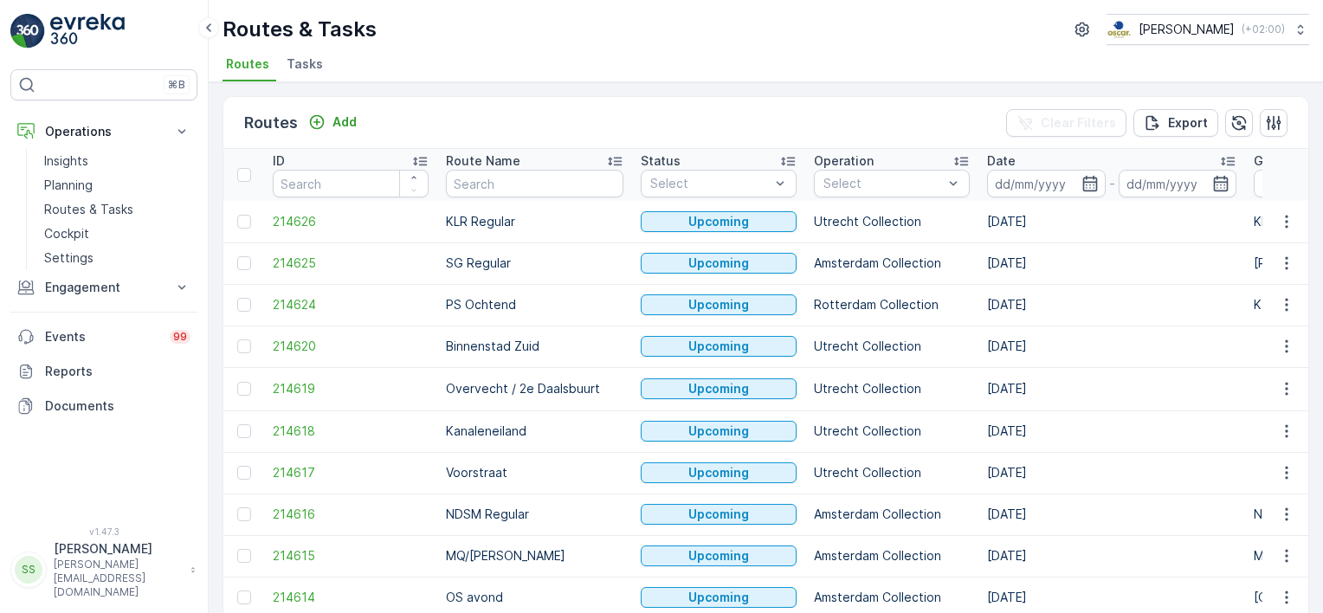
click at [412, 107] on div "Routes Add Clear Filters Export" at bounding box center [765, 123] width 1085 height 52
click at [236, 68] on span "Routes" at bounding box center [247, 63] width 43 height 17
click at [1082, 180] on icon "button" at bounding box center [1090, 183] width 17 height 17
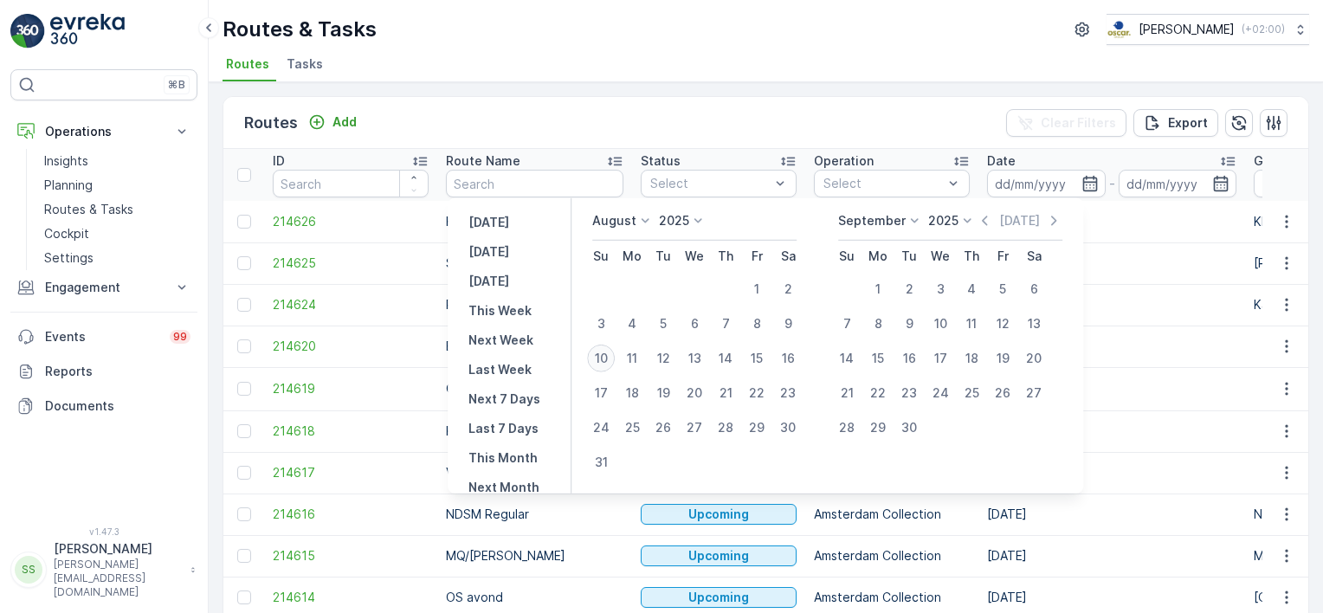
click at [613, 360] on div "10" at bounding box center [601, 359] width 28 height 28
type input "[DATE]"
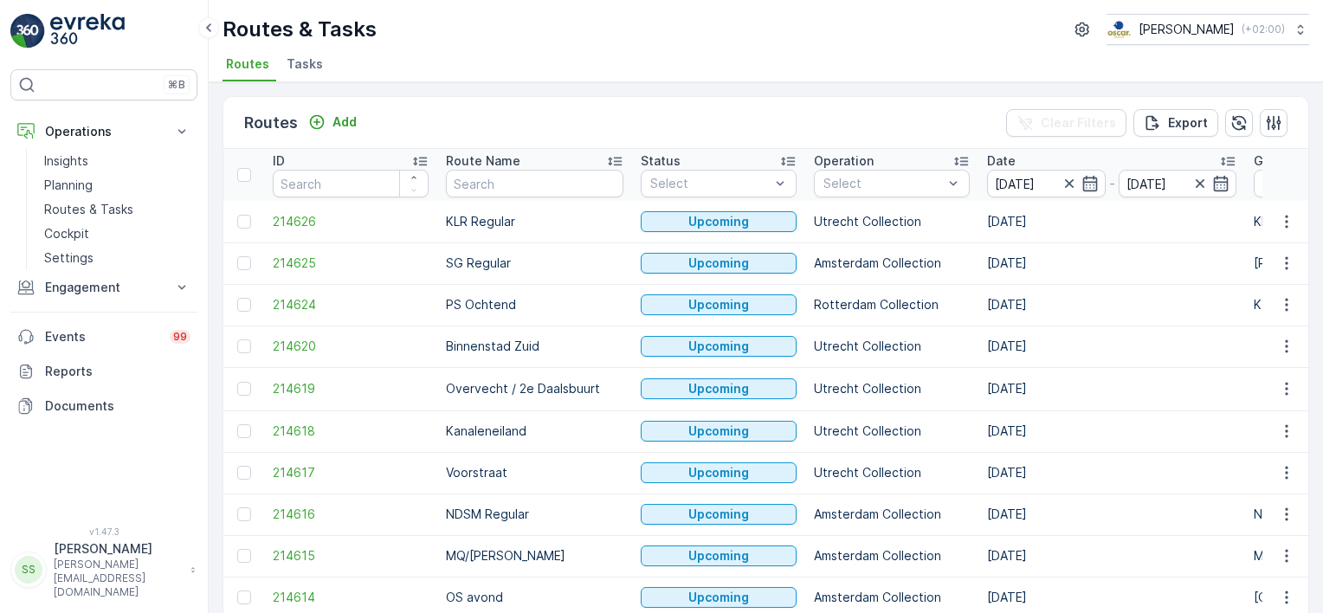
click at [669, 97] on div "Routes Add Clear Filters Export" at bounding box center [765, 123] width 1085 height 52
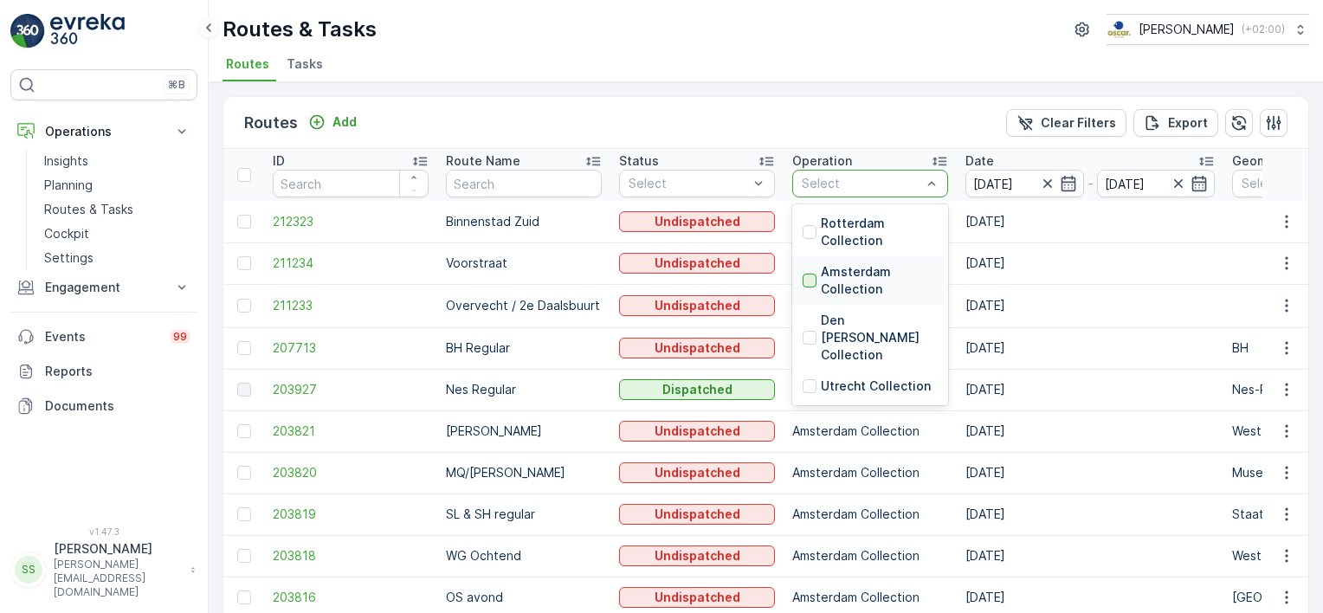
click at [811, 278] on div at bounding box center [810, 281] width 14 height 14
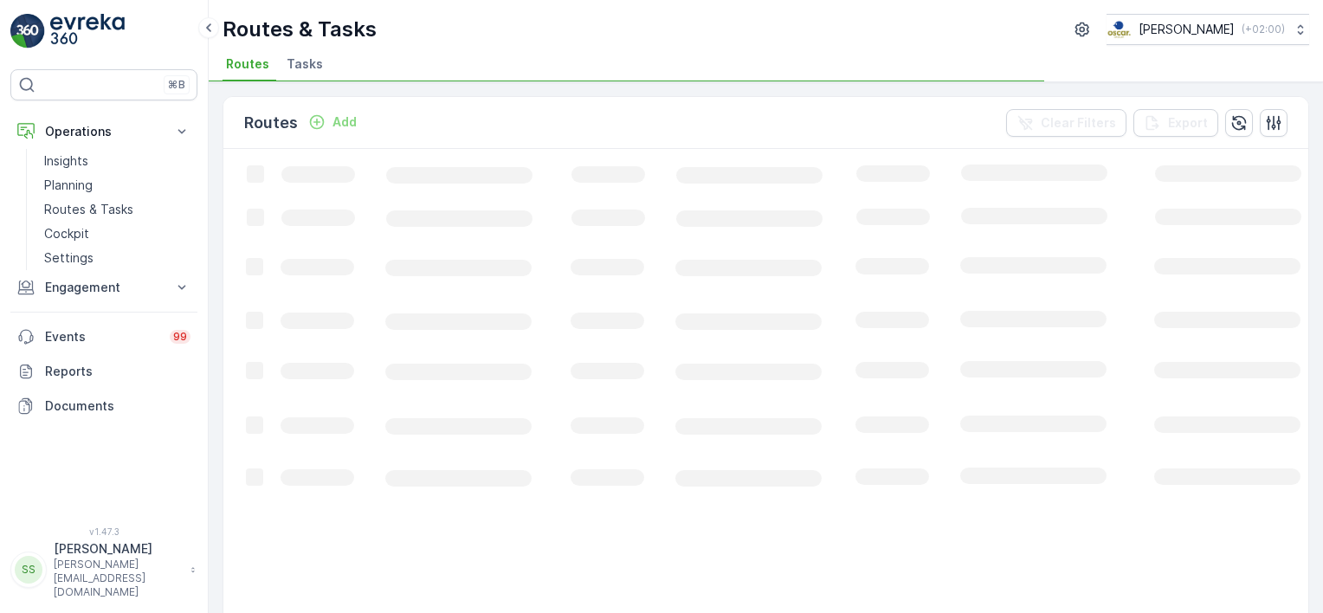
click at [686, 118] on div "Routes Add Clear Filters Export" at bounding box center [765, 123] width 1085 height 52
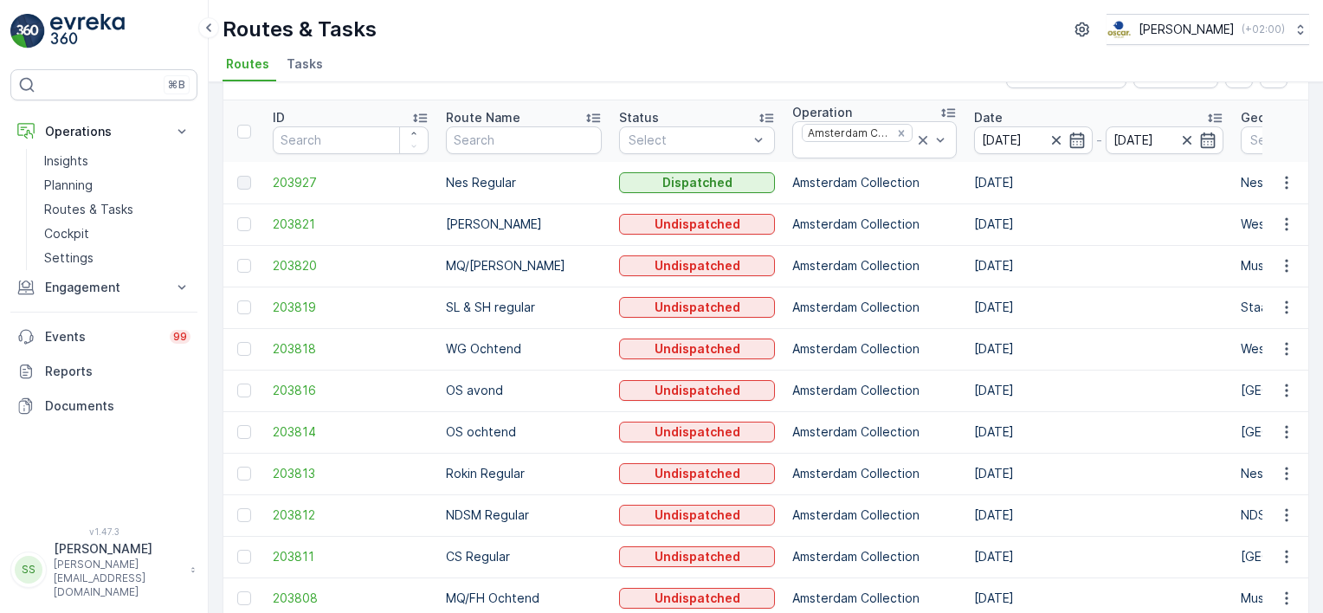
scroll to position [87, 0]
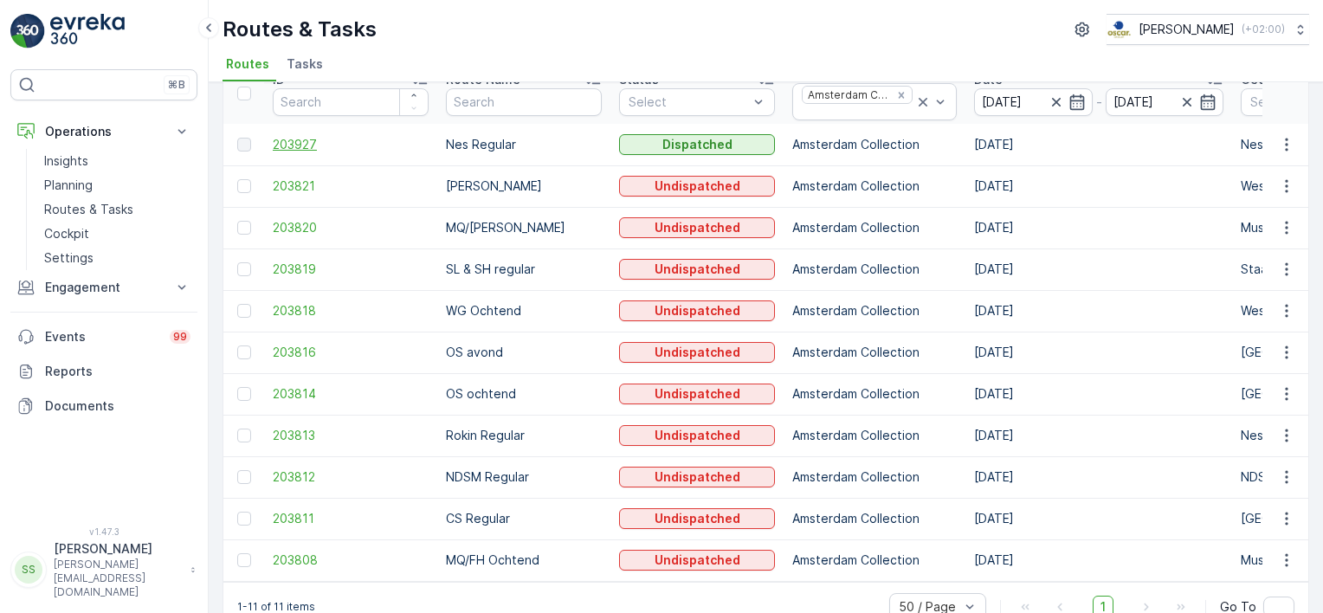
click at [294, 144] on span "203927" at bounding box center [351, 144] width 156 height 17
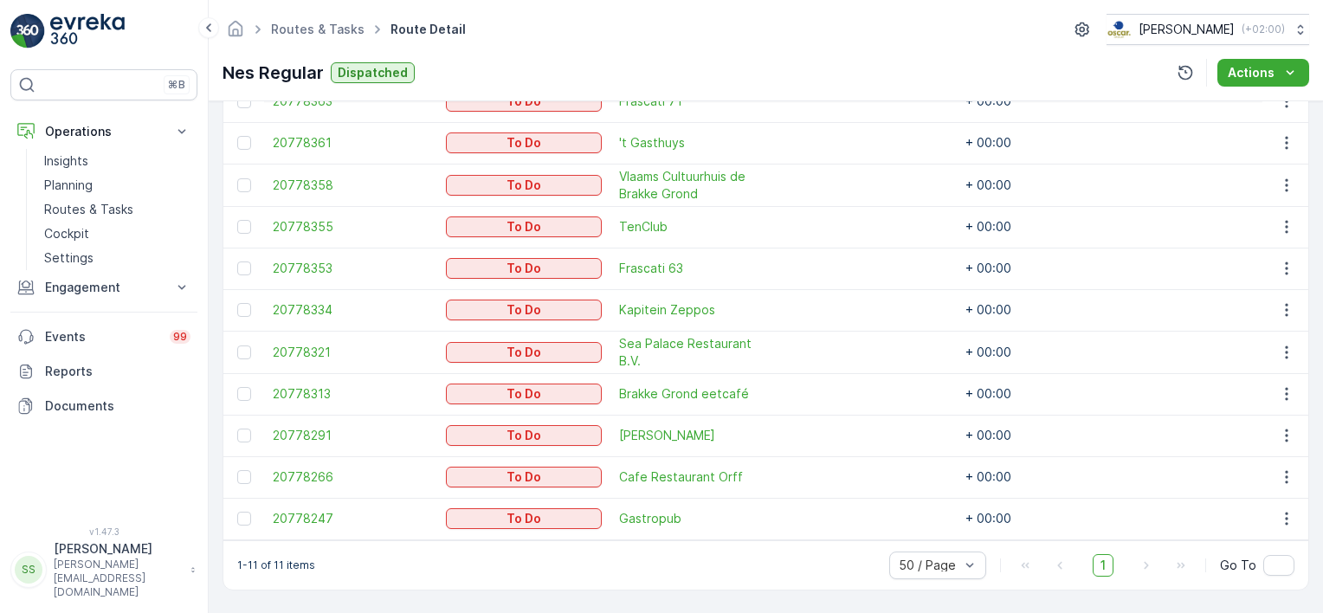
scroll to position [463, 0]
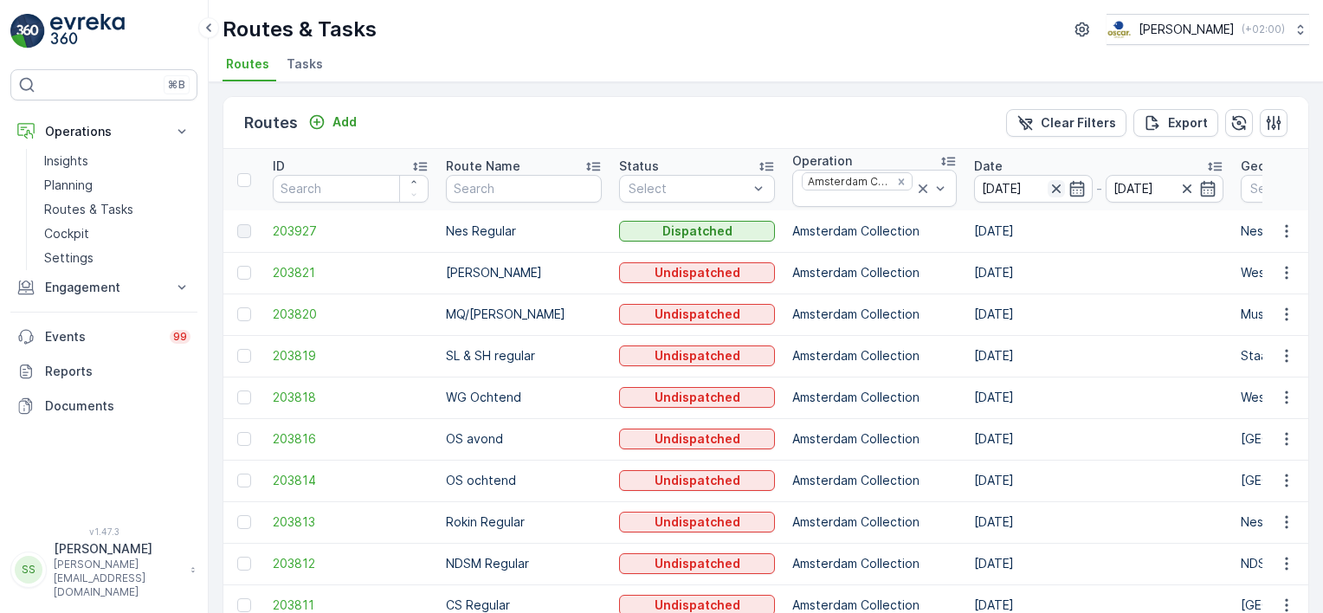
click at [1048, 186] on icon "button" at bounding box center [1056, 188] width 17 height 17
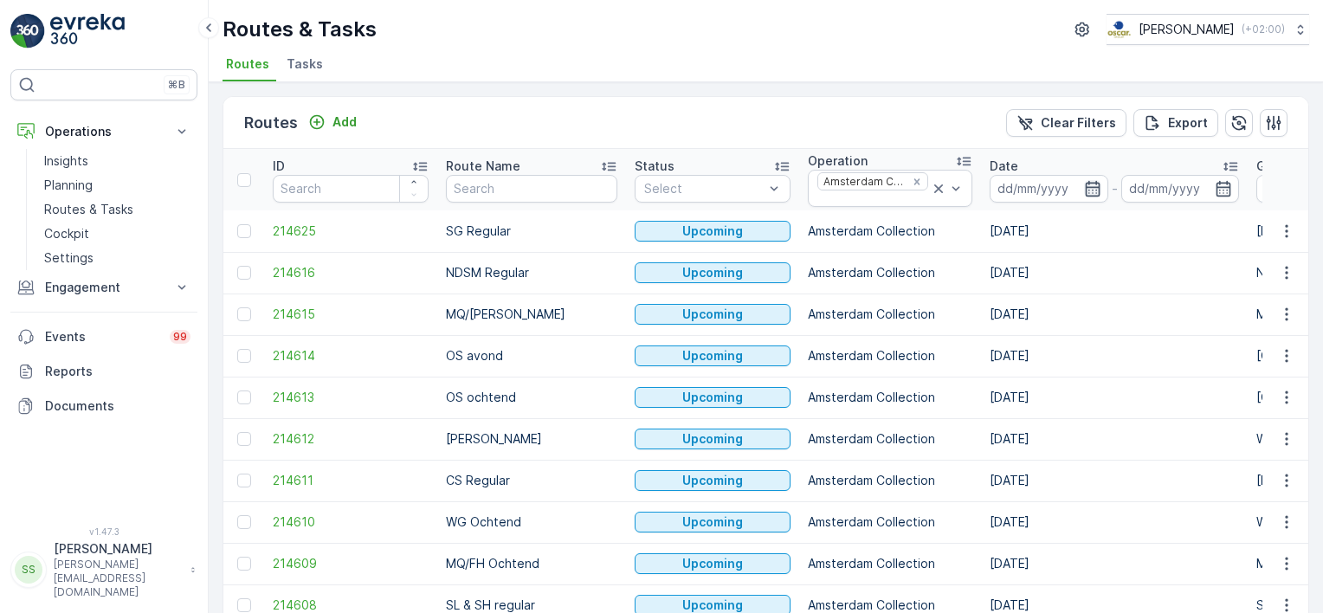
click at [1085, 184] on icon "button" at bounding box center [1092, 188] width 15 height 16
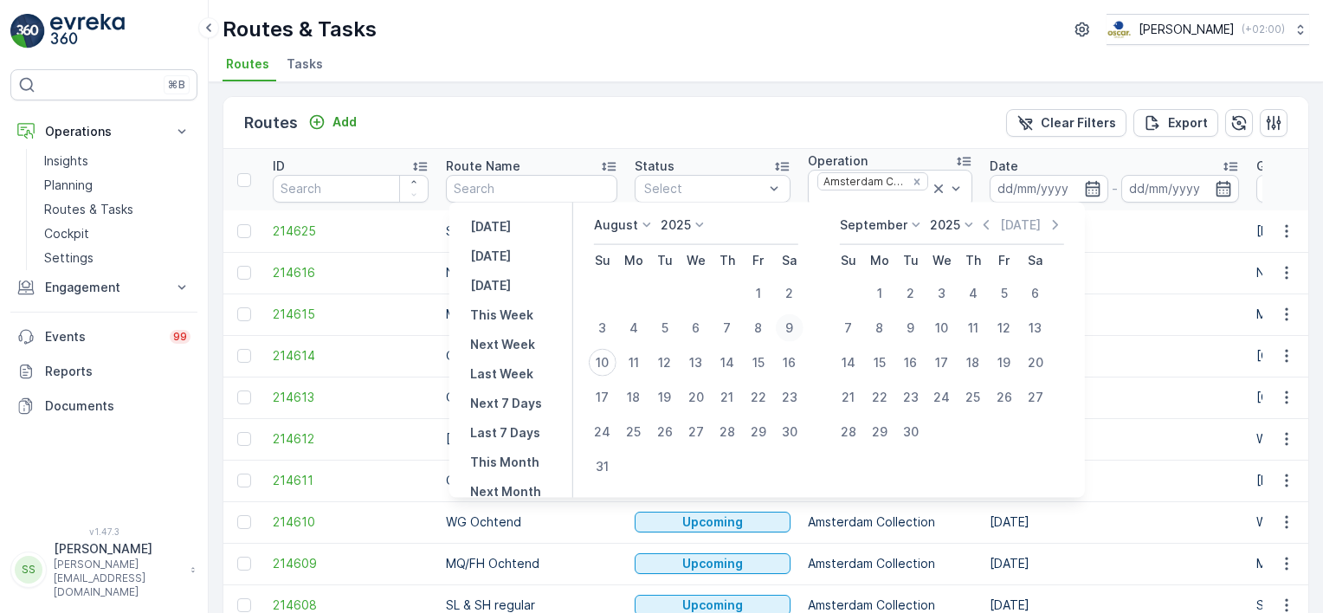
click at [797, 323] on div "9" at bounding box center [790, 328] width 28 height 28
type input "09.08.2025"
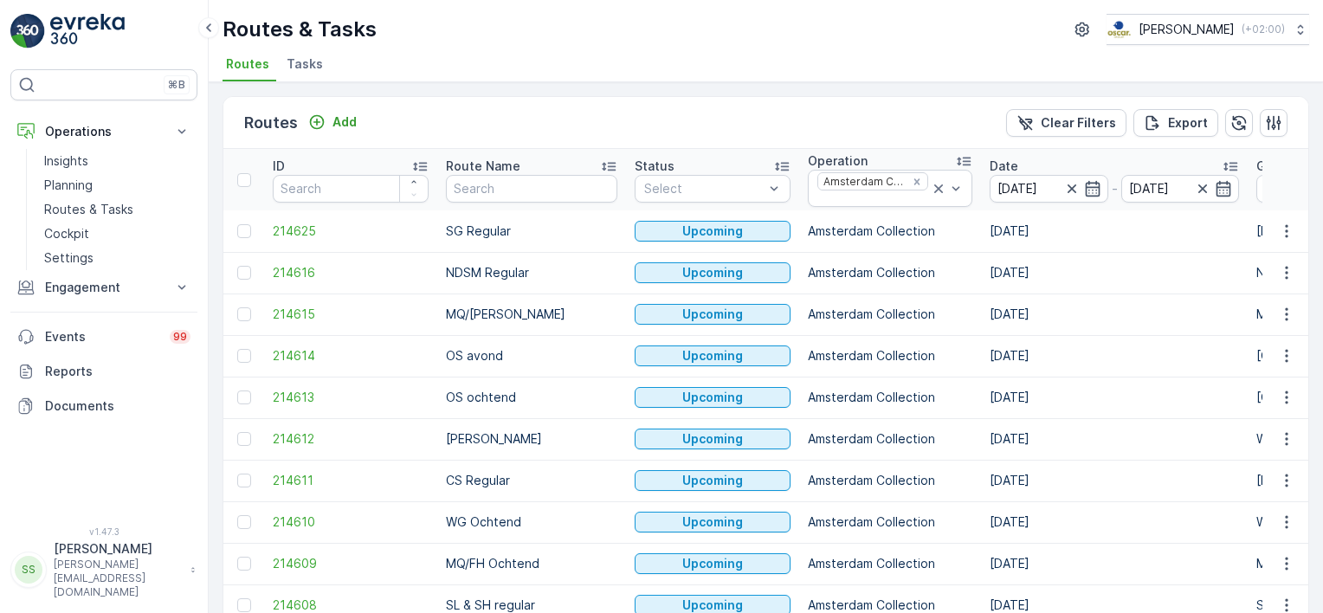
click at [687, 113] on div "Routes Add Clear Filters Export" at bounding box center [765, 123] width 1085 height 52
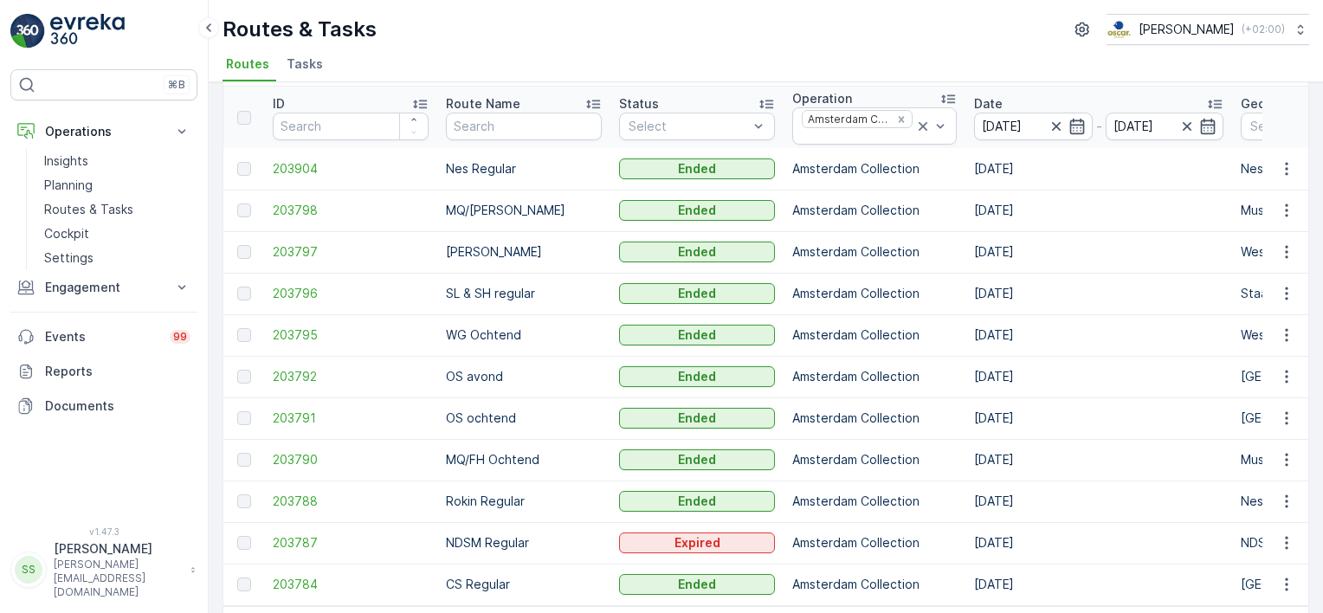
scroll to position [38, 0]
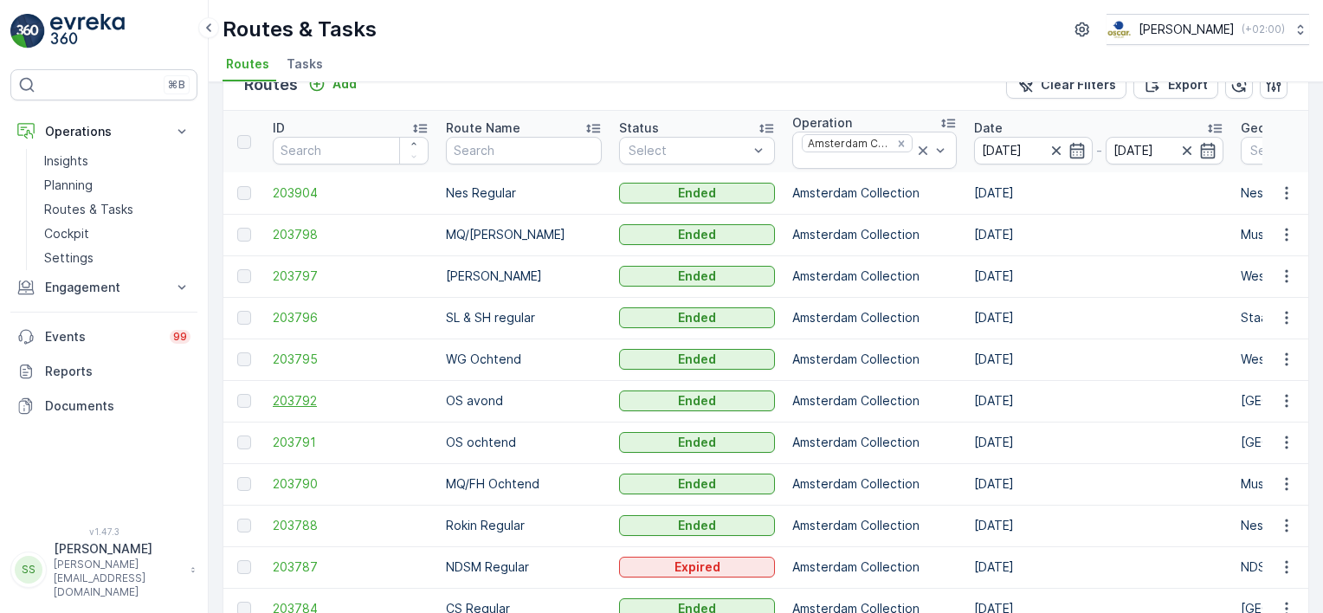
click at [296, 397] on span "203792" at bounding box center [351, 400] width 156 height 17
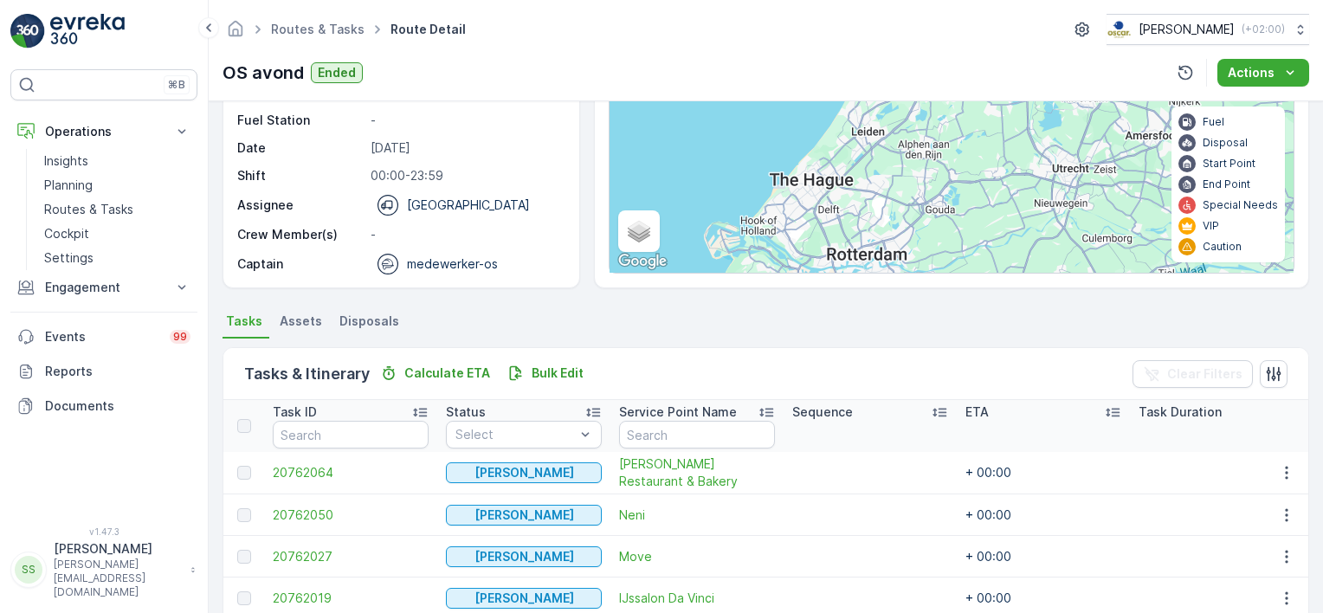
scroll to position [300, 0]
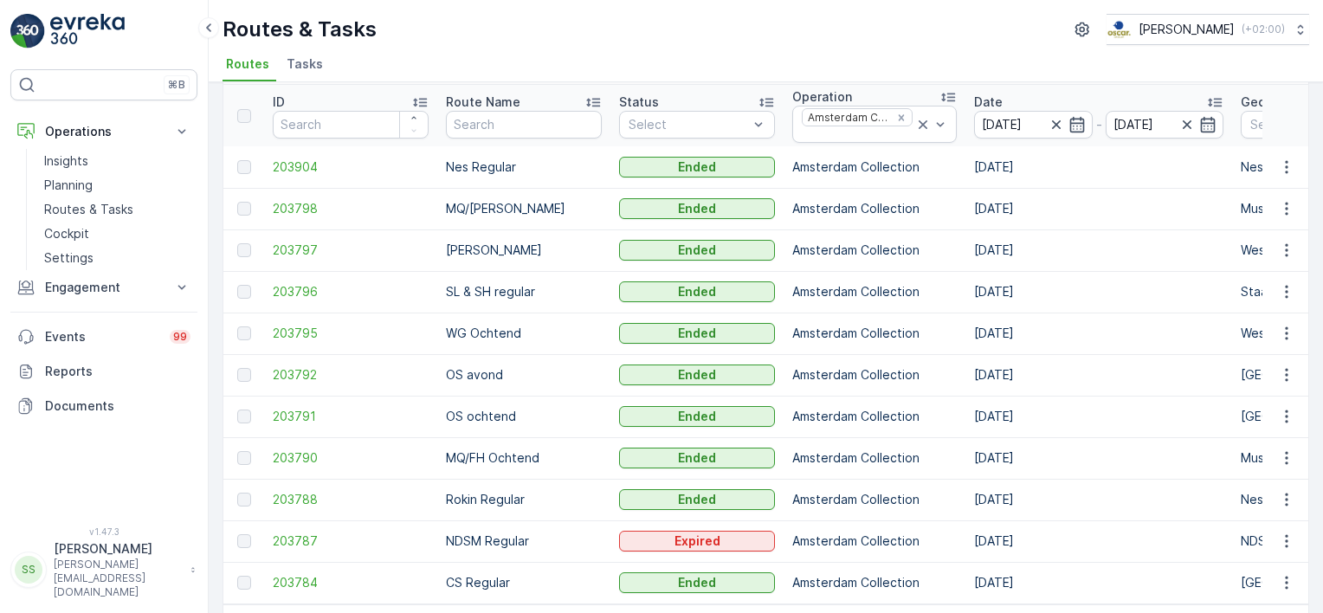
scroll to position [38, 0]
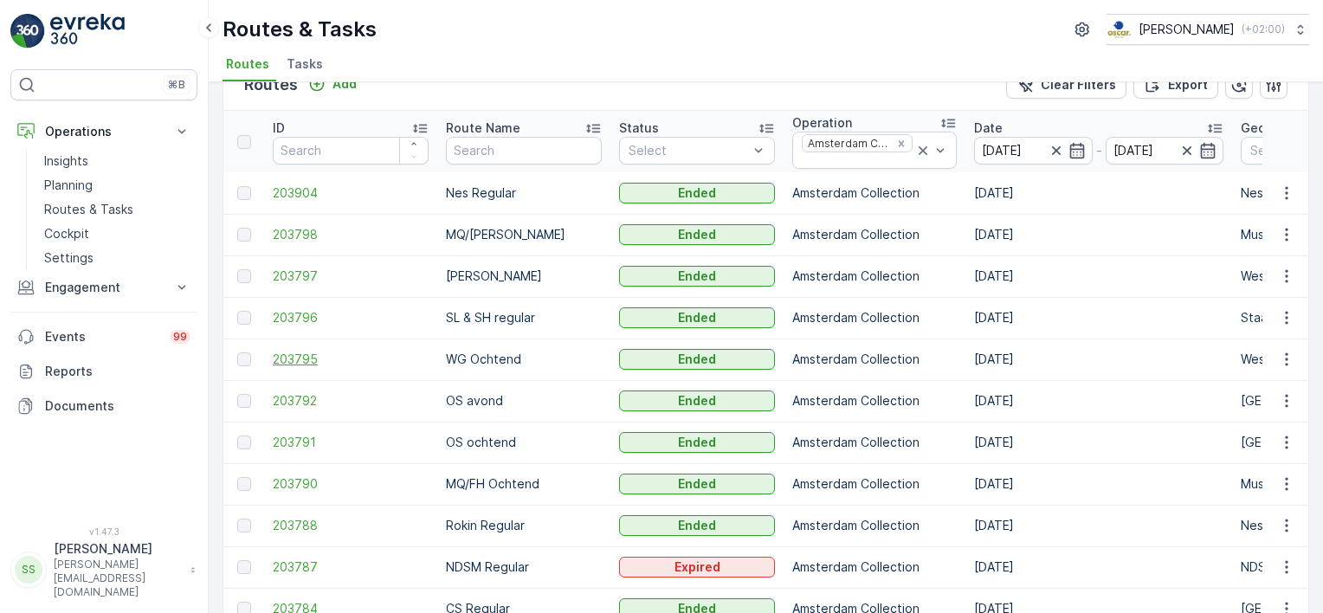
click at [313, 355] on span "203795" at bounding box center [351, 359] width 156 height 17
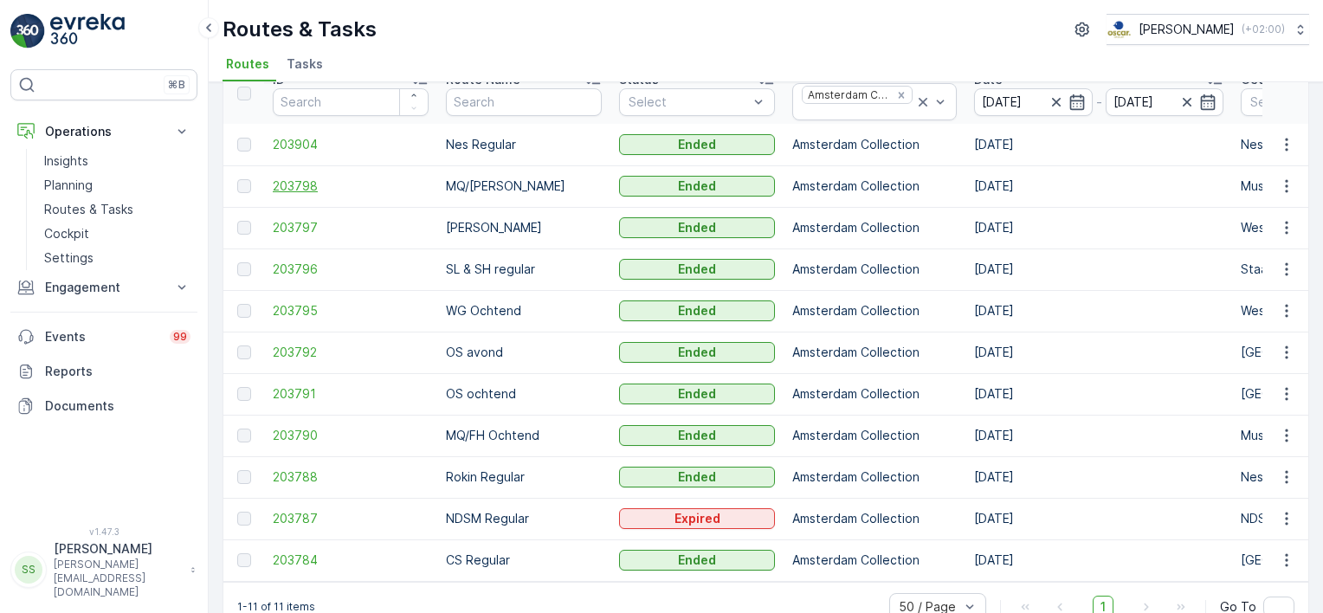
scroll to position [125, 0]
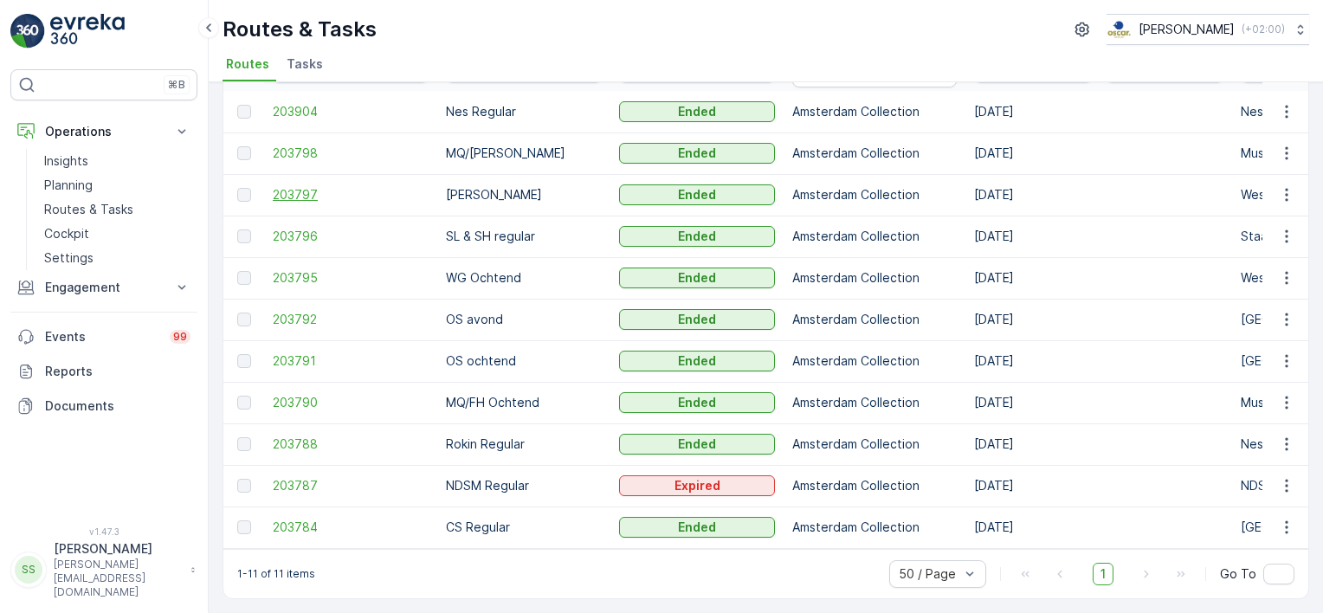
click at [286, 186] on span "203797" at bounding box center [351, 194] width 156 height 17
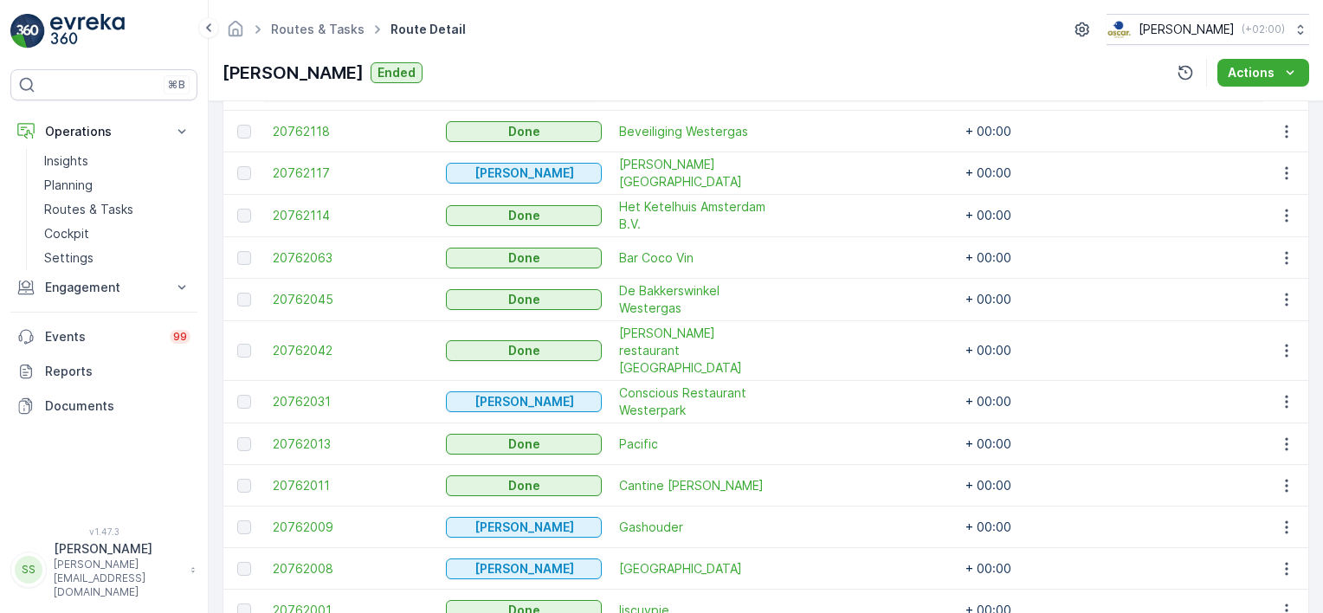
scroll to position [630, 0]
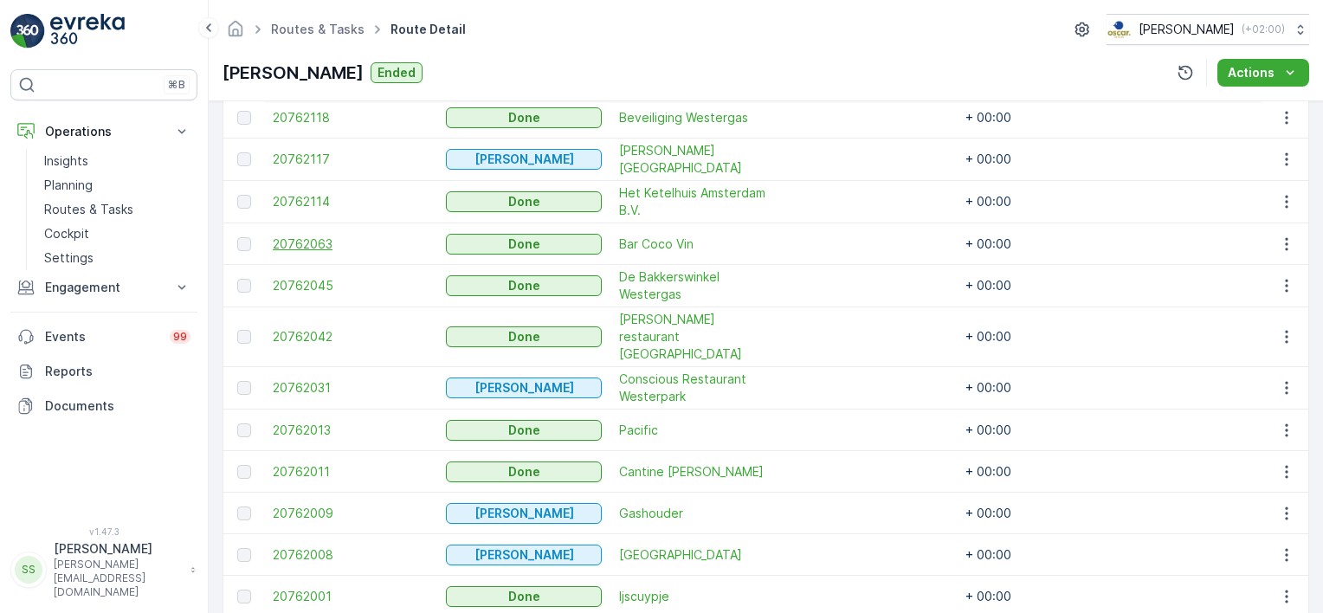
click at [320, 236] on span "20762063" at bounding box center [351, 244] width 156 height 17
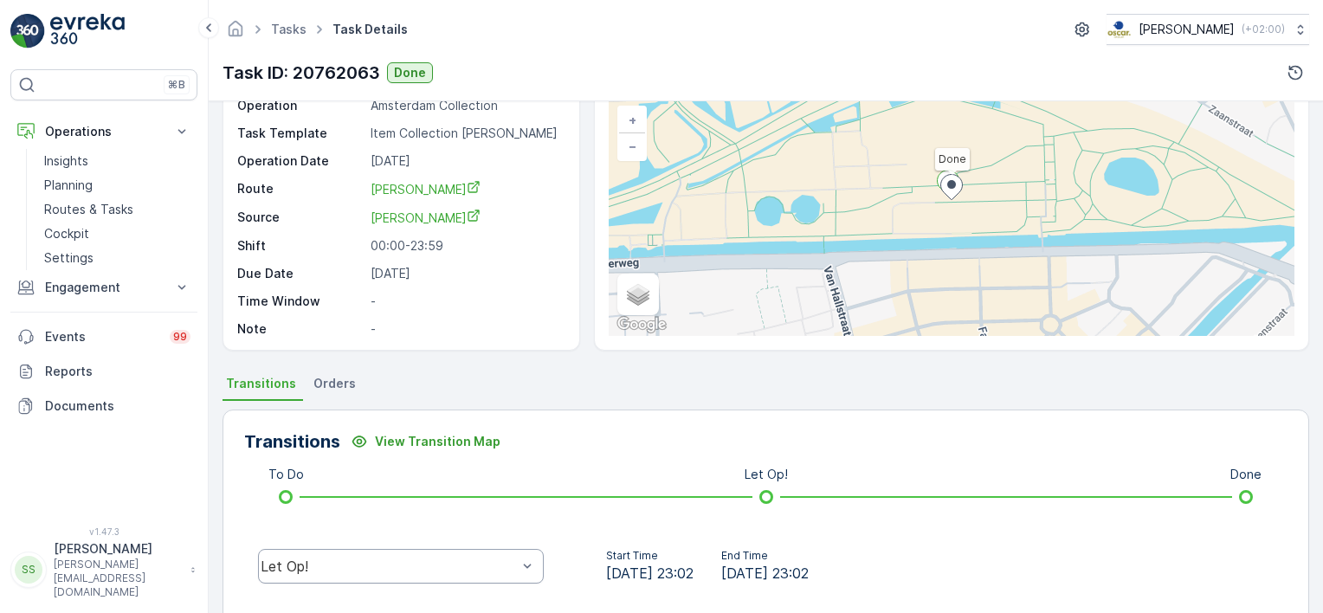
scroll to position [346, 0]
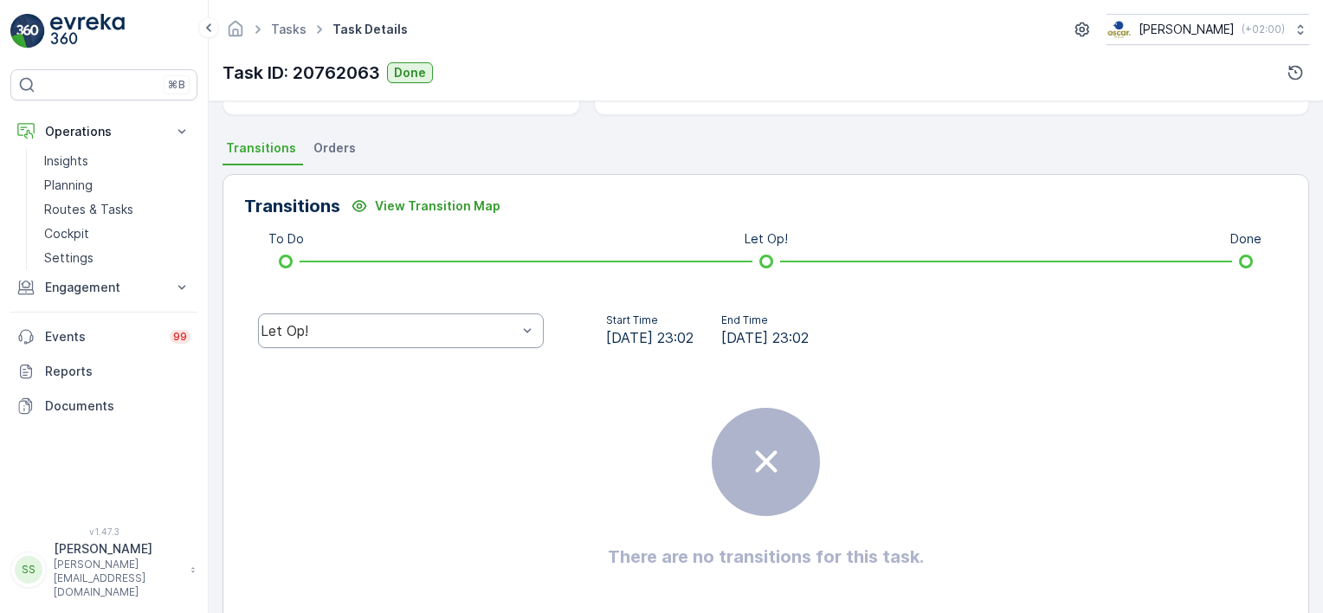
click at [464, 335] on div "Let Op!" at bounding box center [389, 331] width 256 height 16
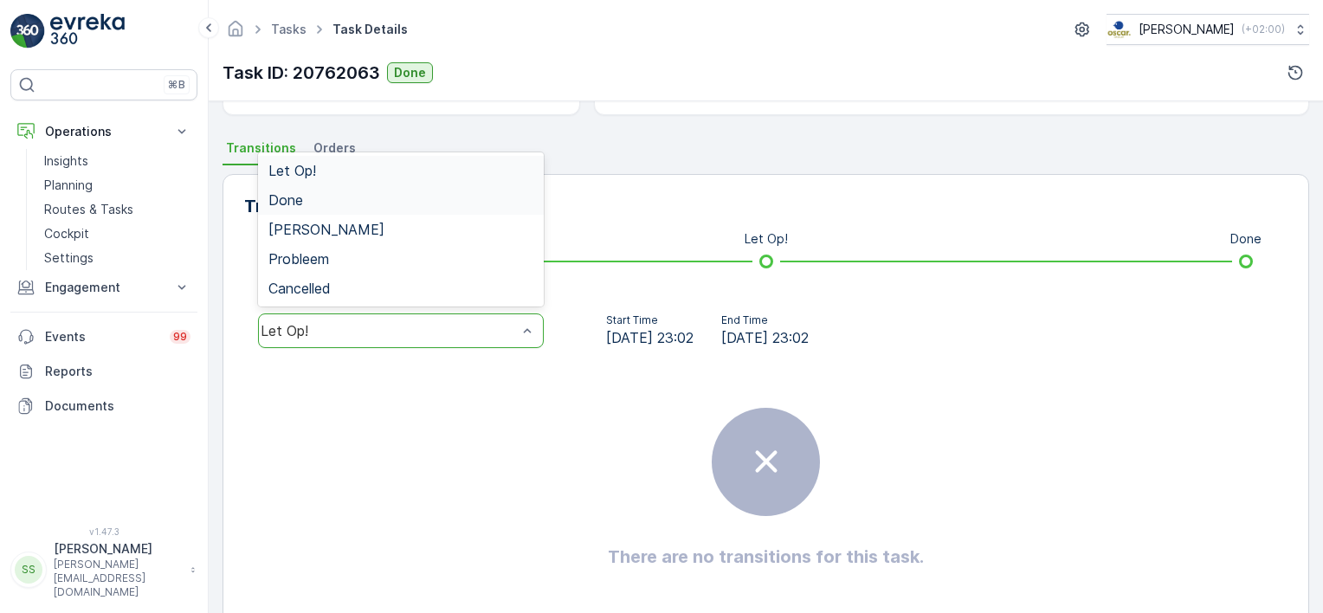
click at [307, 197] on div "Done" at bounding box center [400, 200] width 265 height 16
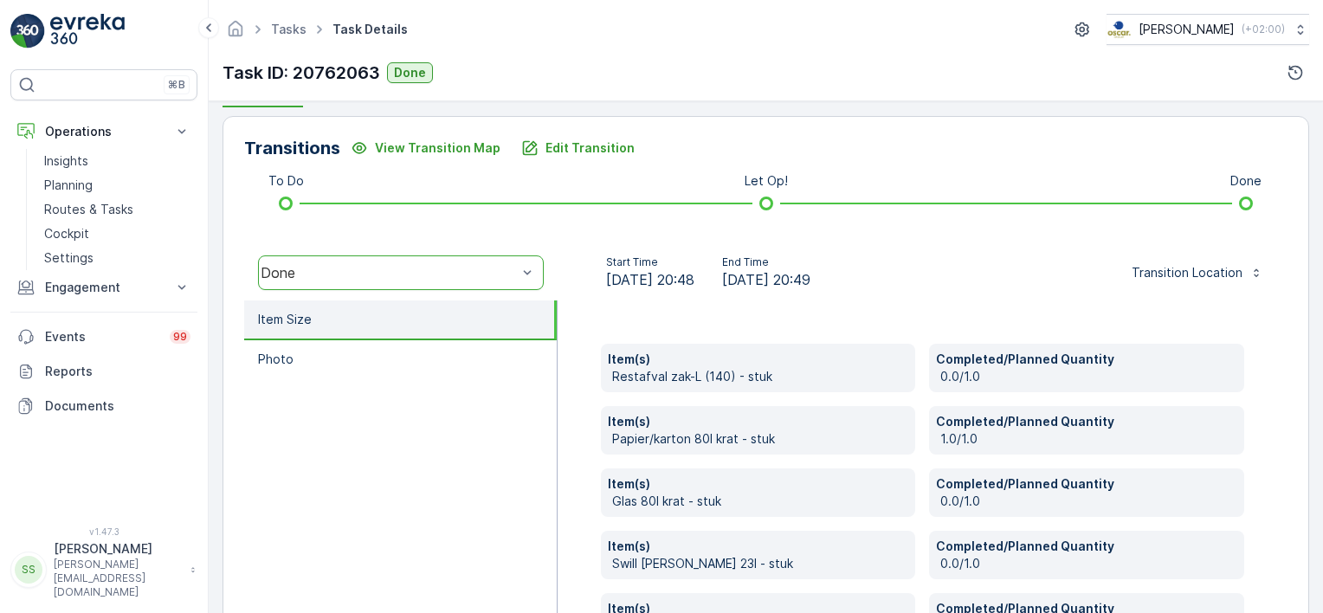
scroll to position [529, 0]
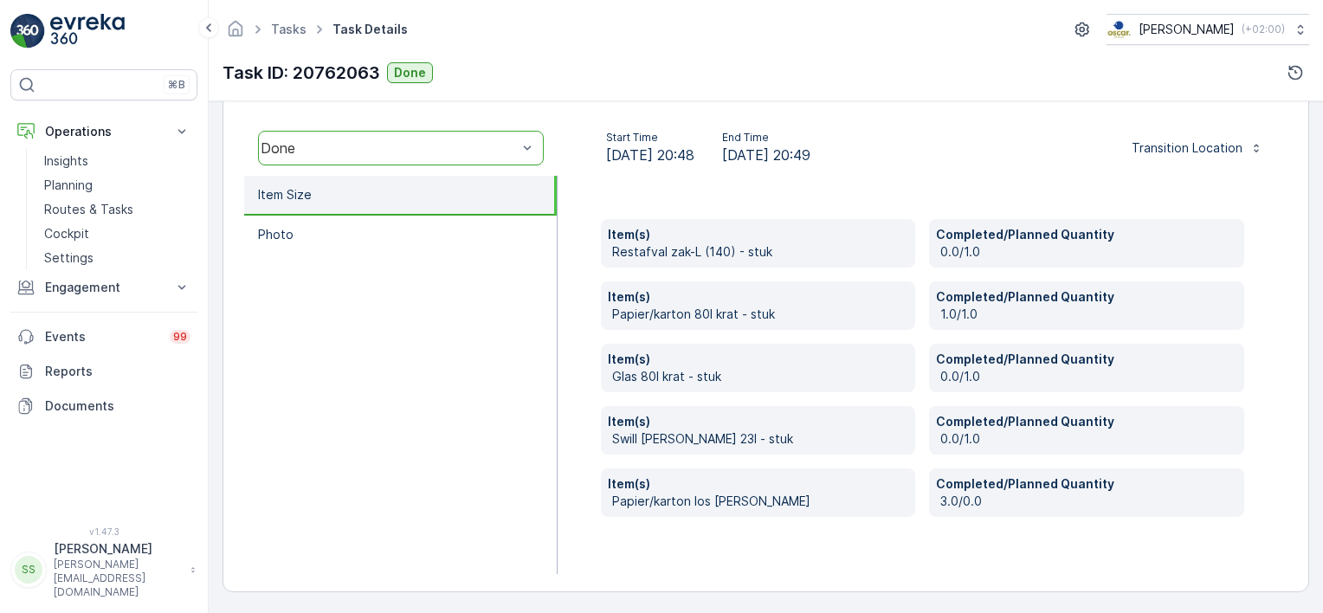
click at [393, 326] on ul "Item Size Photo" at bounding box center [400, 375] width 313 height 398
drag, startPoint x: 464, startPoint y: 325, endPoint x: 362, endPoint y: 102, distance: 244.9
click at [464, 322] on ul "Item Size Photo" at bounding box center [400, 375] width 313 height 398
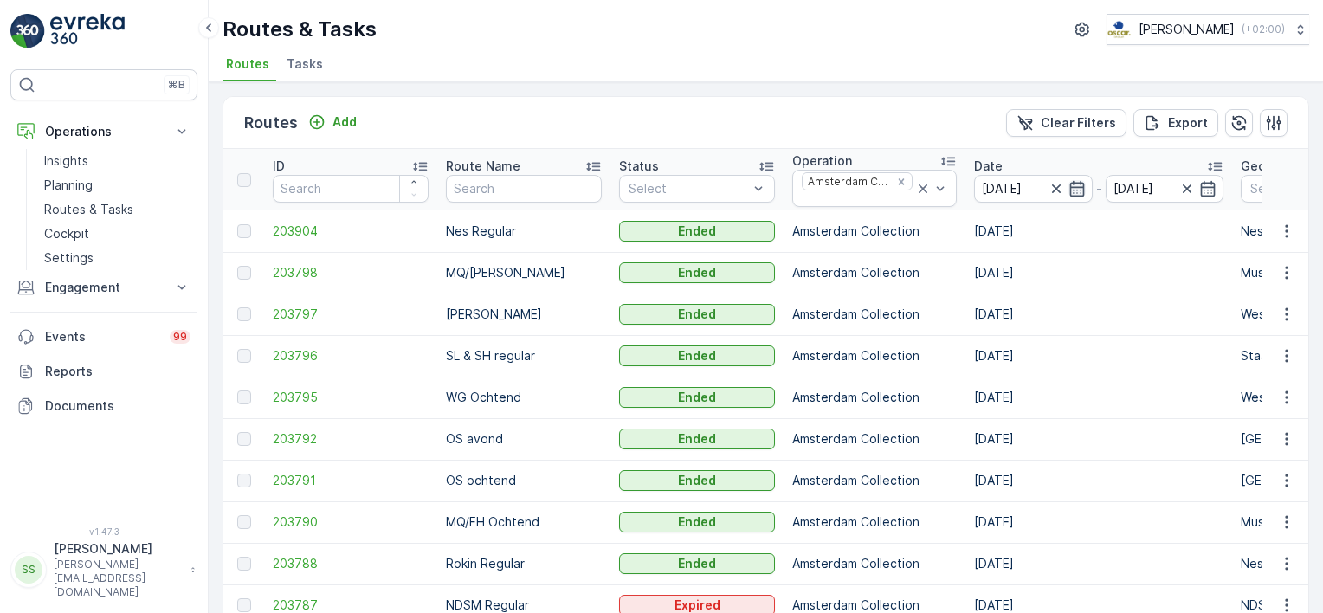
click at [1070, 186] on icon "button" at bounding box center [1077, 188] width 17 height 17
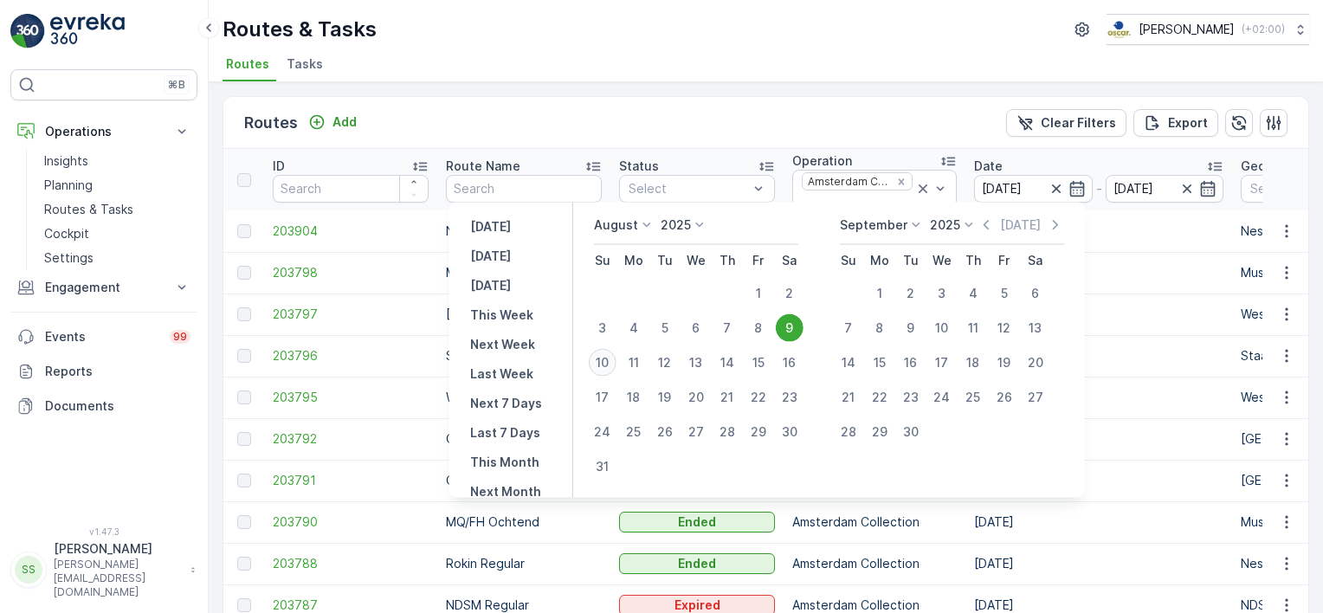
click at [611, 365] on div "10" at bounding box center [603, 363] width 28 height 28
type input "[DATE]"
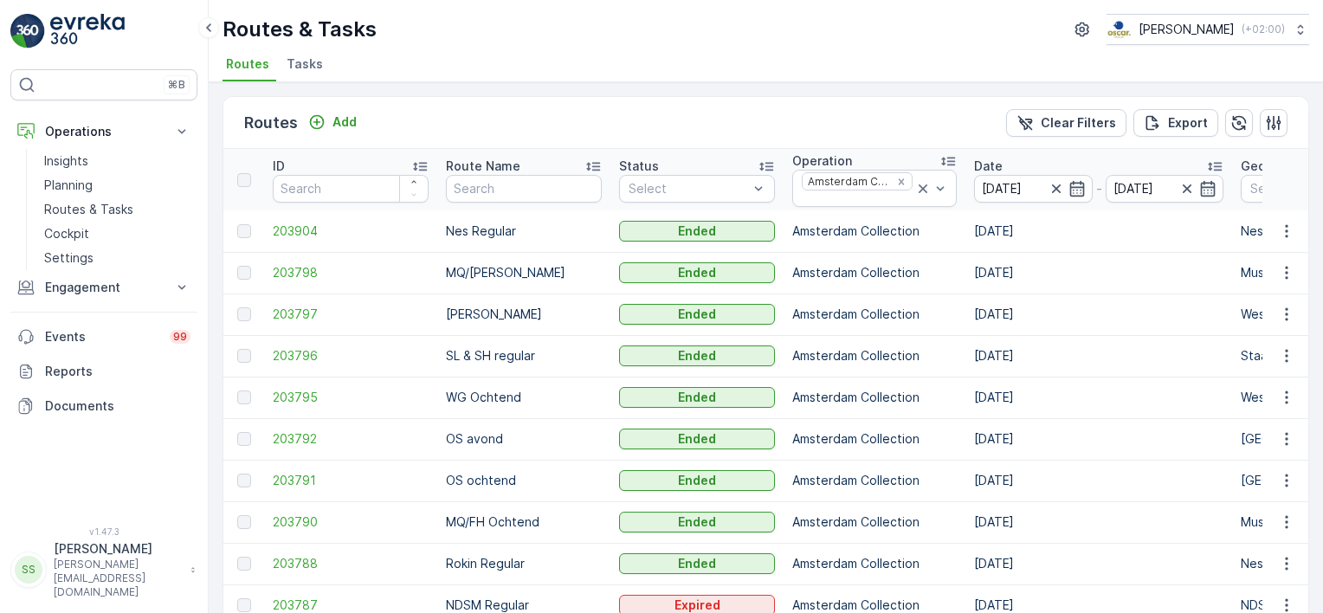
click at [655, 132] on div "Routes Add Clear Filters Export" at bounding box center [765, 123] width 1085 height 52
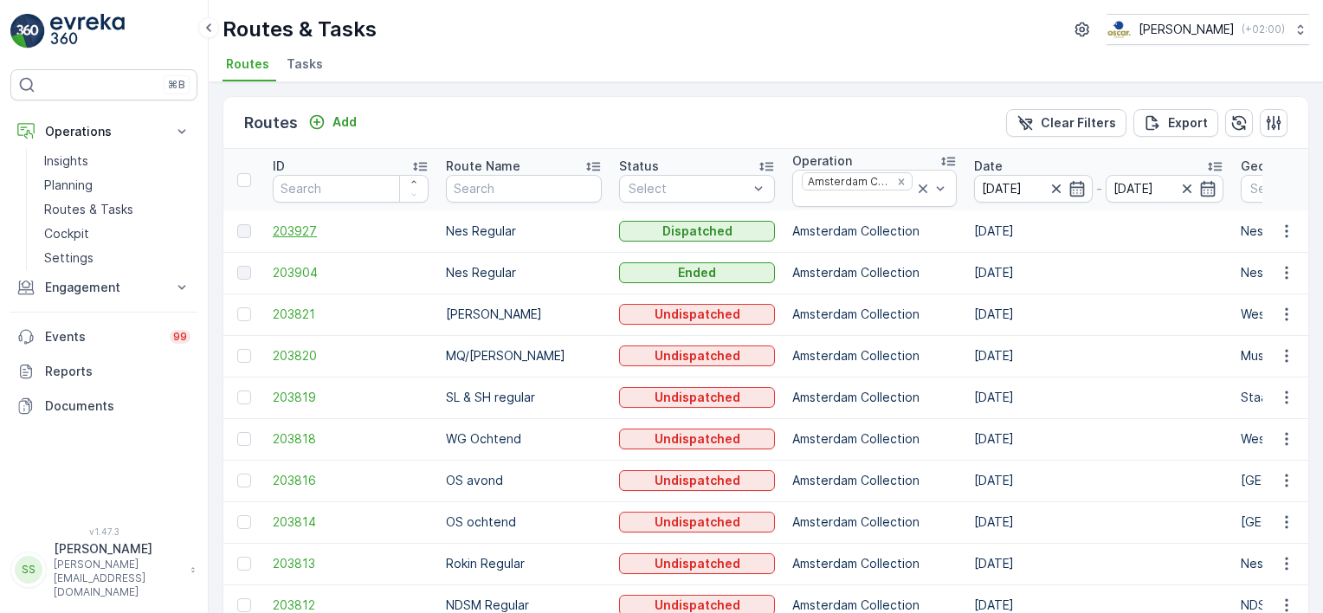
click at [316, 229] on span "203927" at bounding box center [351, 231] width 156 height 17
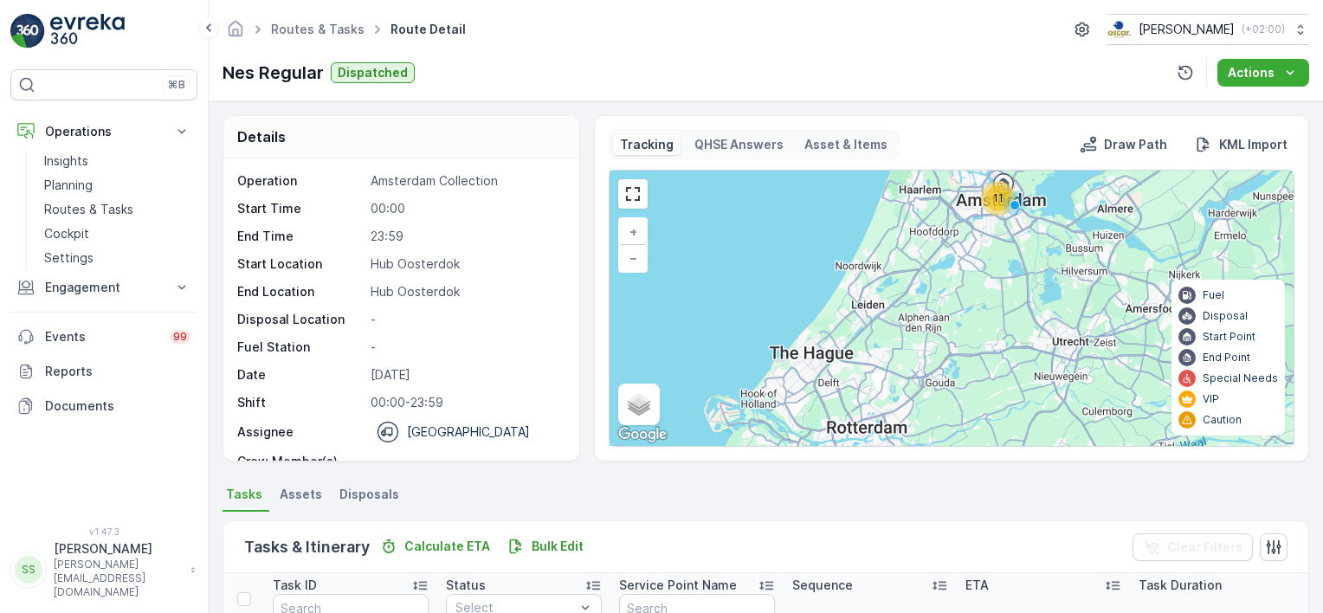
click at [481, 75] on div "Nes Regular Dispatched Actions" at bounding box center [766, 73] width 1087 height 28
click at [73, 209] on p "Routes & Tasks" at bounding box center [88, 209] width 89 height 17
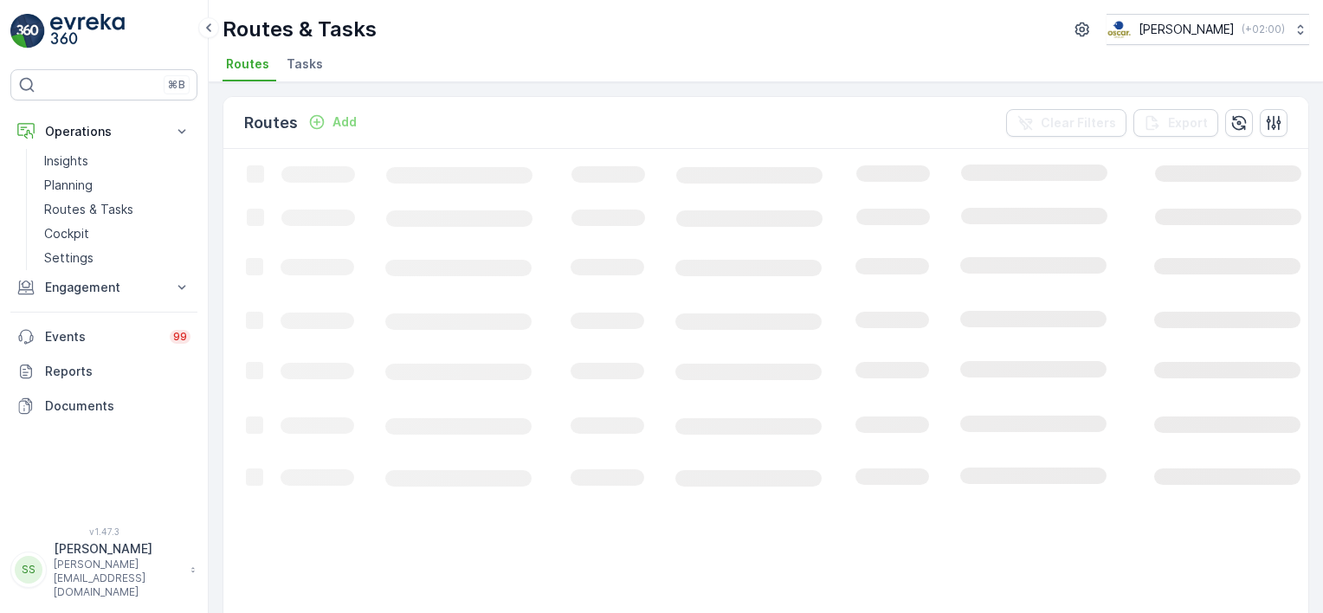
click at [298, 63] on span "Tasks" at bounding box center [305, 63] width 36 height 17
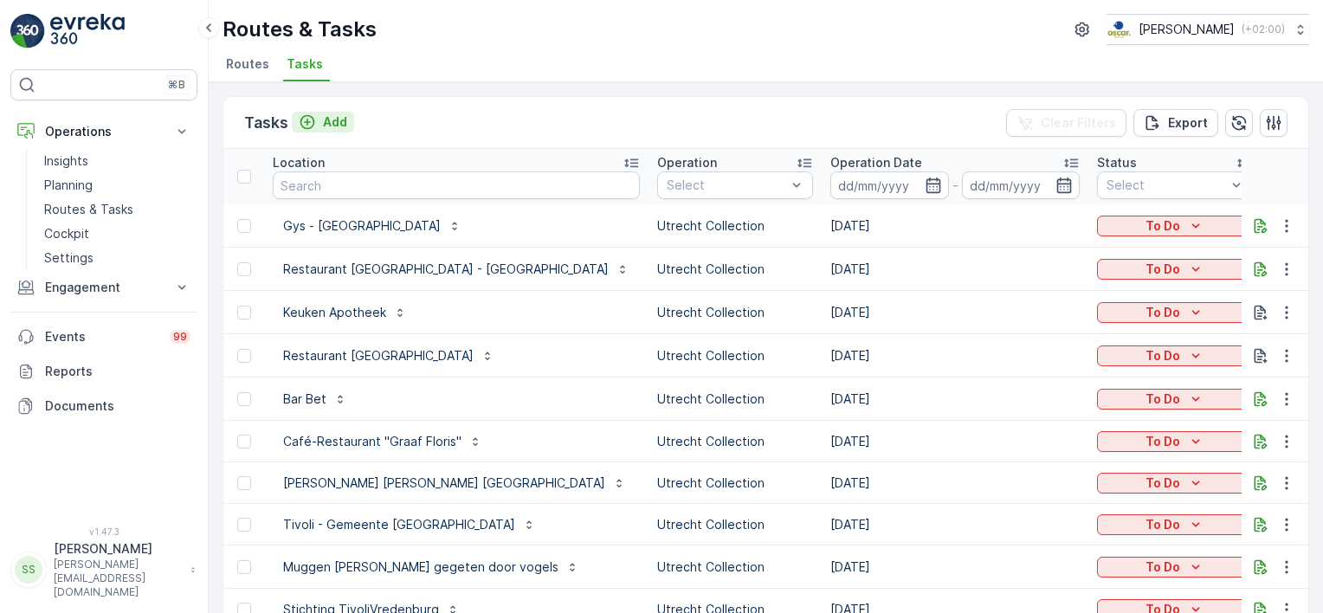
click at [343, 116] on p "Add" at bounding box center [335, 121] width 24 height 17
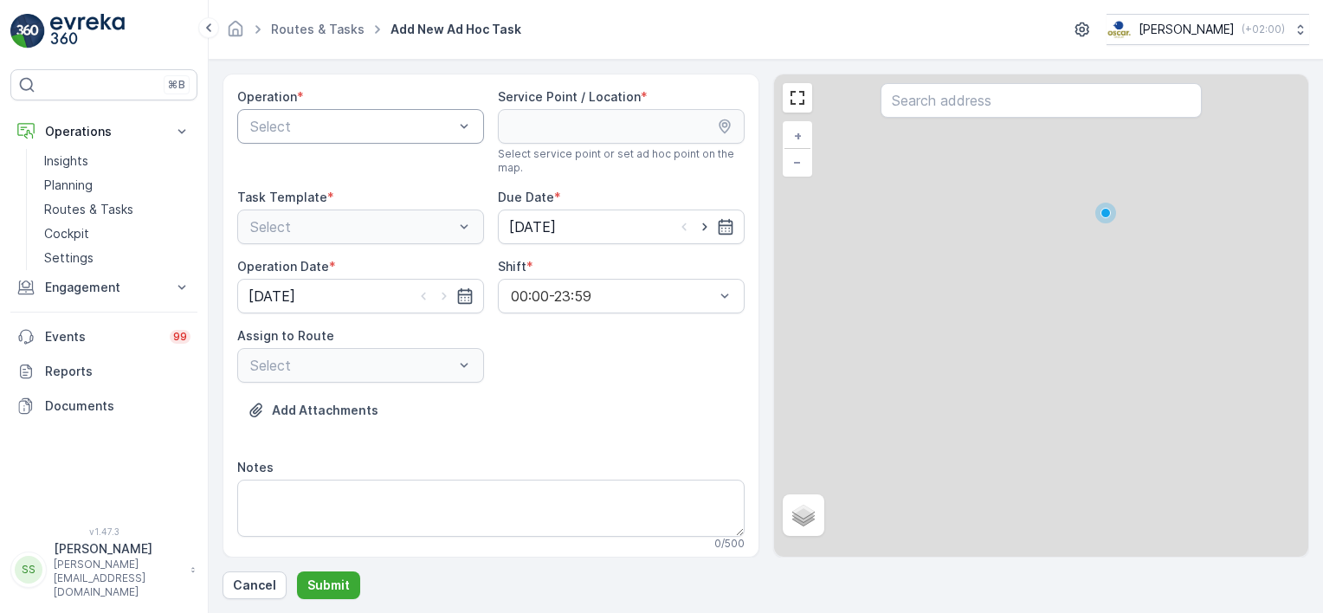
click at [313, 123] on div at bounding box center [352, 127] width 207 height 16
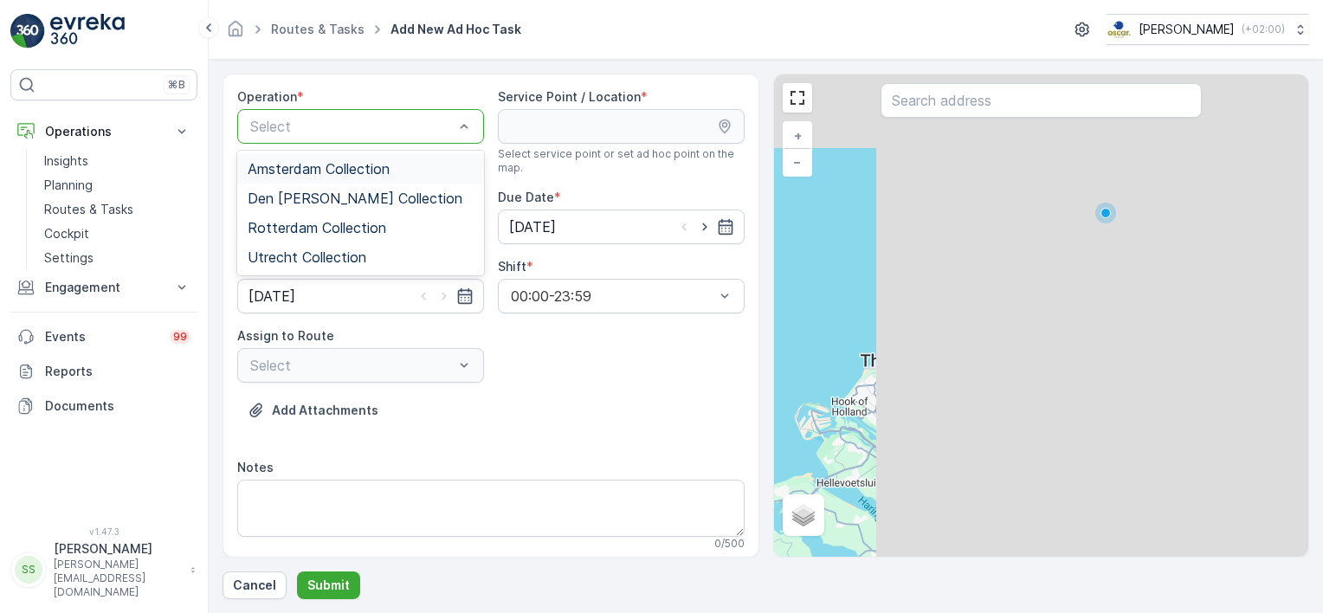
click at [284, 173] on span "Amsterdam Collection" at bounding box center [319, 169] width 142 height 16
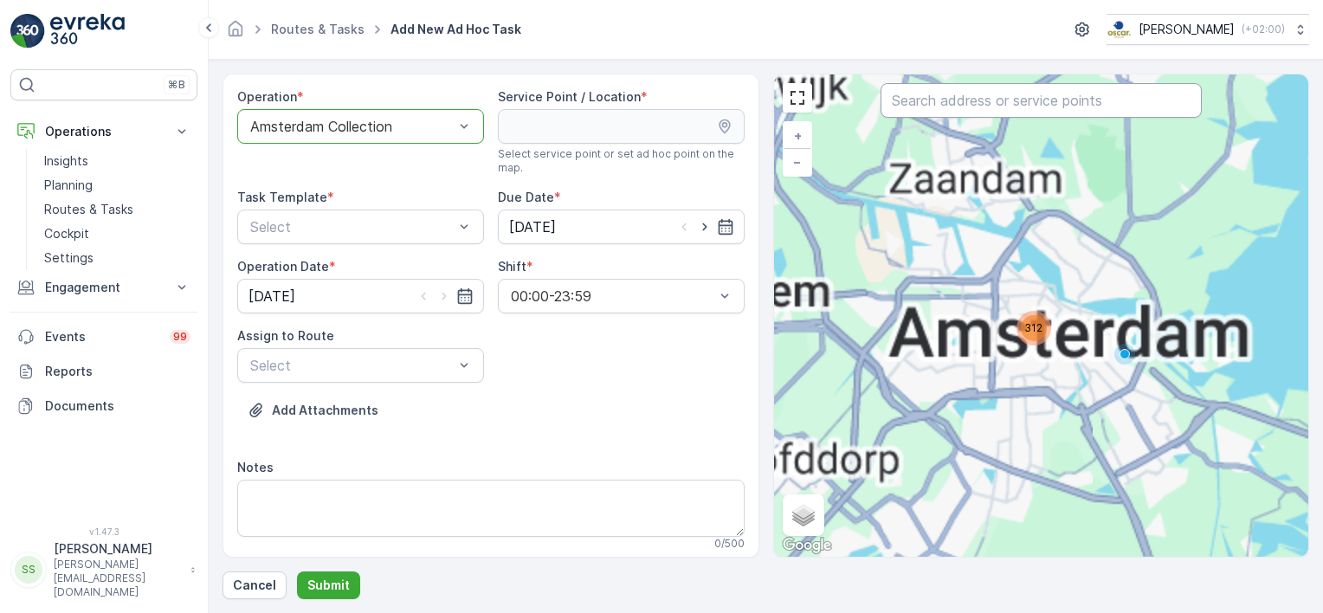
click at [995, 107] on input "text" at bounding box center [1041, 100] width 321 height 35
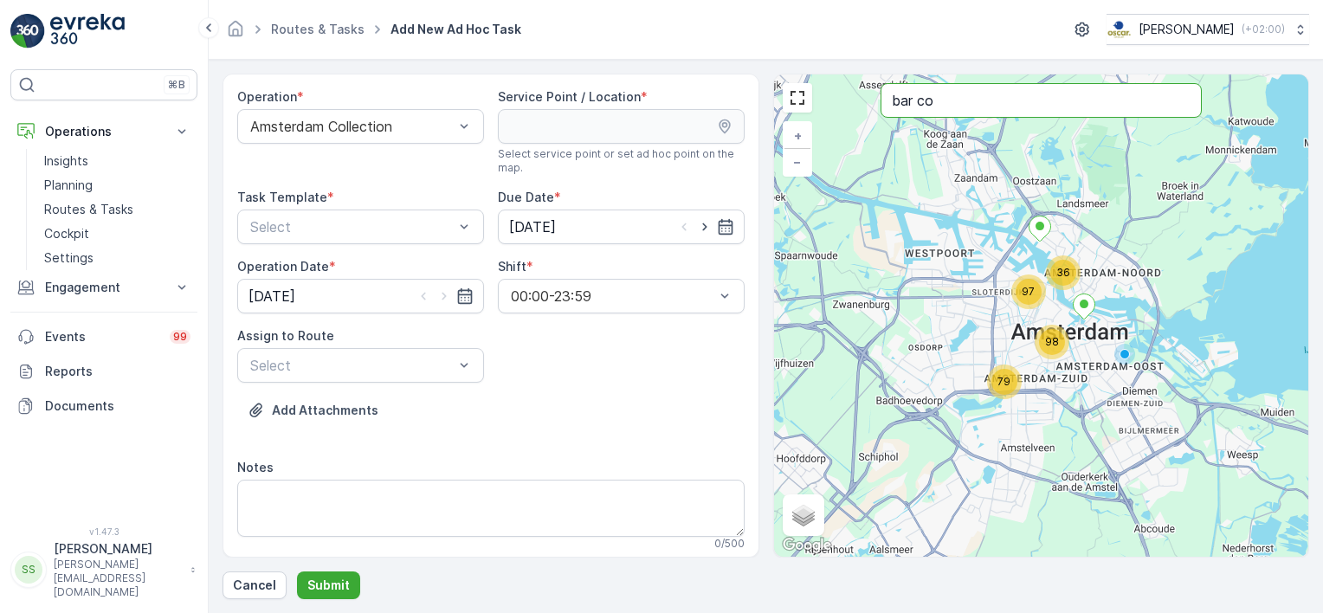
type input "bar co"
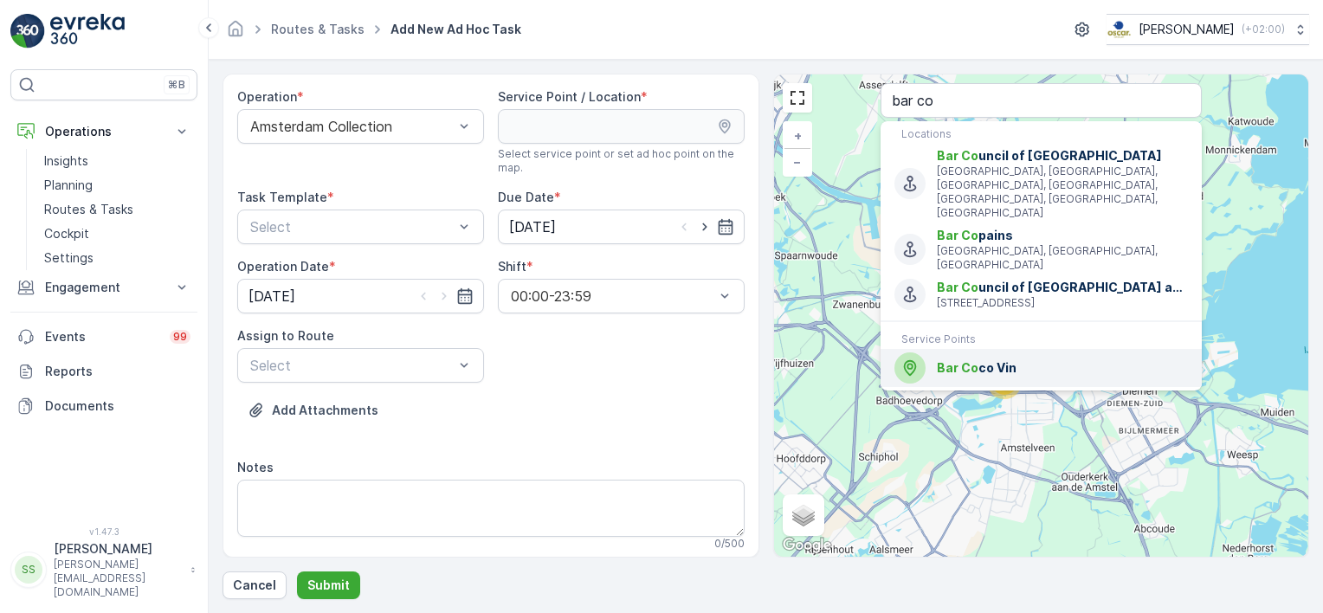
click at [978, 359] on span "Bar Co co Vin" at bounding box center [1062, 367] width 251 height 17
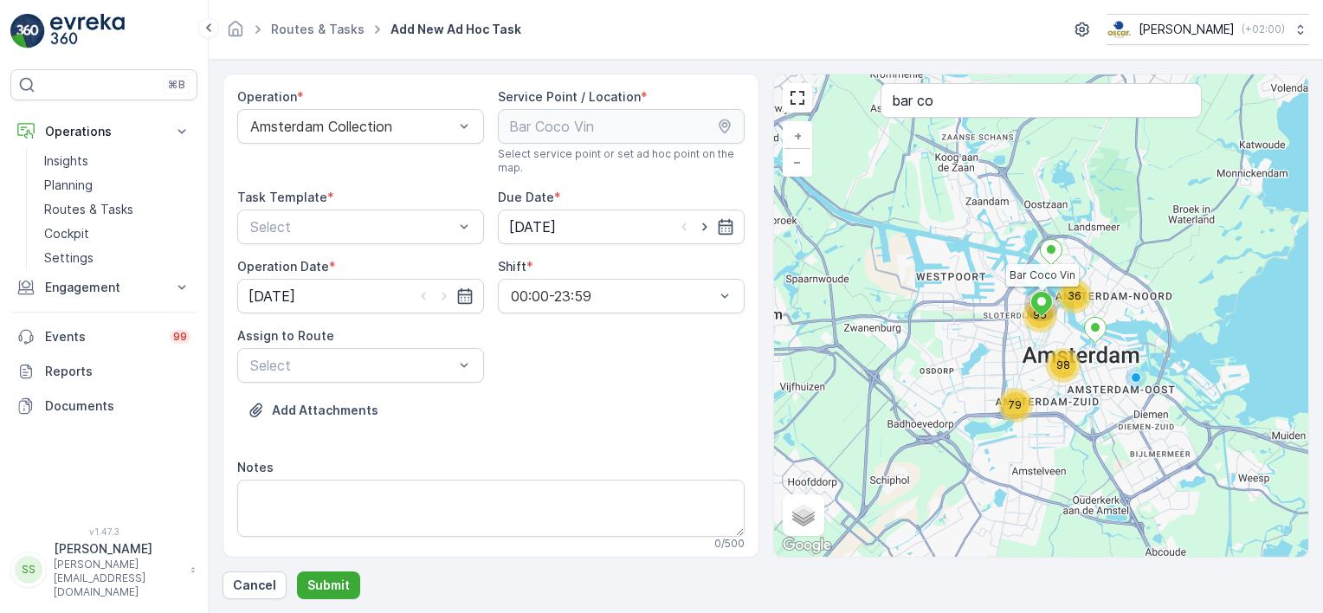
click at [617, 421] on div "Add Attachments" at bounding box center [490, 421] width 507 height 48
click at [361, 225] on div at bounding box center [352, 227] width 207 height 16
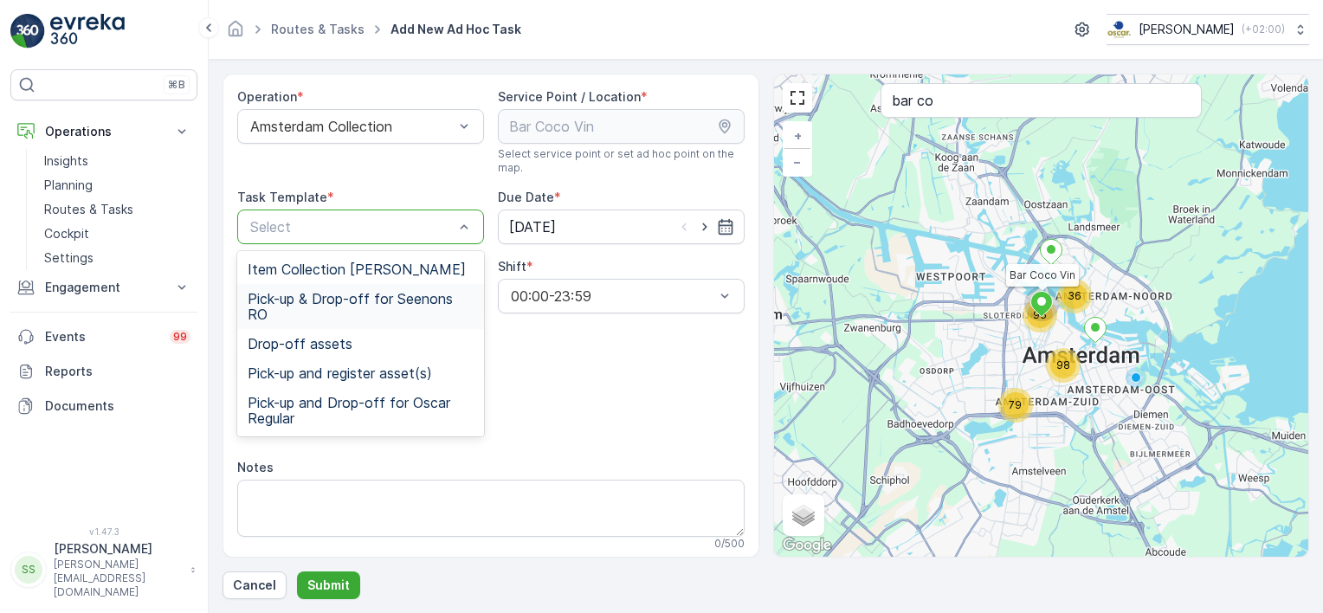
click at [285, 267] on span "Item Collection Oscar Regulier" at bounding box center [357, 270] width 218 height 16
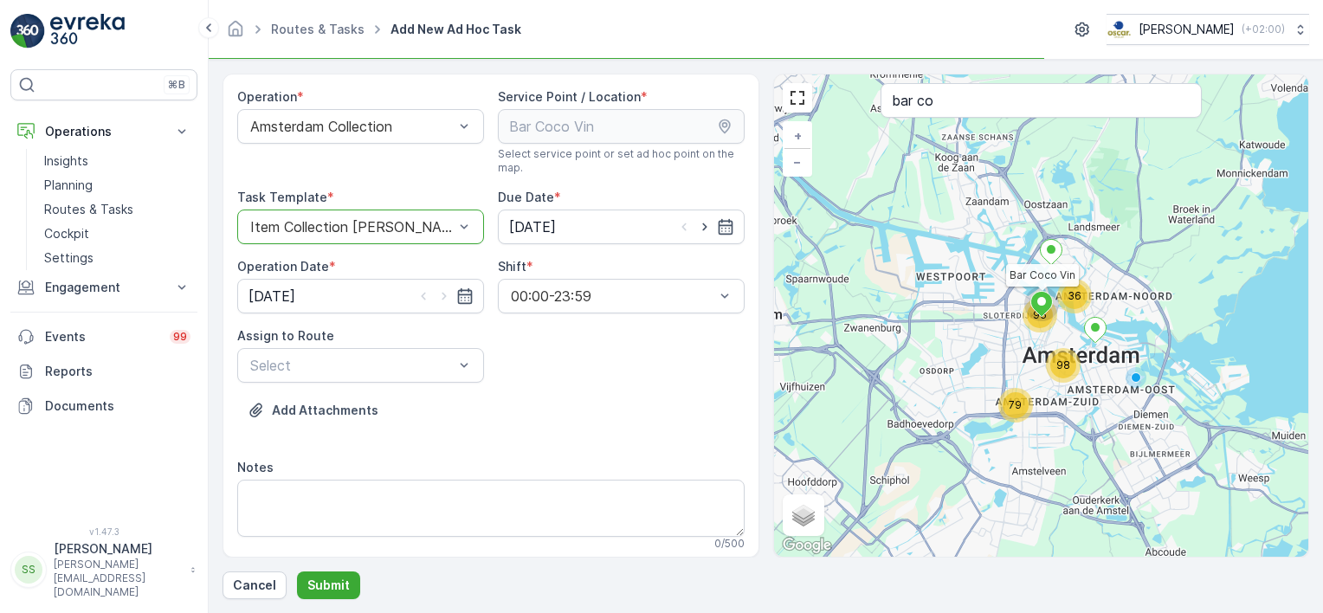
click at [589, 402] on div "Add Attachments" at bounding box center [490, 421] width 507 height 48
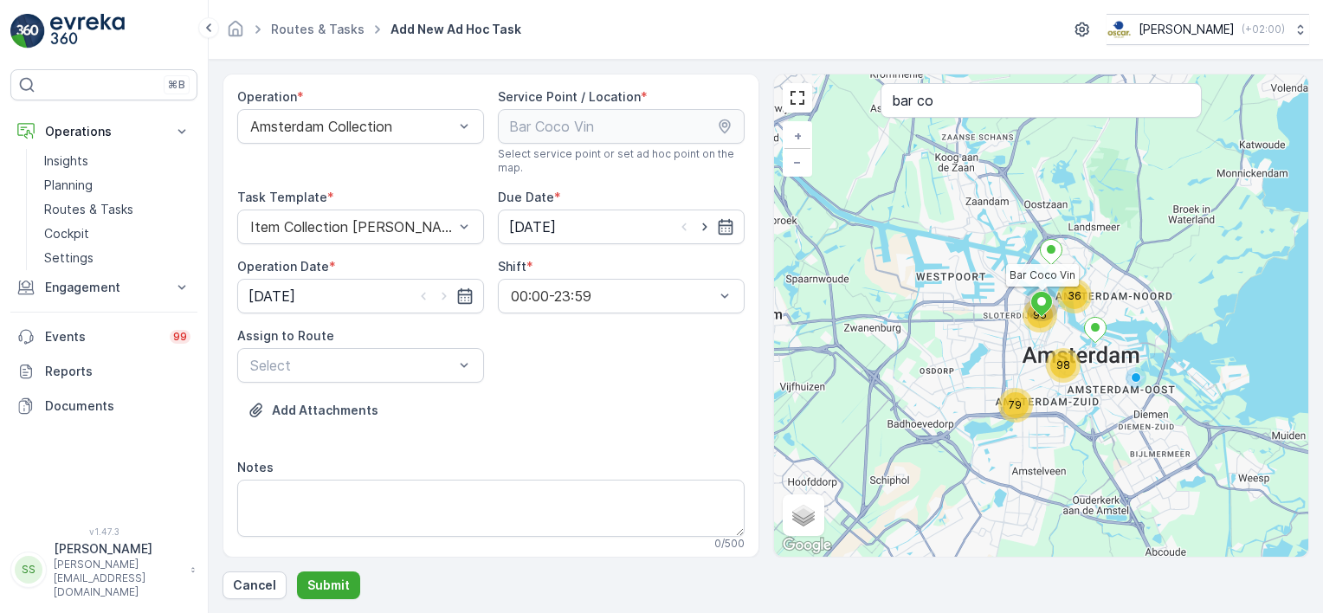
drag, startPoint x: 291, startPoint y: 365, endPoint x: 313, endPoint y: 385, distance: 29.4
click at [290, 365] on div at bounding box center [352, 366] width 207 height 16
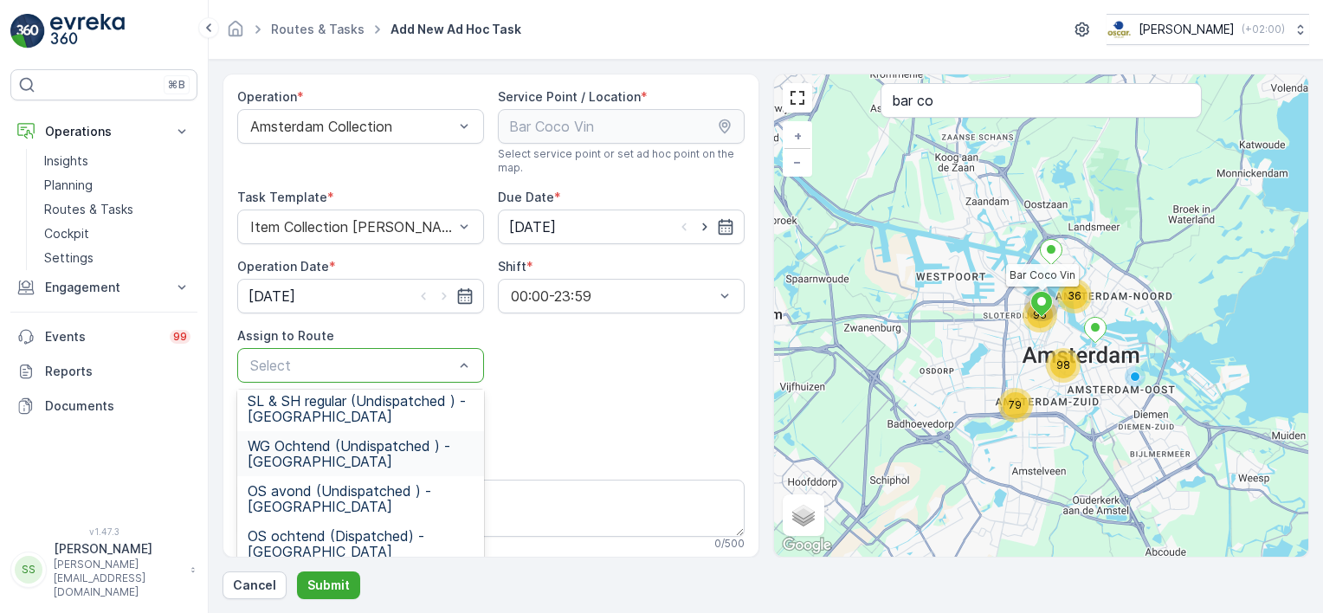
scroll to position [173, 0]
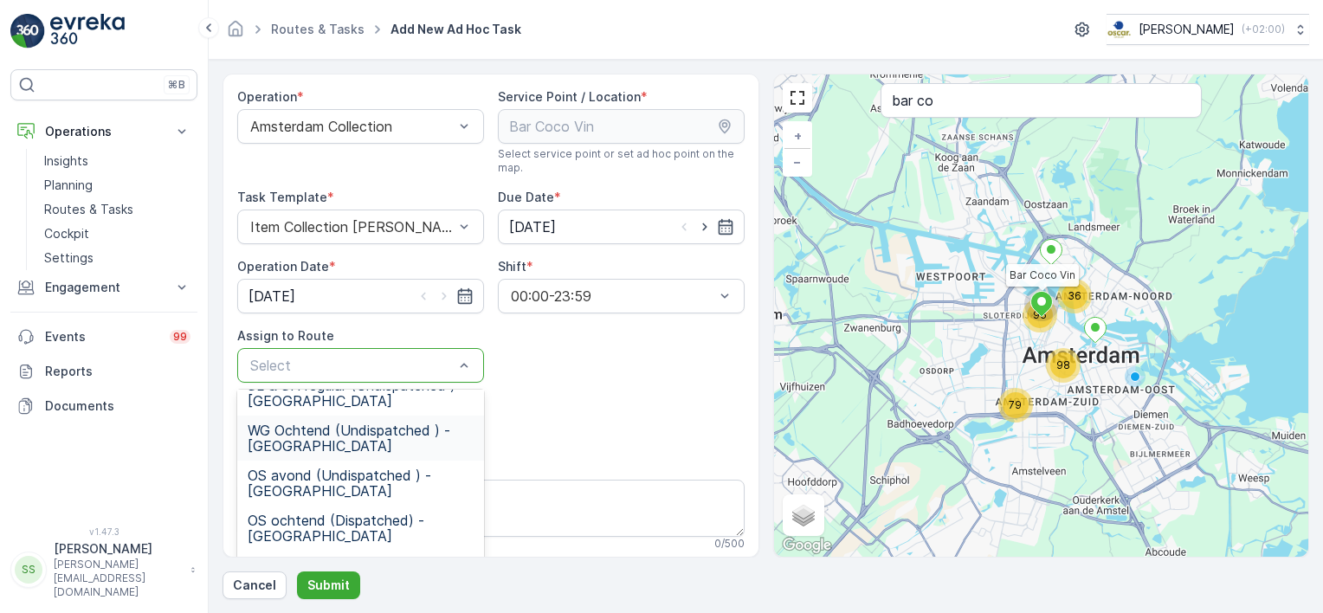
drag, startPoint x: 281, startPoint y: 432, endPoint x: 292, endPoint y: 435, distance: 10.7
click at [281, 433] on span "WG Ochtend (Undispatched ) - Amsterdam" at bounding box center [361, 438] width 226 height 31
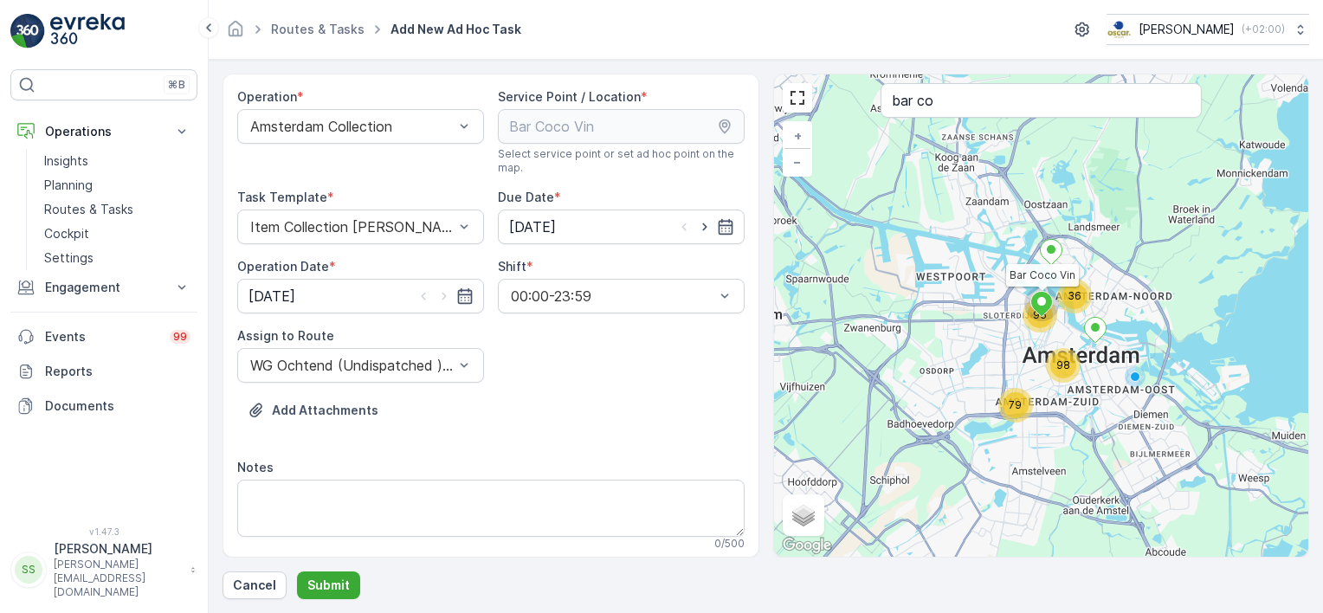
drag, startPoint x: 604, startPoint y: 381, endPoint x: 531, endPoint y: 409, distance: 77.8
click at [599, 381] on div "Operation * Amsterdam Collection Service Point / Location * Select service poin…" at bounding box center [490, 524] width 507 height 873
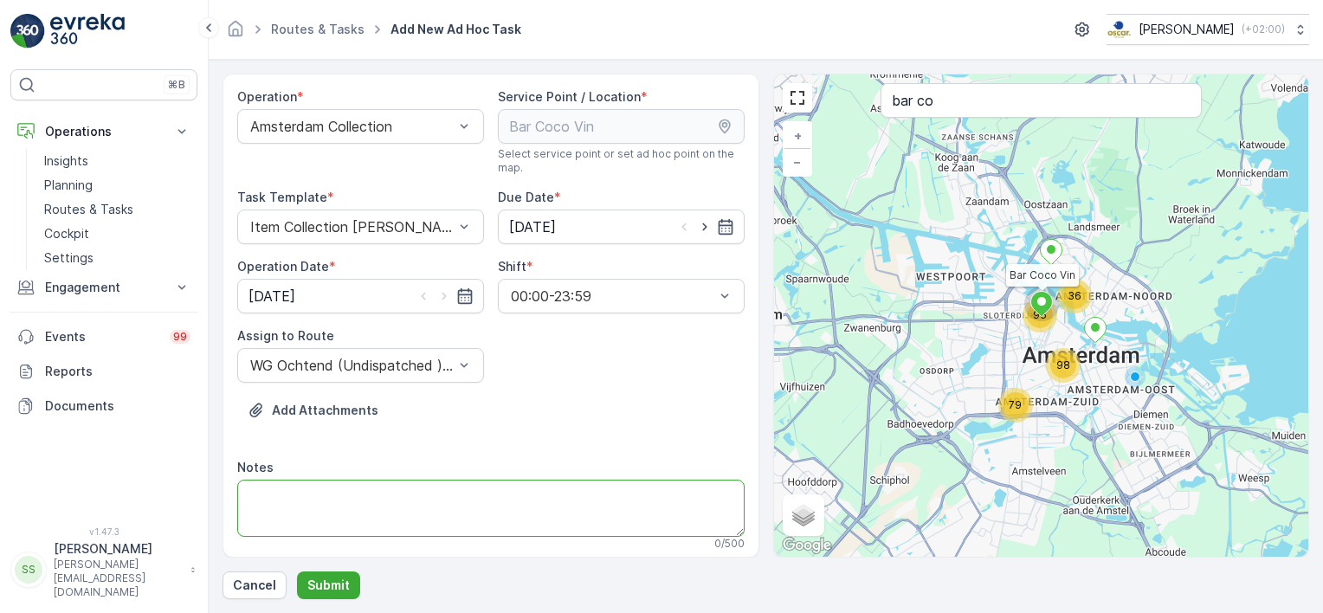
click at [285, 506] on textarea "Notes" at bounding box center [490, 508] width 507 height 57
type textarea "R"
type textarea "*** Staat rest & glas buiten ***"
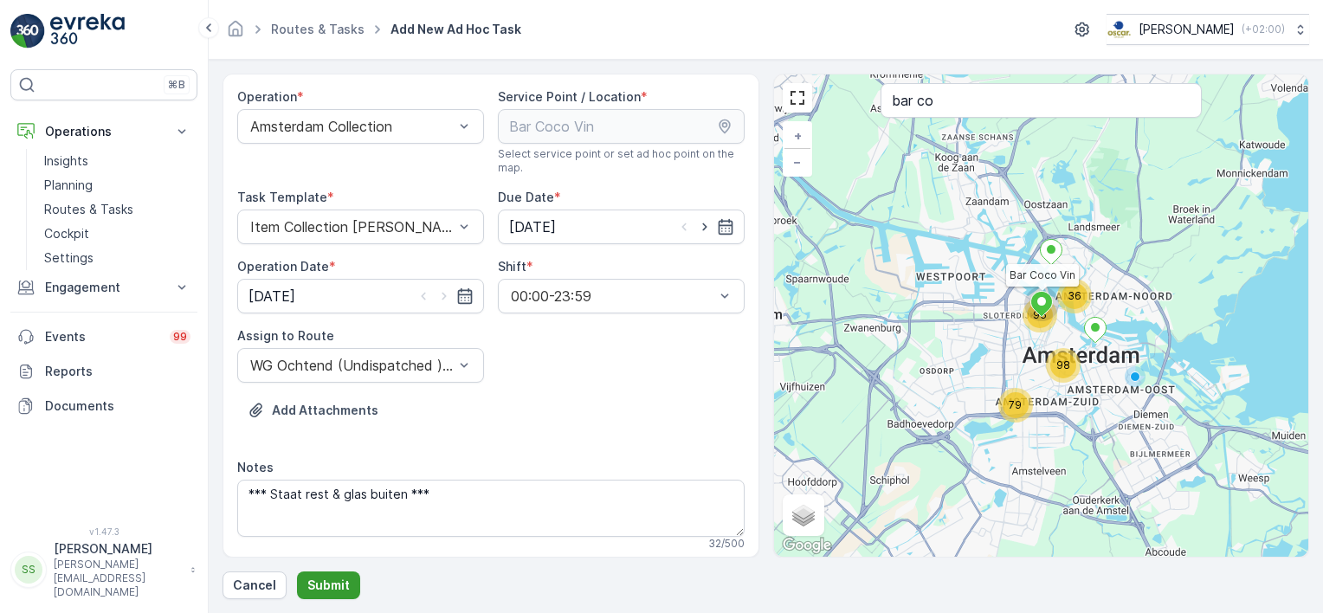
click at [320, 580] on p "Submit" at bounding box center [328, 585] width 42 height 17
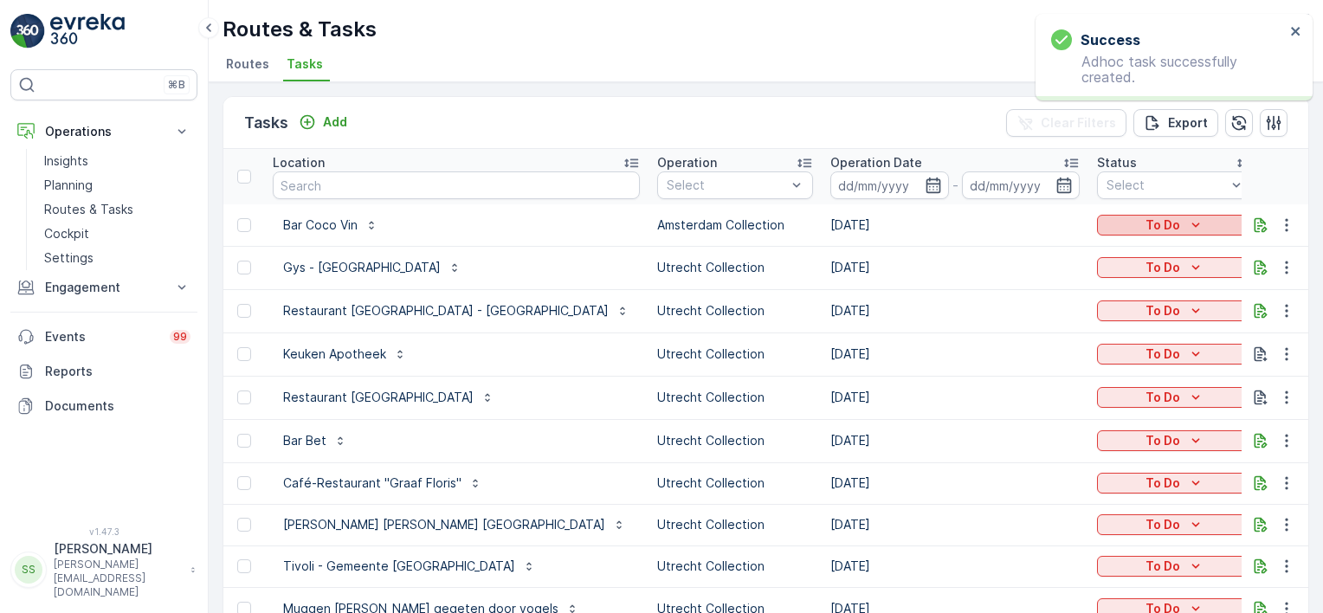
click at [1187, 229] on icon "To Do" at bounding box center [1195, 225] width 17 height 17
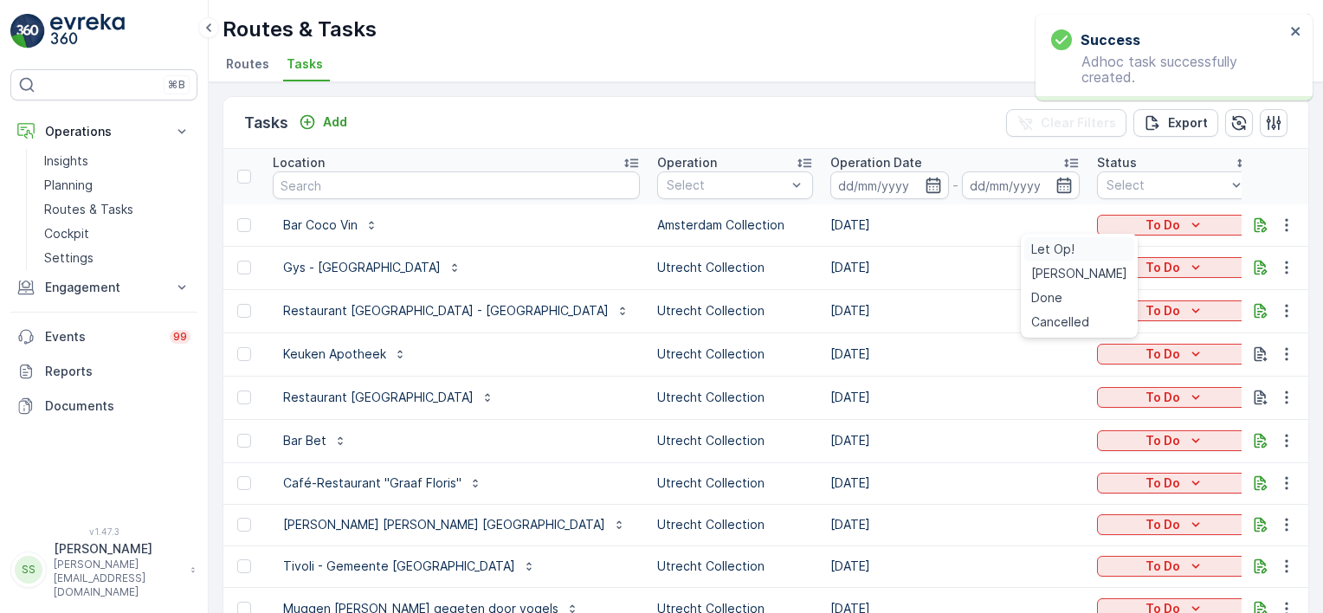
click at [1050, 251] on span "Let Op!" at bounding box center [1052, 249] width 43 height 17
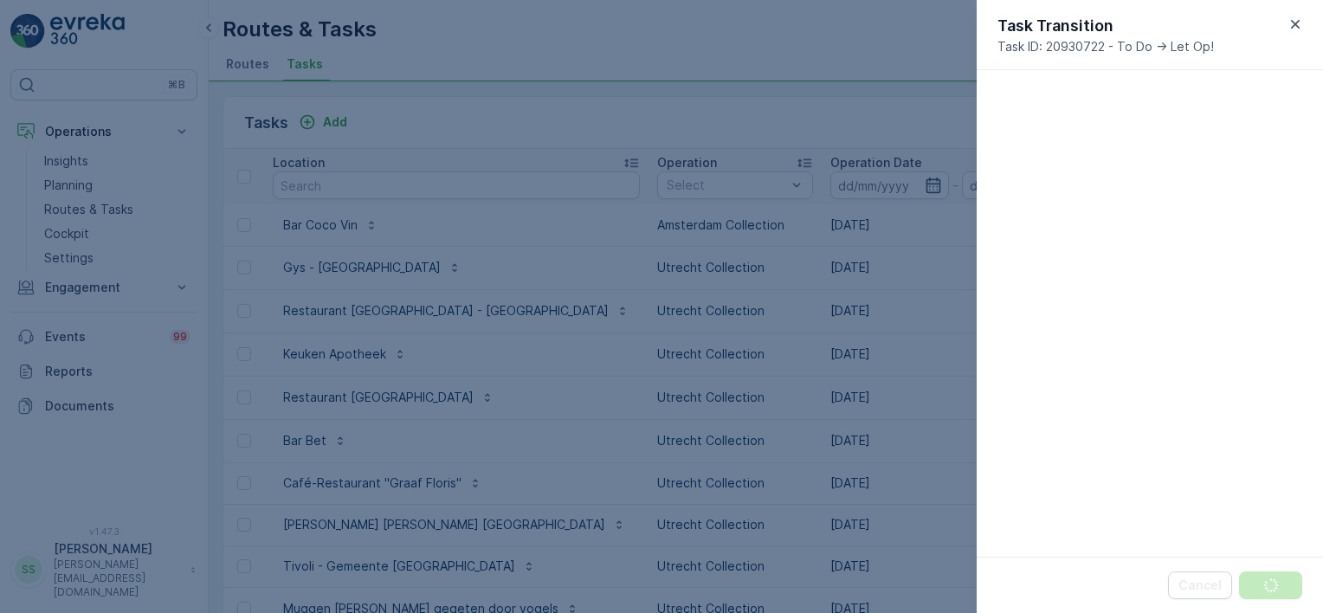
click at [873, 31] on div at bounding box center [661, 306] width 1323 height 613
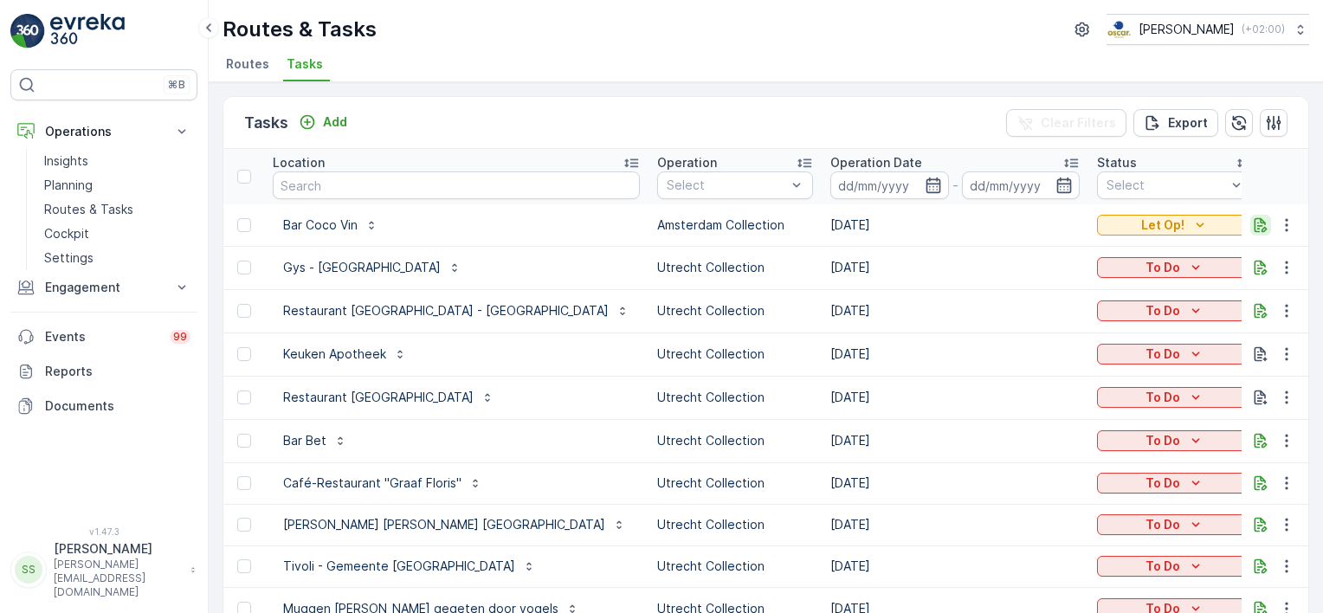
click at [1259, 225] on icon "button" at bounding box center [1260, 225] width 17 height 17
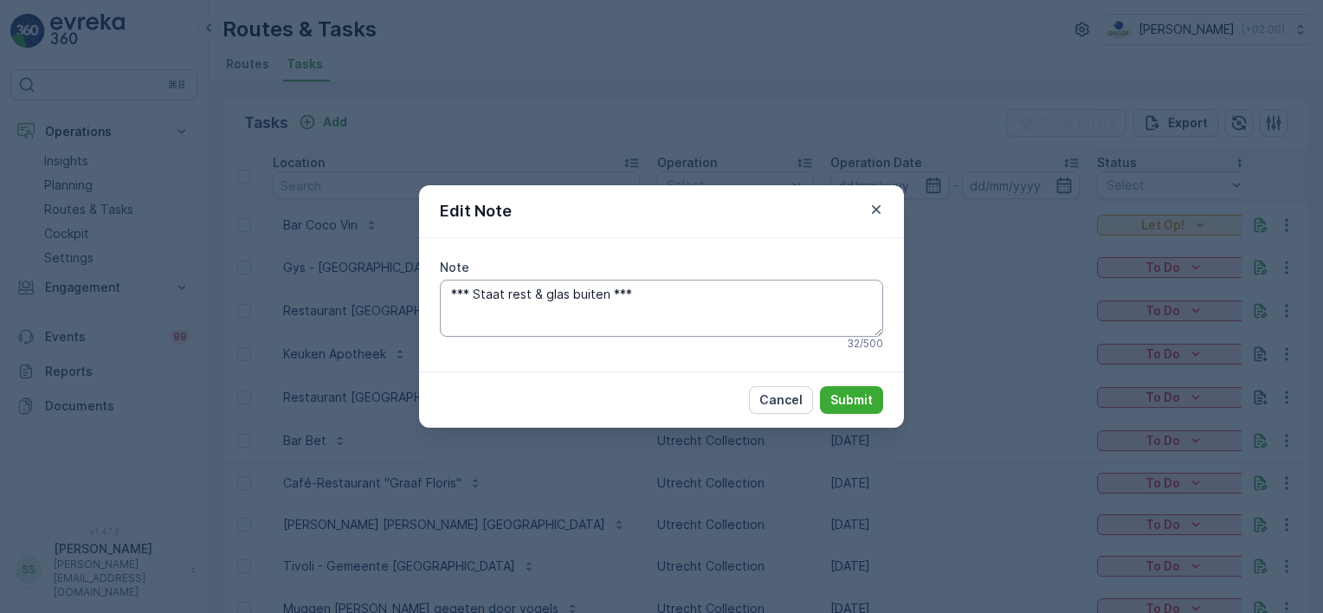
click at [610, 295] on textarea "*** Staat rest & glas buiten ***" at bounding box center [661, 308] width 443 height 57
type textarea "*** Staat rest & glas buiten, graag met personeel bespreken wat er allemaal is …"
click at [833, 385] on div "Cancel Submit" at bounding box center [661, 400] width 485 height 56
click at [842, 397] on p "Submit" at bounding box center [852, 399] width 42 height 17
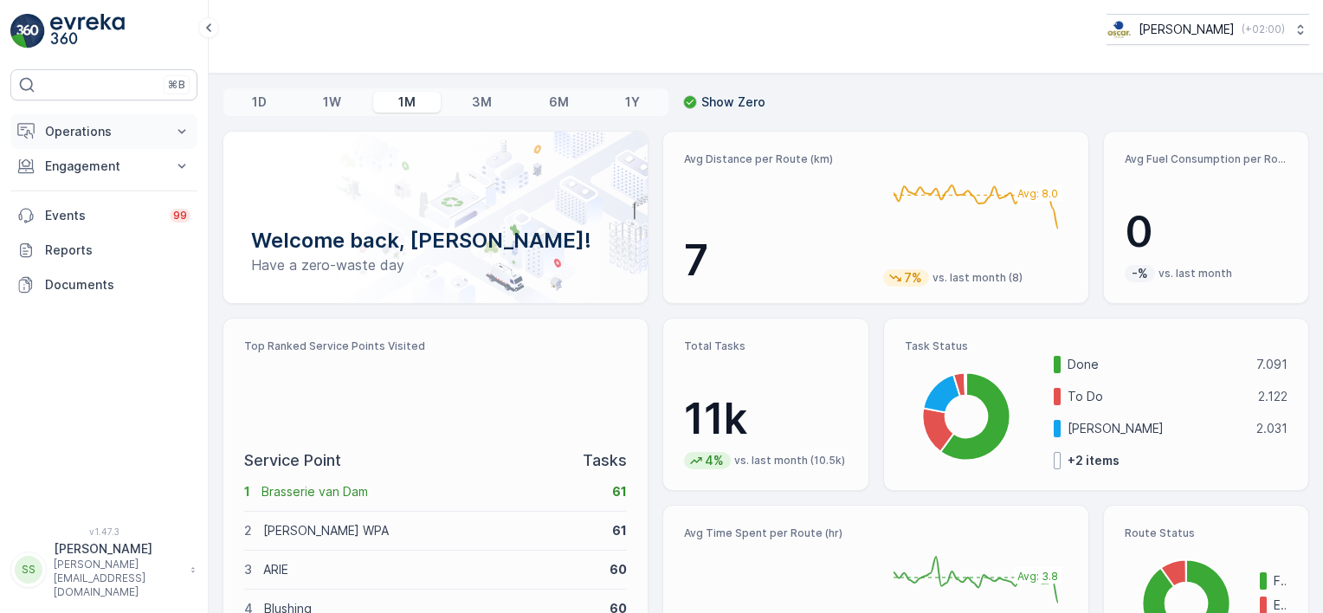
click at [94, 119] on button "Operations" at bounding box center [103, 131] width 187 height 35
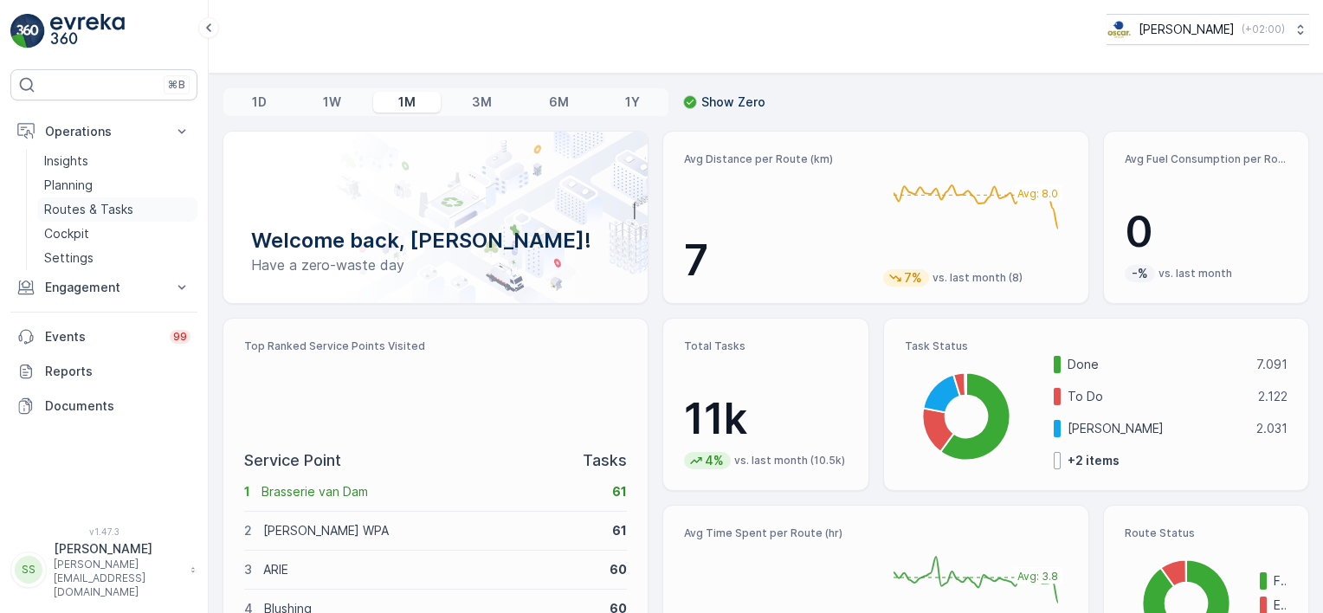
click at [107, 205] on p "Routes & Tasks" at bounding box center [88, 209] width 89 height 17
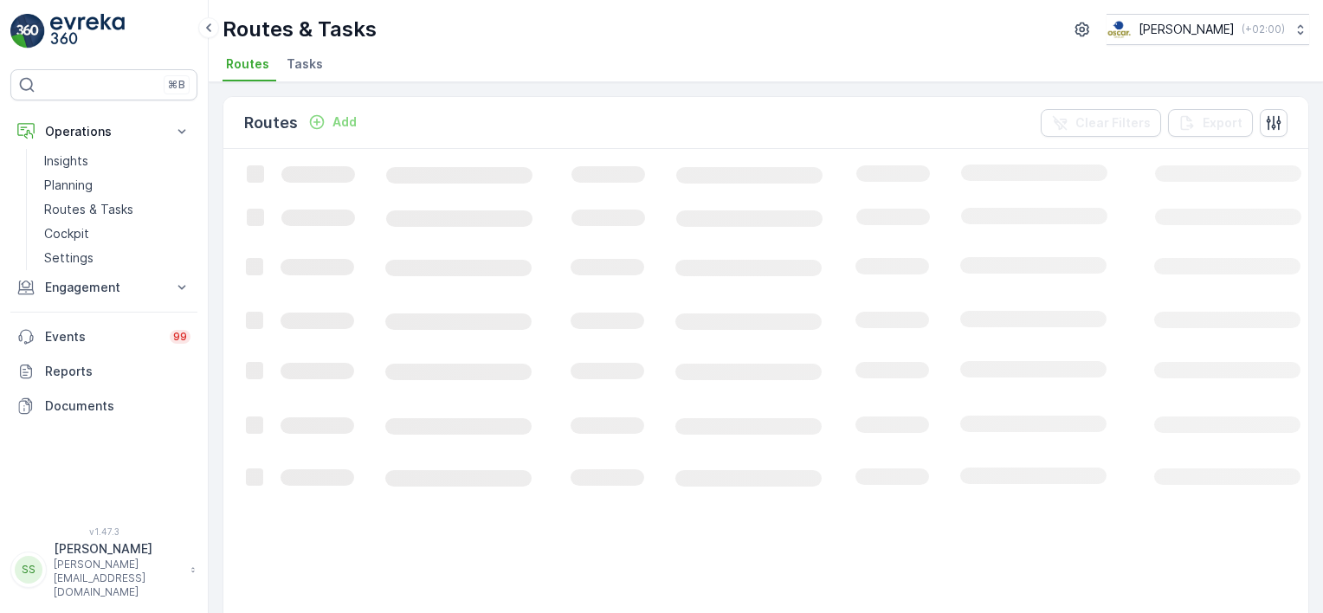
click at [513, 113] on div "Routes Add Clear Filters Export" at bounding box center [765, 123] width 1085 height 52
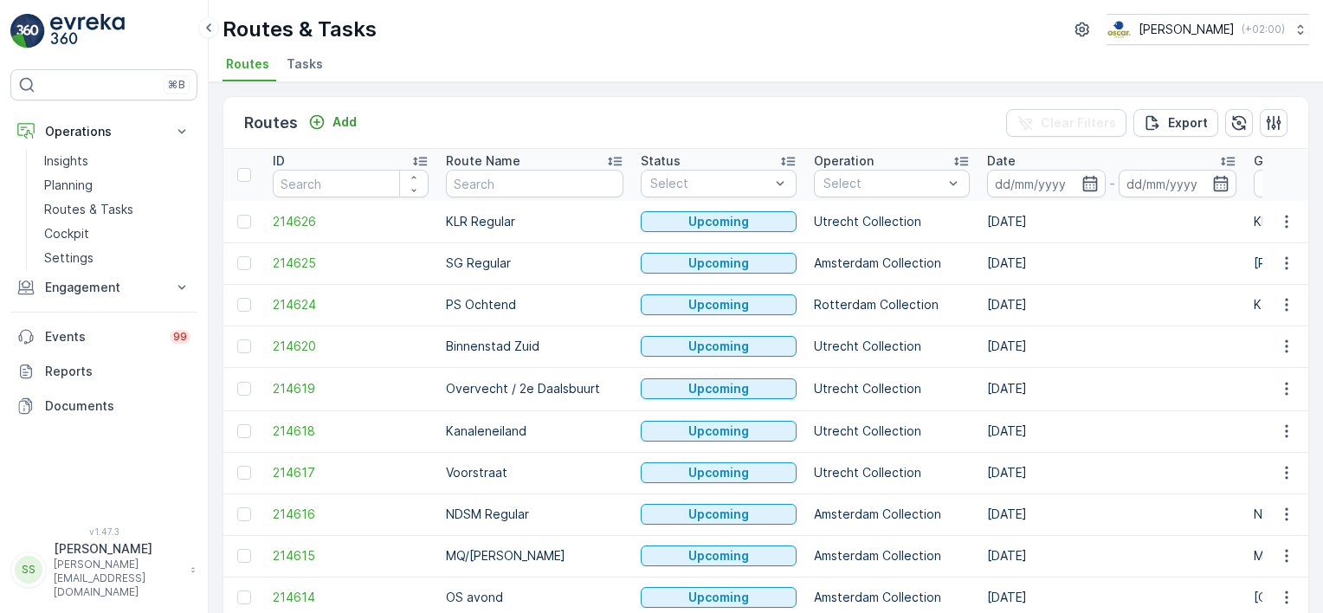
click at [828, 116] on div "Routes Add Clear Filters Export" at bounding box center [765, 123] width 1085 height 52
click at [883, 184] on div at bounding box center [883, 184] width 123 height 14
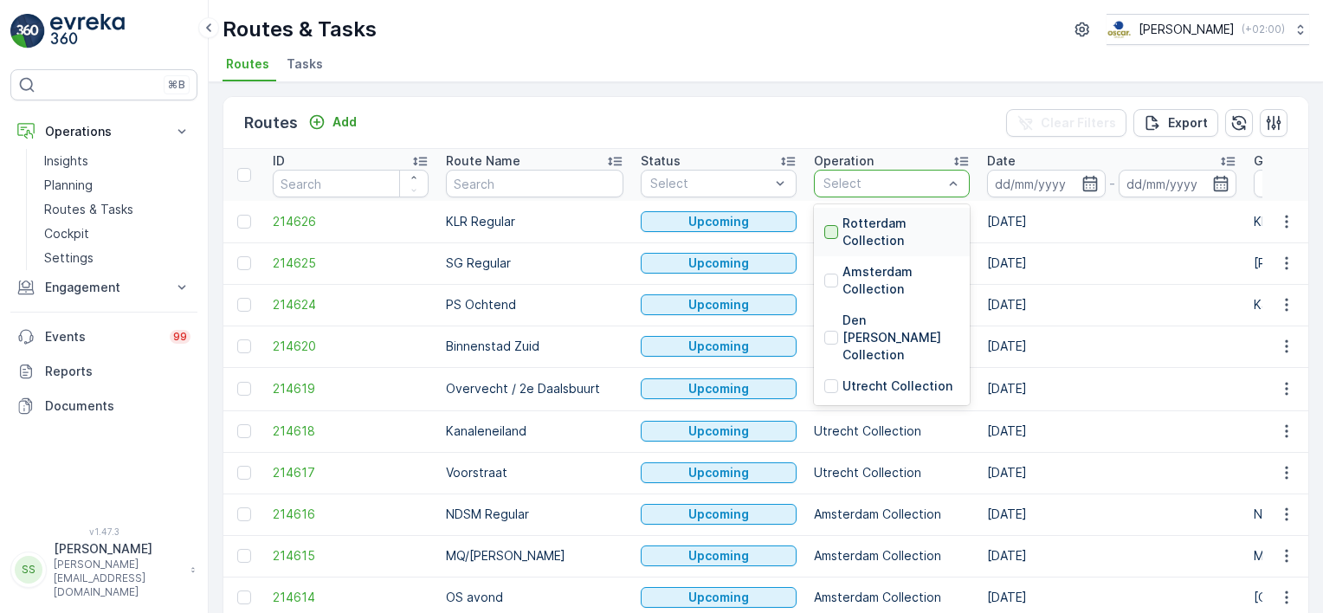
click at [824, 230] on div at bounding box center [831, 232] width 14 height 14
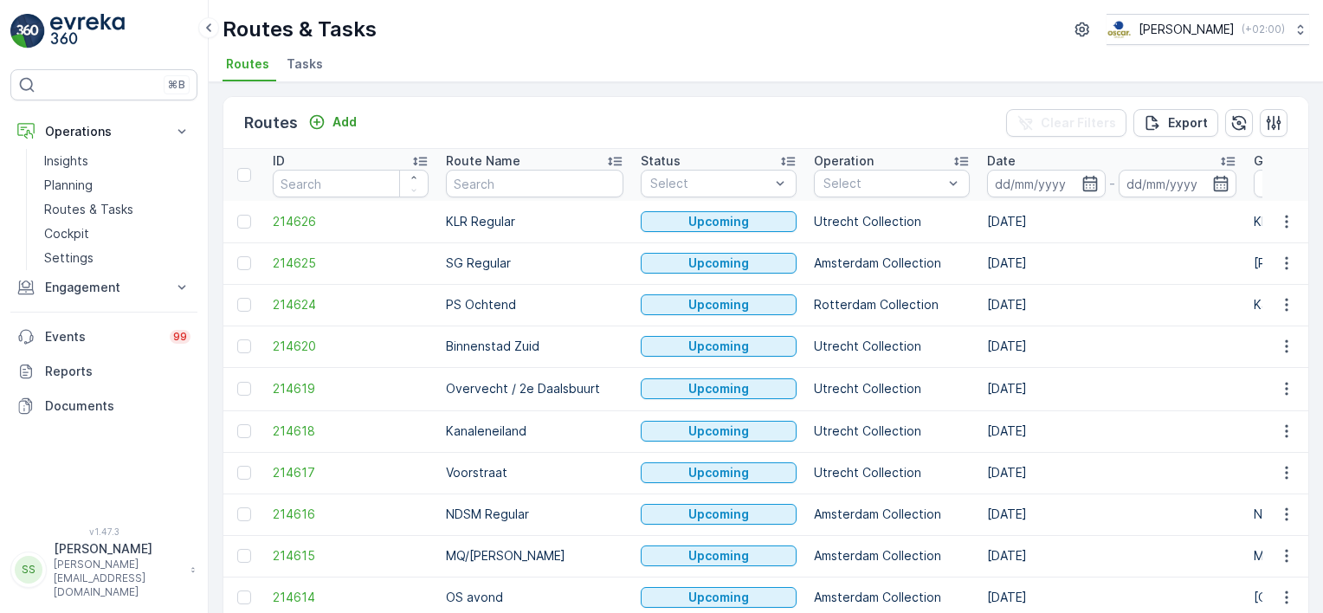
click at [730, 107] on div "Routes Add Clear Filters Export" at bounding box center [765, 123] width 1085 height 52
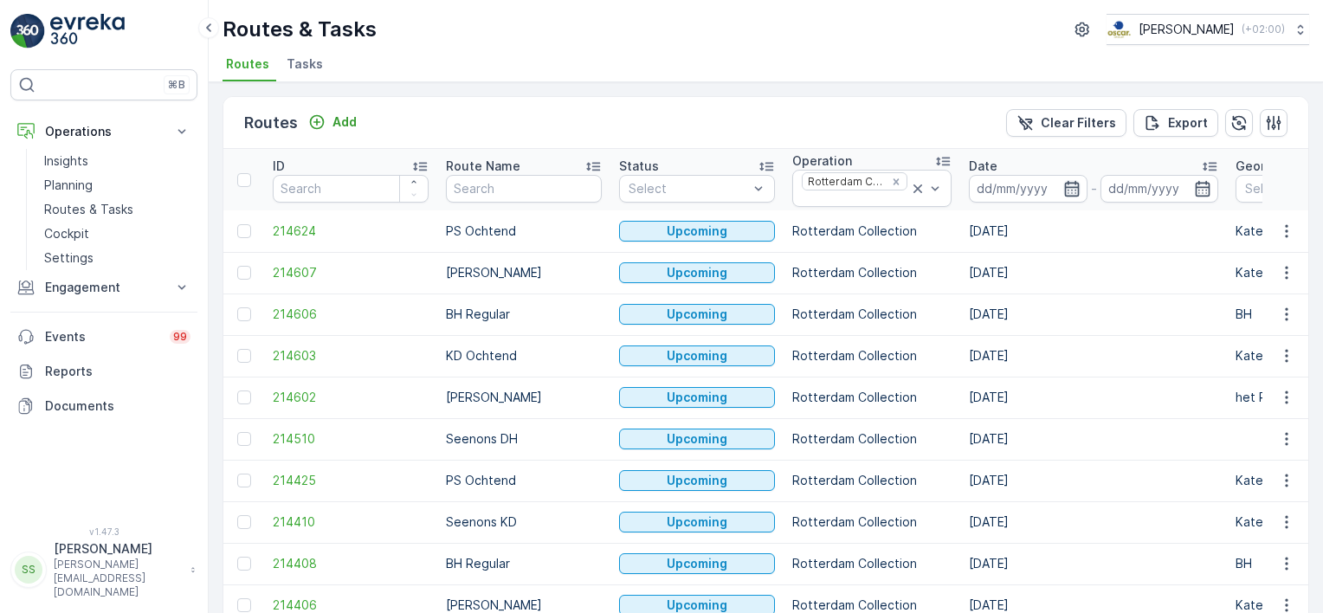
click at [1070, 186] on icon "button" at bounding box center [1071, 188] width 17 height 17
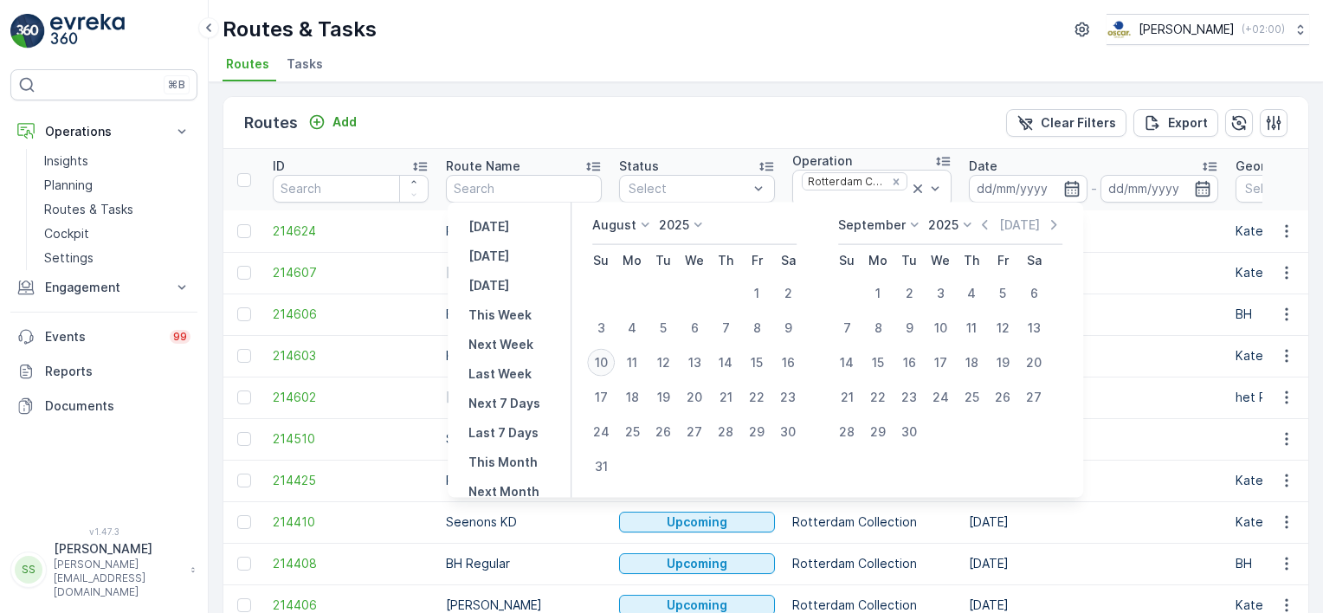
click at [615, 364] on div "10" at bounding box center [601, 363] width 28 height 28
type input "[DATE]"
click at [746, 121] on div "Routes Add Clear Filters Export" at bounding box center [765, 123] width 1085 height 52
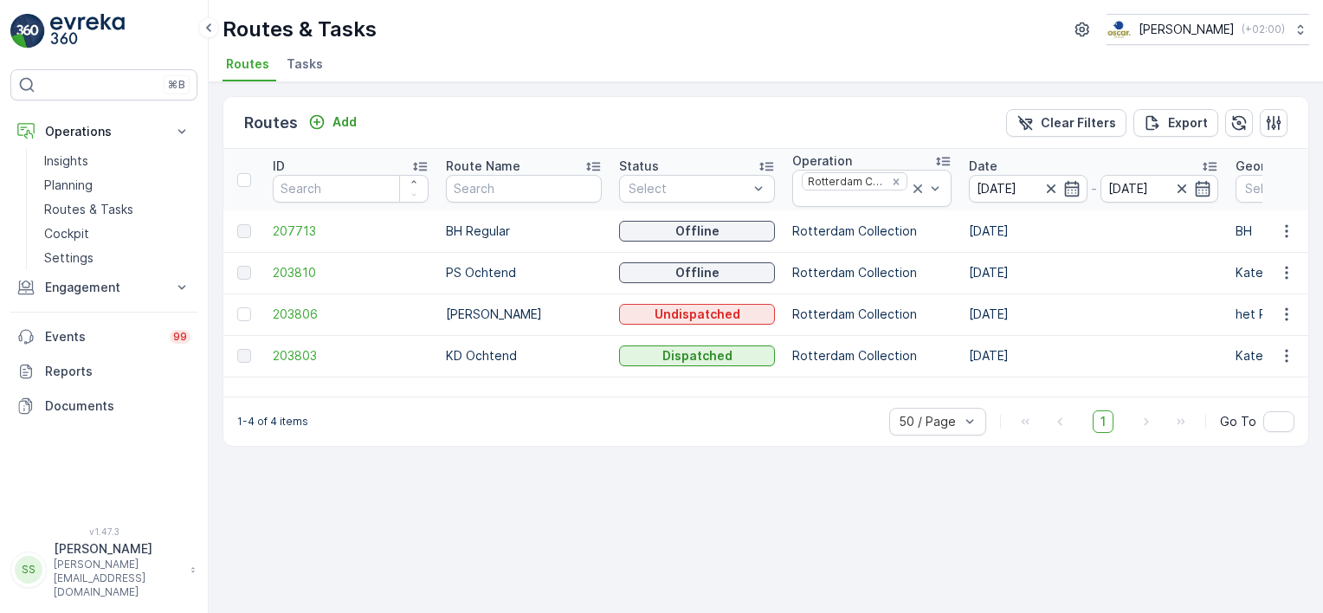
click at [299, 342] on td "203803" at bounding box center [350, 356] width 173 height 42
drag, startPoint x: 299, startPoint y: 342, endPoint x: 294, endPoint y: 353, distance: 12.1
click at [294, 353] on span "203803" at bounding box center [351, 355] width 156 height 17
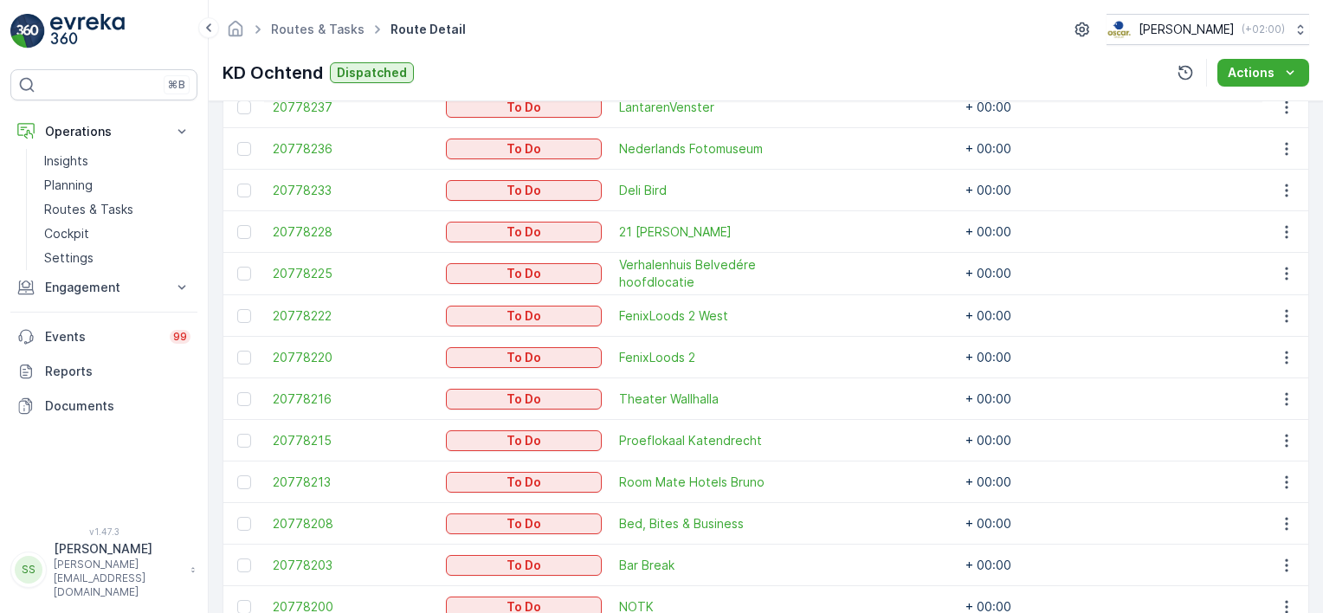
scroll to position [548, 0]
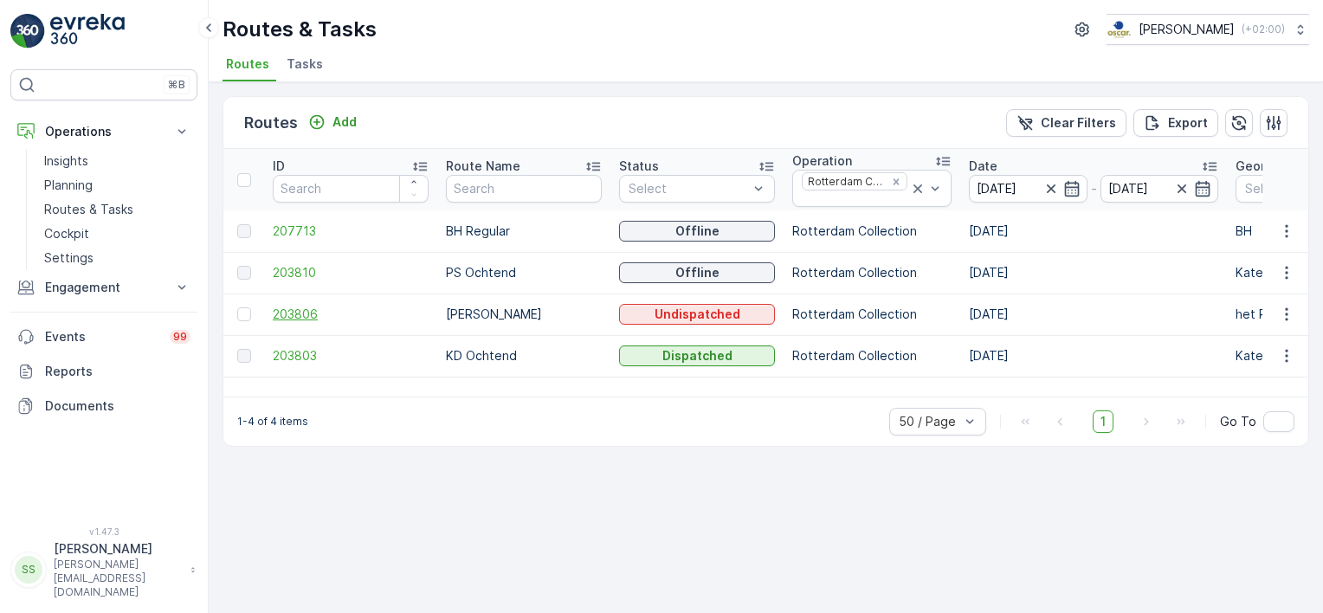
click at [315, 312] on span "203806" at bounding box center [351, 314] width 156 height 17
click at [437, 417] on div "1-4 of 4 items 50 / Page 1 Go To" at bounding box center [765, 421] width 1085 height 49
click at [308, 347] on span "203803" at bounding box center [351, 355] width 156 height 17
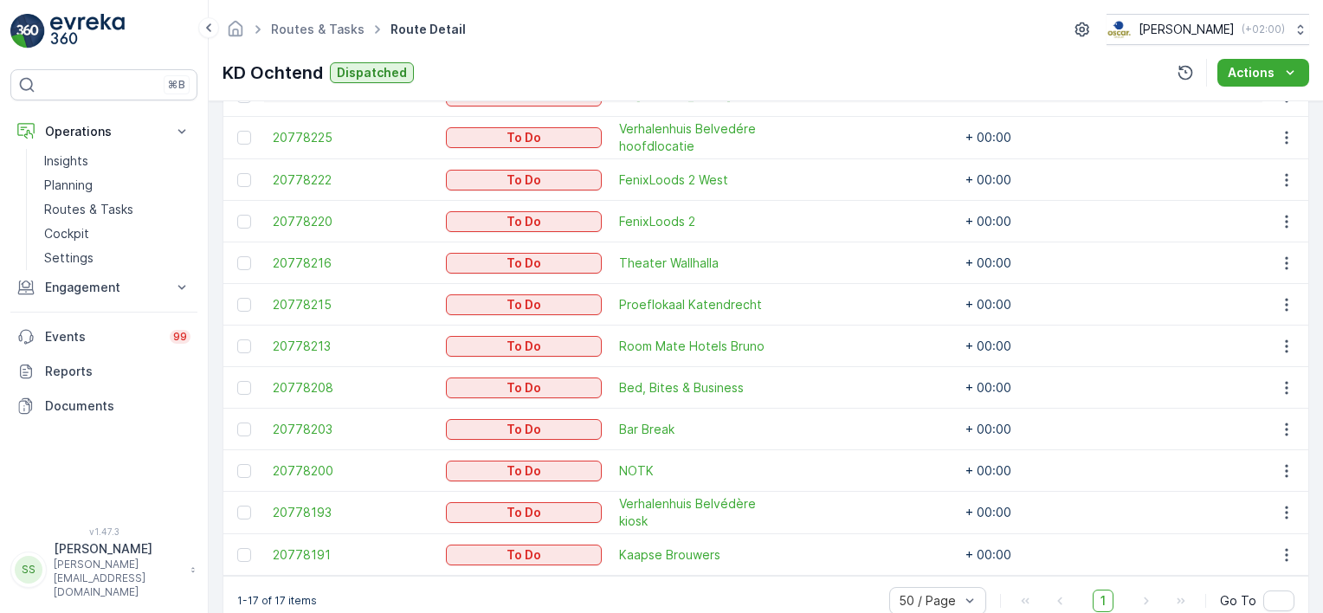
scroll to position [800, 0]
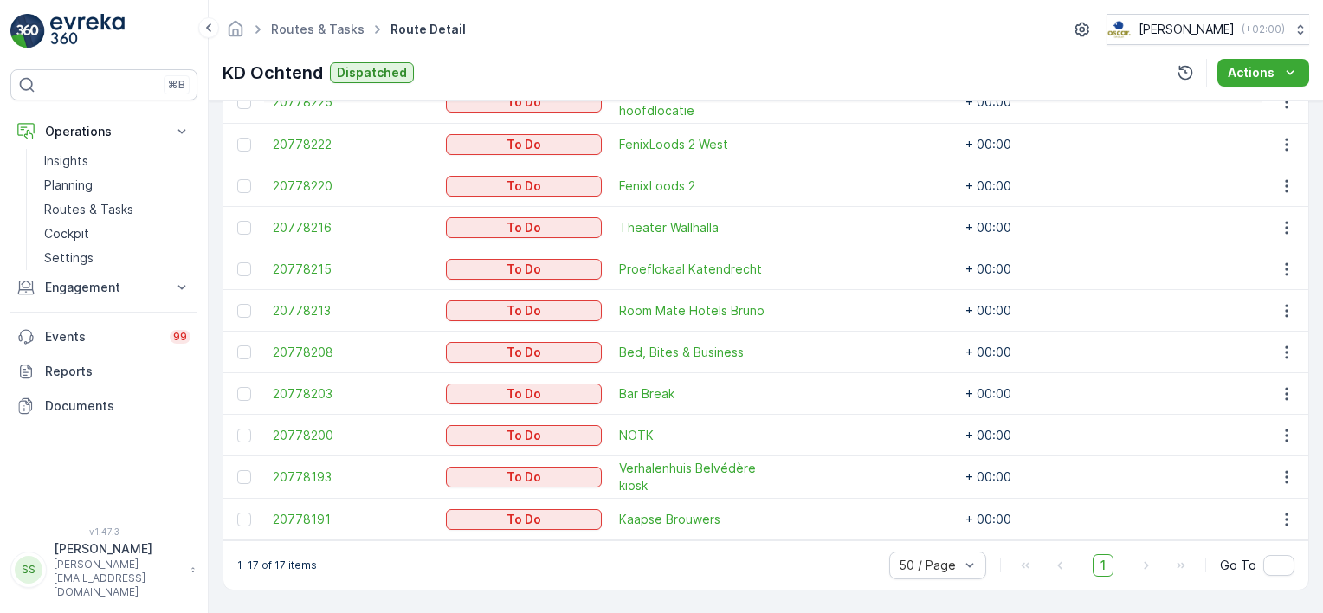
click at [208, 487] on div "⌘B Operations Insights Planning Routes & Tasks Cockpit Settings Engagement Insi…" at bounding box center [104, 306] width 209 height 613
click at [300, 511] on span "20778191" at bounding box center [351, 519] width 156 height 17
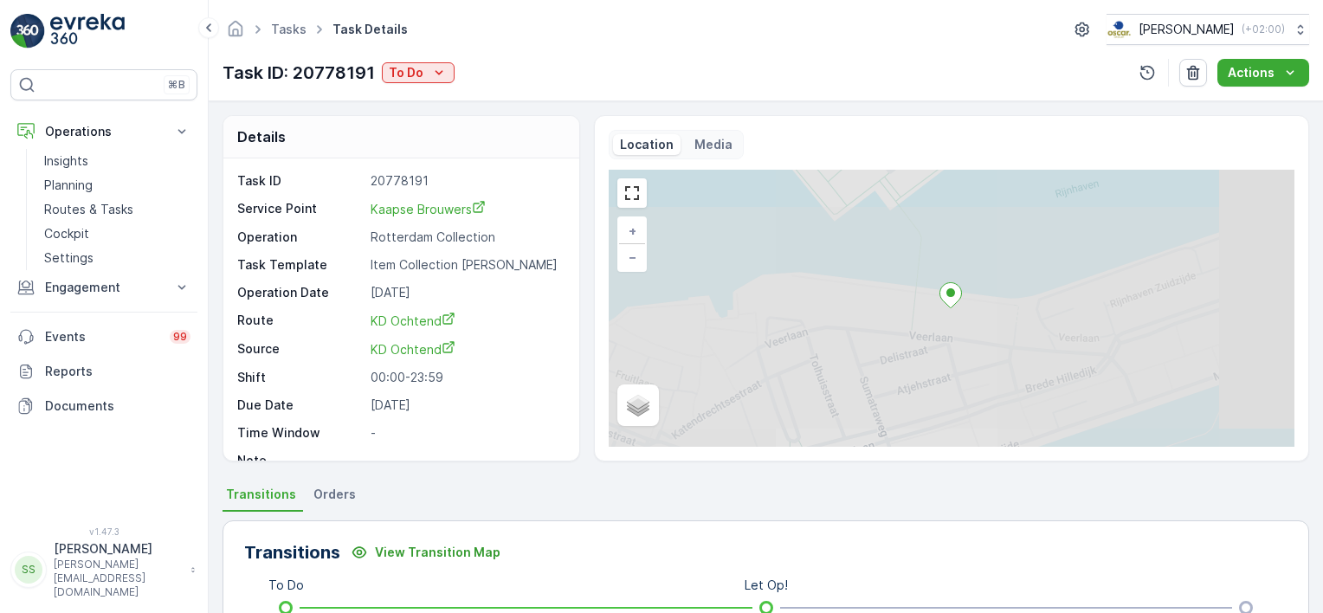
scroll to position [21, 0]
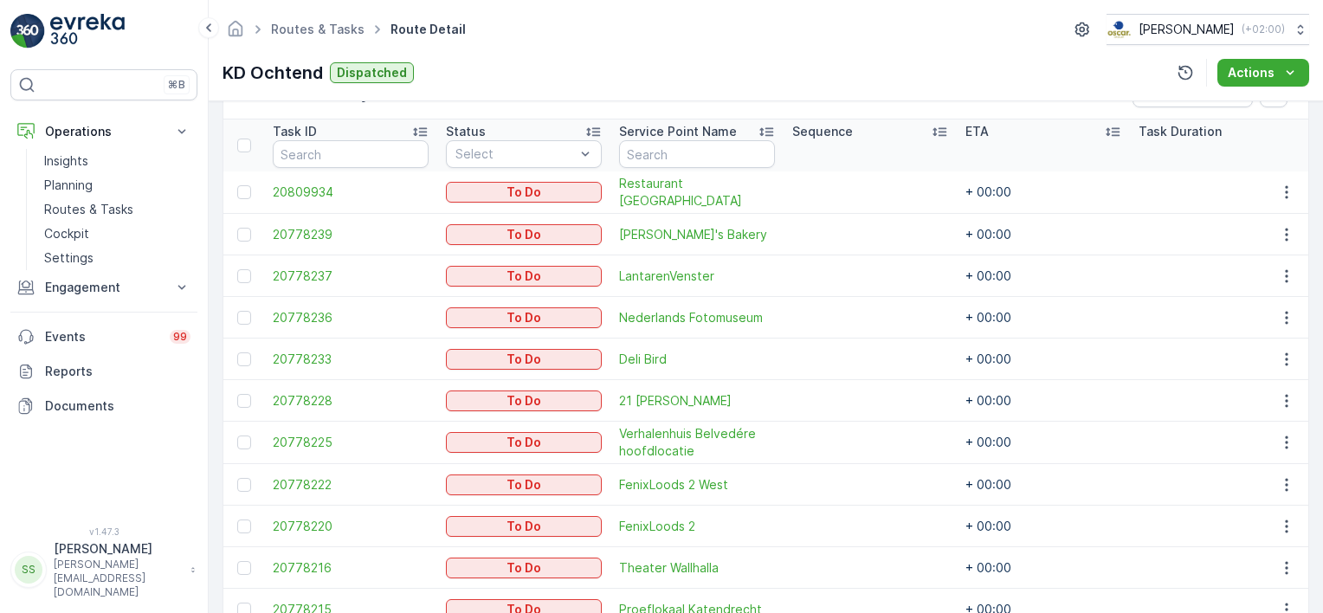
scroll to position [367, 0]
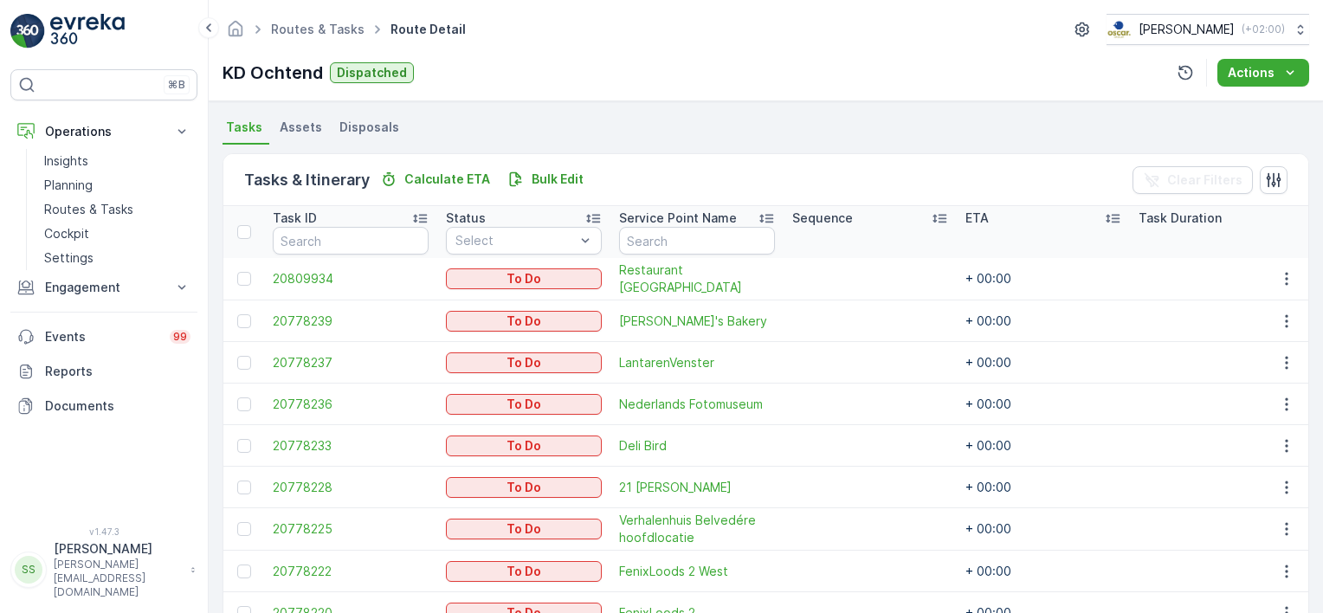
click at [1022, 165] on div "Tasks & Itinerary Calculate ETA Bulk Edit Clear Filters" at bounding box center [765, 180] width 1085 height 52
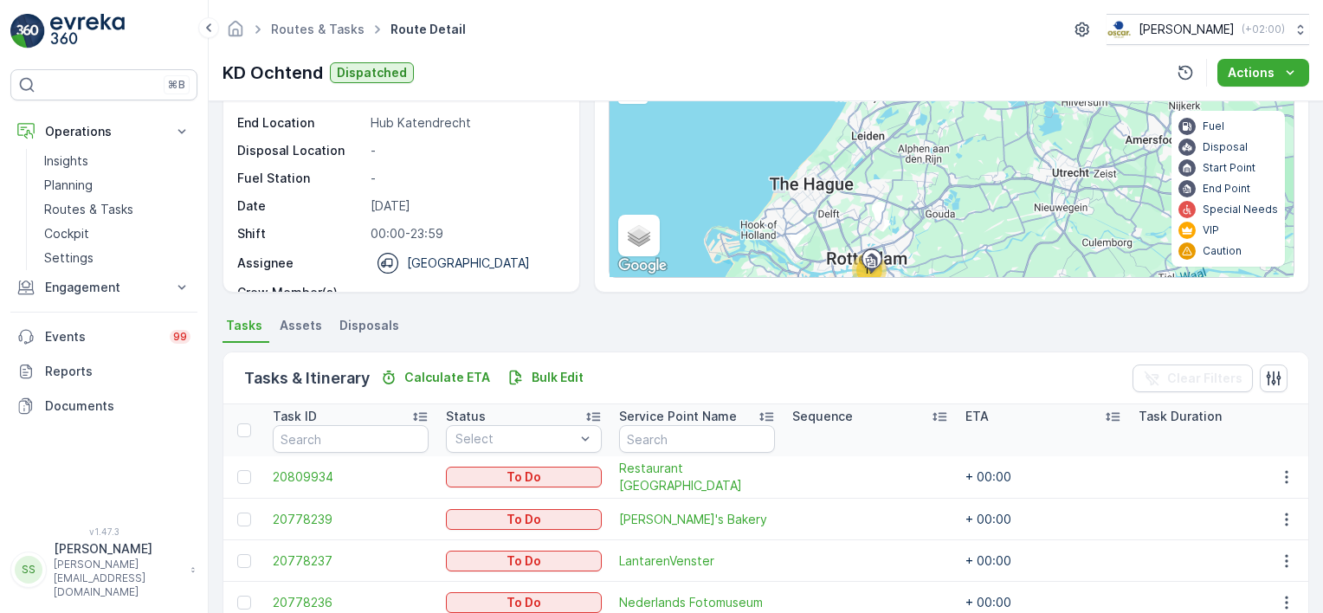
scroll to position [0, 0]
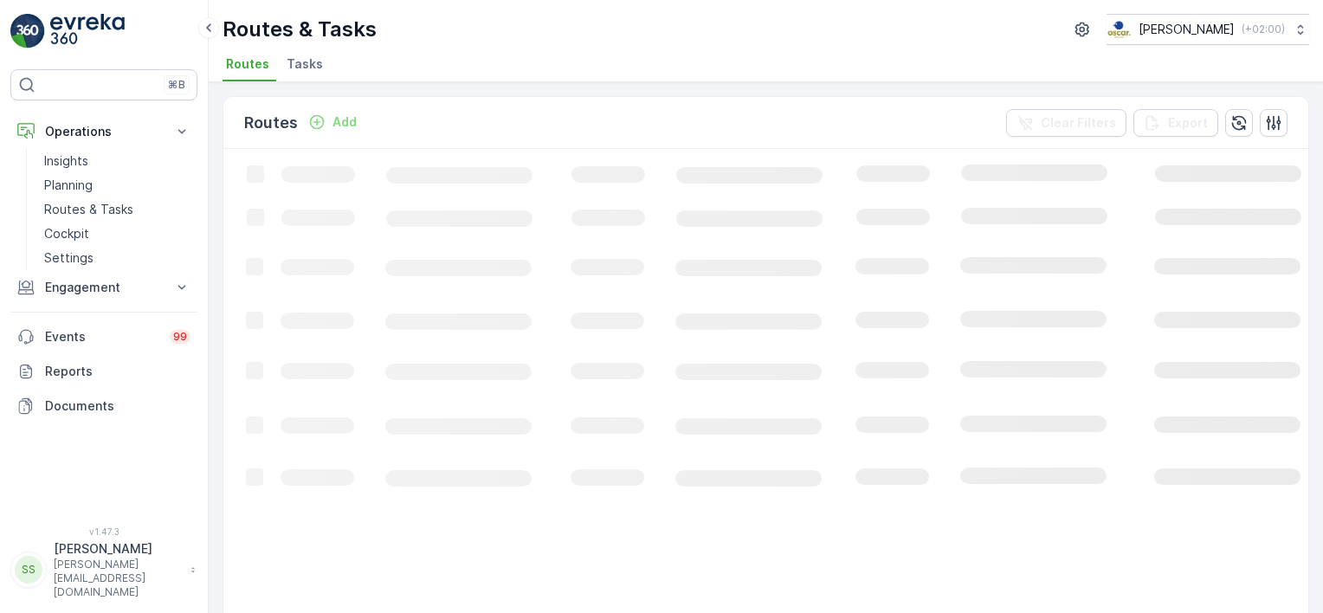
click at [495, 107] on div "Routes Add Clear Filters Export" at bounding box center [765, 123] width 1085 height 52
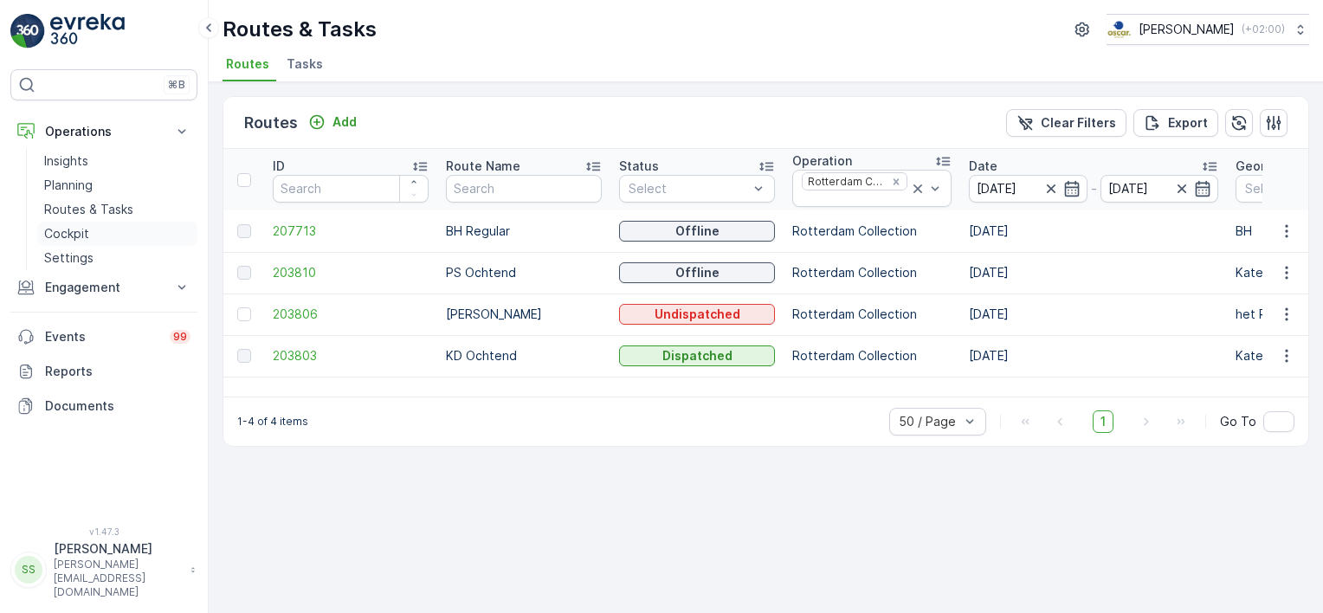
click at [64, 229] on p "Cockpit" at bounding box center [66, 233] width 45 height 17
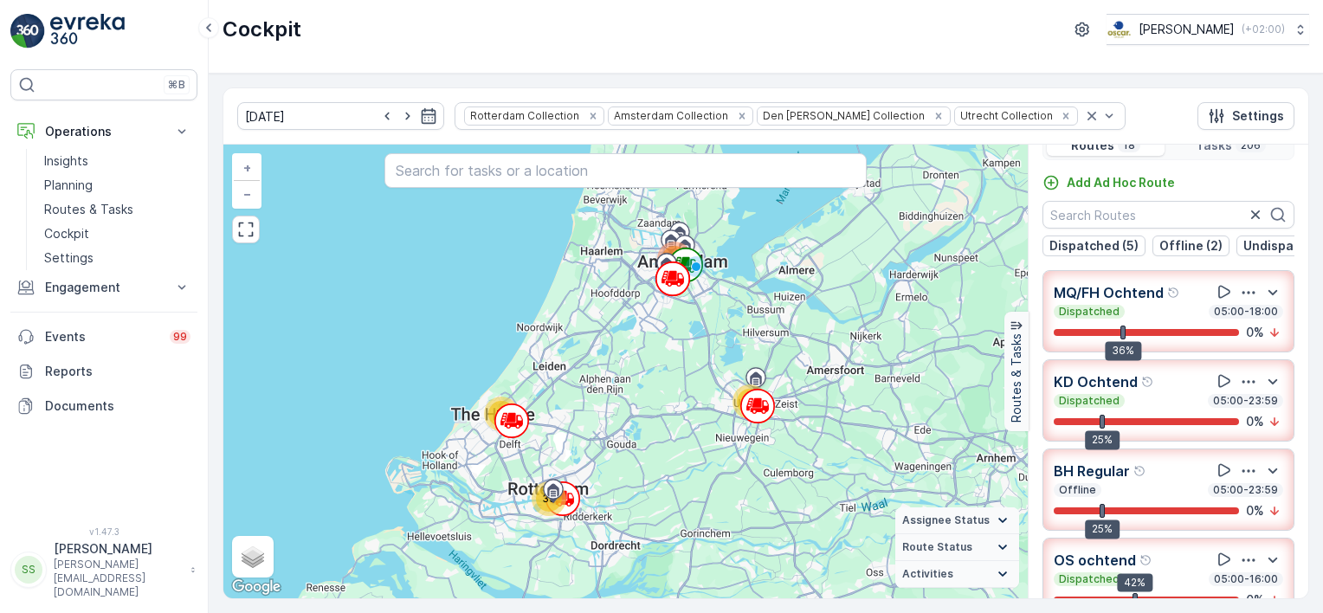
scroll to position [42, 0]
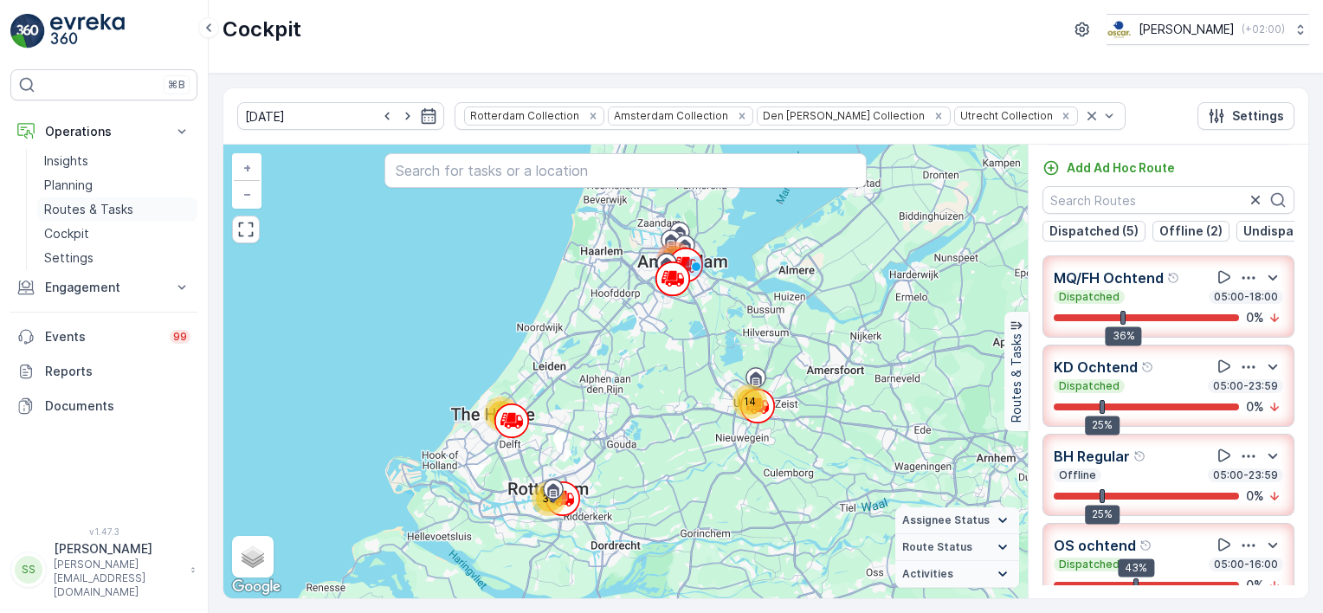
click at [73, 202] on p "Routes & Tasks" at bounding box center [88, 209] width 89 height 17
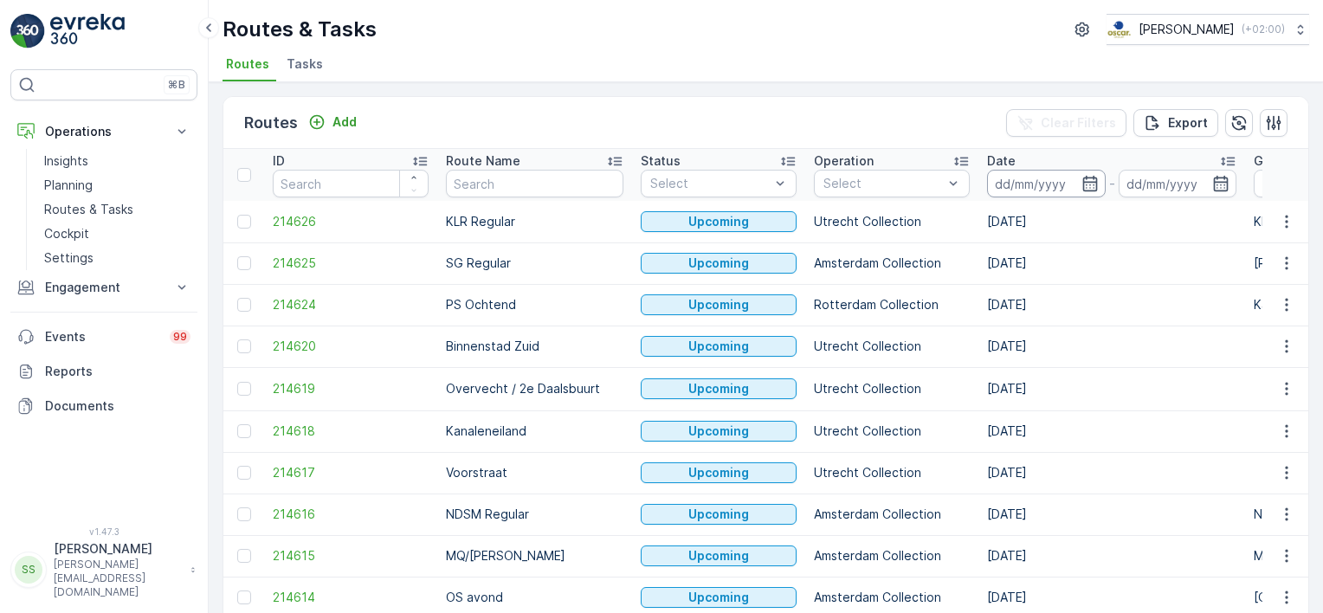
click at [1022, 187] on input at bounding box center [1046, 184] width 119 height 28
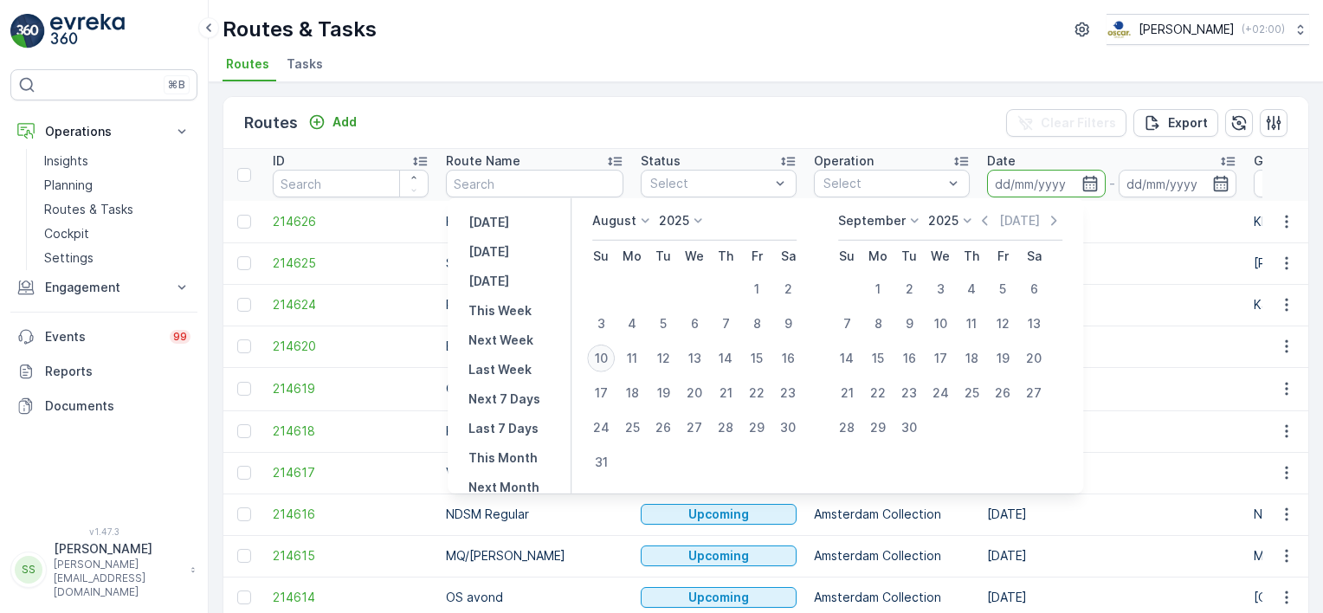
click at [606, 362] on div "10" at bounding box center [601, 359] width 28 height 28
type input "[DATE]"
click at [701, 139] on div "Routes Add Clear Filters Export" at bounding box center [765, 123] width 1085 height 52
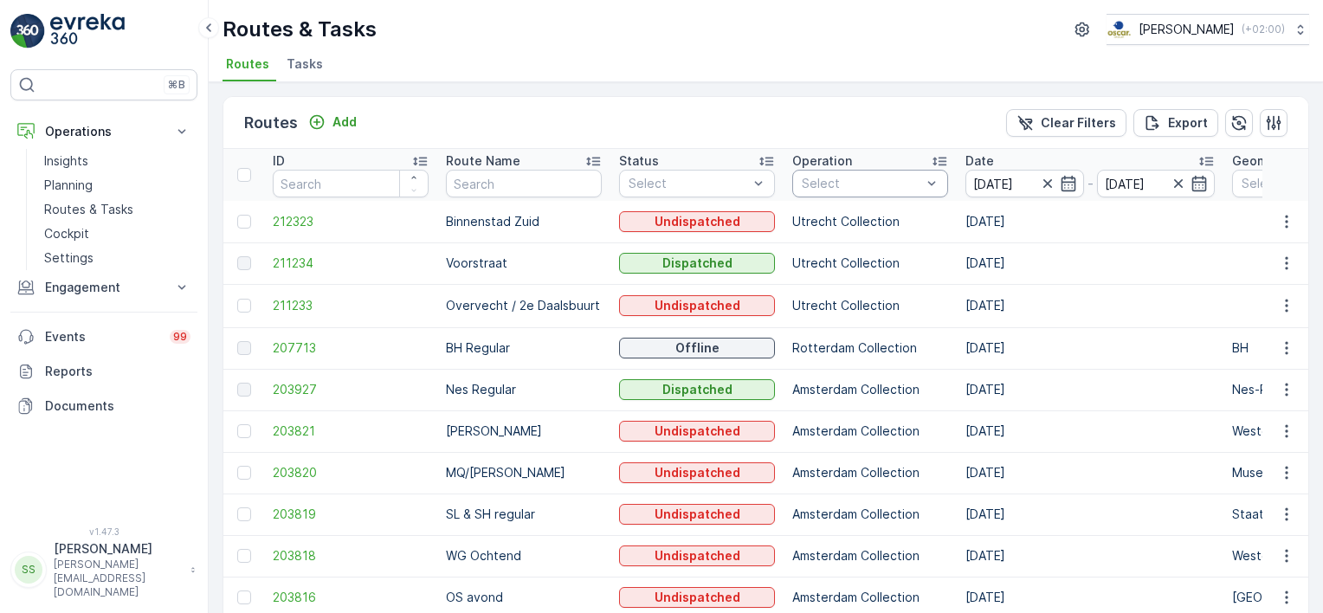
click at [911, 183] on div at bounding box center [861, 184] width 123 height 14
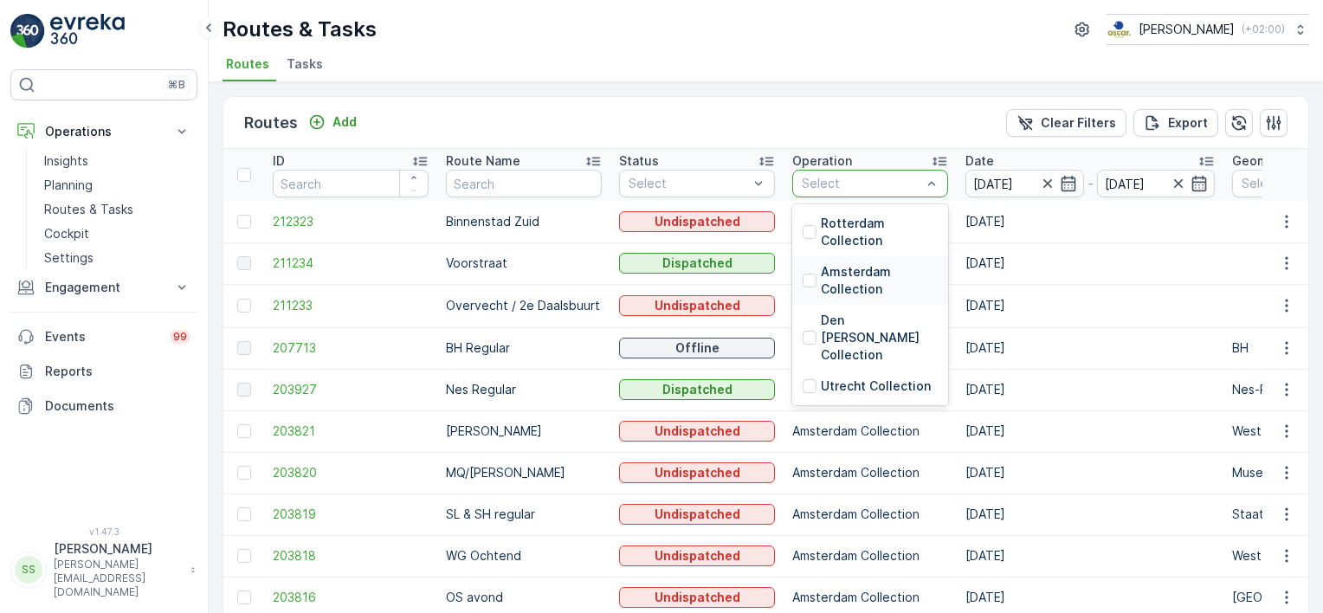
click at [818, 280] on div "Amsterdam Collection" at bounding box center [870, 280] width 135 height 35
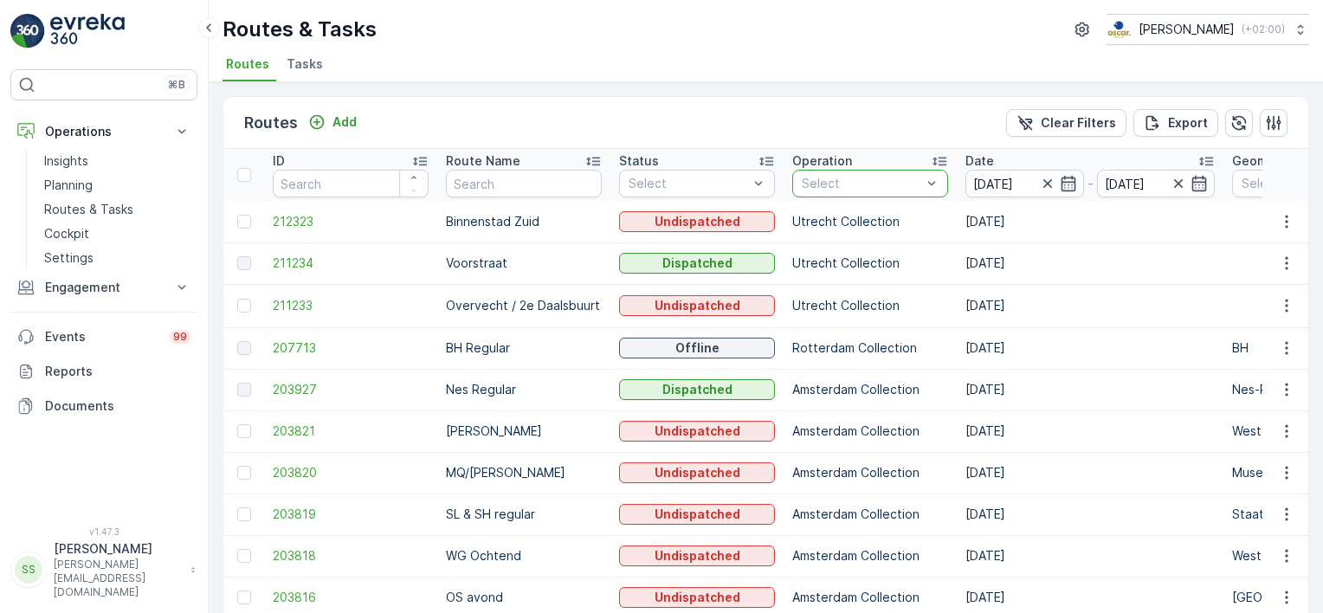
click at [766, 109] on div "Routes Add Clear Filters Export" at bounding box center [765, 123] width 1085 height 52
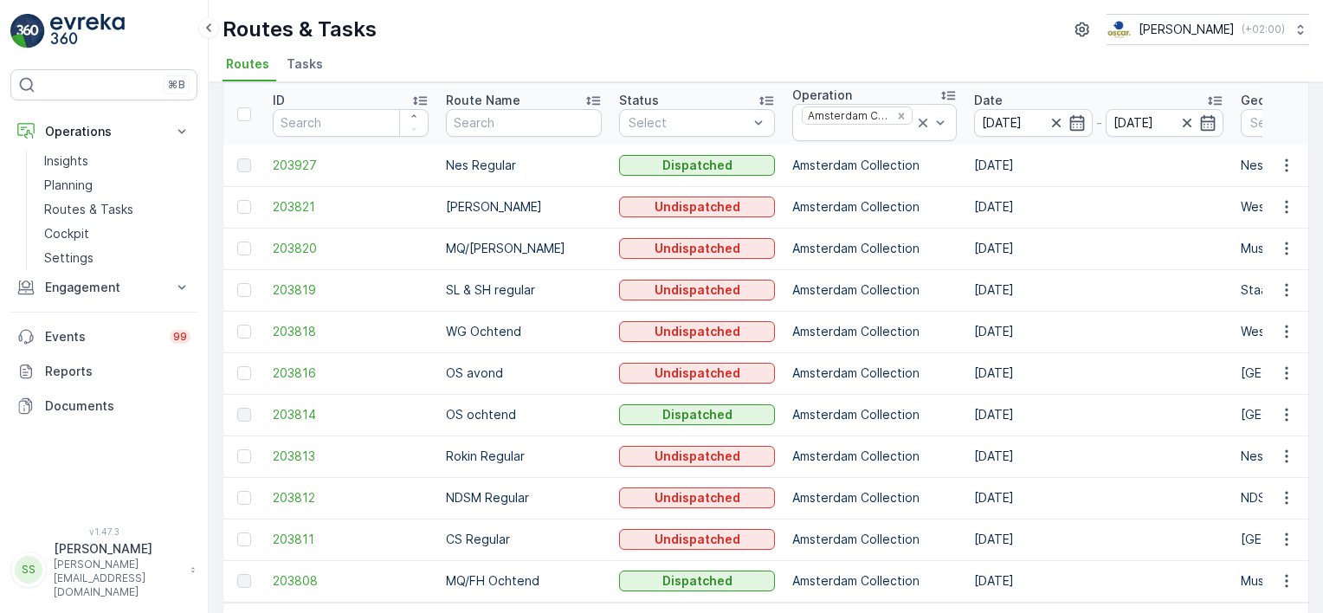
scroll to position [74, 0]
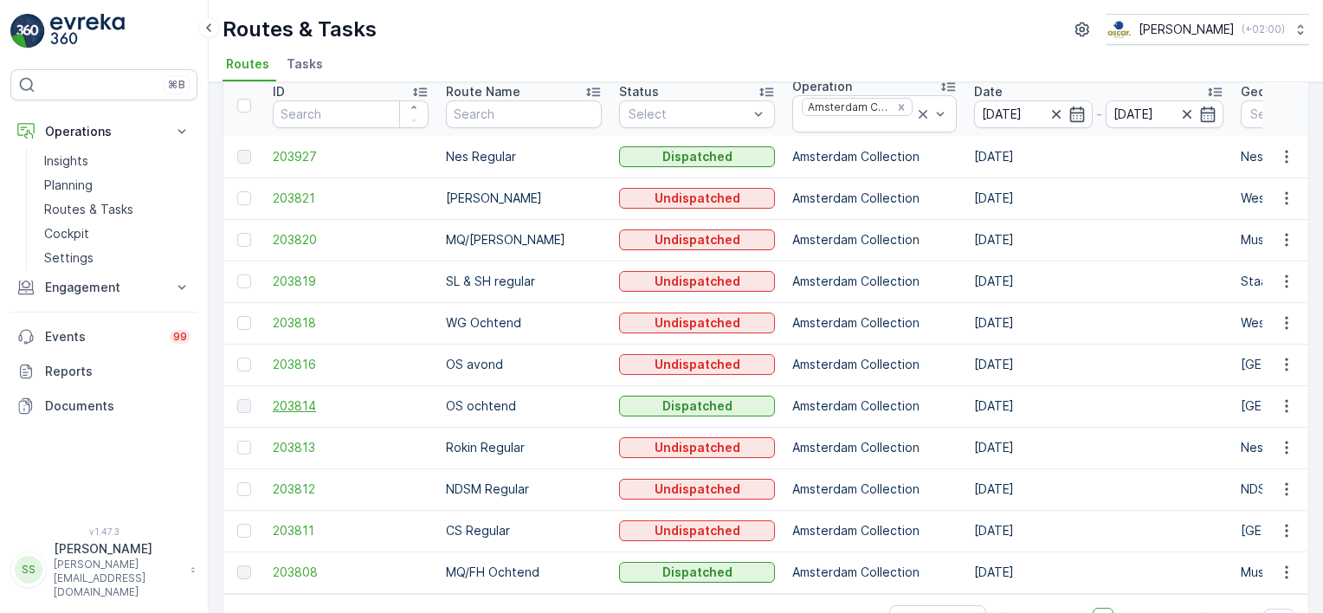
click at [294, 402] on span "203814" at bounding box center [351, 405] width 156 height 17
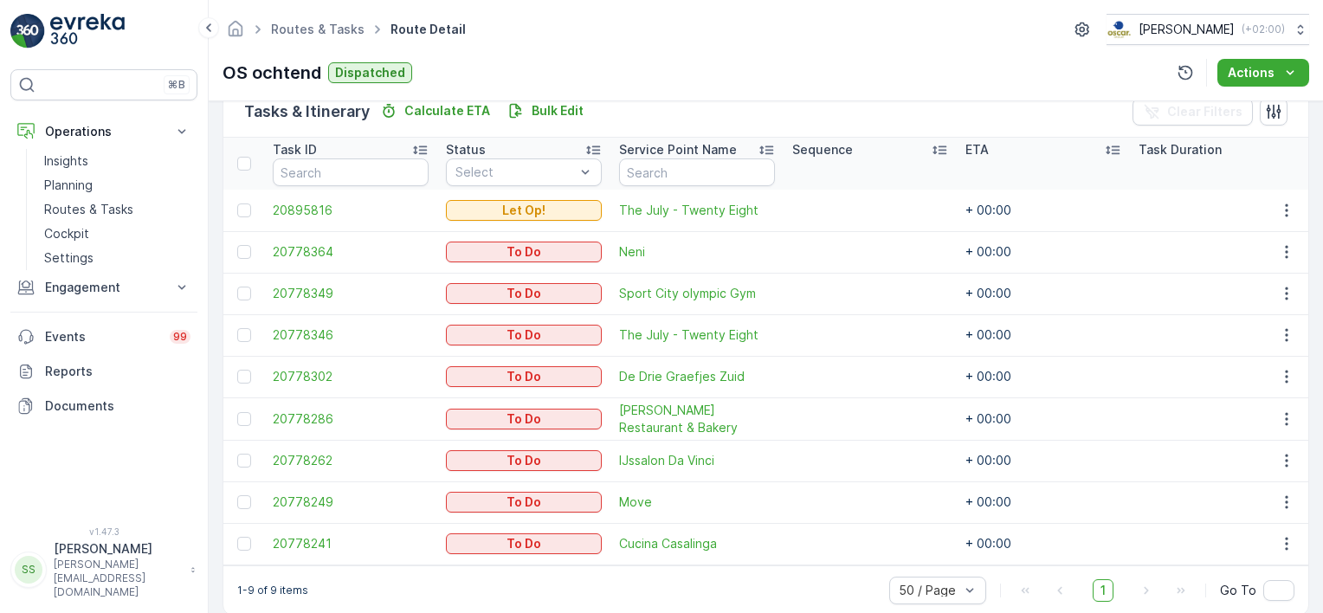
scroll to position [466, 0]
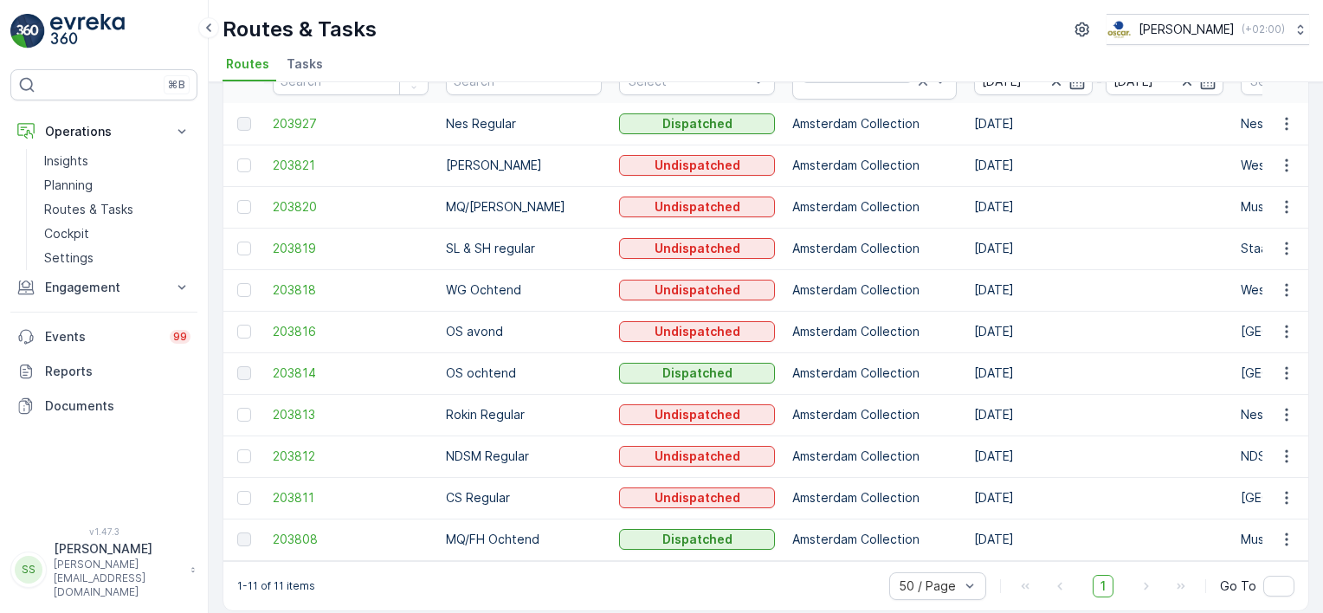
scroll to position [125, 0]
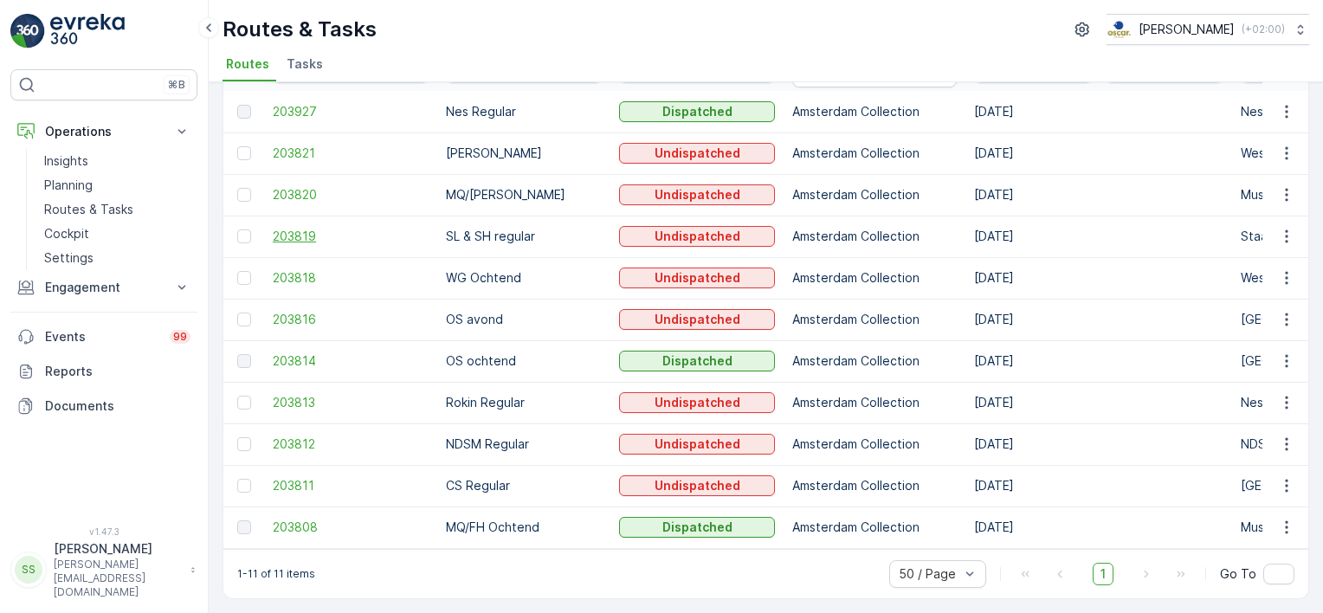
click at [290, 229] on span "203819" at bounding box center [351, 236] width 156 height 17
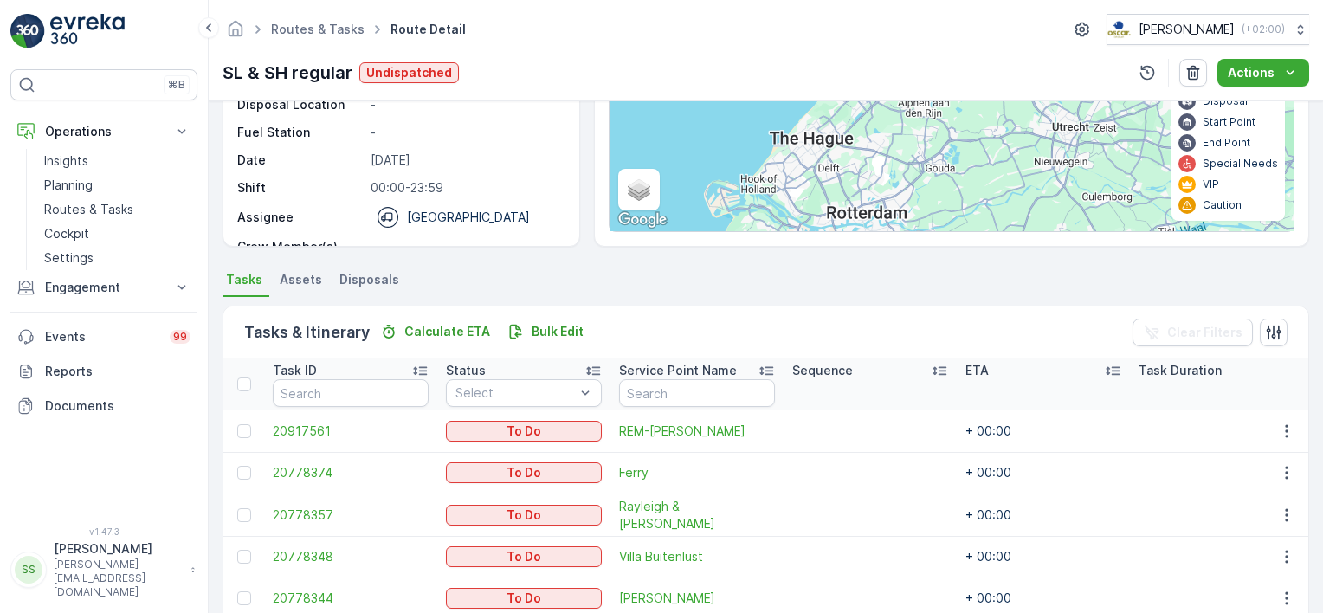
scroll to position [159, 0]
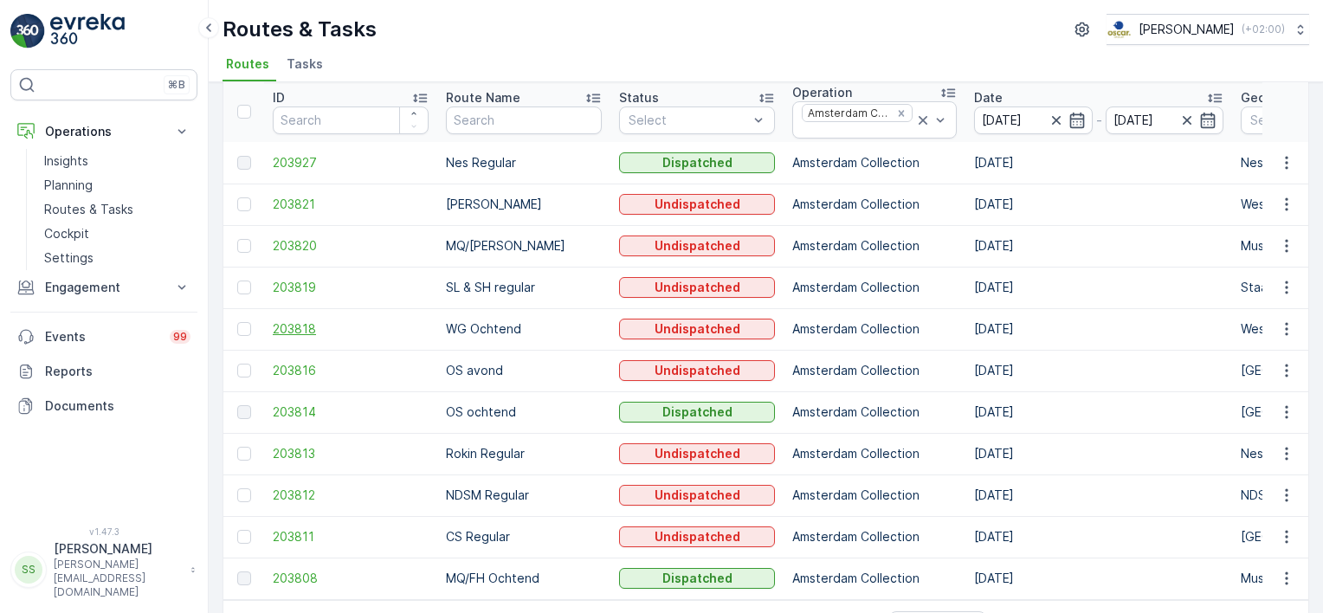
scroll to position [38, 0]
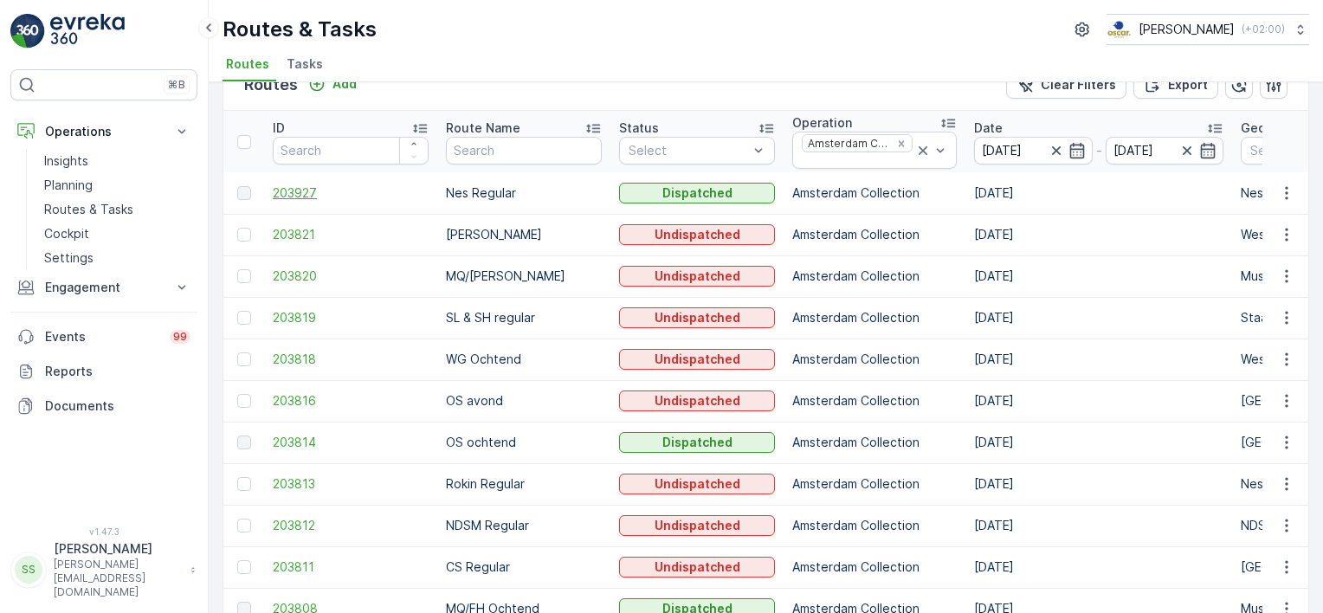
click at [295, 185] on span "203927" at bounding box center [351, 192] width 156 height 17
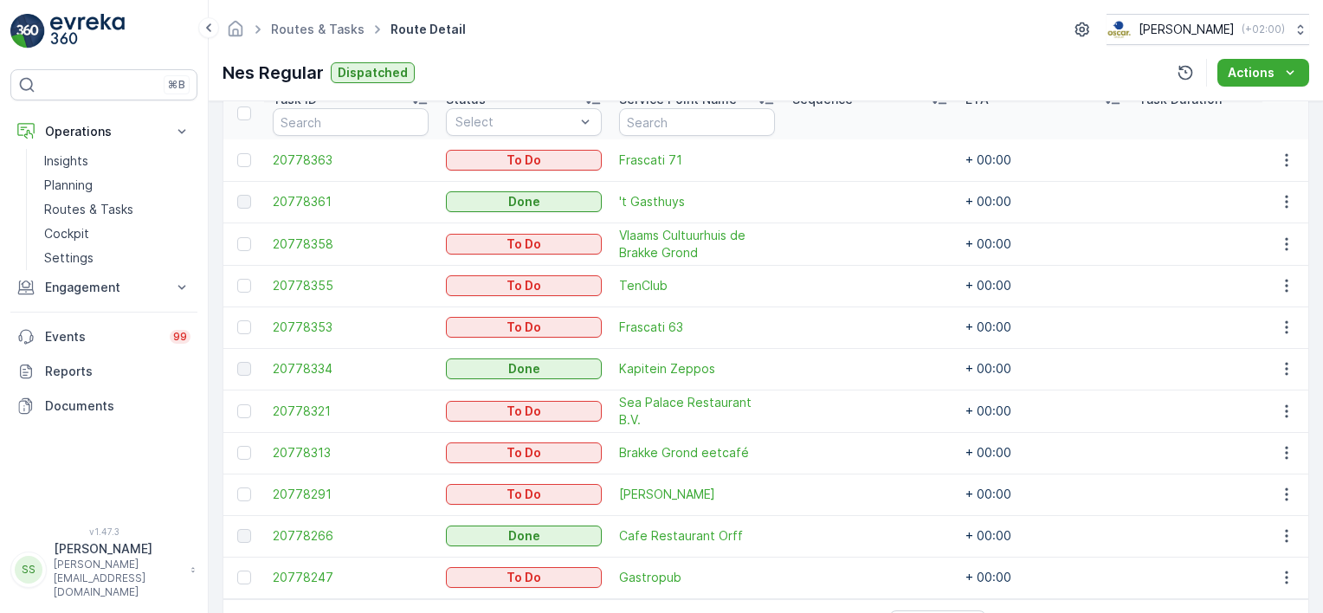
scroll to position [471, 0]
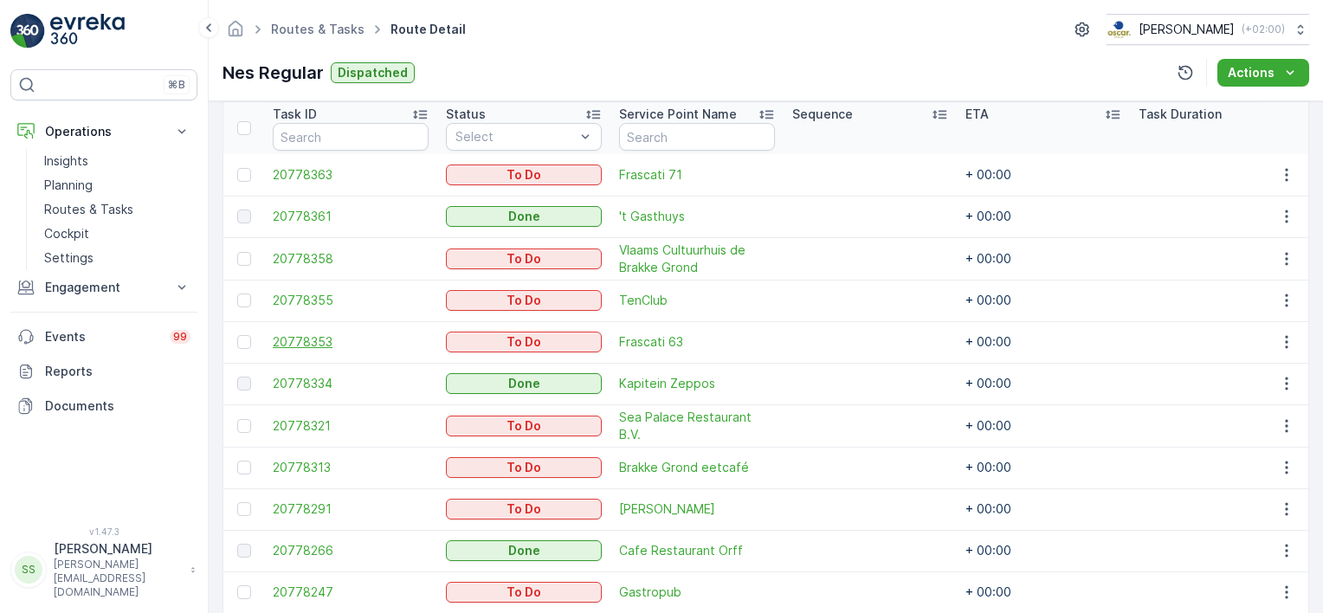
click at [293, 334] on span "20778353" at bounding box center [351, 341] width 156 height 17
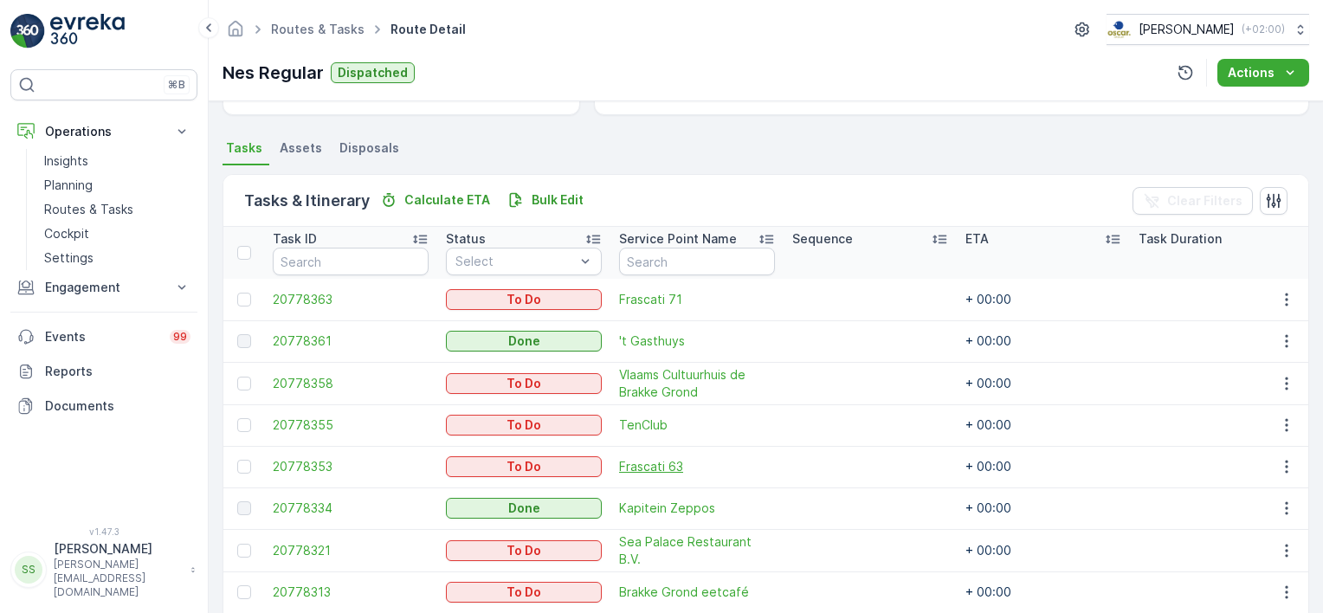
scroll to position [520, 0]
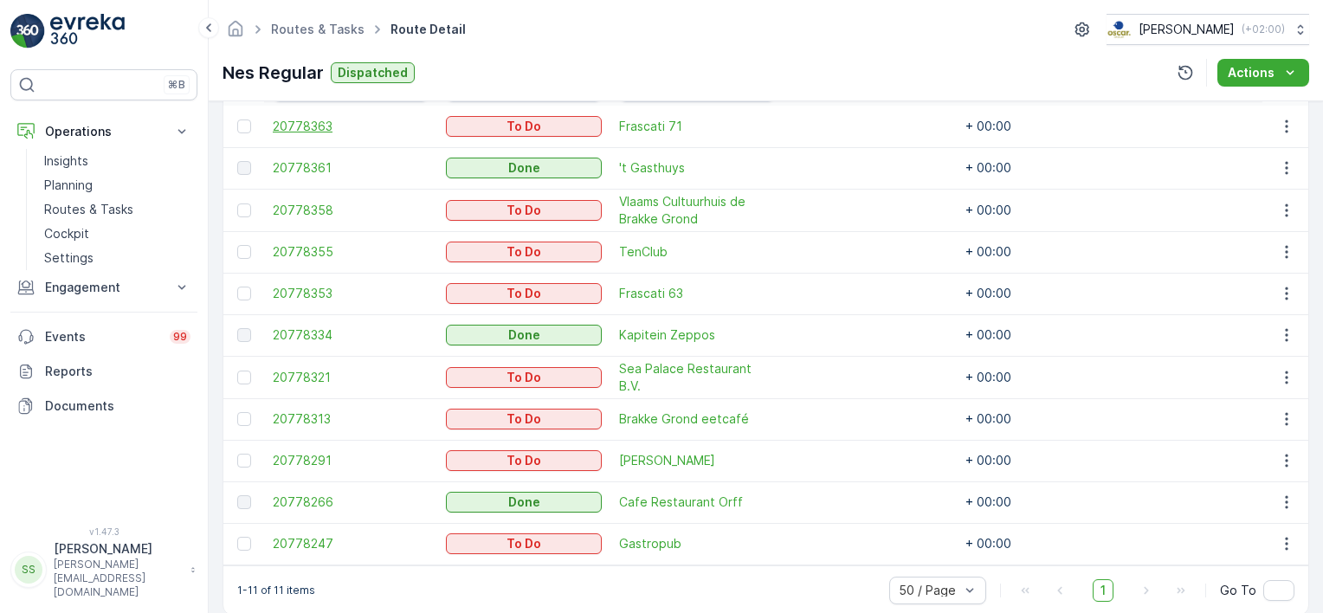
click at [302, 122] on span "20778363" at bounding box center [351, 126] width 156 height 17
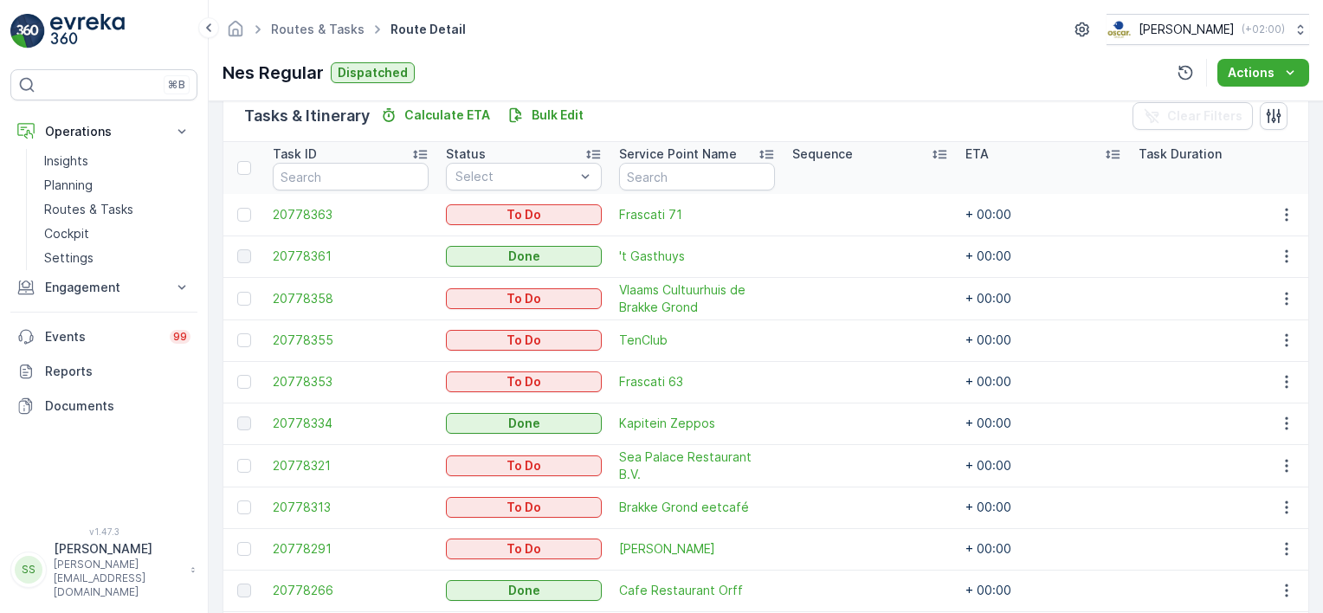
scroll to position [433, 0]
click at [328, 293] on span "20778358" at bounding box center [351, 296] width 156 height 17
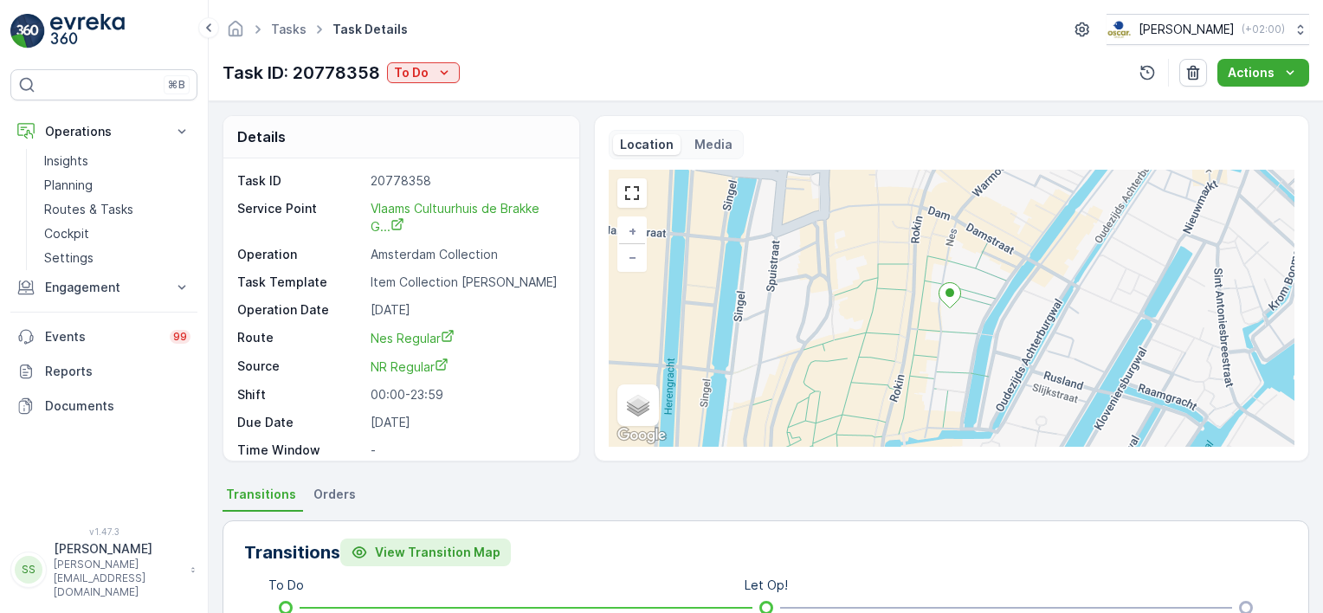
scroll to position [87, 0]
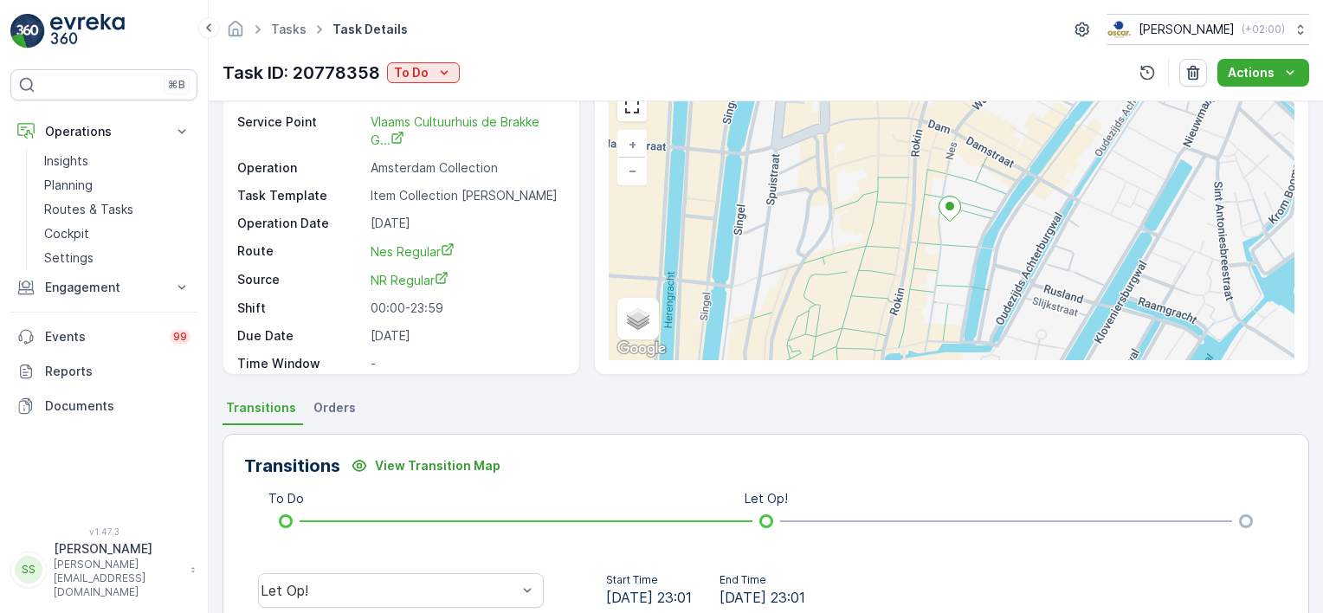
click at [346, 412] on span "Orders" at bounding box center [334, 407] width 42 height 17
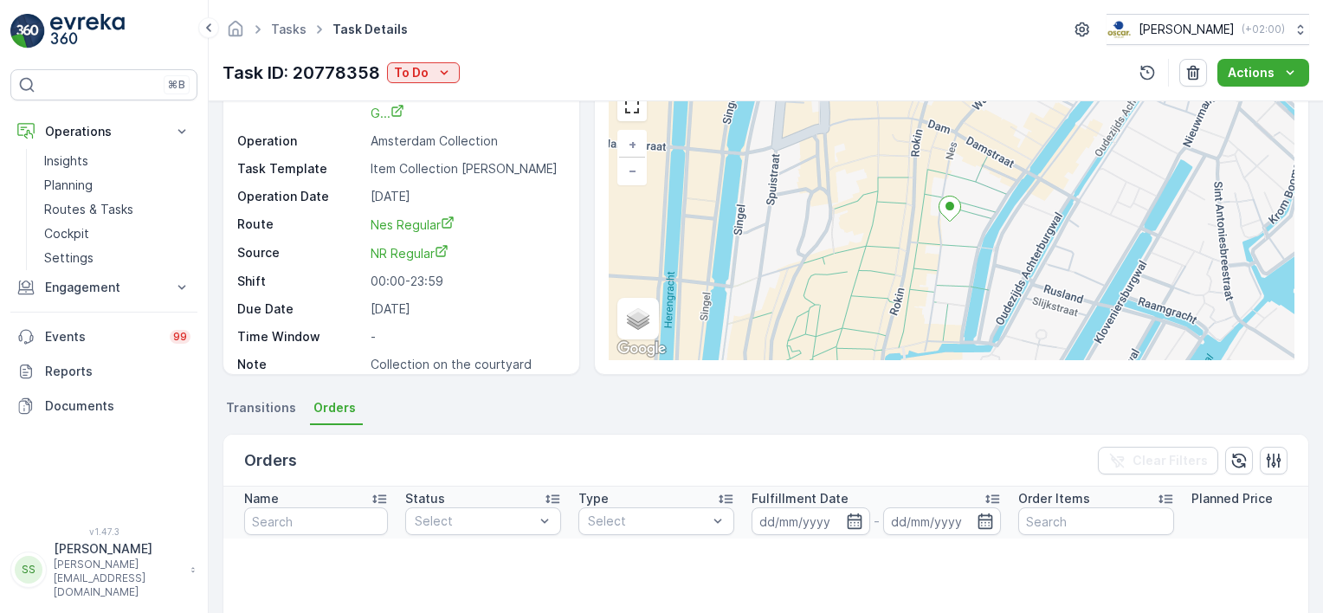
scroll to position [38, 0]
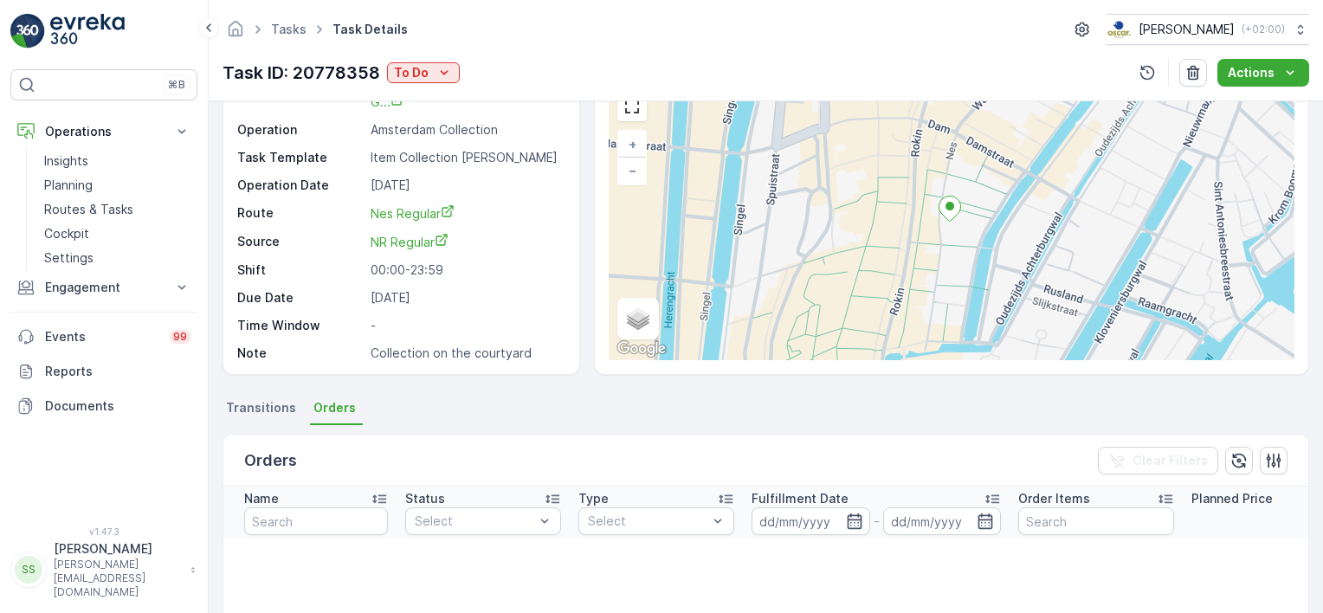
click at [449, 350] on p "Collection on the courtyard" at bounding box center [466, 353] width 191 height 17
drag, startPoint x: 449, startPoint y: 350, endPoint x: 554, endPoint y: 356, distance: 105.8
click at [554, 356] on p "Collection on the courtyard" at bounding box center [466, 353] width 191 height 17
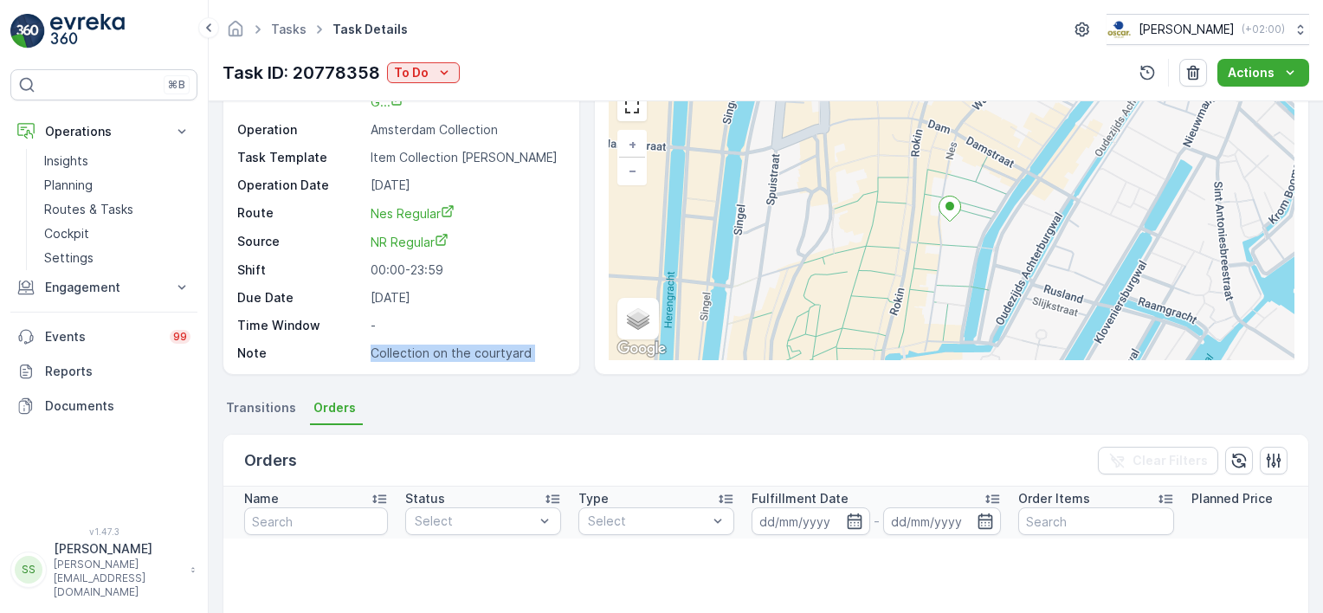
click at [554, 356] on p "Collection on the courtyard" at bounding box center [466, 353] width 191 height 17
drag, startPoint x: 554, startPoint y: 356, endPoint x: 423, endPoint y: 350, distance: 131.8
click at [423, 350] on p "Collection on the courtyard" at bounding box center [466, 353] width 191 height 17
click at [567, 396] on ul "Transitions Orders" at bounding box center [766, 410] width 1087 height 29
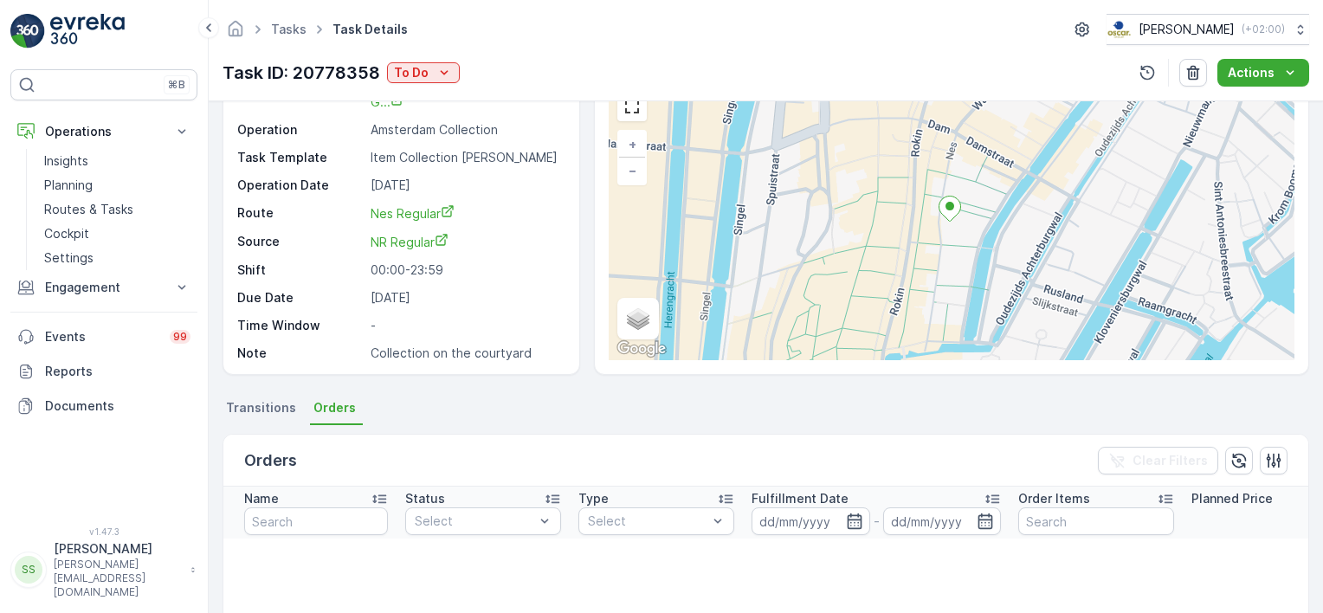
click at [477, 352] on p "Collection on the courtyard" at bounding box center [466, 353] width 191 height 17
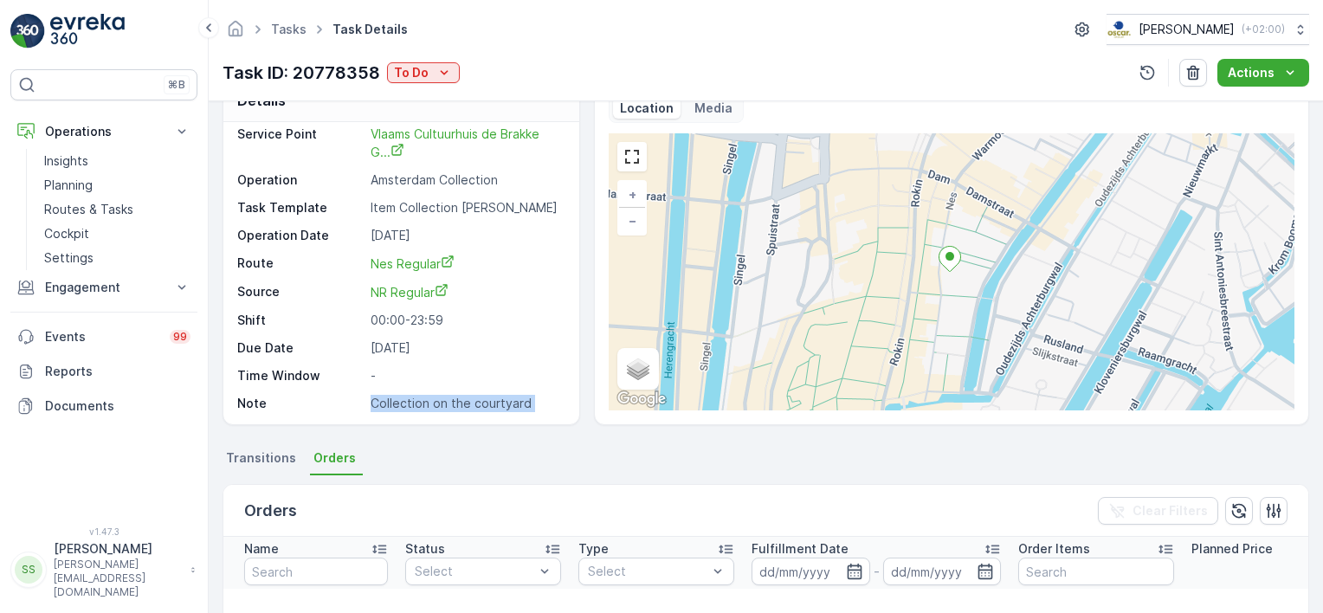
scroll to position [0, 0]
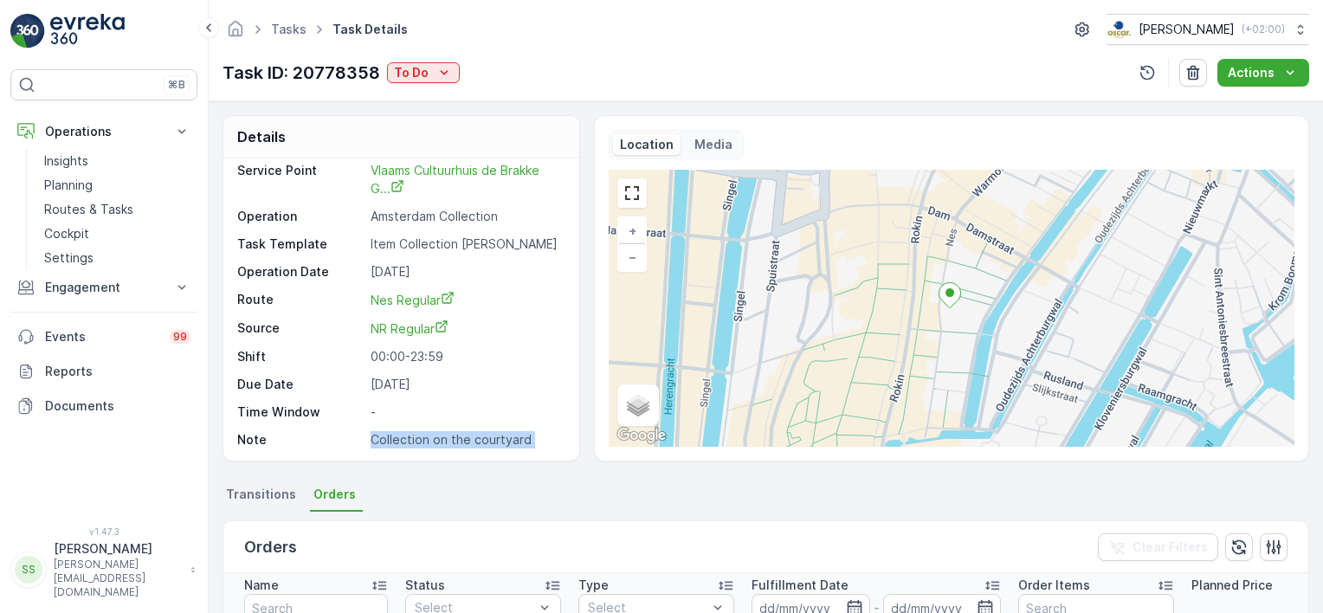
click at [696, 151] on p "Media" at bounding box center [714, 144] width 38 height 17
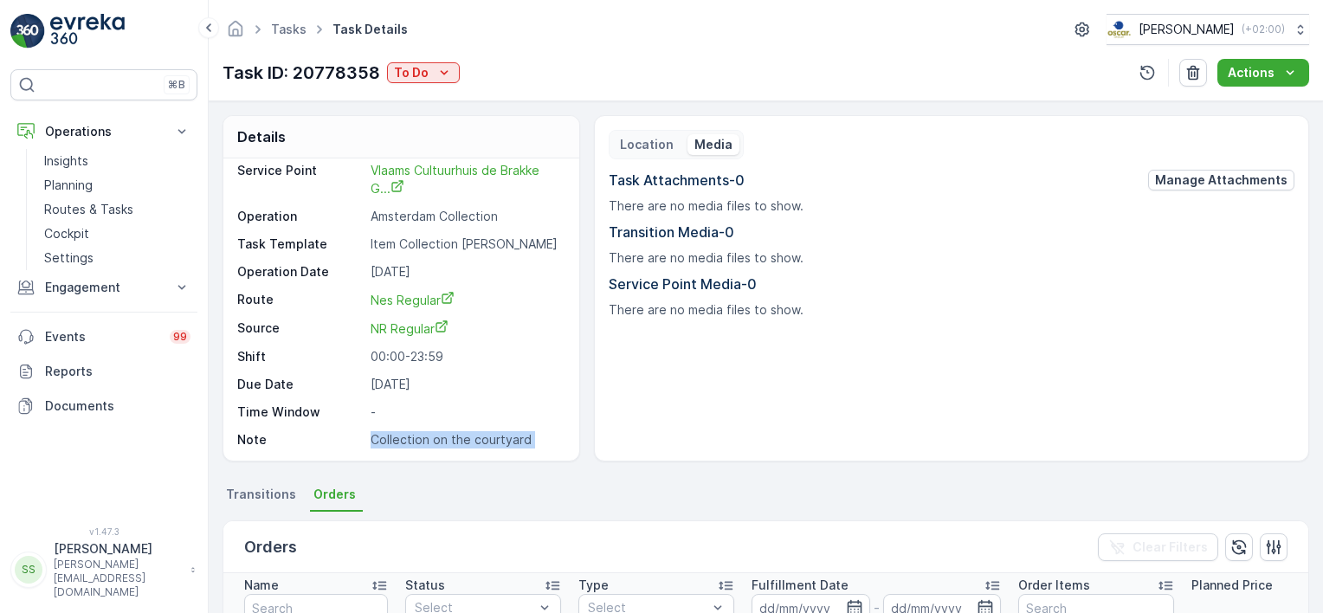
click at [641, 139] on p "Location" at bounding box center [647, 144] width 54 height 17
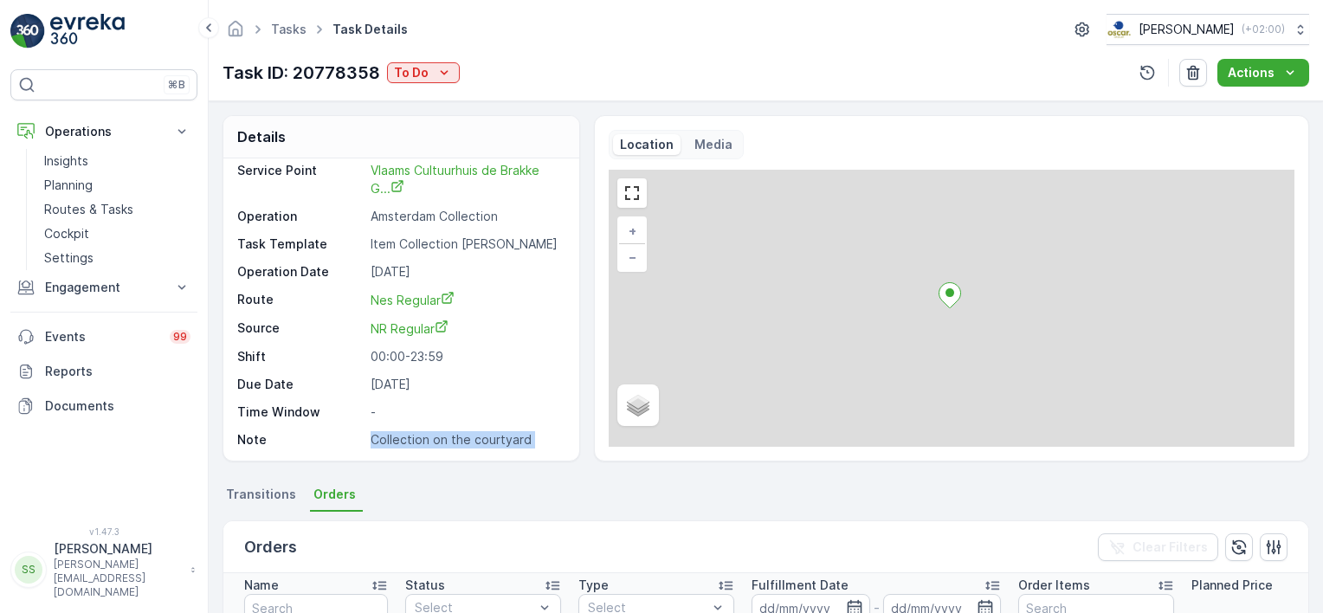
click at [831, 139] on div "Location Media" at bounding box center [952, 144] width 686 height 29
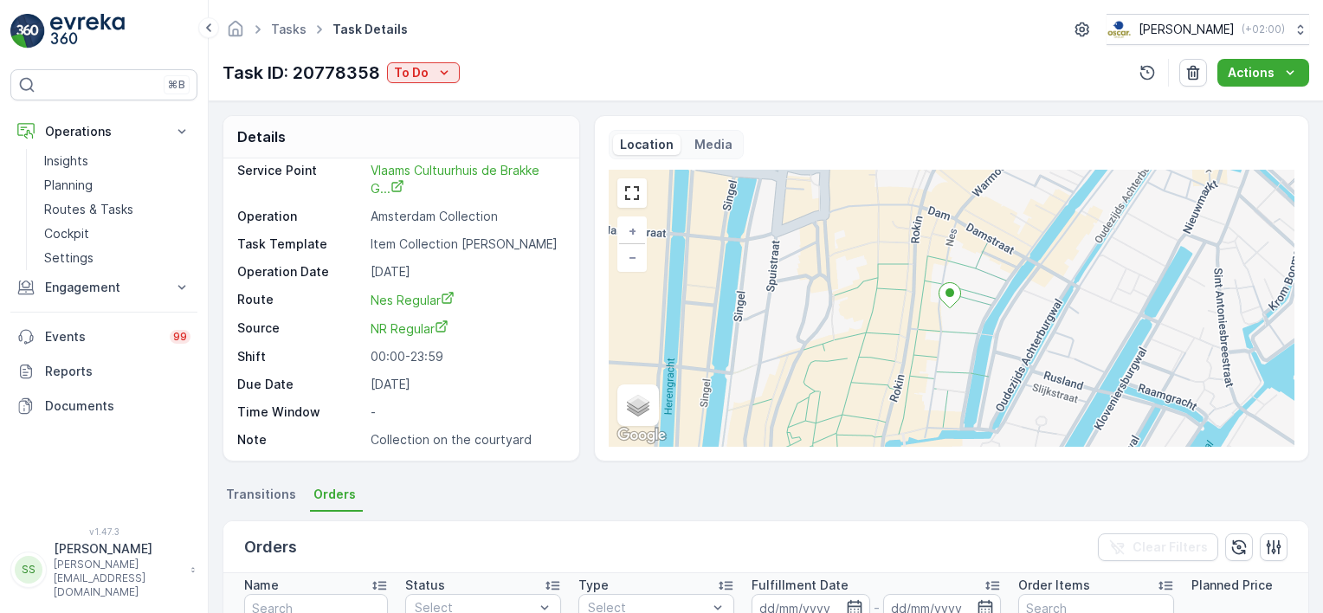
click at [454, 440] on p "Collection on the courtyard" at bounding box center [466, 439] width 191 height 17
click at [454, 442] on p "Collection on the courtyard" at bounding box center [466, 439] width 191 height 17
drag, startPoint x: 454, startPoint y: 442, endPoint x: 551, endPoint y: 444, distance: 97.0
click at [553, 444] on p "Collection on the courtyard" at bounding box center [466, 439] width 191 height 17
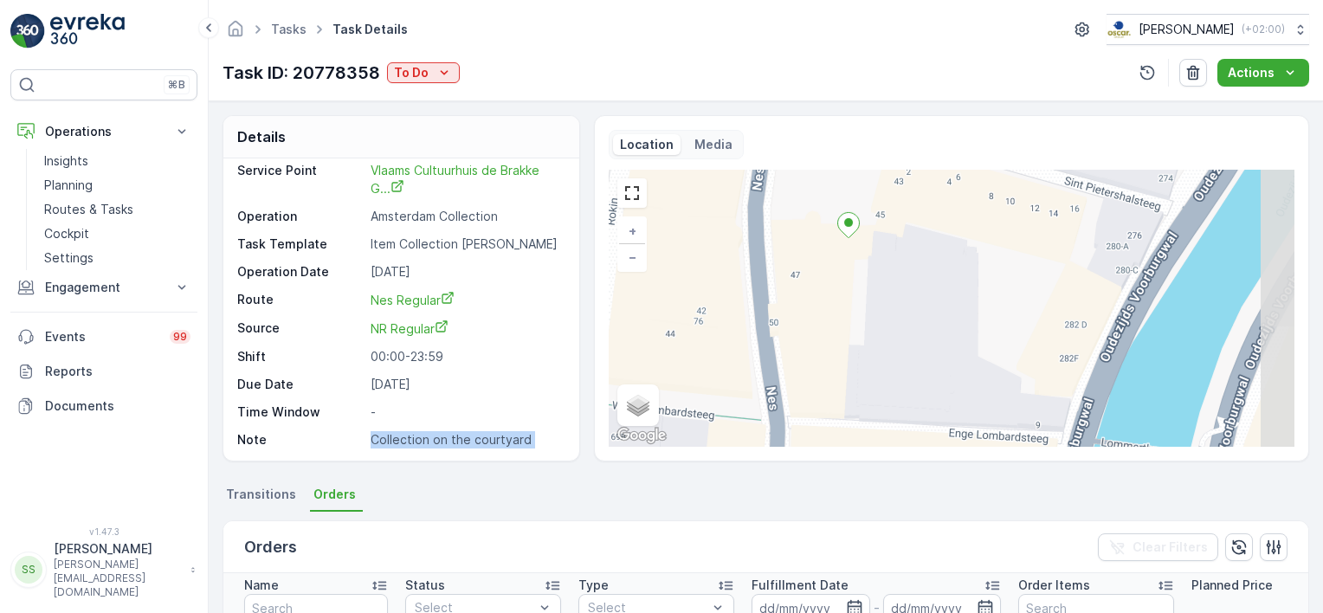
drag, startPoint x: 910, startPoint y: 359, endPoint x: 831, endPoint y: 276, distance: 114.6
click at [831, 276] on div "+ − Satellite Roadmap Terrain Hybrid Leaflet Keyboard shortcuts Map Data Map da…" at bounding box center [952, 308] width 686 height 277
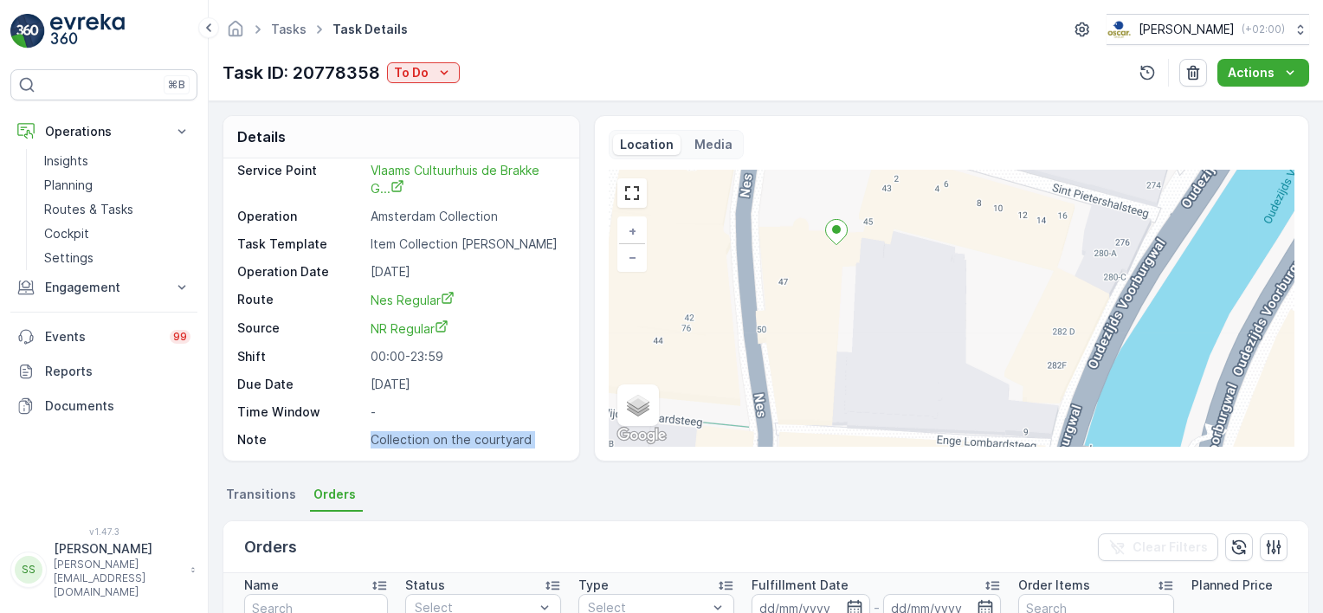
drag, startPoint x: 819, startPoint y: 214, endPoint x: 824, endPoint y: 294, distance: 80.7
click at [824, 294] on div "+ − Satellite Roadmap Terrain Hybrid Leaflet Keyboard shortcuts Map Data Map da…" at bounding box center [952, 308] width 686 height 277
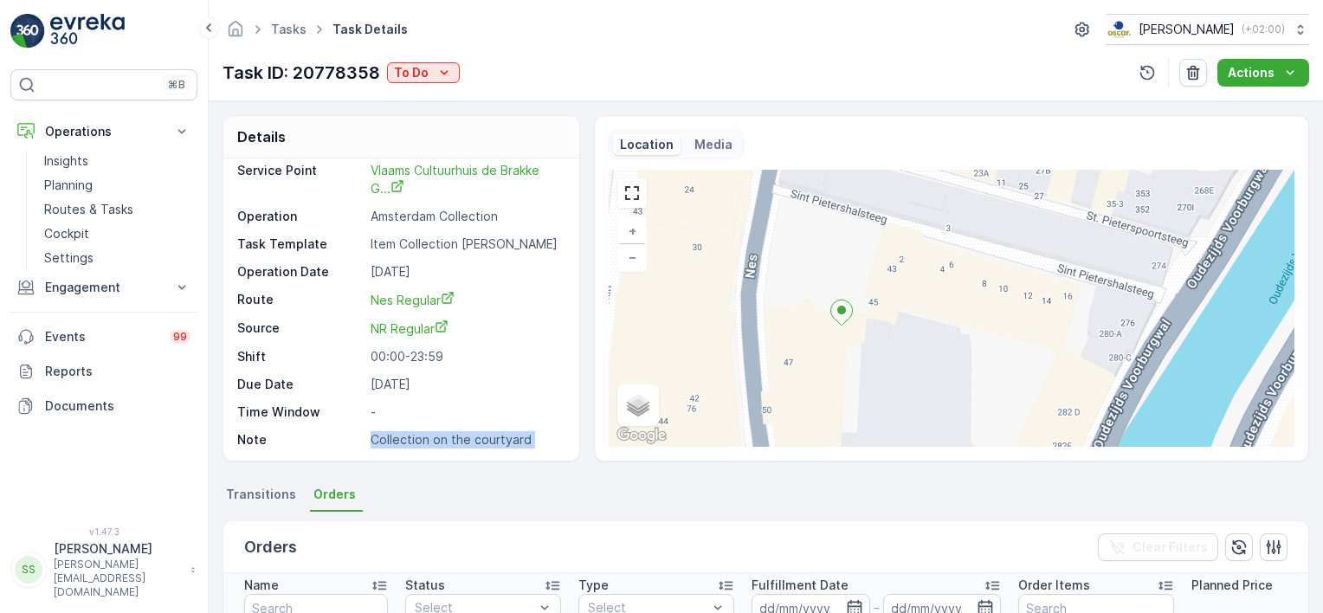
click at [521, 431] on p "Collection on the courtyard" at bounding box center [466, 439] width 191 height 17
click at [555, 432] on p "Collection on the courtyard" at bounding box center [466, 439] width 191 height 17
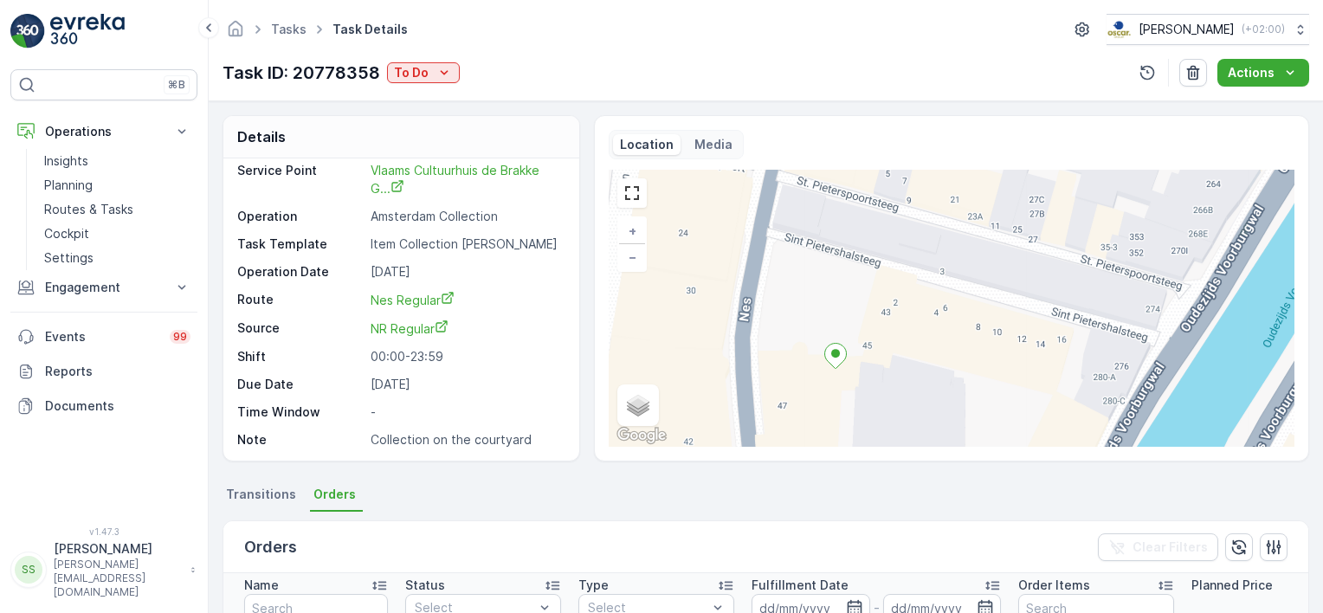
click at [835, 307] on div "+ − Satellite Roadmap Terrain Hybrid Leaflet Keyboard shortcuts Map Data Map da…" at bounding box center [952, 308] width 686 height 277
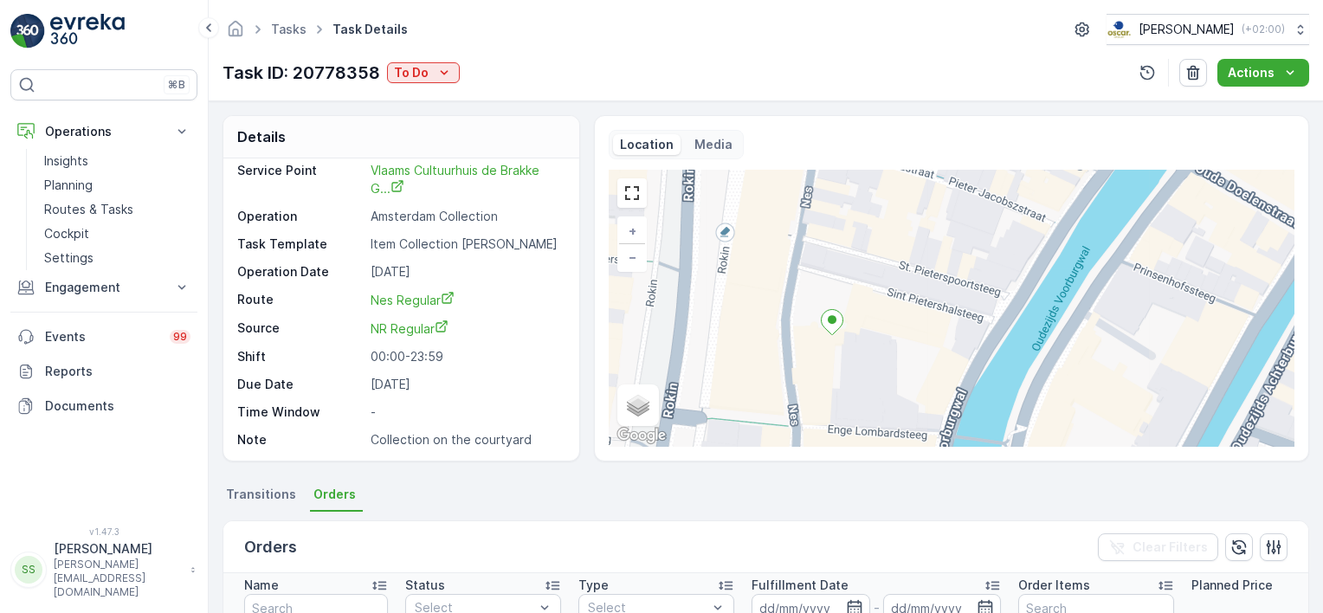
click at [680, 51] on div "Tasks Task Details Oscar Circulair ( +02:00 ) Task ID: 20778358 To Do Actions" at bounding box center [766, 50] width 1115 height 101
click at [637, 73] on div "Task ID: 20778358 To Do Actions" at bounding box center [766, 73] width 1087 height 28
click at [488, 69] on div "Task ID: 20778358 To Do Actions" at bounding box center [766, 73] width 1087 height 28
click at [401, 68] on p "To Do" at bounding box center [411, 72] width 35 height 17
click at [531, 101] on div "Details Task ID 20778358 Service Point Vlaams Cultuurhuis de Brakke G... Operat…" at bounding box center [766, 357] width 1115 height 512
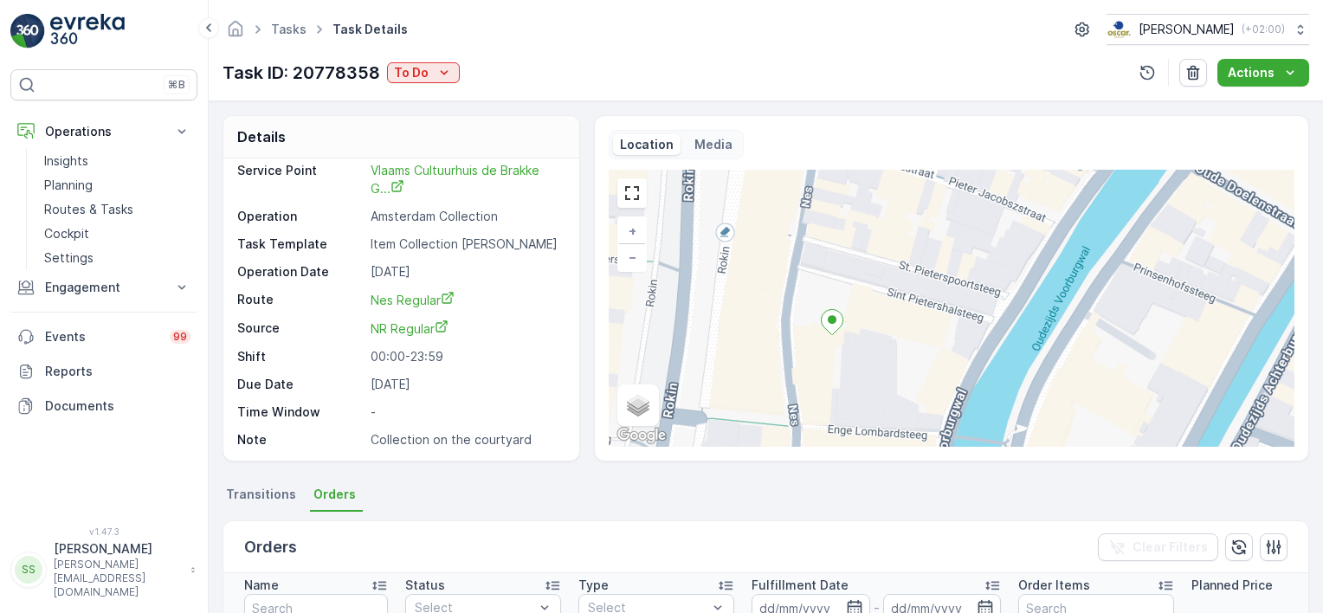
click at [506, 59] on div "Task ID: 20778358 To Do Actions" at bounding box center [766, 73] width 1087 height 28
click at [510, 73] on div "Task ID: 20778358 To Do Actions" at bounding box center [766, 73] width 1087 height 28
click at [541, 66] on div "Task ID: 20778358 To Do Actions" at bounding box center [766, 73] width 1087 height 28
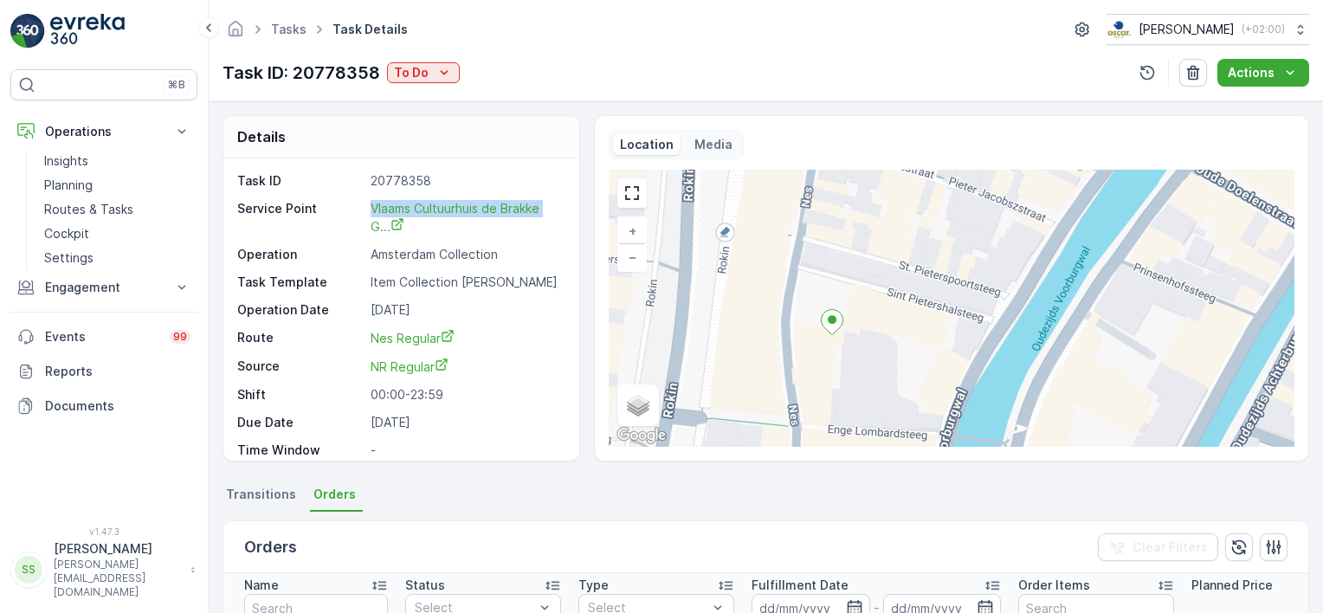
drag, startPoint x: 561, startPoint y: 166, endPoint x: 355, endPoint y: 206, distance: 209.9
click at [355, 206] on div "Task ID 20778358 Service Point Vlaams Cultuurhuis de Brakke G... Operation Amst…" at bounding box center [401, 309] width 356 height 302
copy div "Vlaams Cultuurhuis de Brakke"
click at [541, 395] on p "00:00-23:59" at bounding box center [466, 394] width 191 height 17
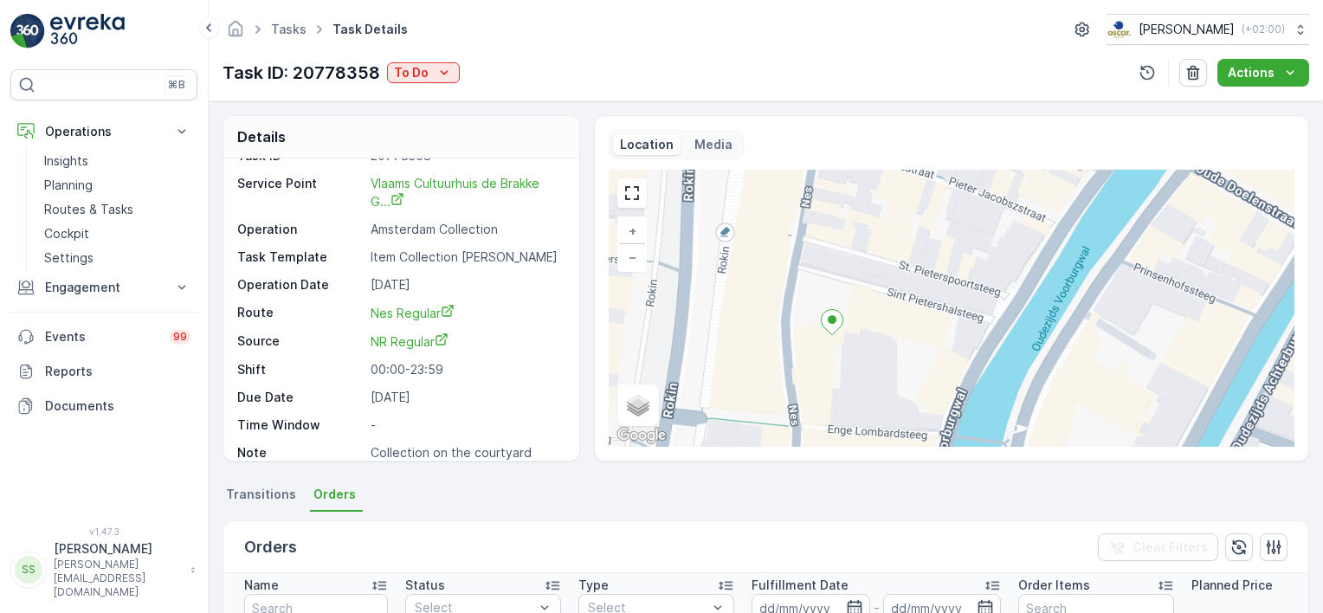
scroll to position [38, 0]
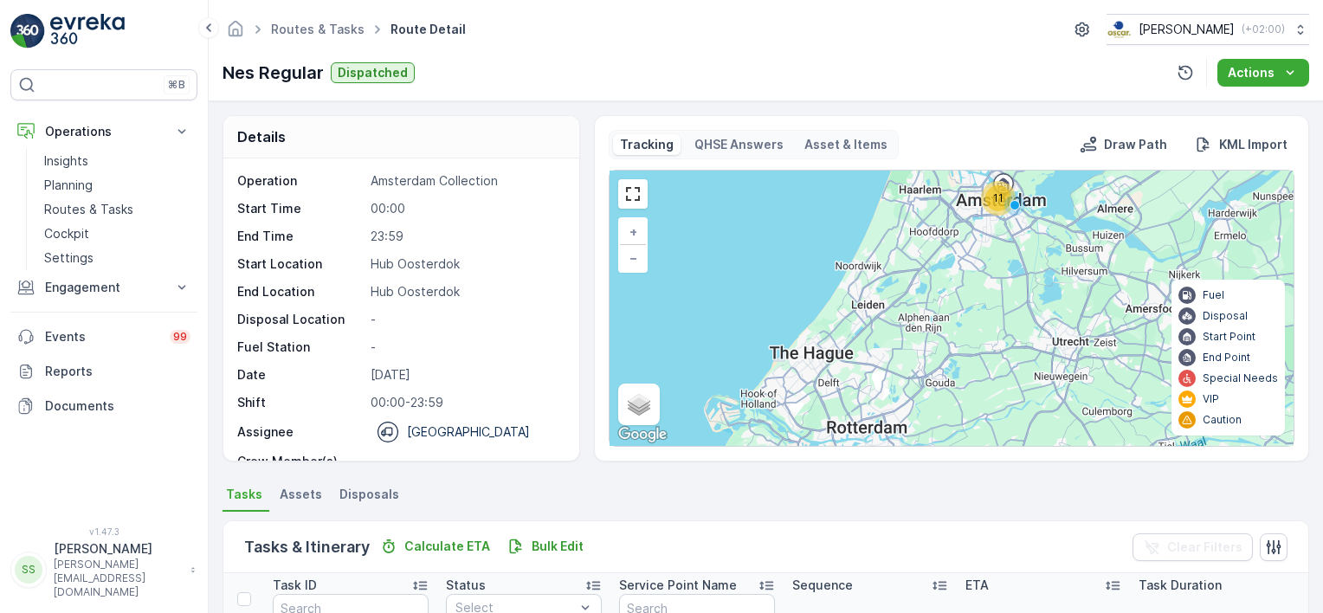
click at [558, 84] on div "Nes Regular Dispatched Actions" at bounding box center [766, 73] width 1087 height 28
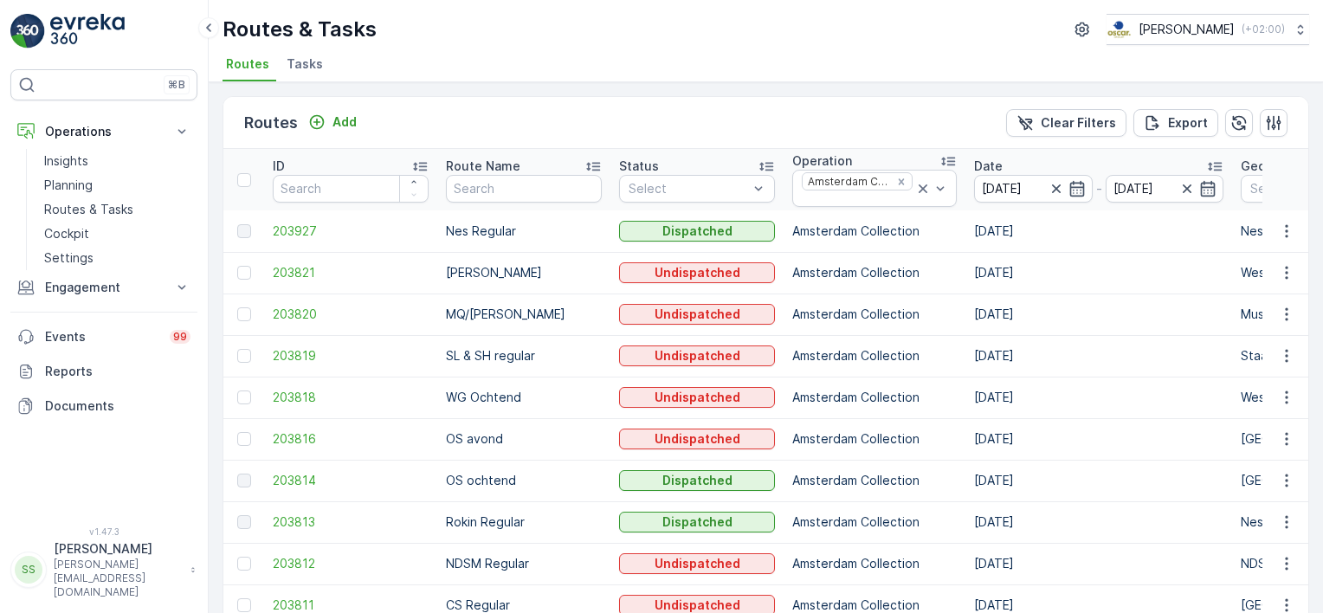
scroll to position [87, 0]
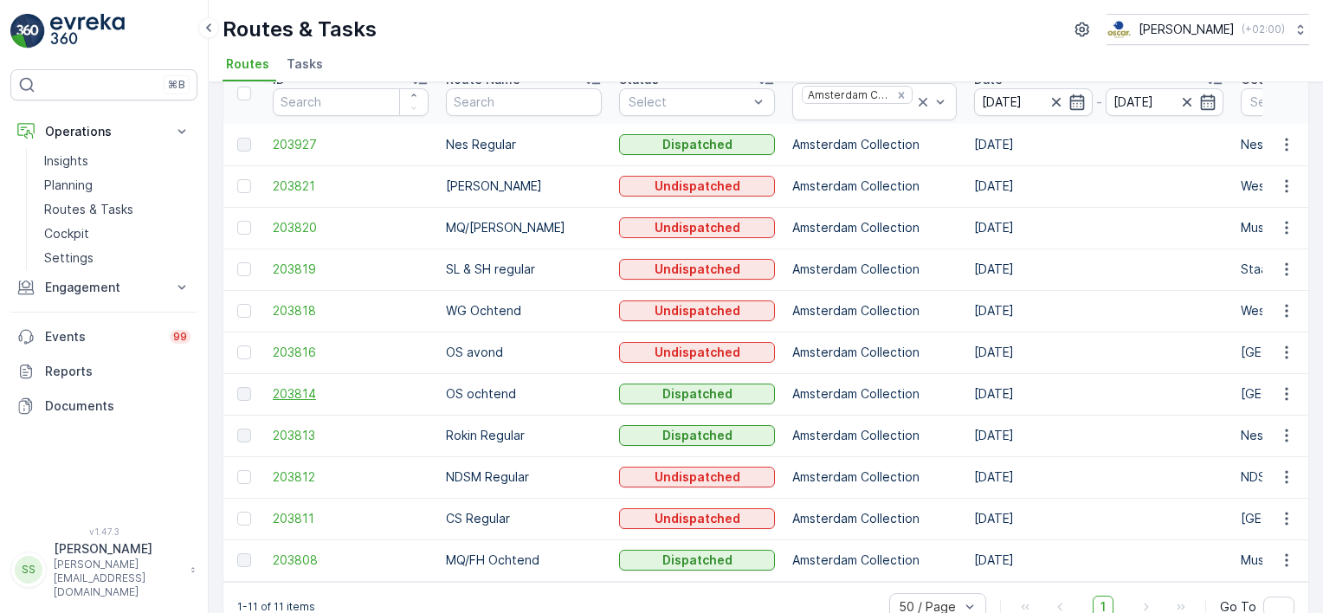
click at [305, 395] on span "203814" at bounding box center [351, 393] width 156 height 17
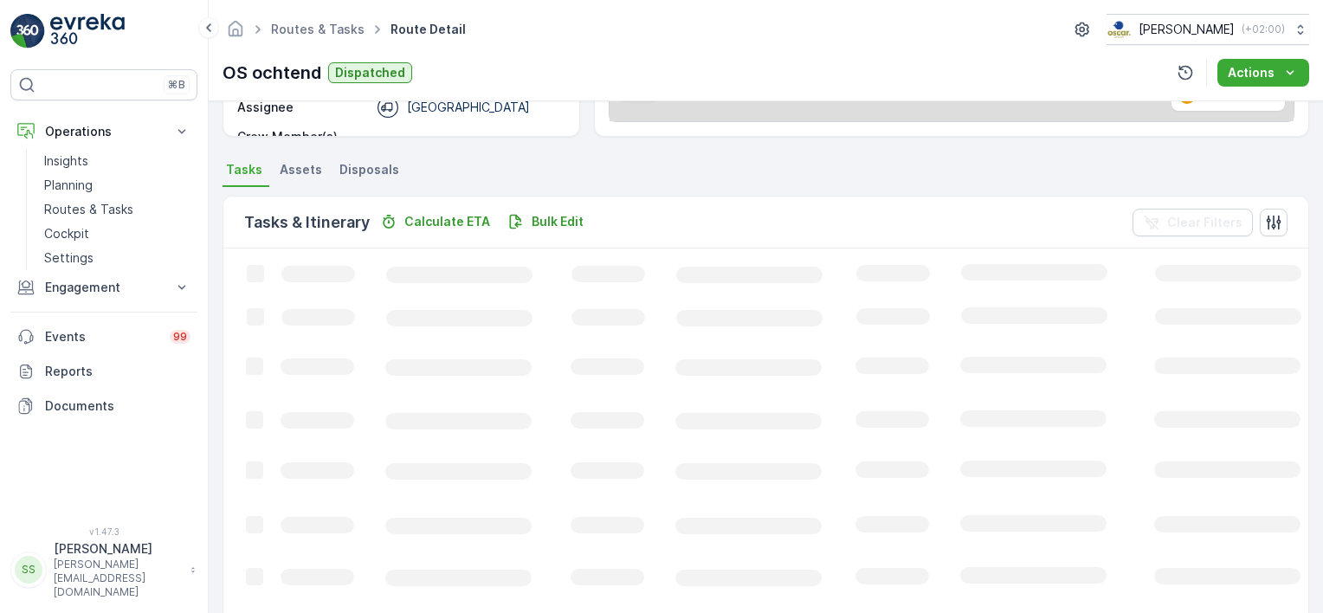
scroll to position [433, 0]
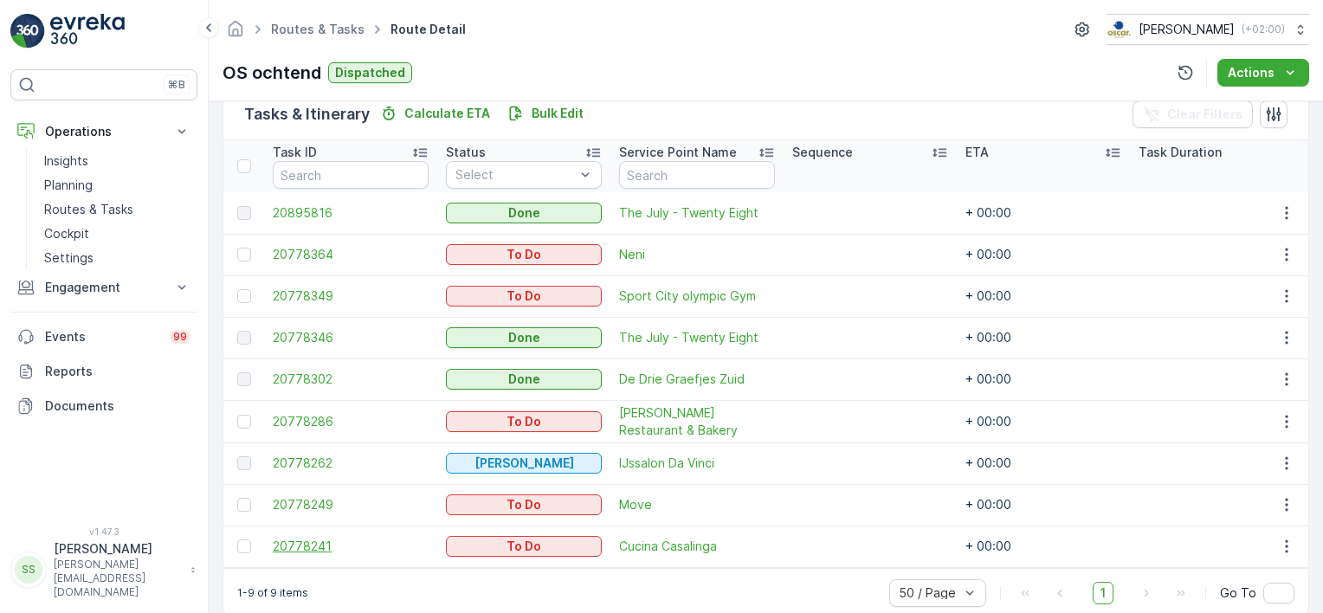
click at [320, 543] on span "20778241" at bounding box center [351, 546] width 156 height 17
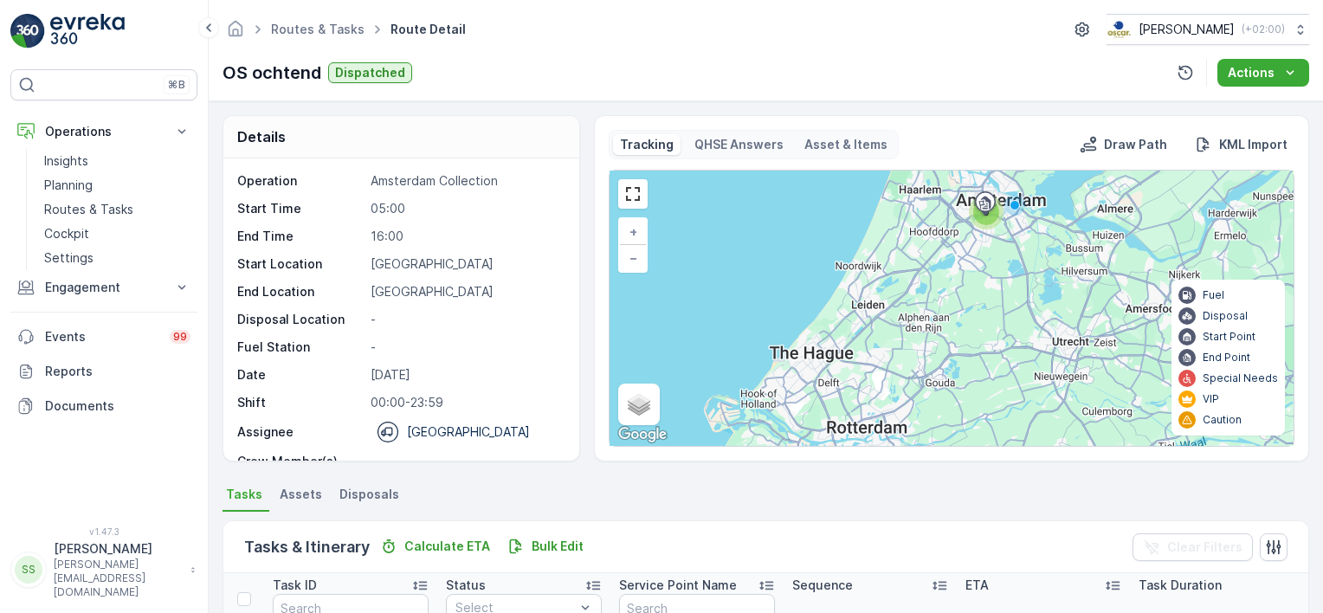
click at [581, 315] on div "Details Operation Amsterdam Collection Start Time 05:00 End Time 16:00 Start Lo…" at bounding box center [766, 288] width 1087 height 346
click at [540, 326] on p "-" at bounding box center [466, 319] width 191 height 17
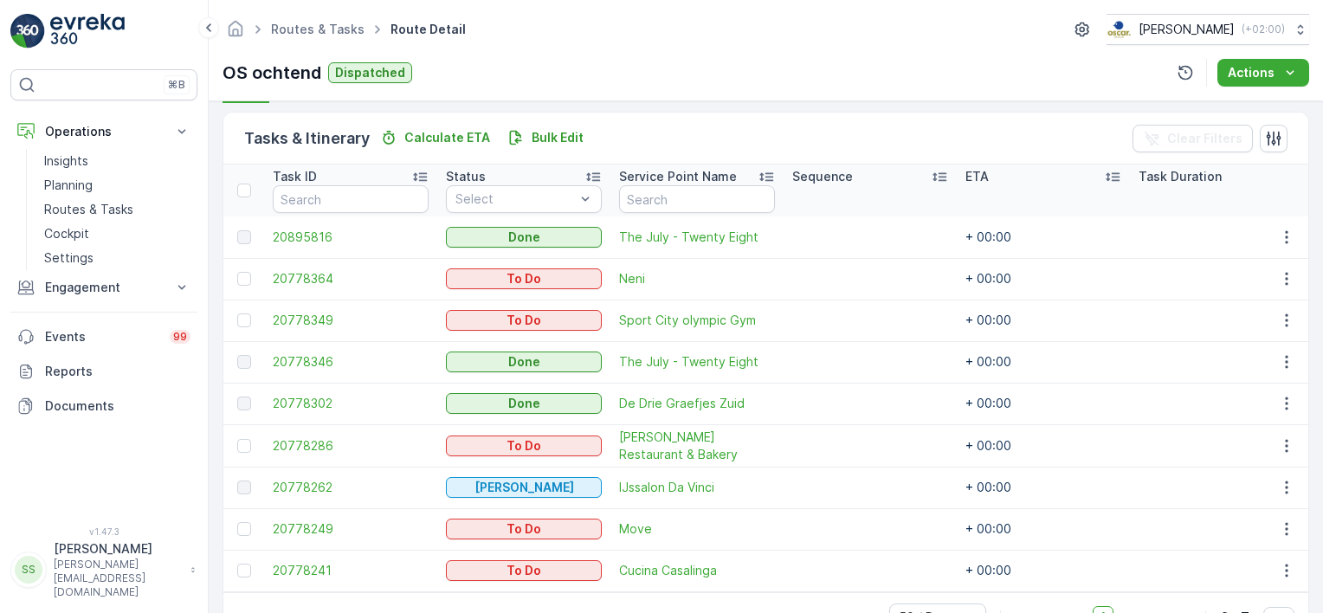
scroll to position [410, 0]
click at [633, 138] on div "Tasks & Itinerary Calculate ETA Bulk Edit Clear Filters" at bounding box center [765, 137] width 1085 height 52
click at [724, 75] on div "OS ochtend Dispatched Actions" at bounding box center [766, 73] width 1087 height 28
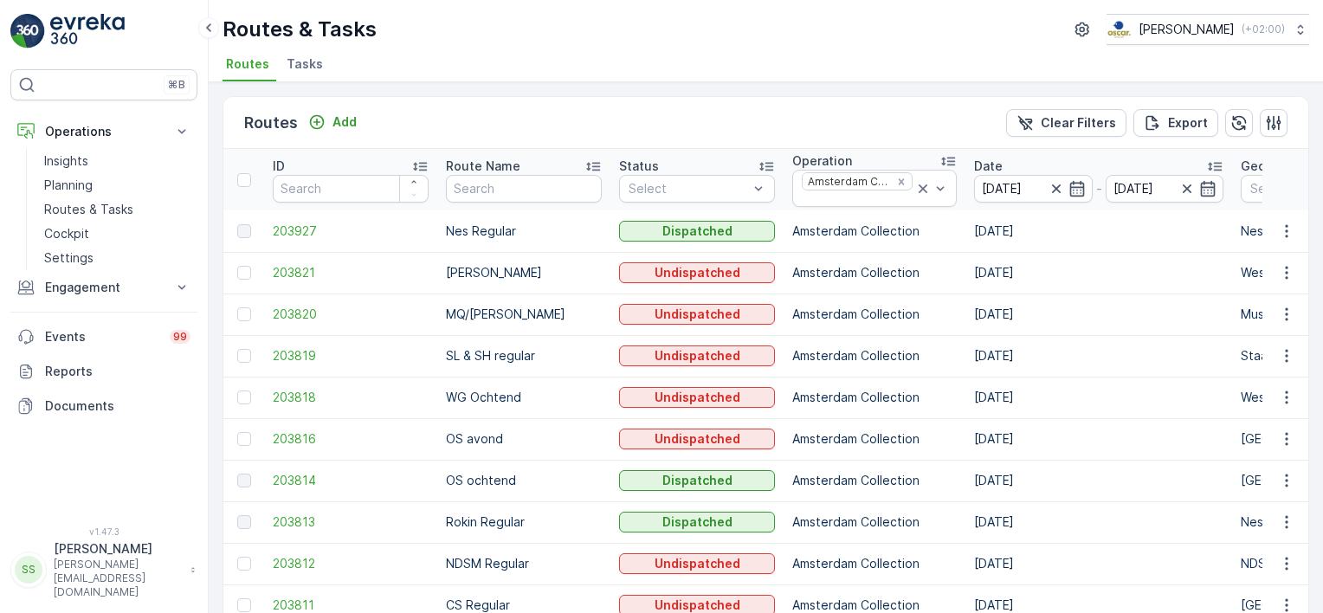
click at [213, 152] on div "Routes Add Clear Filters Export ID Route Name Status Select Operation Amsterdam…" at bounding box center [766, 347] width 1115 height 531
click at [291, 232] on span "203927" at bounding box center [351, 231] width 156 height 17
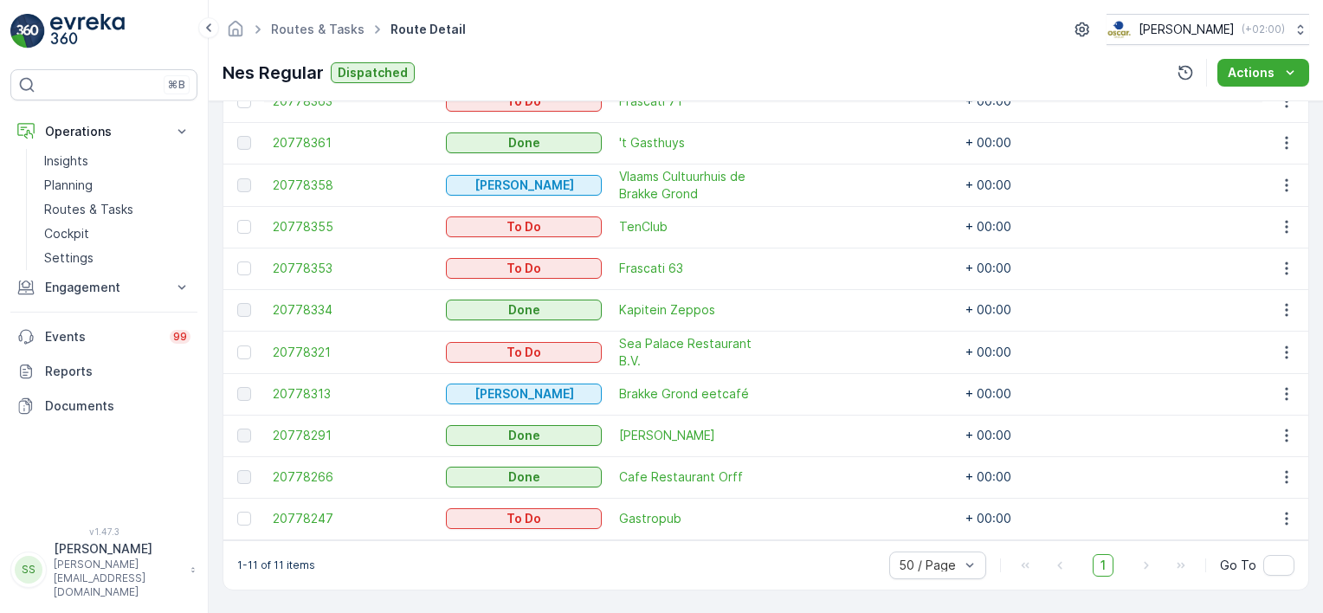
scroll to position [463, 0]
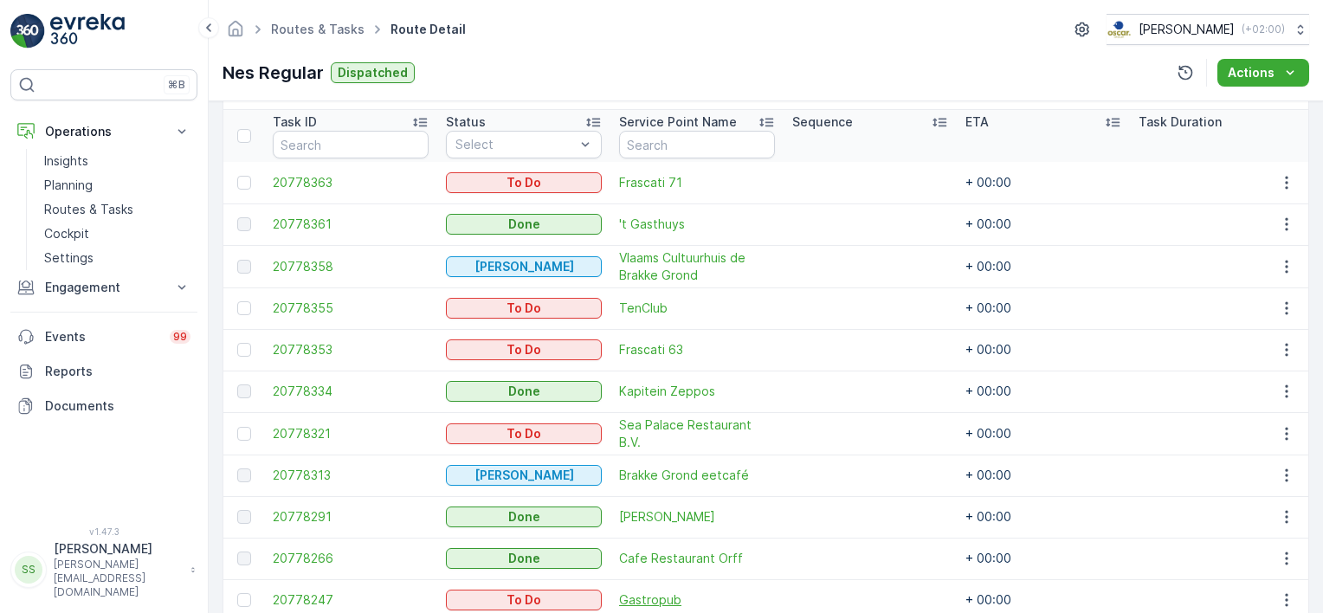
click at [662, 593] on span "Gastropub" at bounding box center [697, 599] width 156 height 17
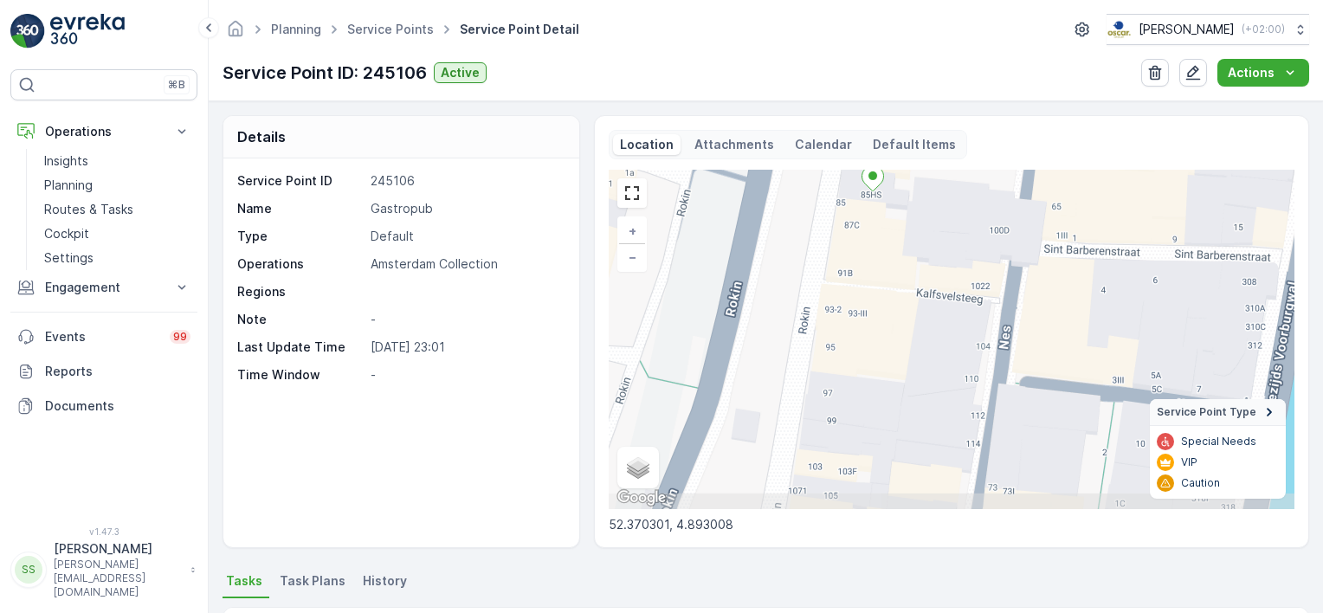
drag, startPoint x: 876, startPoint y: 278, endPoint x: 845, endPoint y: 225, distance: 61.3
click at [845, 225] on div "+ − Satellite Roadmap Terrain Hybrid Leaflet Keyboard shortcuts Map Data Map da…" at bounding box center [952, 339] width 686 height 339
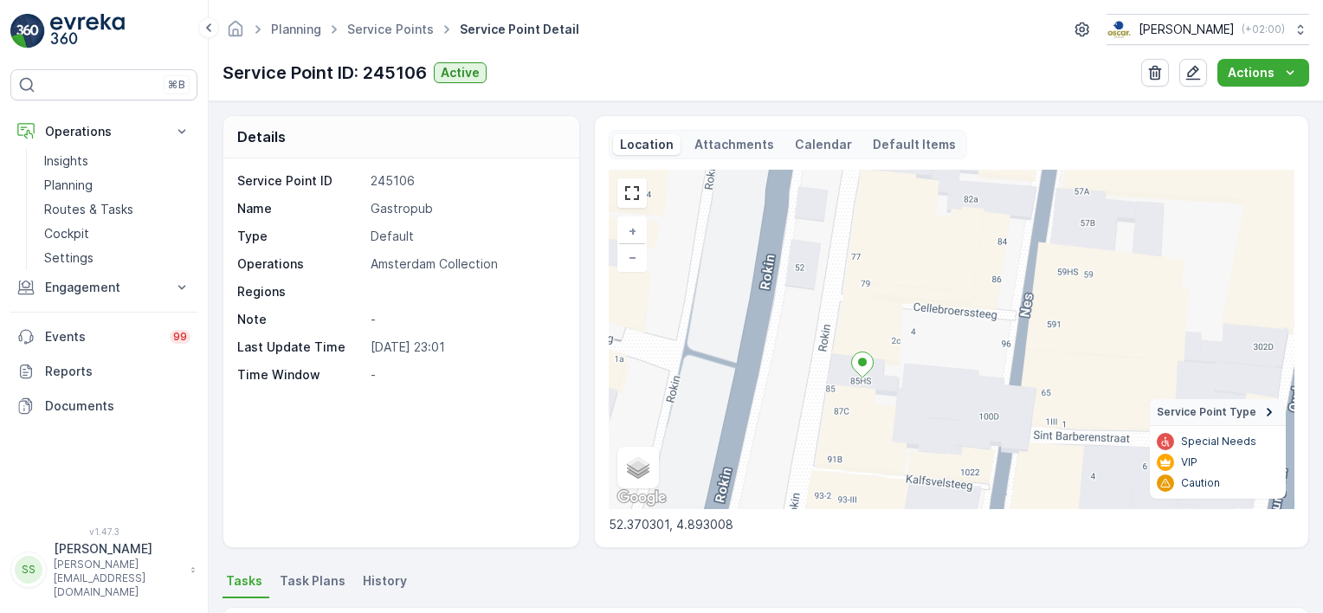
drag, startPoint x: 849, startPoint y: 245, endPoint x: 845, endPoint y: 379, distance: 134.3
click at [846, 405] on div "+ − Satellite Roadmap Terrain Hybrid Leaflet Keyboard shortcuts Map Data Map da…" at bounding box center [952, 339] width 686 height 339
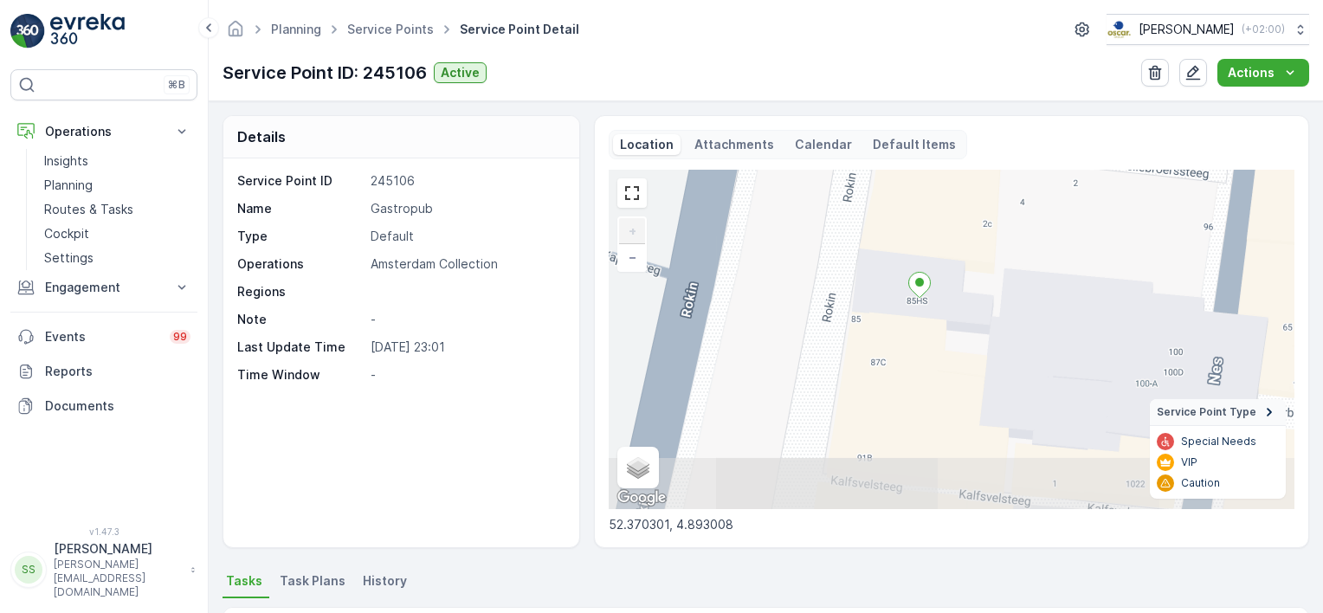
drag, startPoint x: 856, startPoint y: 436, endPoint x: 882, endPoint y: 301, distance: 137.7
click at [882, 301] on div "+ − Satellite Roadmap Terrain Hybrid Leaflet Keyboard shortcuts Map Data Map da…" at bounding box center [952, 339] width 686 height 339
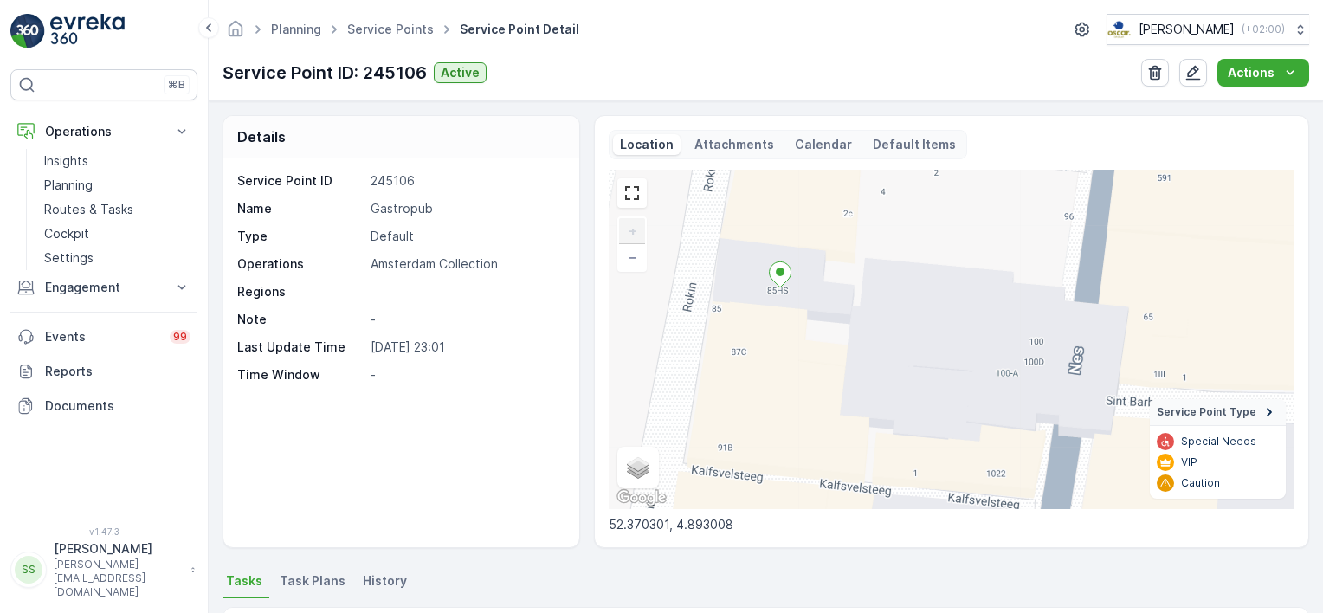
drag, startPoint x: 931, startPoint y: 352, endPoint x: 791, endPoint y: 341, distance: 140.7
click at [791, 341] on div "+ − Satellite Roadmap Terrain Hybrid Leaflet Keyboard shortcuts Map Data Map da…" at bounding box center [952, 339] width 686 height 339
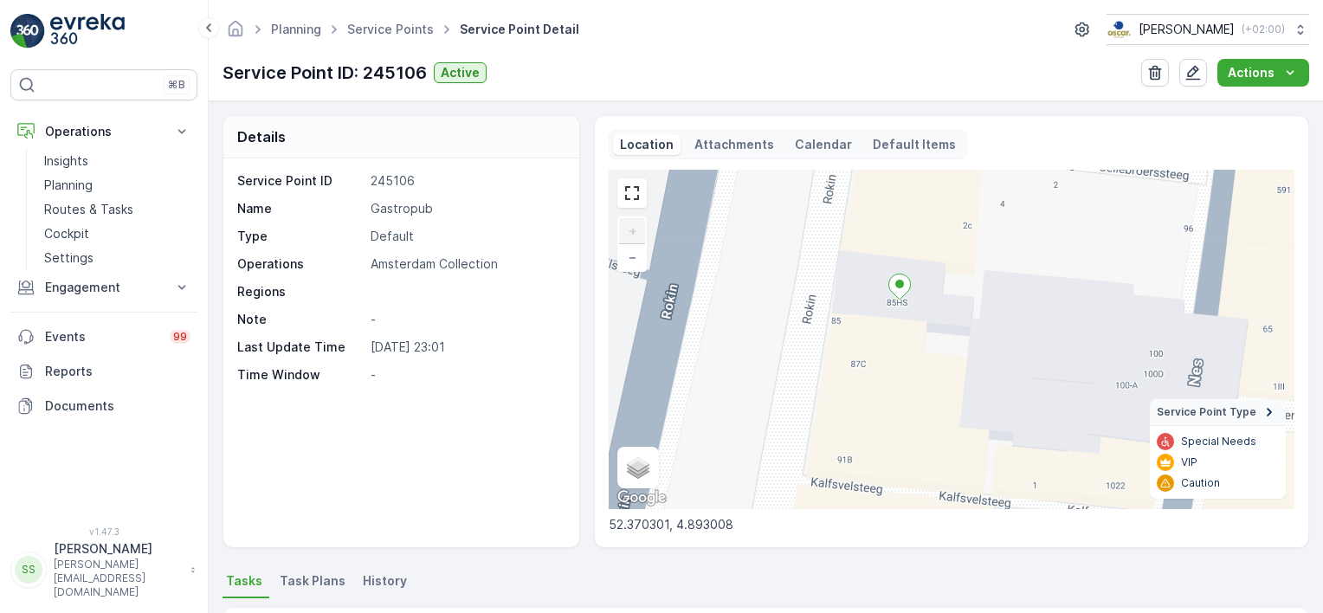
drag, startPoint x: 735, startPoint y: 298, endPoint x: 856, endPoint y: 310, distance: 121.0
click at [856, 310] on div "+ − Satellite Roadmap Terrain Hybrid Leaflet Keyboard shortcuts Map Data Map da…" at bounding box center [952, 339] width 686 height 339
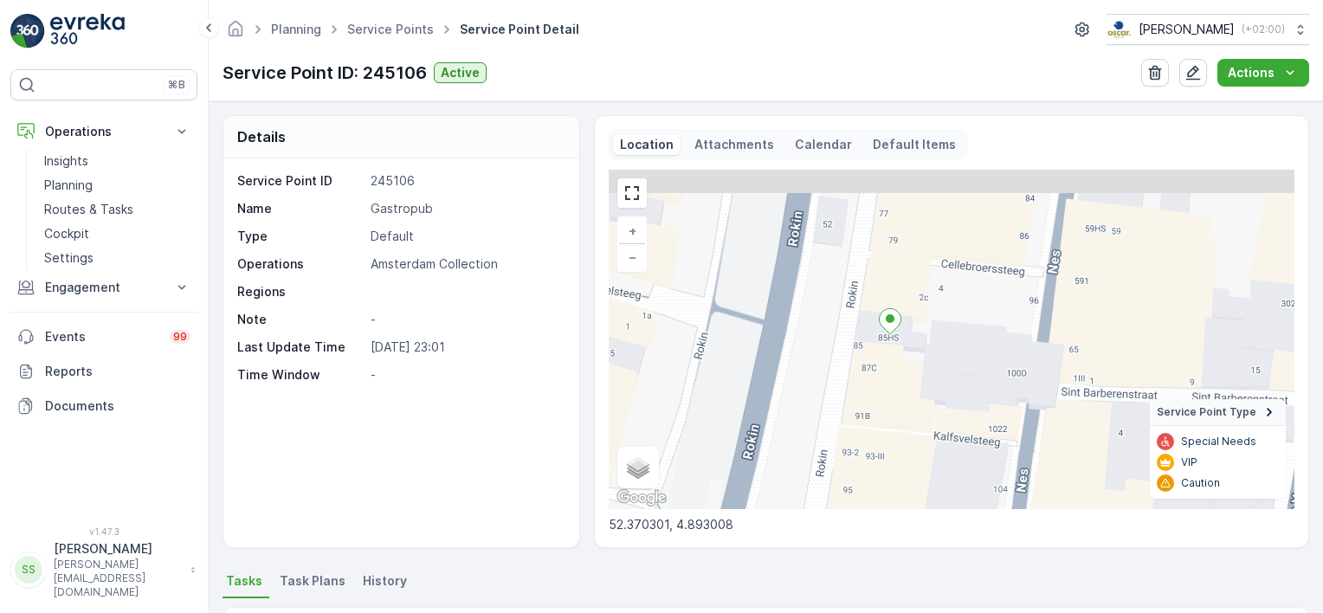
drag, startPoint x: 852, startPoint y: 285, endPoint x: 874, endPoint y: 339, distance: 58.7
click at [874, 339] on div "+ − Satellite Roadmap Terrain Hybrid Leaflet Keyboard shortcuts Map Data Map da…" at bounding box center [952, 339] width 686 height 339
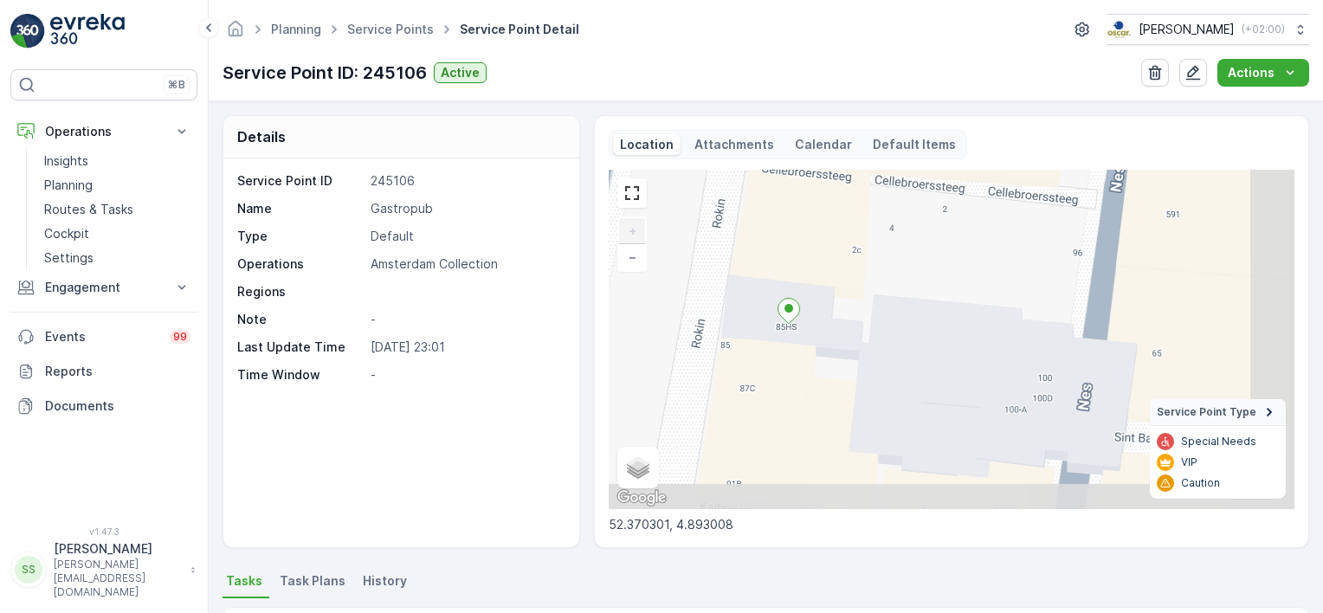
drag, startPoint x: 913, startPoint y: 378, endPoint x: 785, endPoint y: 344, distance: 132.5
click at [785, 344] on div "+ − Satellite Roadmap Terrain Hybrid Leaflet Keyboard shortcuts Map Data Map da…" at bounding box center [952, 339] width 686 height 339
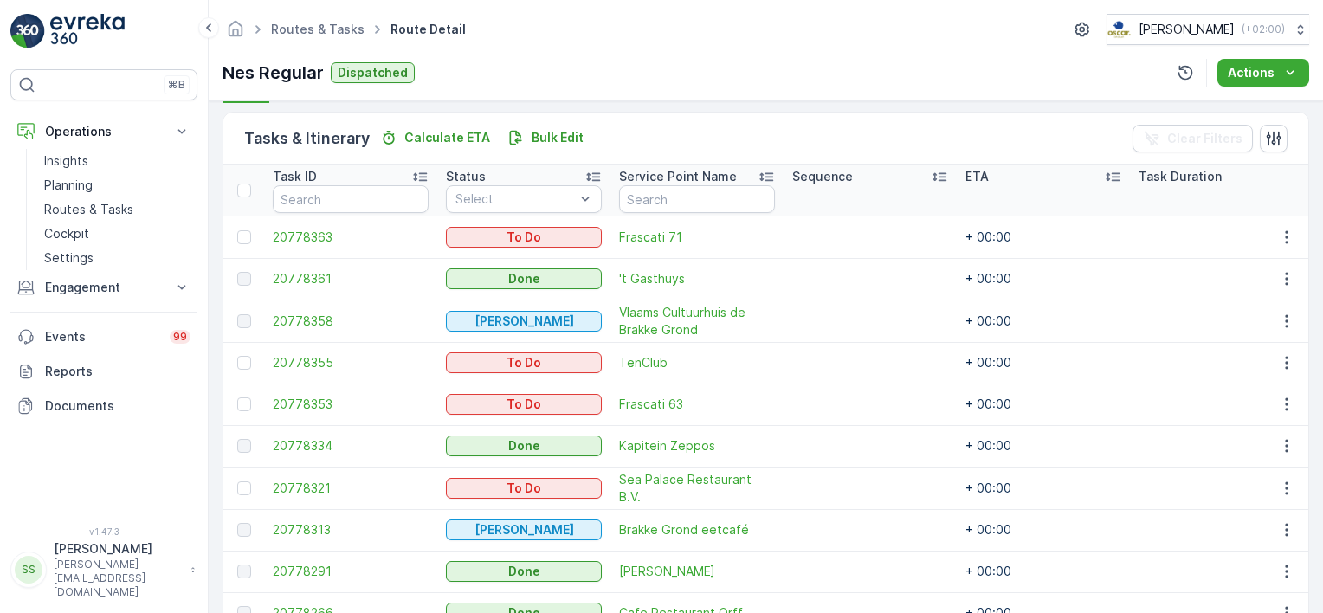
scroll to position [433, 0]
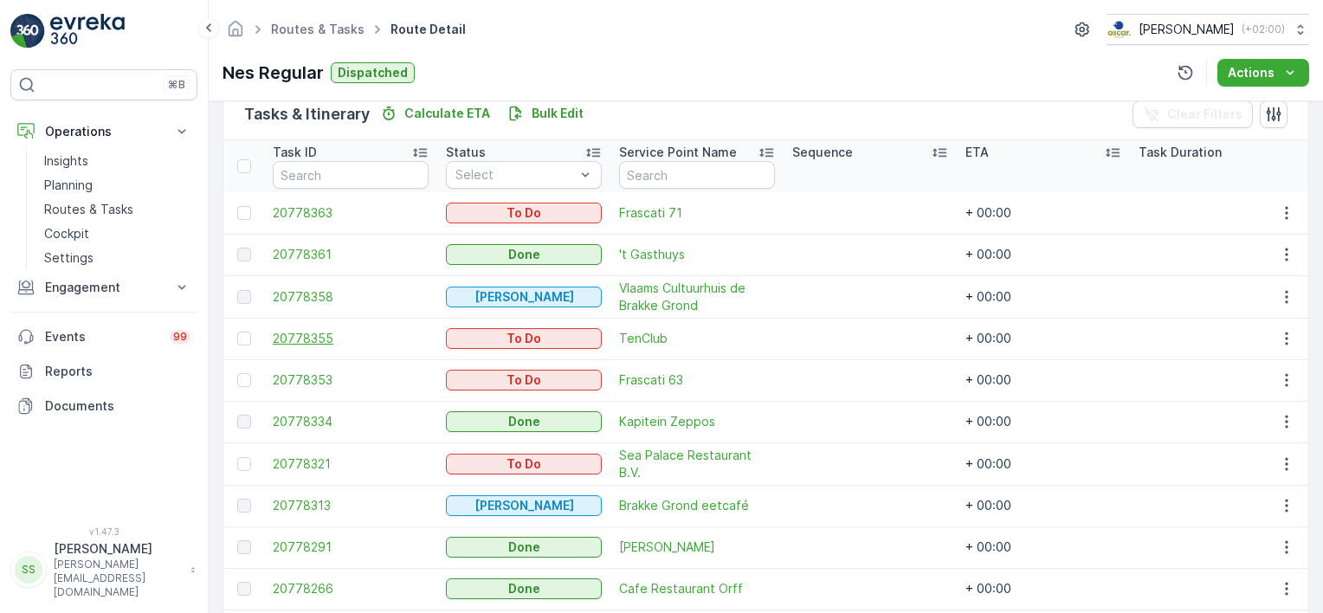
click at [319, 333] on span "20778355" at bounding box center [351, 338] width 156 height 17
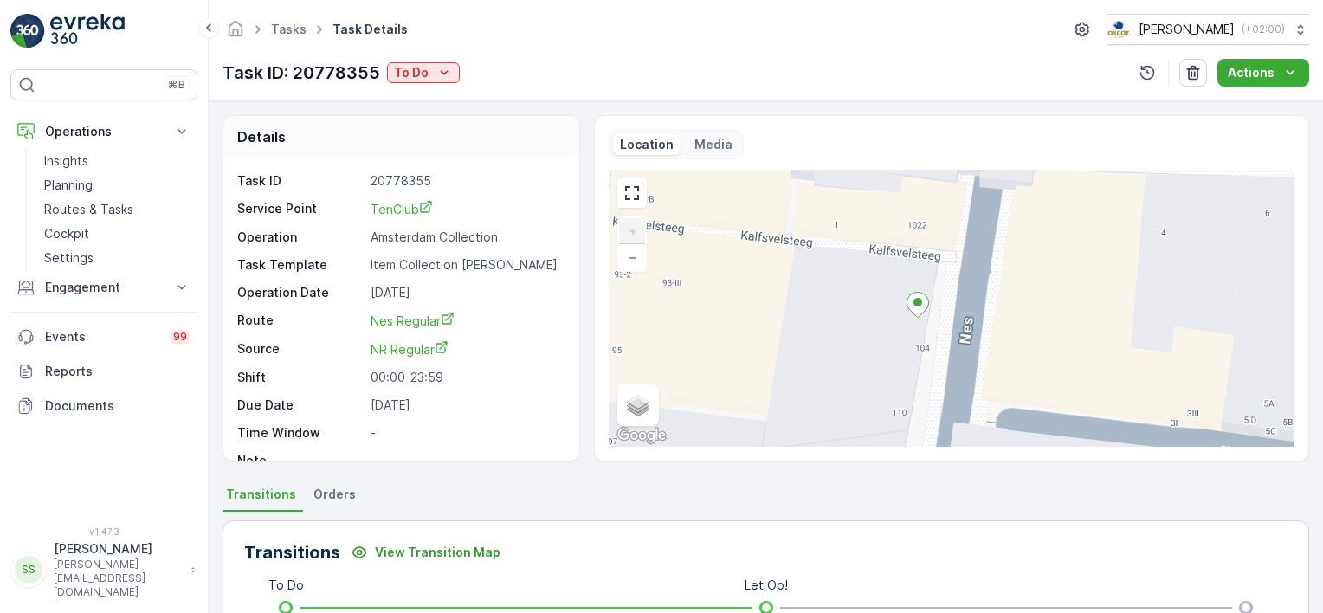
click at [721, 136] on p "Media" at bounding box center [714, 144] width 38 height 17
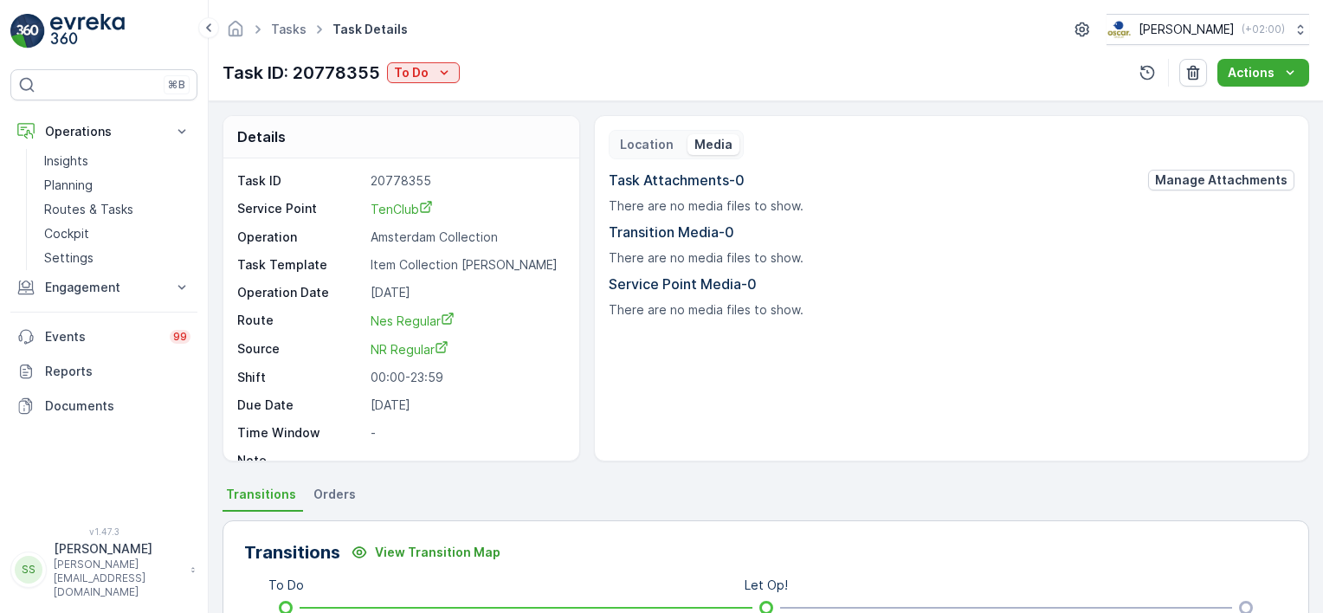
click at [637, 148] on p "Location" at bounding box center [647, 144] width 54 height 17
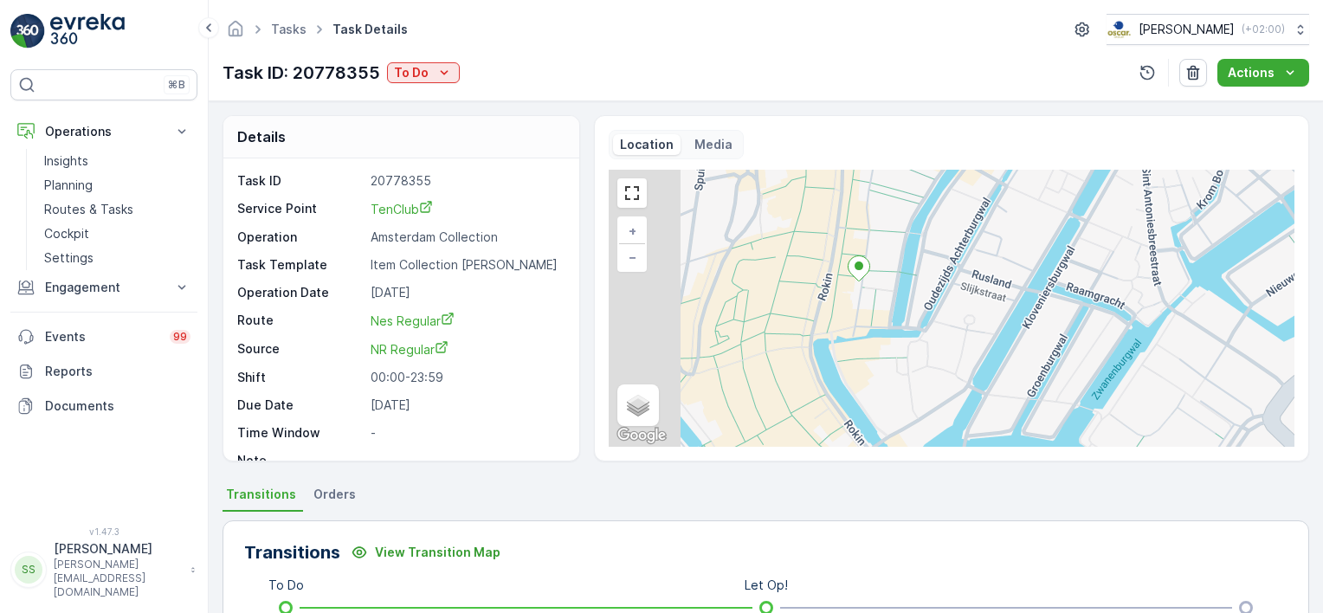
drag, startPoint x: 797, startPoint y: 261, endPoint x: 917, endPoint y: 293, distance: 124.6
click at [909, 256] on div "+ − Satellite Roadmap Terrain Hybrid Leaflet Keyboard shortcuts Map Data Map da…" at bounding box center [952, 308] width 686 height 277
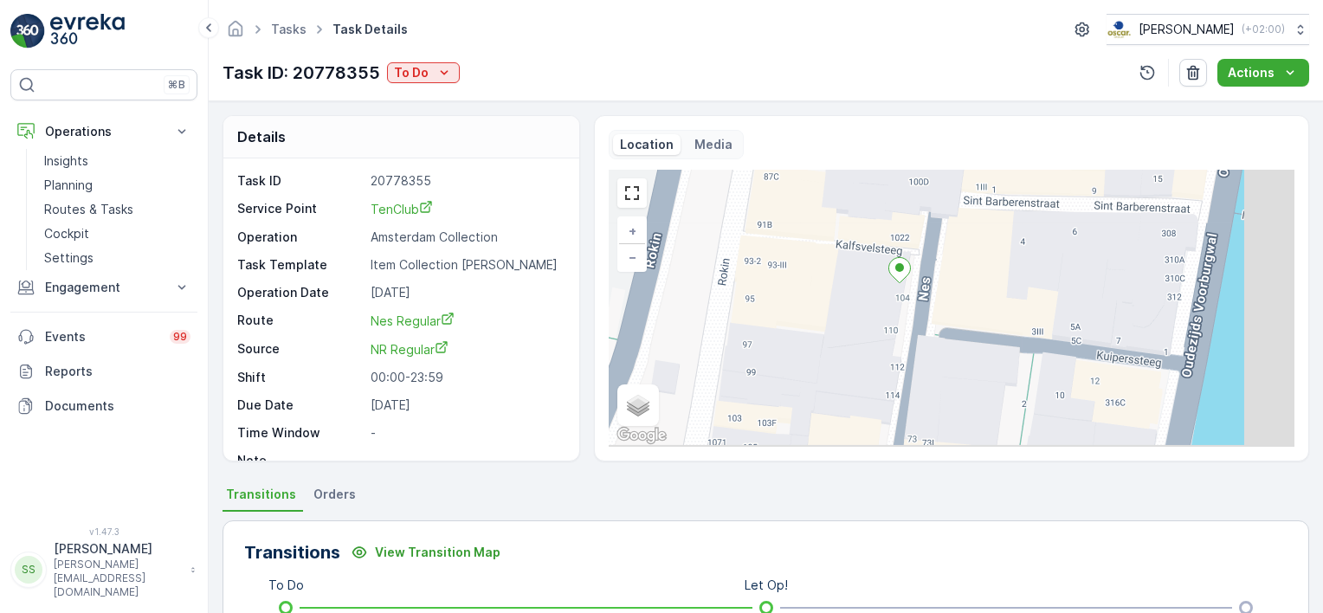
drag, startPoint x: 927, startPoint y: 386, endPoint x: 869, endPoint y: 304, distance: 100.2
click at [869, 304] on div "+ − Satellite Roadmap Terrain Hybrid Leaflet Keyboard shortcuts Map Data Map da…" at bounding box center [952, 308] width 686 height 277
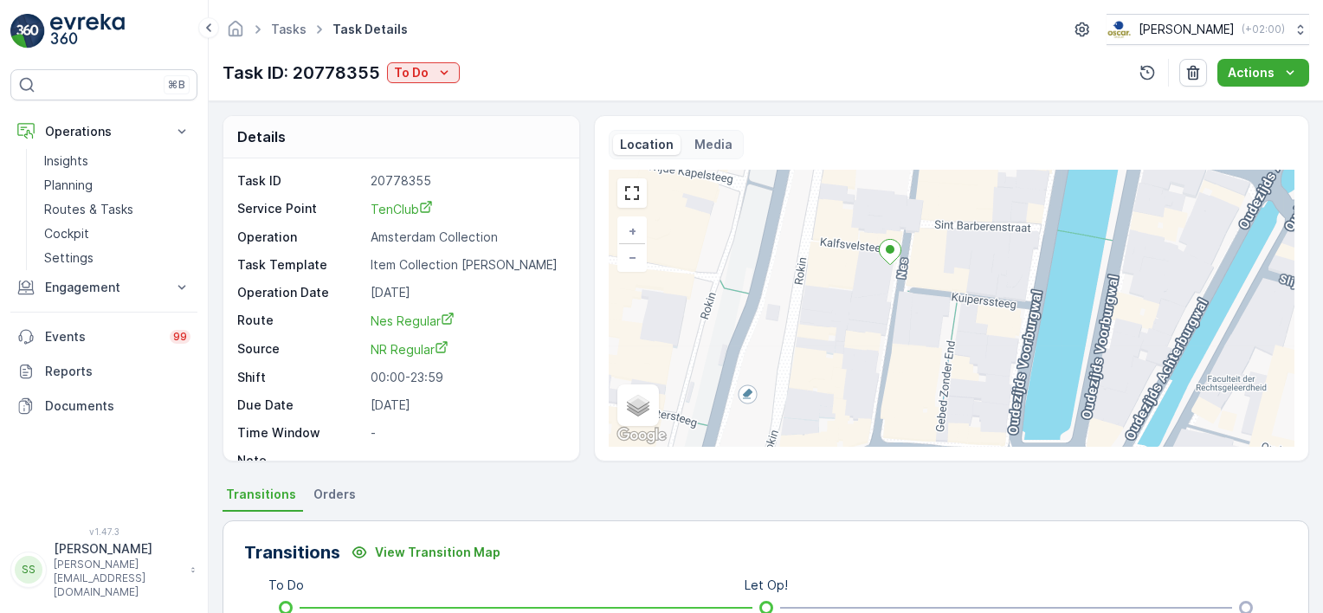
click at [689, 71] on div "Task ID: 20778355 To Do Actions" at bounding box center [766, 73] width 1087 height 28
click at [531, 56] on div "Tasks Task Details Oscar Circulair ( +02:00 ) Task ID: 20778355 To Do Actions" at bounding box center [766, 50] width 1115 height 101
click at [114, 210] on p "Routes & Tasks" at bounding box center [88, 209] width 89 height 17
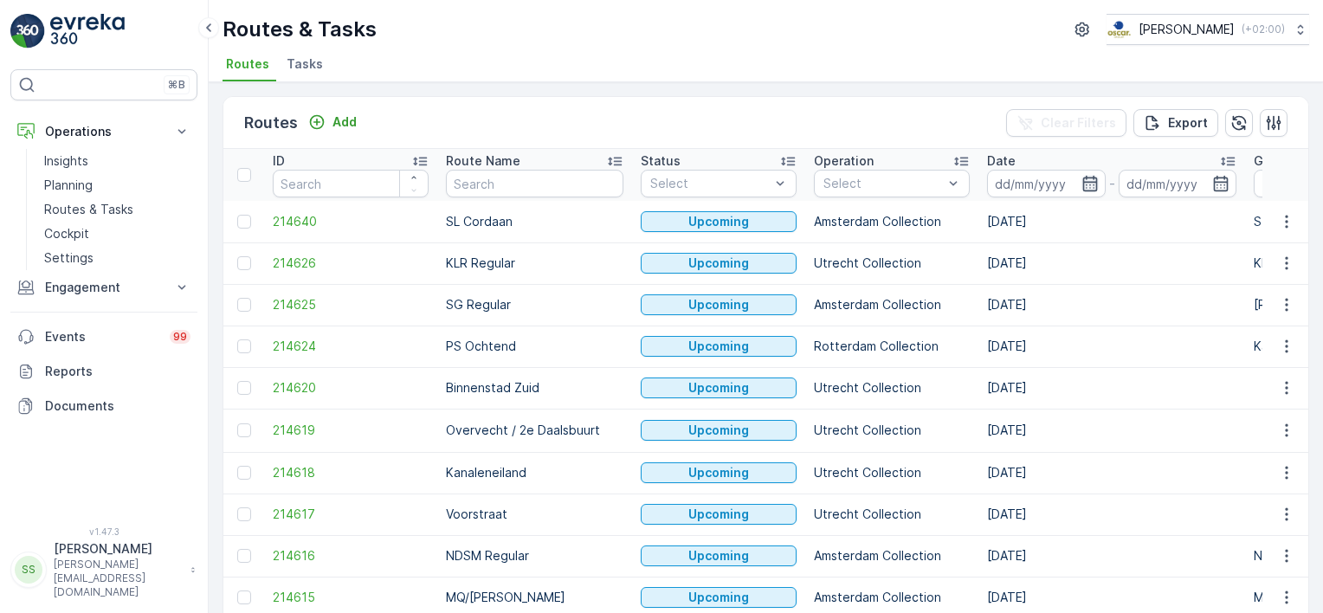
click at [1083, 177] on icon "button" at bounding box center [1090, 184] width 15 height 16
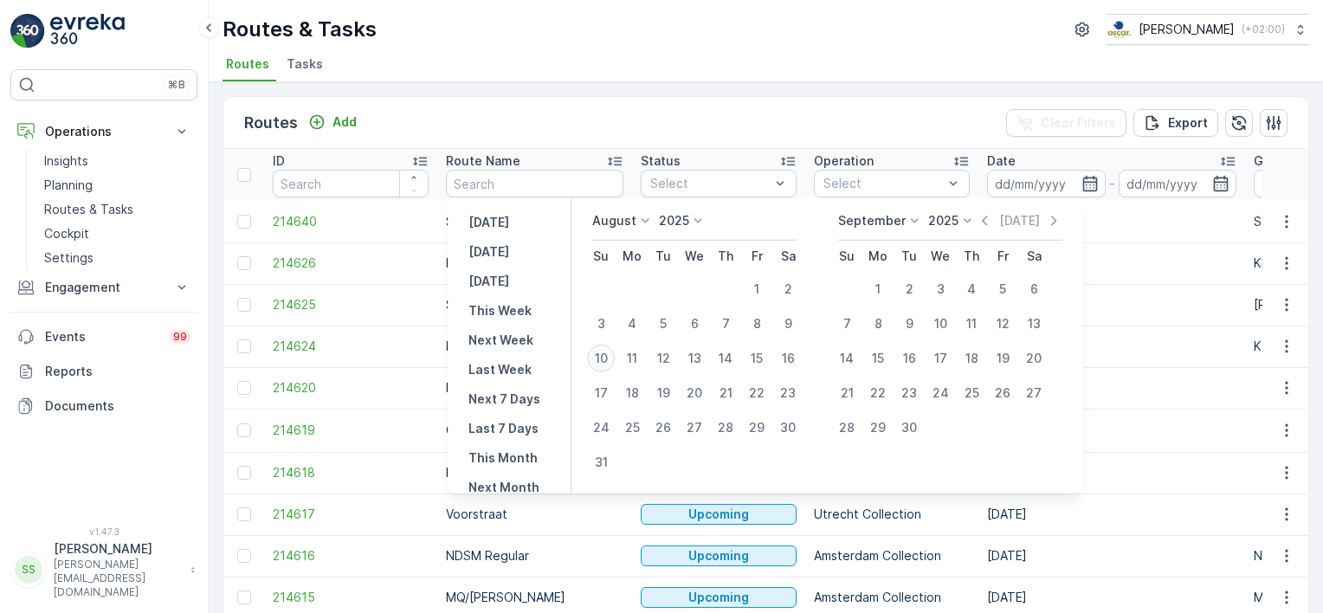
click at [607, 360] on div "10" at bounding box center [601, 359] width 28 height 28
type input "[DATE]"
click at [620, 128] on div "Routes Add Clear Filters Export" at bounding box center [765, 123] width 1085 height 52
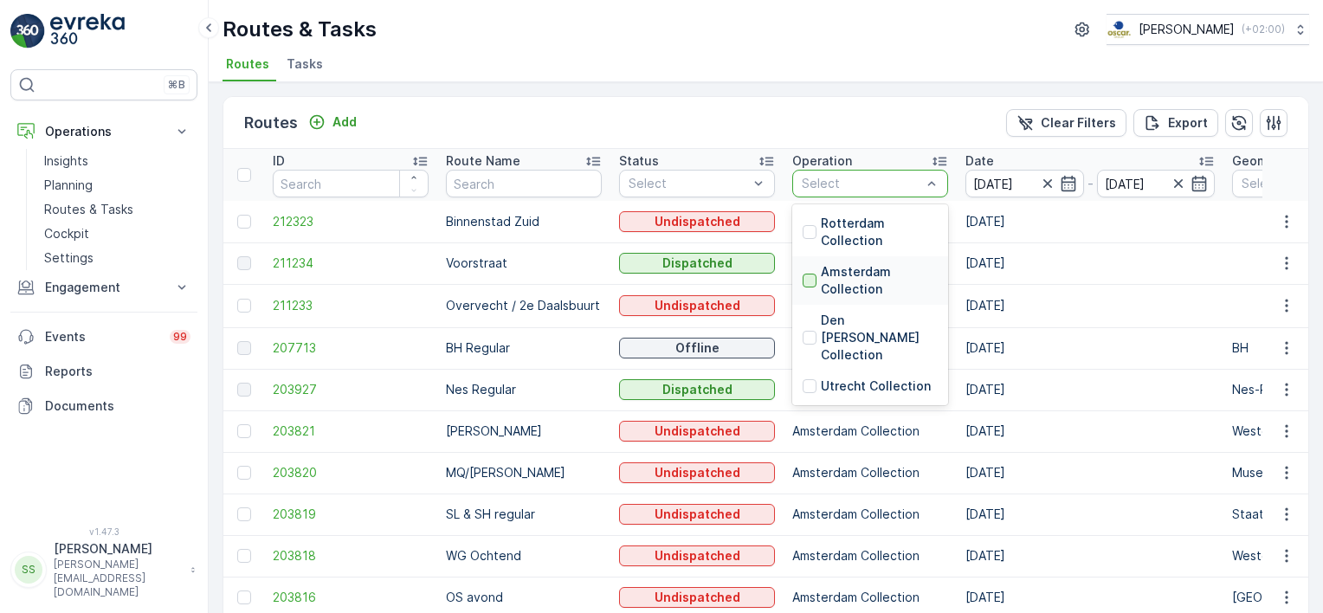
click at [811, 276] on div at bounding box center [810, 281] width 14 height 14
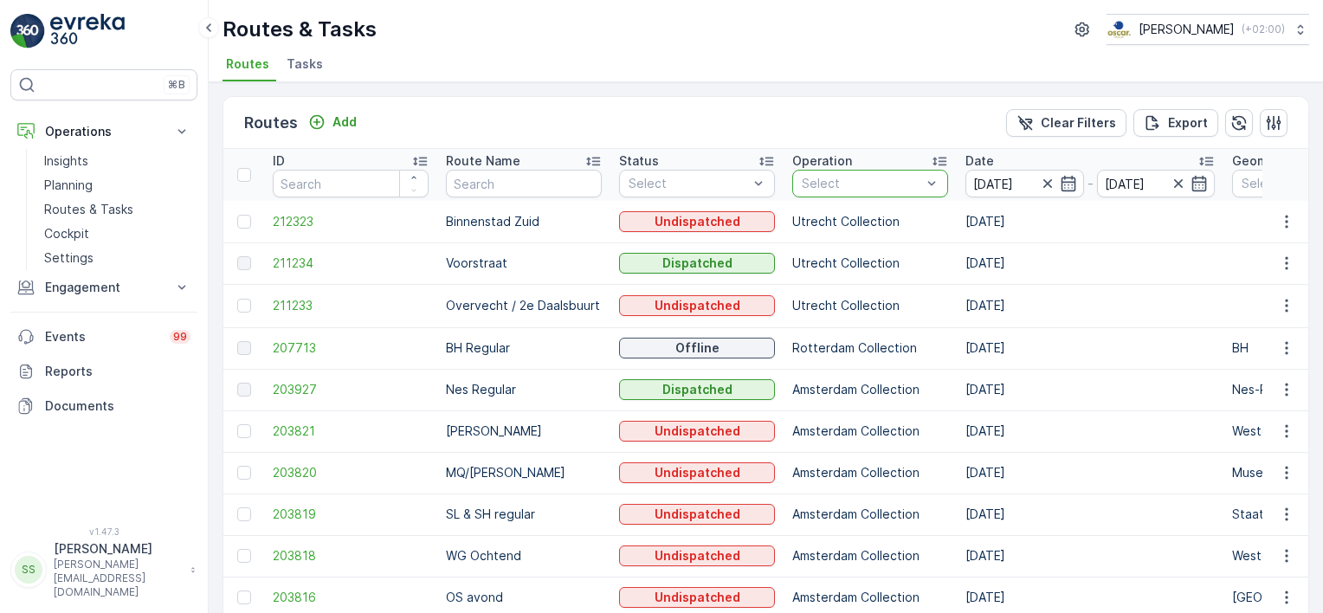
click at [709, 120] on div "Routes Add Clear Filters Export" at bounding box center [765, 123] width 1085 height 52
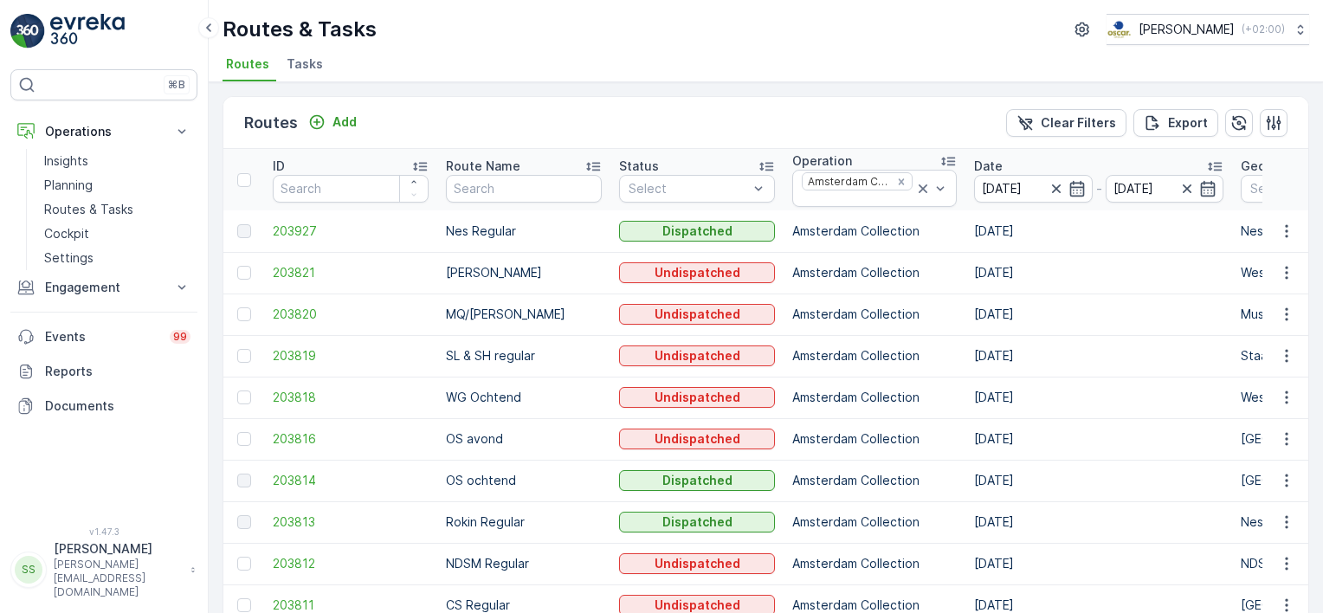
scroll to position [87, 0]
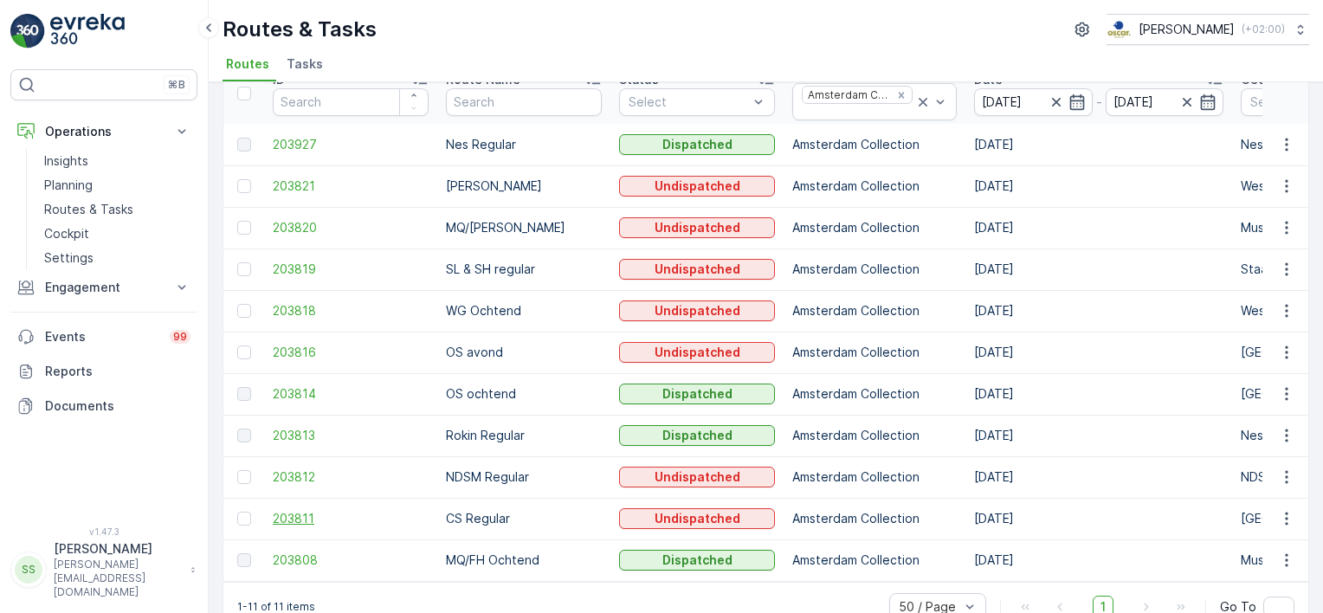
click at [301, 512] on span "203811" at bounding box center [351, 518] width 156 height 17
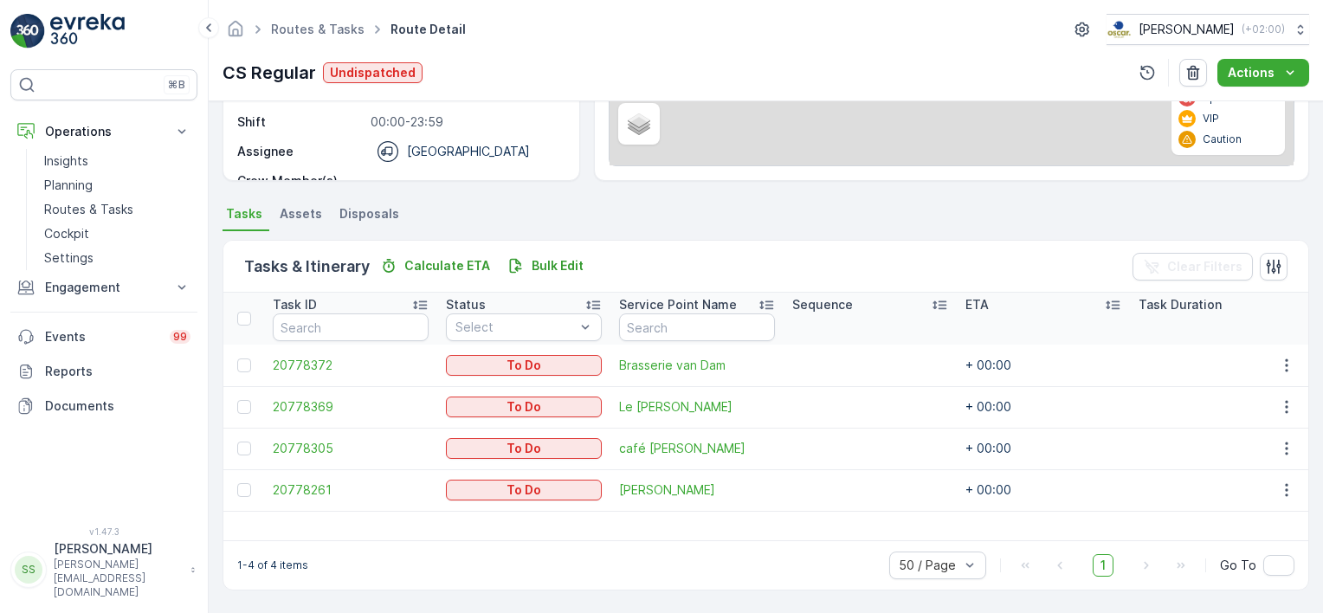
scroll to position [288, 0]
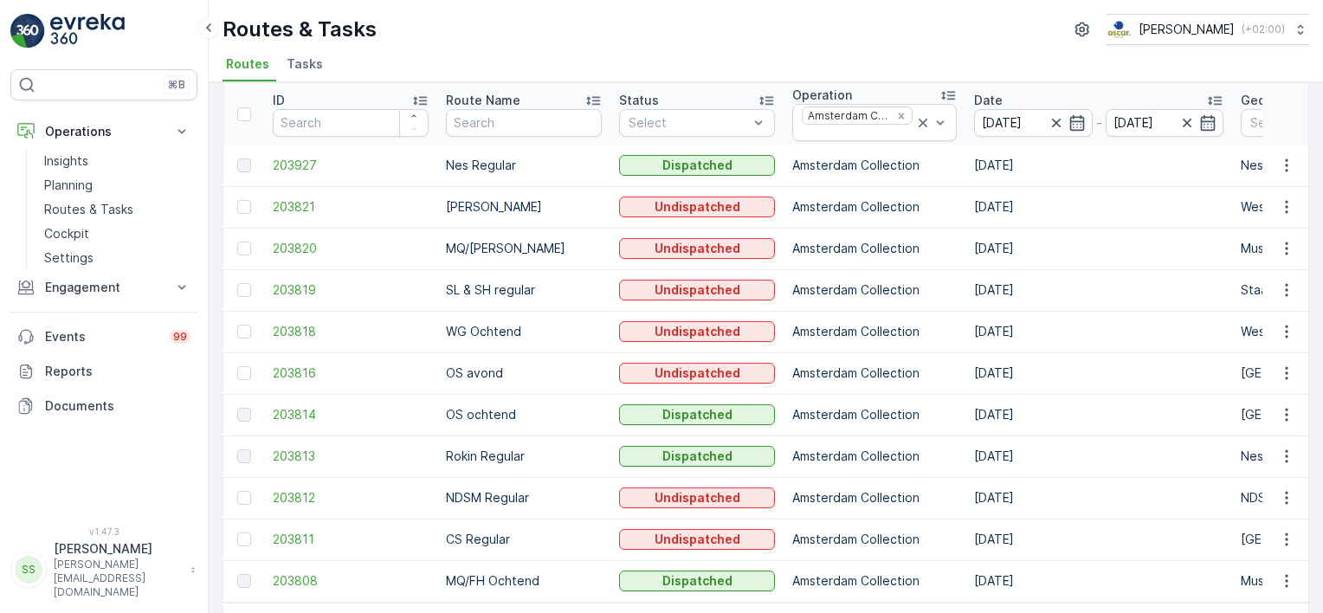
scroll to position [38, 0]
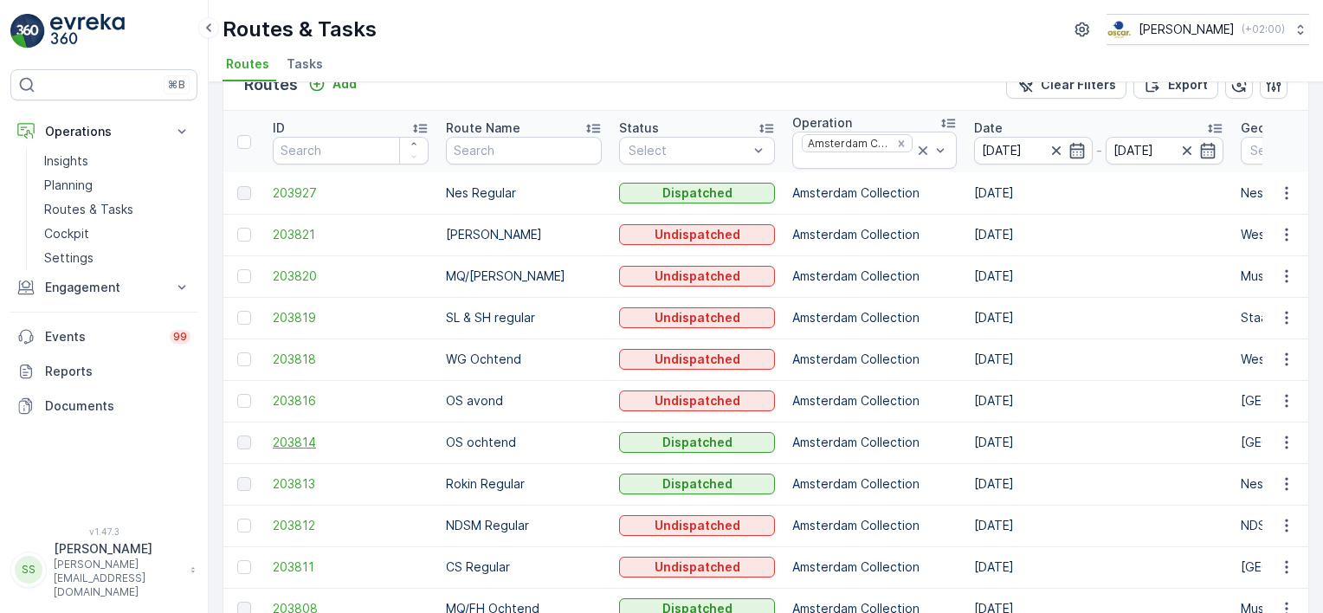
click at [275, 443] on span "203814" at bounding box center [351, 442] width 156 height 17
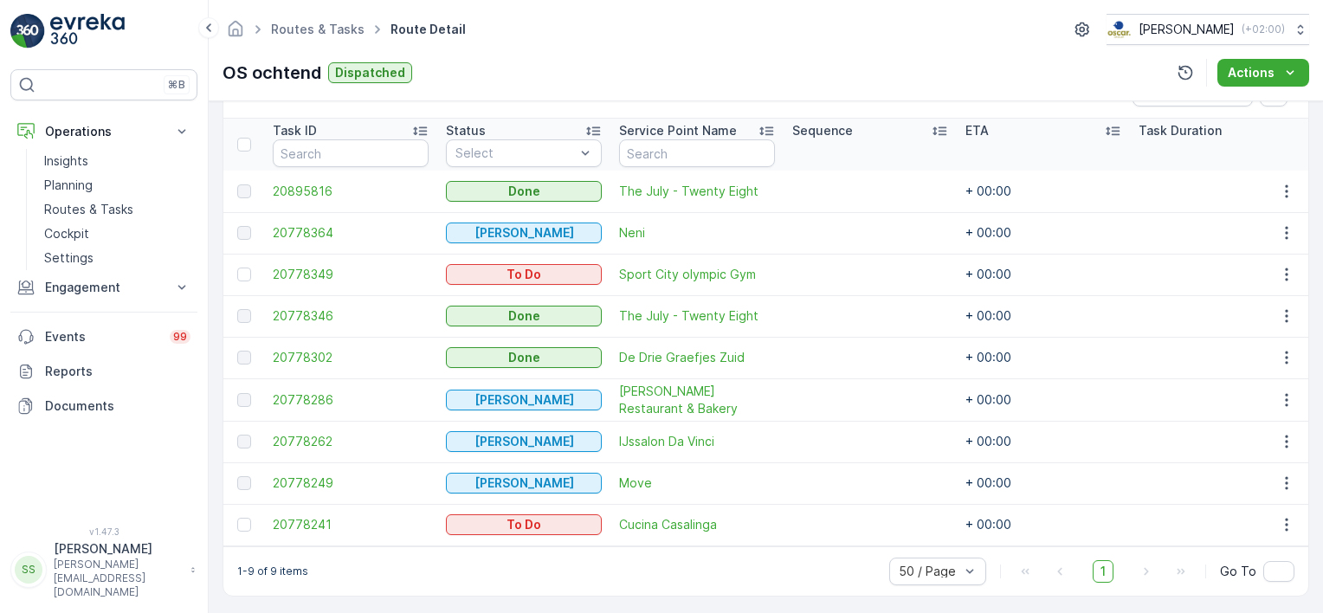
scroll to position [475, 0]
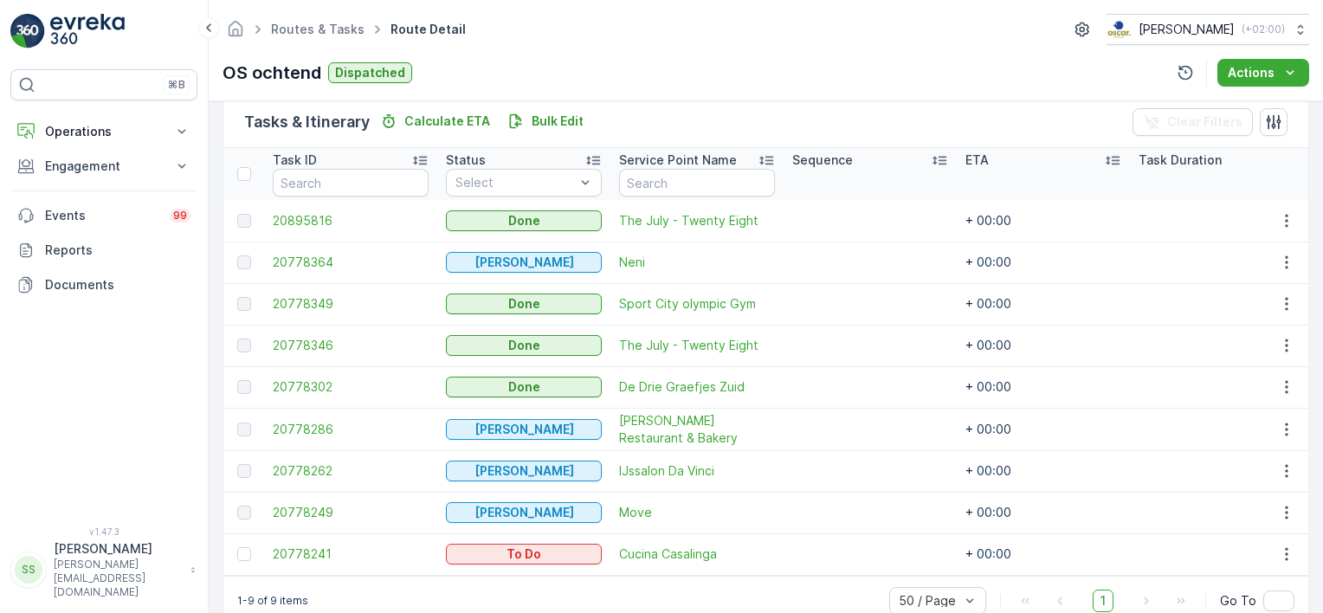
scroll to position [433, 0]
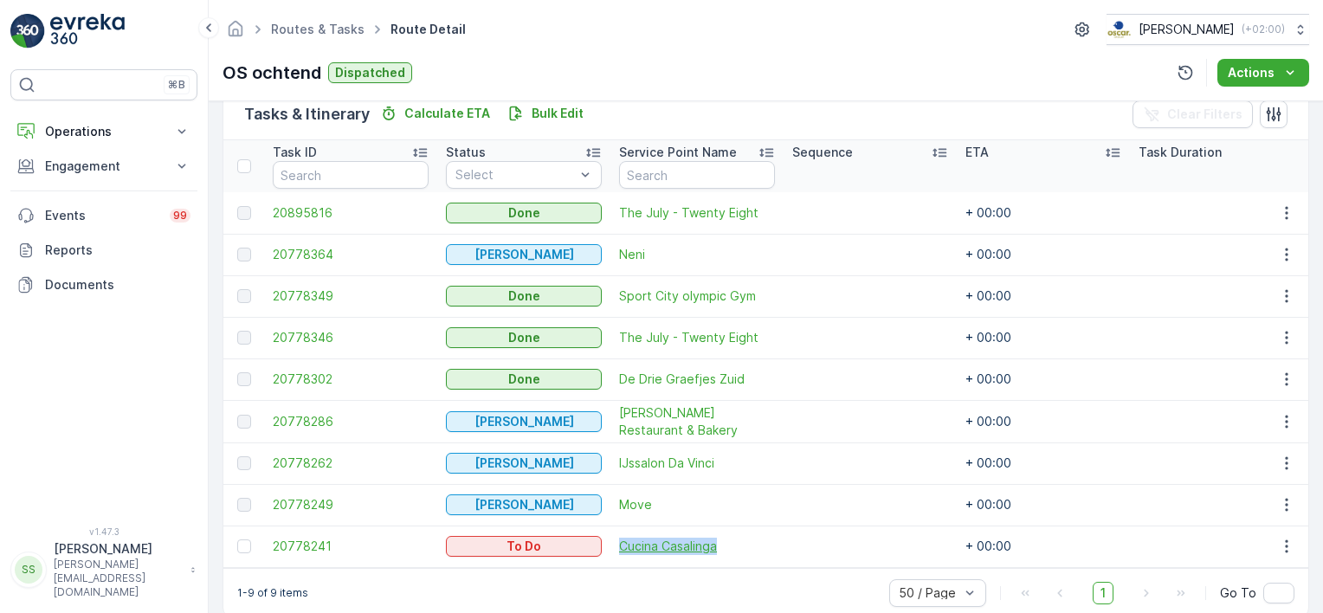
drag, startPoint x: 615, startPoint y: 545, endPoint x: 737, endPoint y: 546, distance: 122.1
click at [737, 546] on td "Cucina Casalinga" at bounding box center [697, 547] width 173 height 42
copy span "Cucina Casalinga"
click at [166, 464] on div "⌘B Operations Insights Planning Routes & Tasks Cockpit Settings Engagement Insi…" at bounding box center [103, 287] width 187 height 436
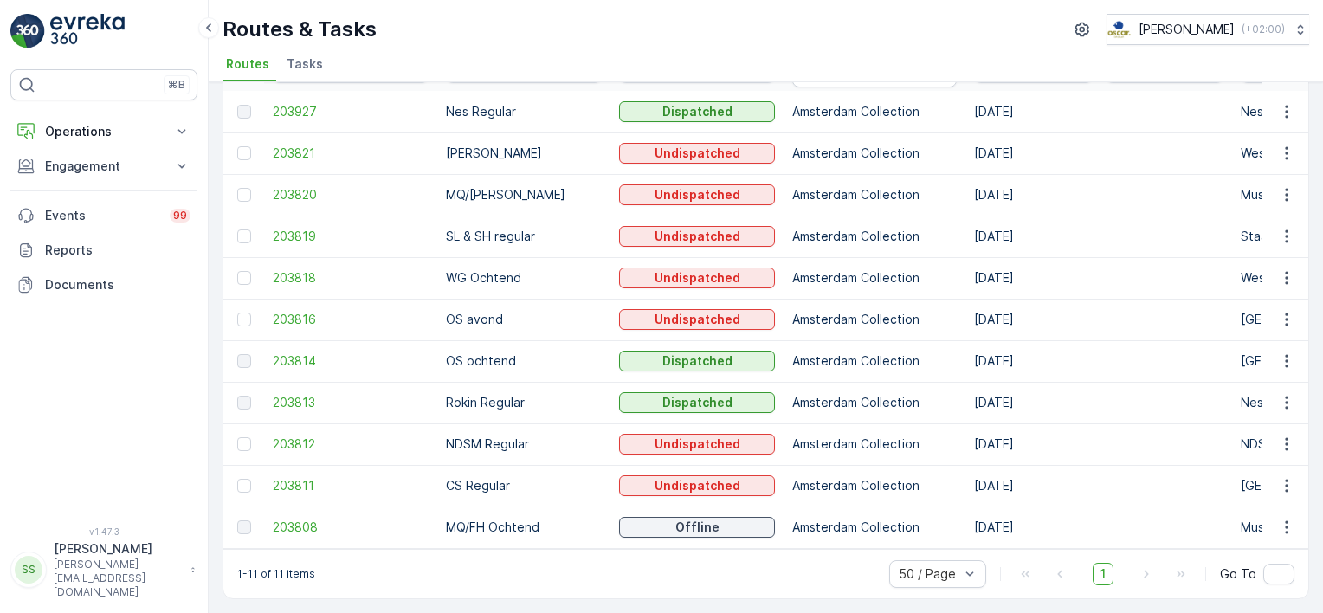
scroll to position [38, 0]
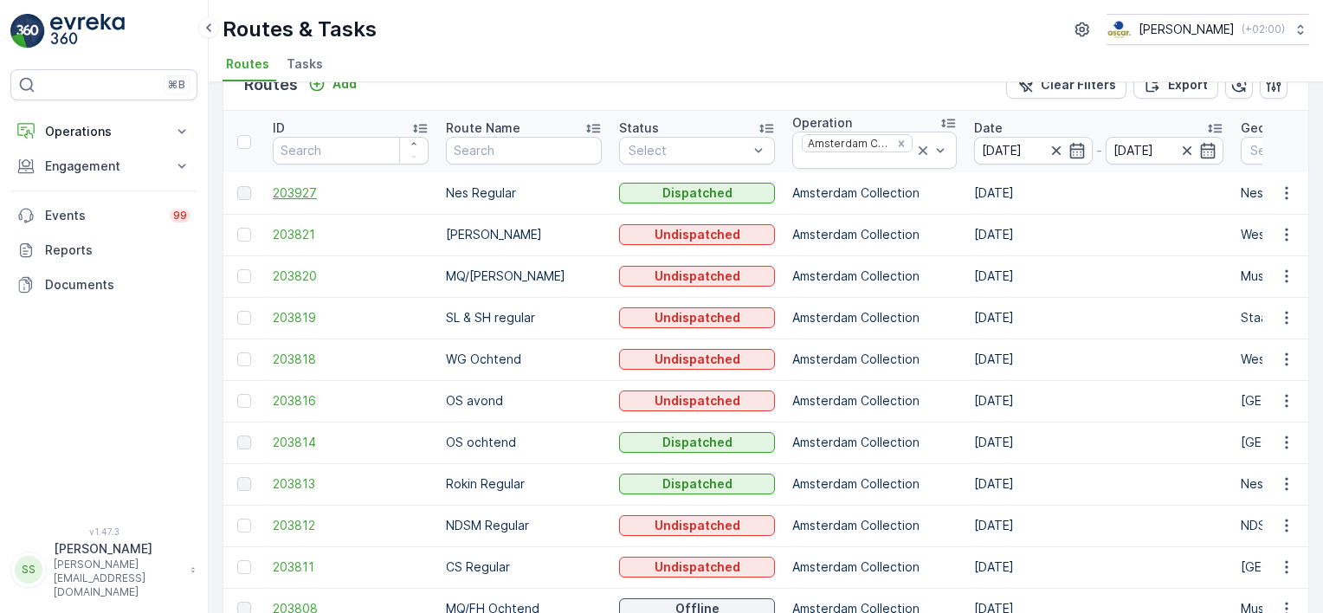
click at [302, 192] on span "203927" at bounding box center [351, 192] width 156 height 17
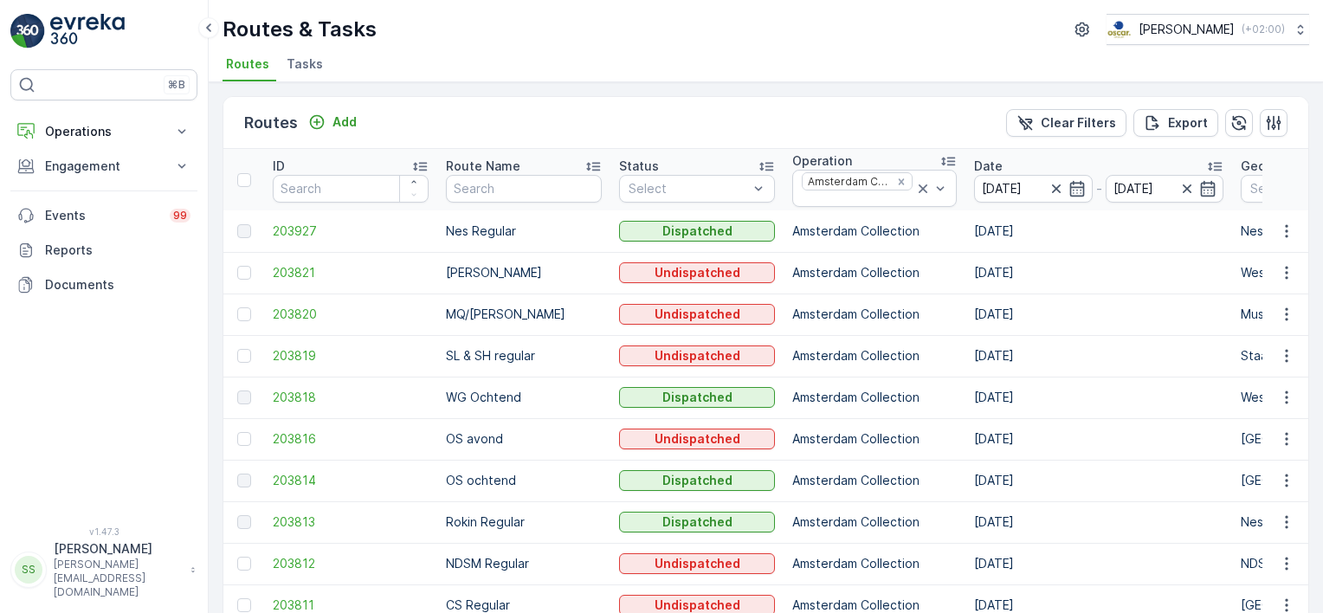
scroll to position [87, 0]
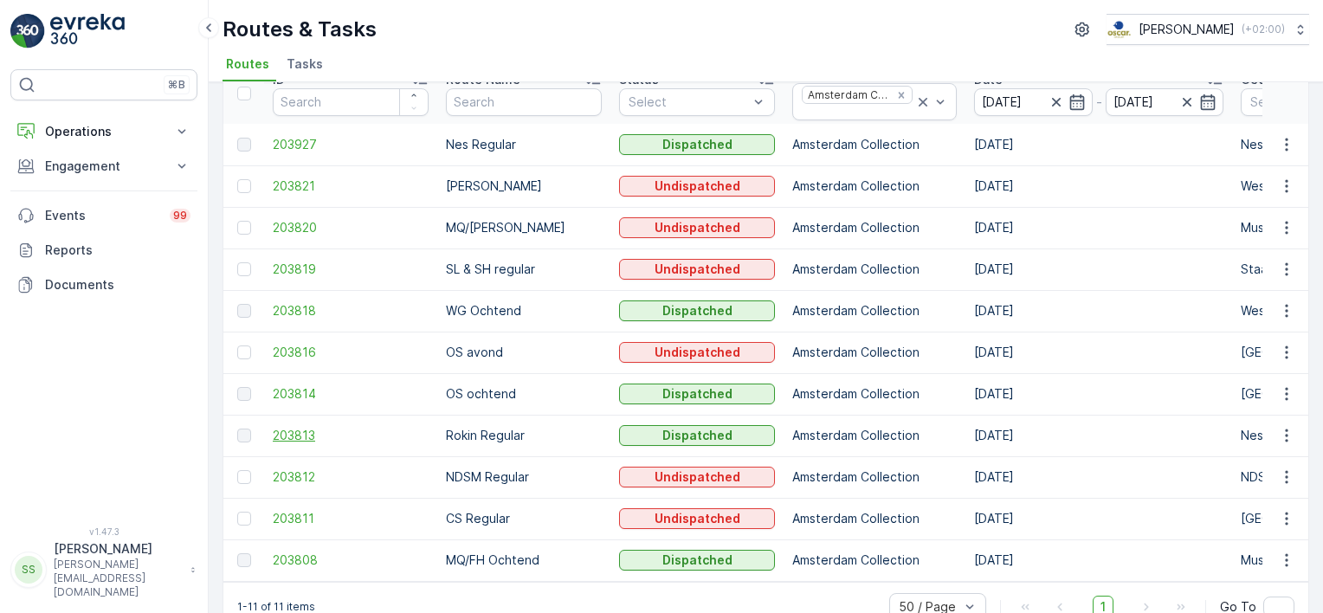
click at [296, 430] on span "203813" at bounding box center [351, 435] width 156 height 17
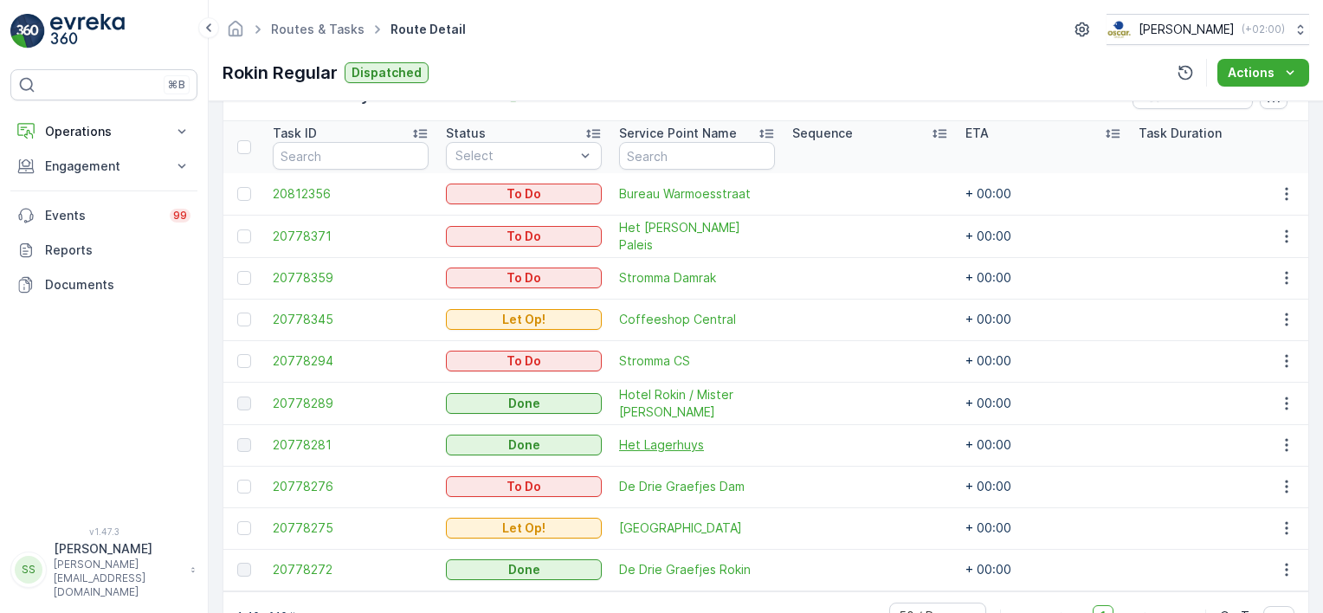
scroll to position [422, 0]
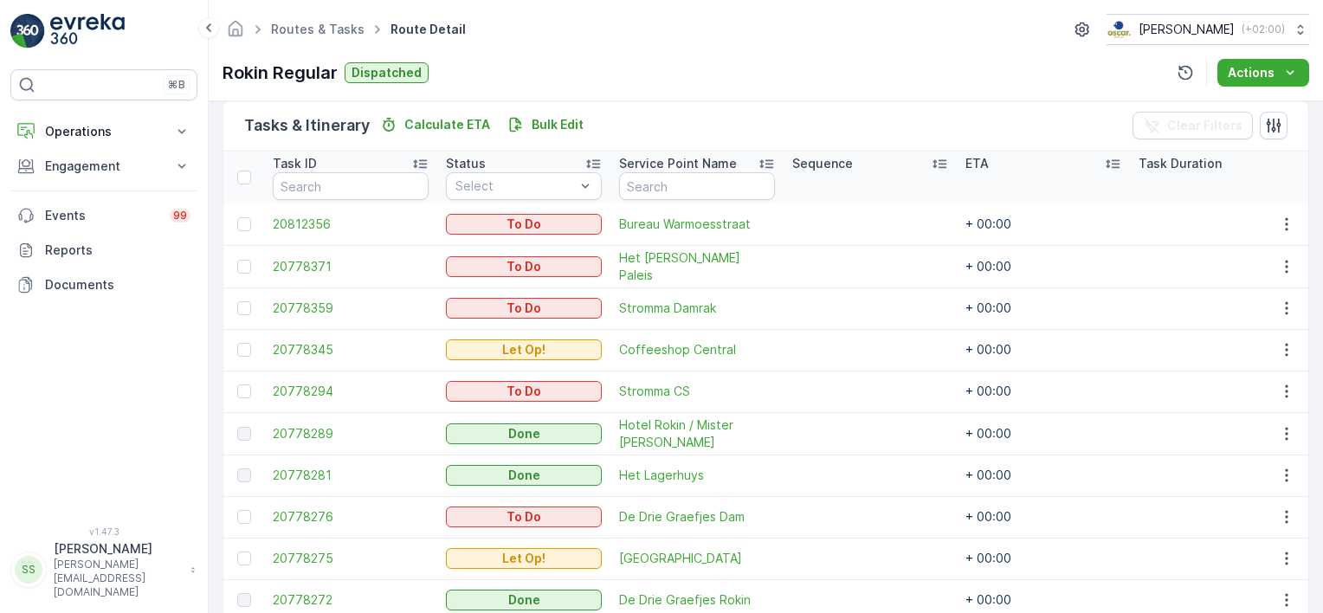
click at [617, 38] on div "Routes & Tasks Route Detail [PERSON_NAME] ( +02:00 )" at bounding box center [766, 29] width 1087 height 31
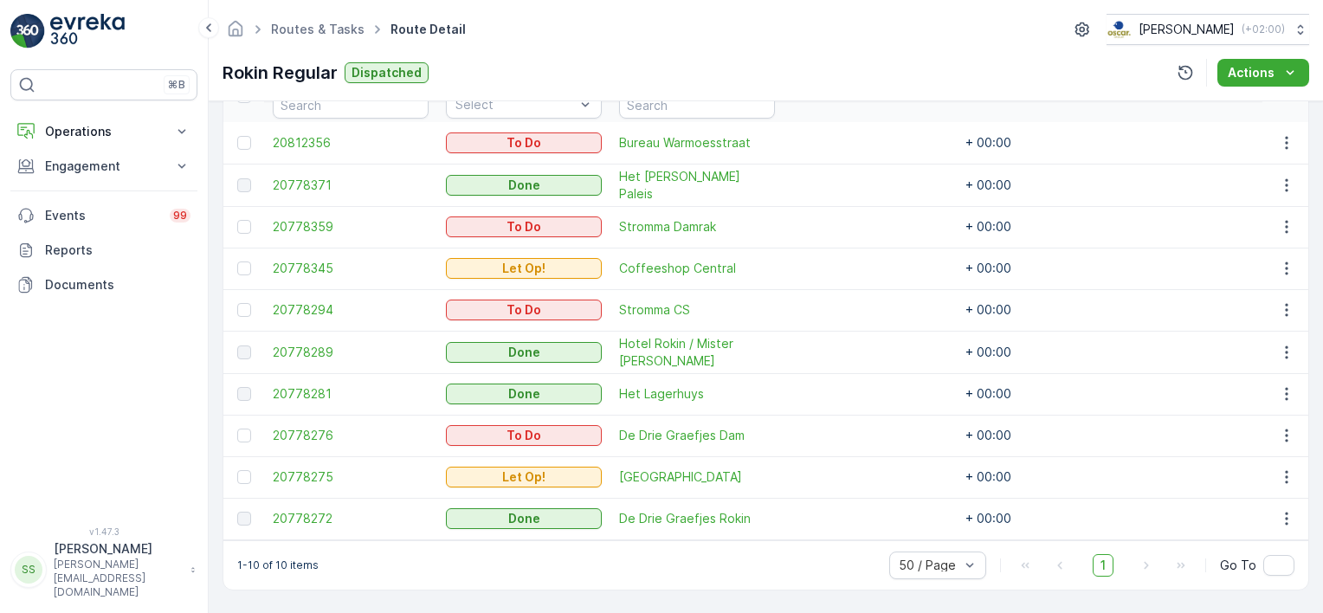
scroll to position [422, 0]
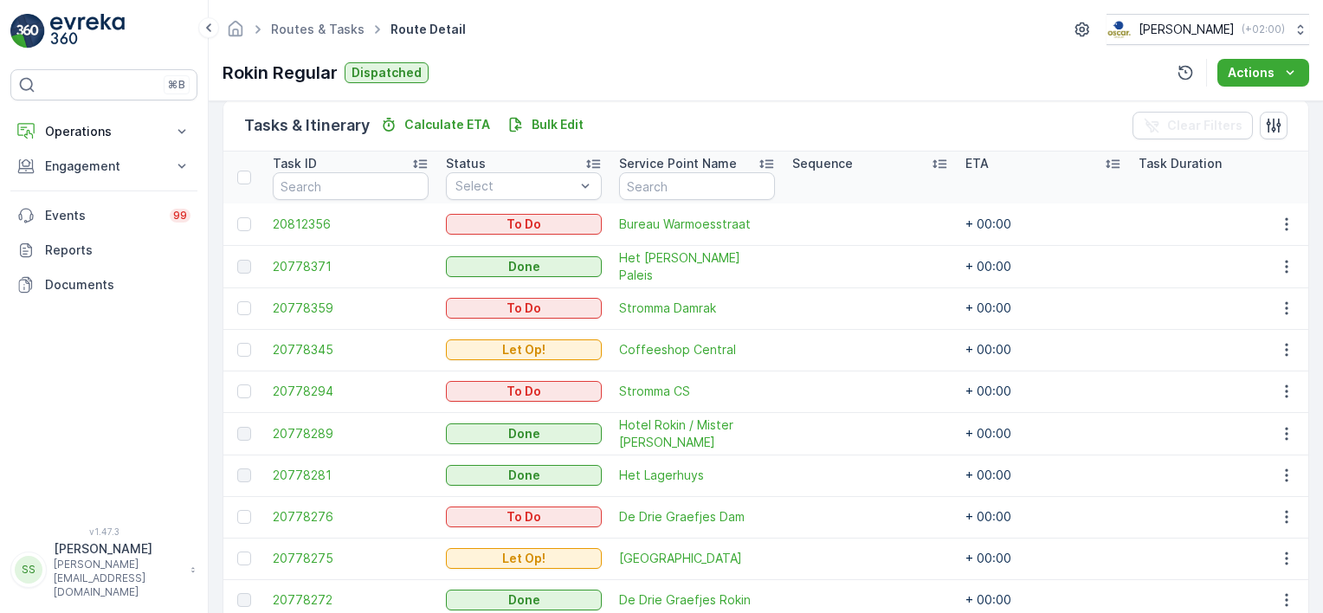
click at [211, 314] on div "Details Operation Amsterdam Collection Start Time 05:00 End Time 23:59 Start Lo…" at bounding box center [766, 357] width 1115 height 512
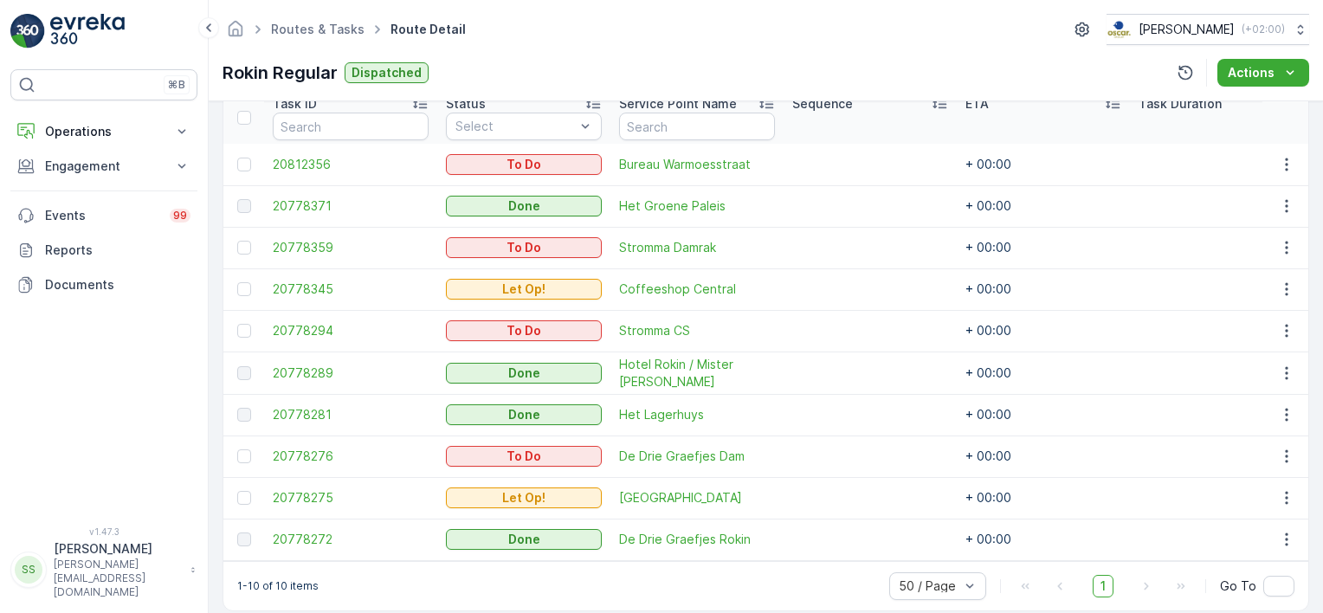
scroll to position [508, 0]
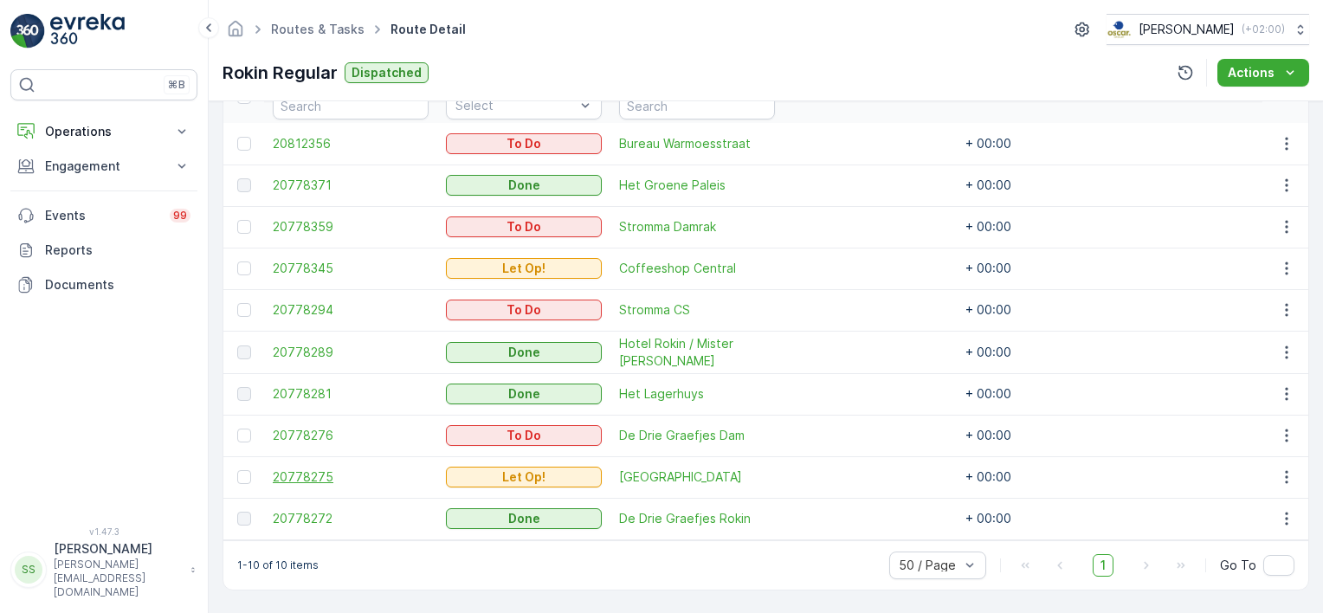
click at [300, 472] on span "20778275" at bounding box center [351, 477] width 156 height 17
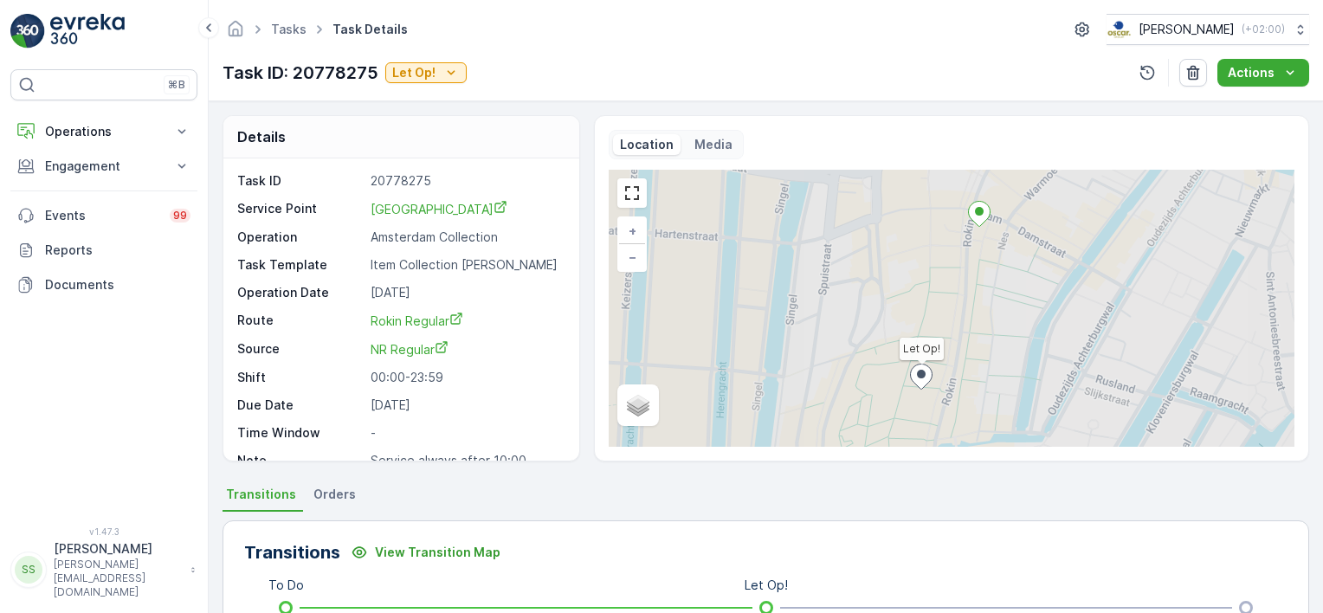
scroll to position [21, 0]
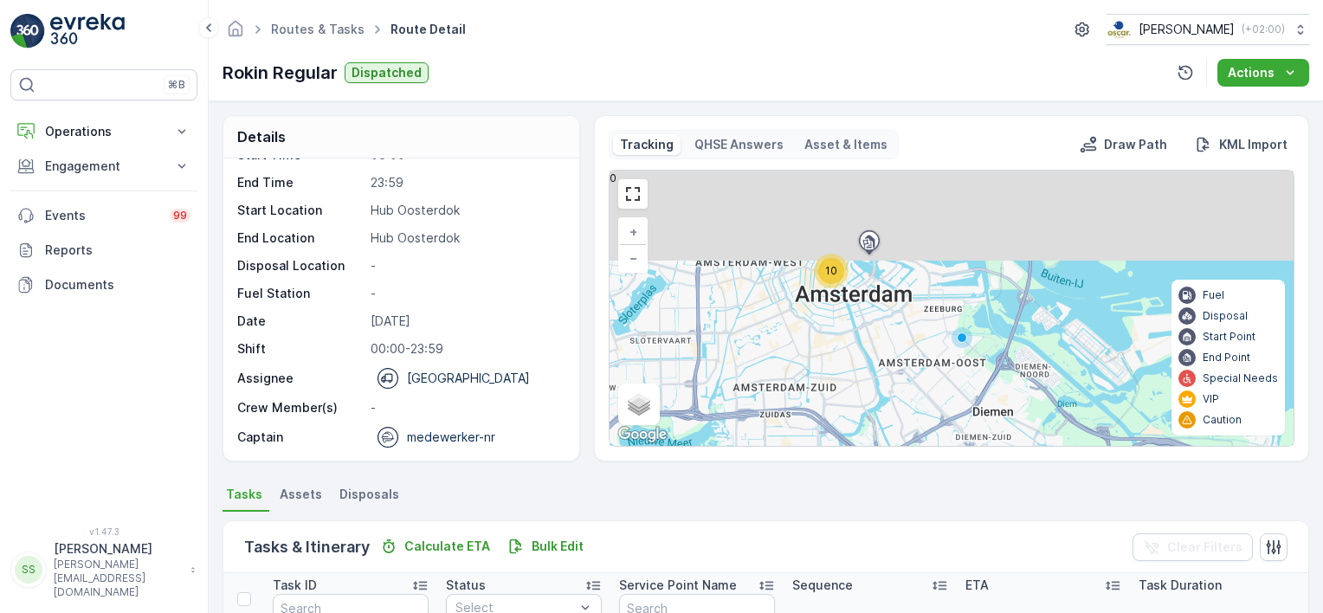
drag, startPoint x: 856, startPoint y: 222, endPoint x: 847, endPoint y: 326, distance: 105.2
click at [847, 326] on div "10 + − Satellite Roadmap Terrain Hybrid Leaflet Keyboard shortcuts Map Data Map…" at bounding box center [952, 308] width 684 height 275
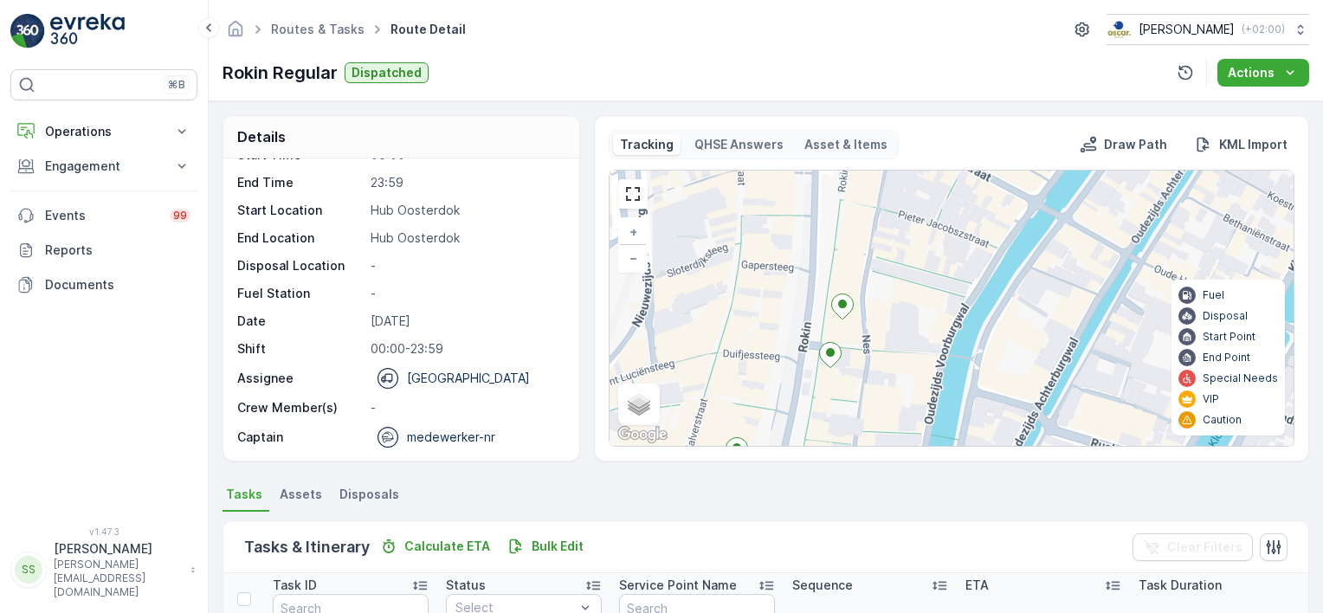
drag, startPoint x: 869, startPoint y: 425, endPoint x: 883, endPoint y: 303, distance: 122.9
click at [887, 303] on div "+ − Satellite Roadmap Terrain Hybrid Leaflet Keyboard shortcuts Map Data Map da…" at bounding box center [952, 308] width 684 height 275
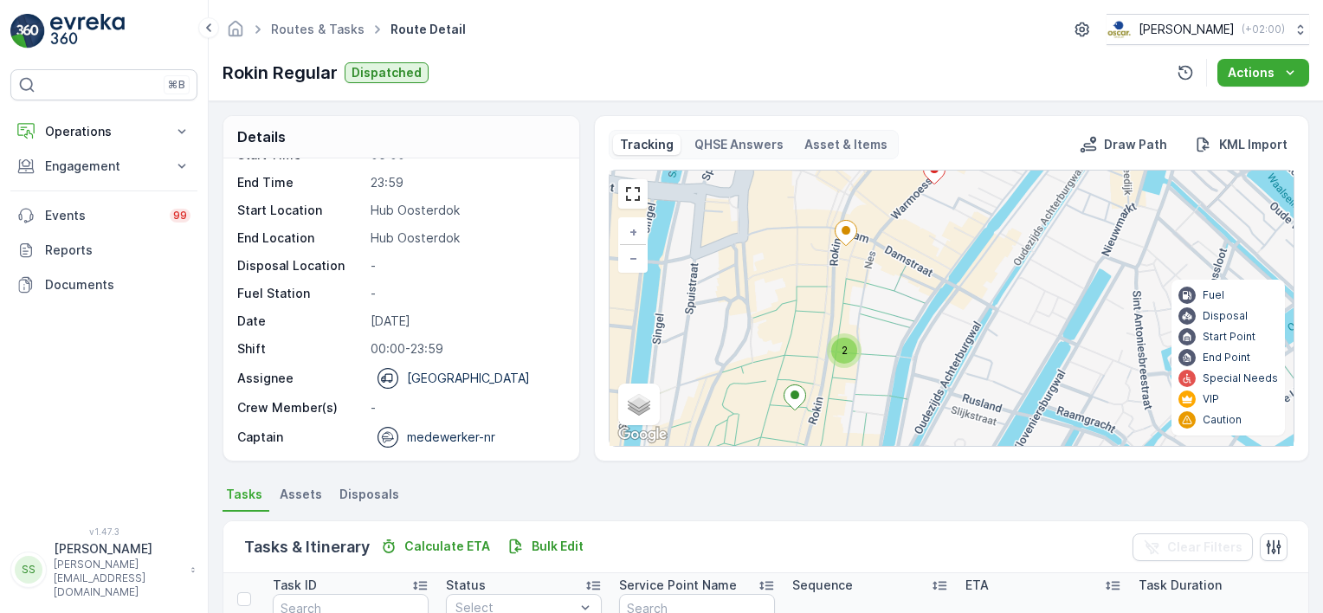
drag, startPoint x: 821, startPoint y: 249, endPoint x: 817, endPoint y: 281, distance: 32.3
click at [817, 299] on div "2 + − Satellite Roadmap Terrain Hybrid Leaflet Keyboard shortcuts Map Data Map …" at bounding box center [952, 308] width 684 height 275
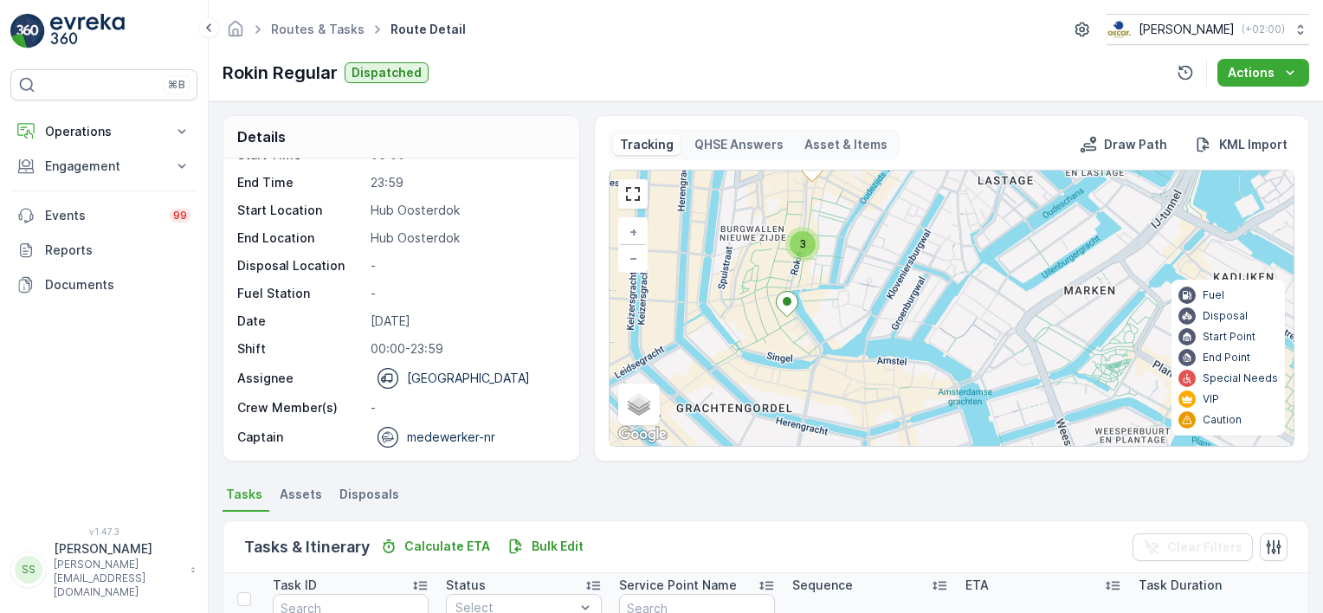
drag, startPoint x: 869, startPoint y: 339, endPoint x: 850, endPoint y: 273, distance: 69.6
click at [850, 273] on div "3 + − Satellite Roadmap Terrain Hybrid Leaflet Keyboard shortcuts Map Data Map …" at bounding box center [952, 308] width 684 height 275
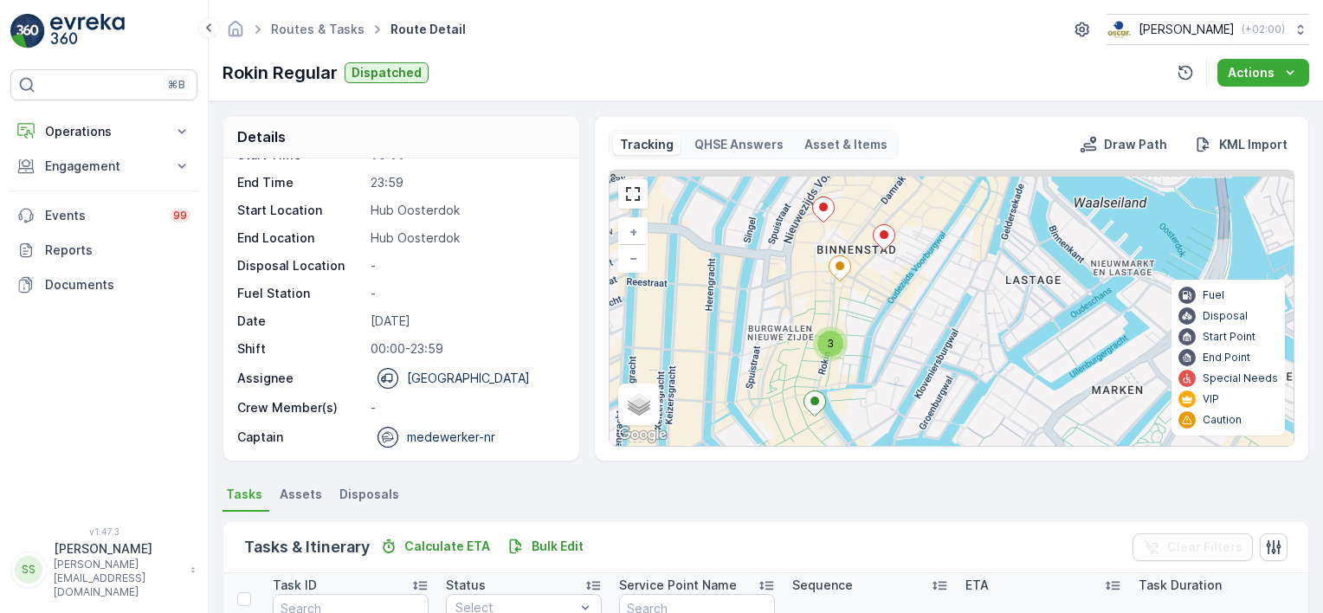
click at [899, 356] on div "3 + − Satellite Roadmap Terrain Hybrid Leaflet Keyboard shortcuts Map Data Map …" at bounding box center [952, 308] width 684 height 275
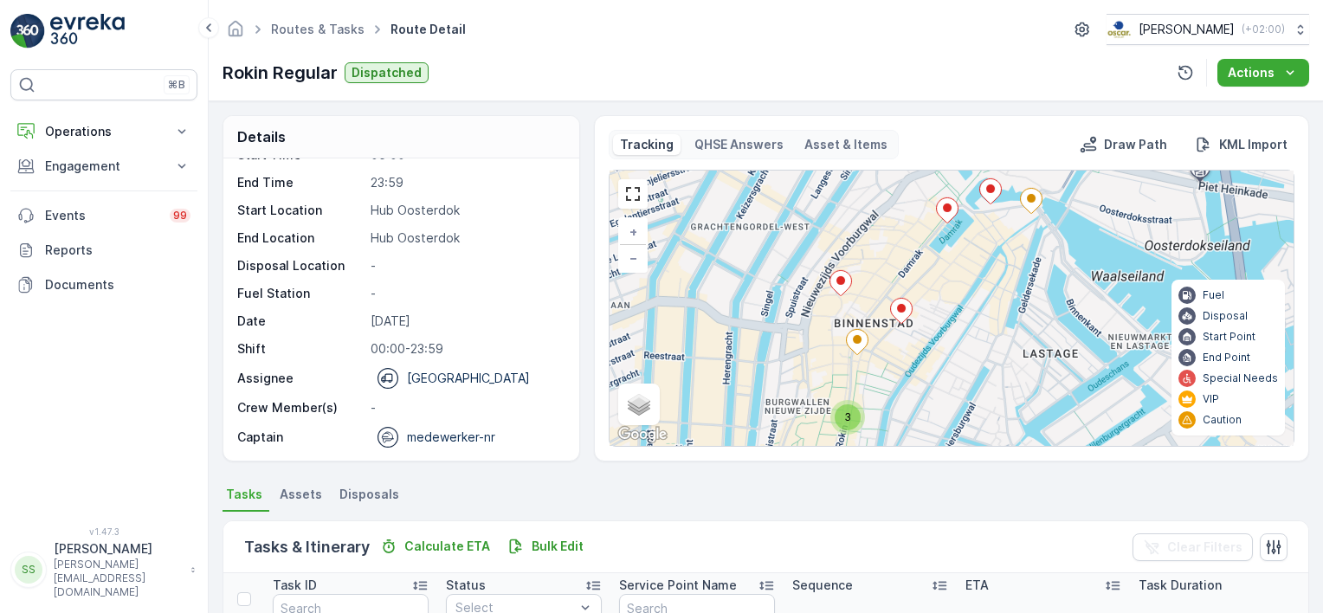
drag, startPoint x: 887, startPoint y: 365, endPoint x: 892, endPoint y: 406, distance: 41.0
click at [892, 406] on div "3 + − Satellite Roadmap Terrain Hybrid Leaflet Keyboard shortcuts Map Data Map …" at bounding box center [952, 308] width 684 height 275
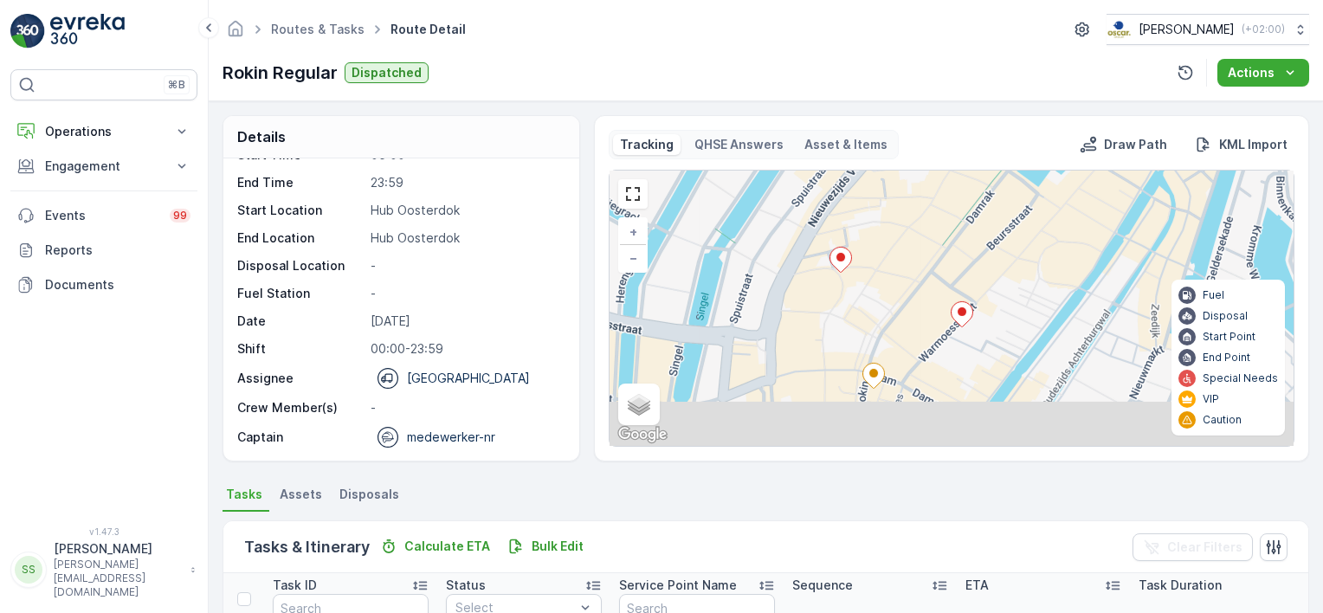
drag, startPoint x: 906, startPoint y: 368, endPoint x: 889, endPoint y: 305, distance: 65.3
click at [889, 305] on div "2 + − Satellite Roadmap Terrain Hybrid Leaflet Keyboard shortcuts Map Data Map …" at bounding box center [952, 308] width 684 height 275
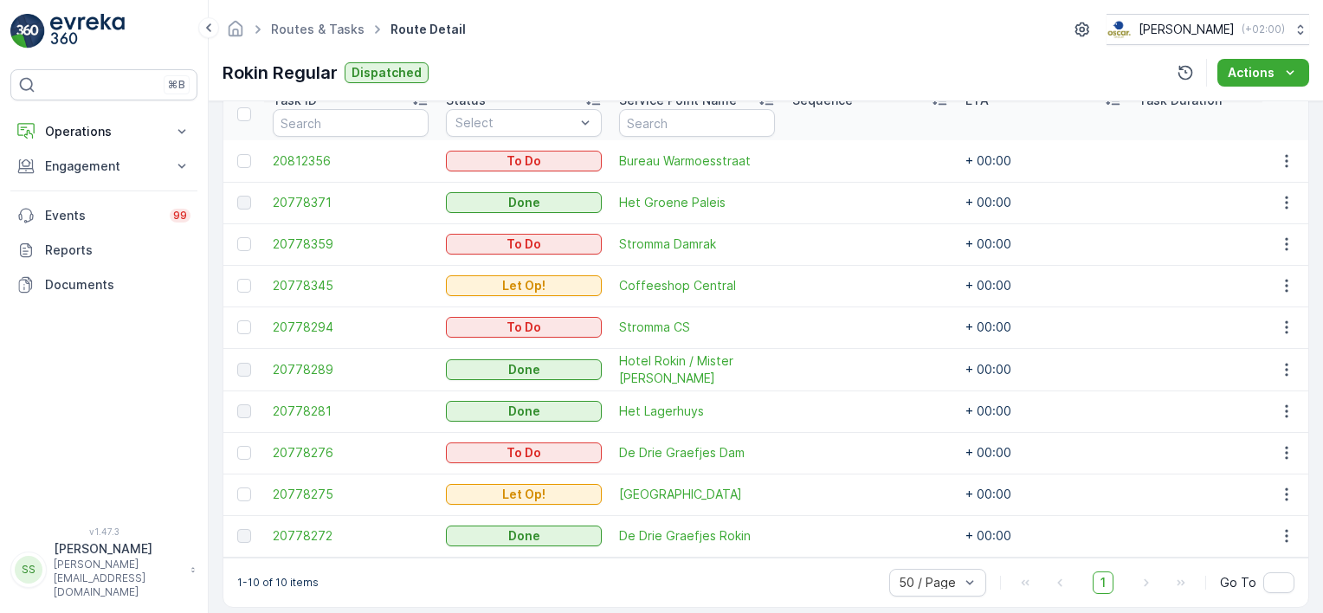
scroll to position [508, 0]
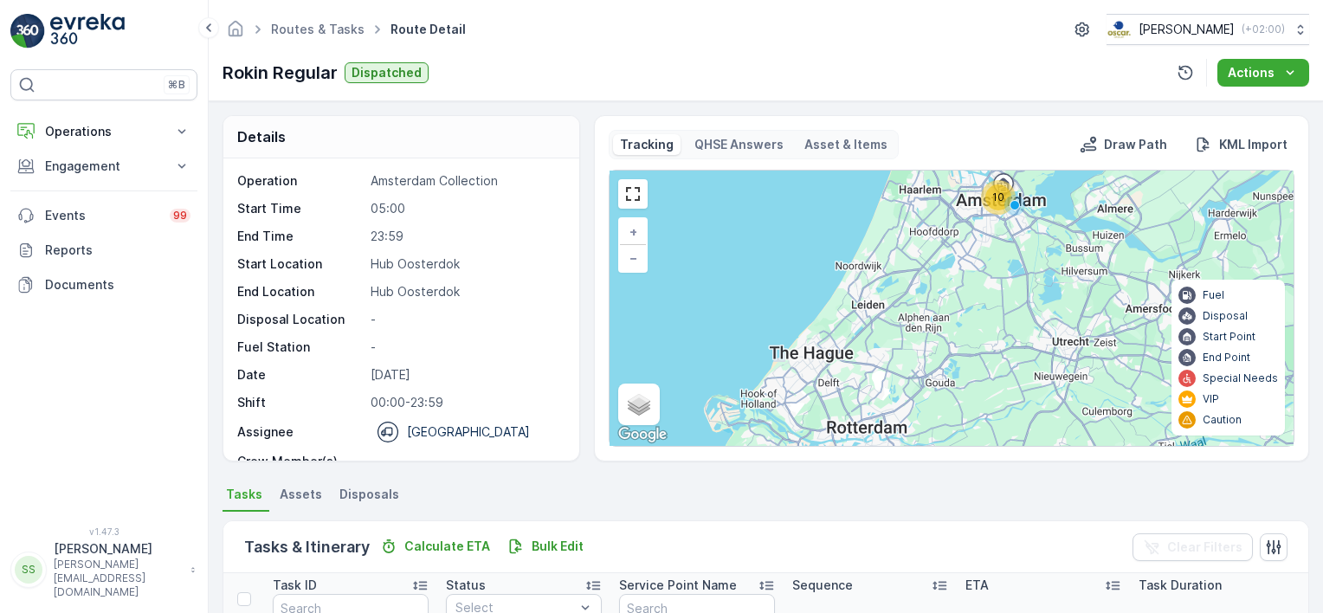
click at [488, 69] on div "Rokin Regular Dispatched Actions" at bounding box center [766, 73] width 1087 height 28
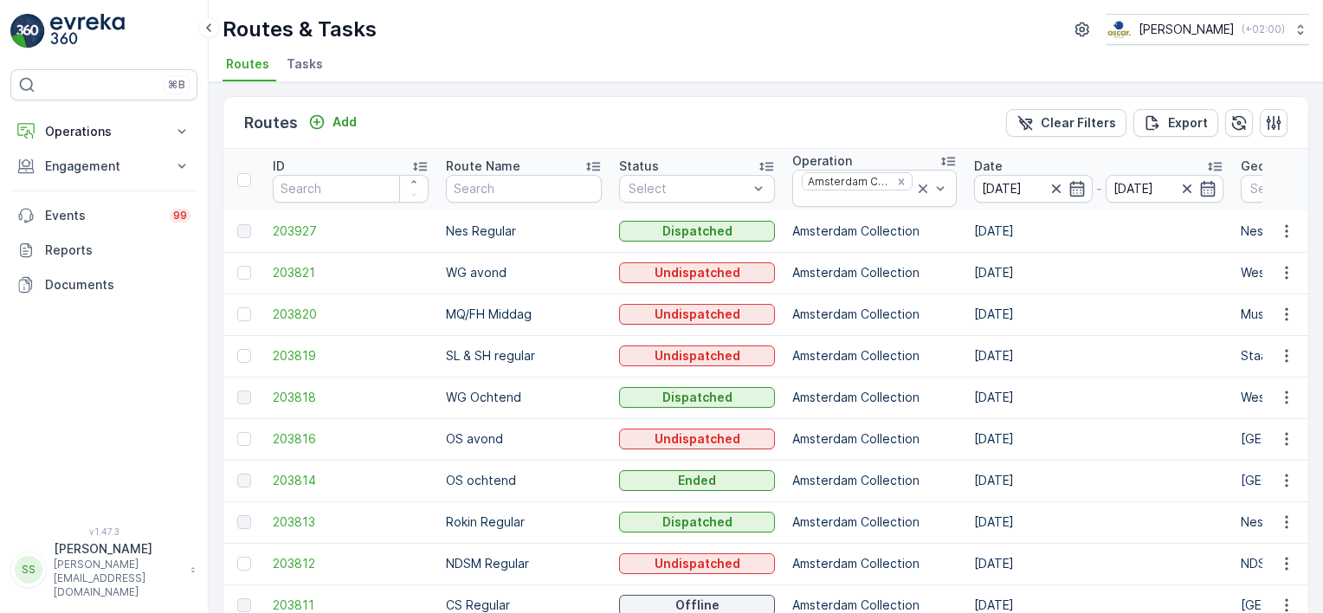
scroll to position [87, 0]
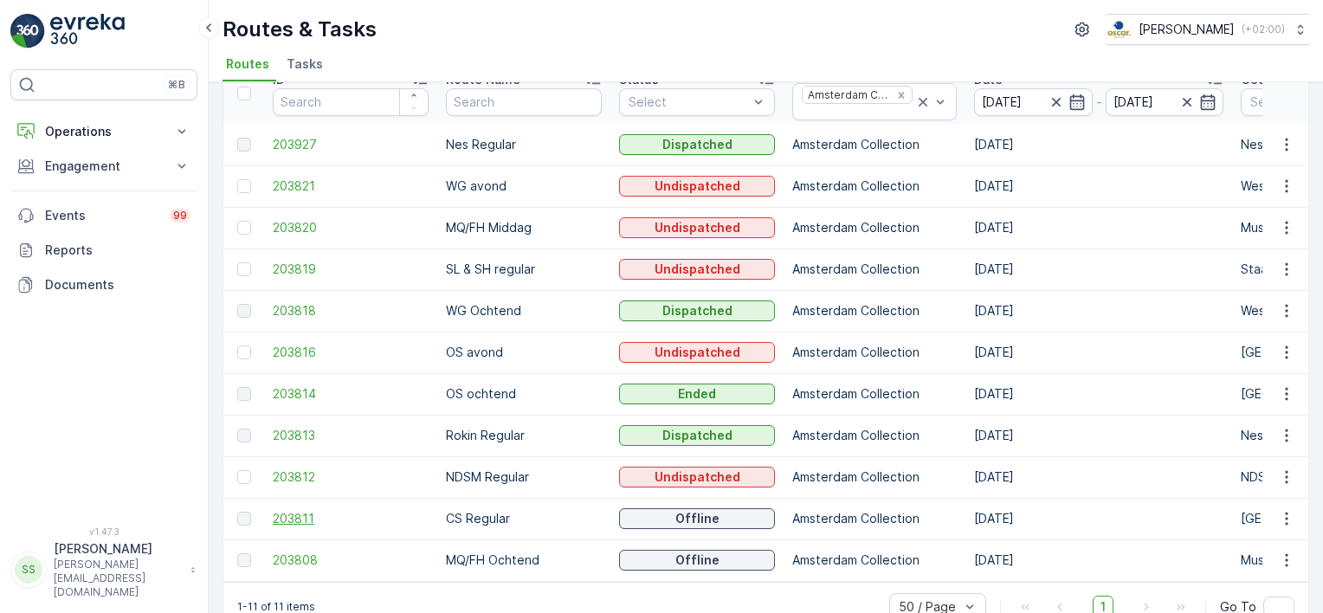
click at [283, 517] on span "203811" at bounding box center [351, 518] width 156 height 17
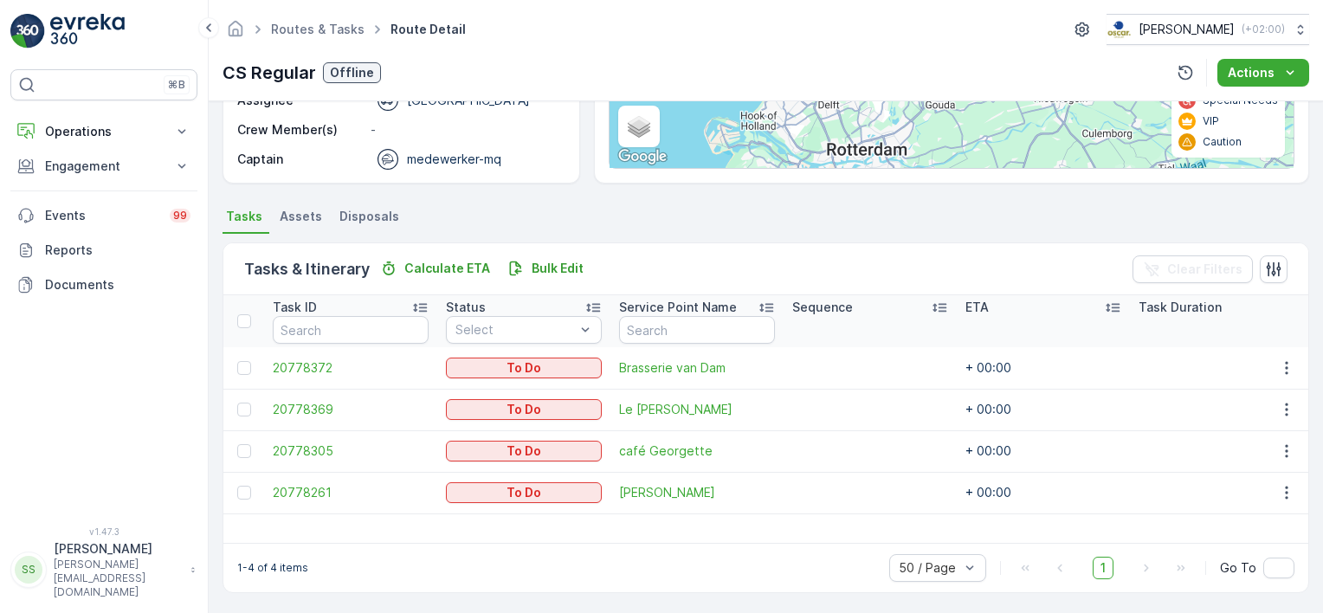
scroll to position [288, 0]
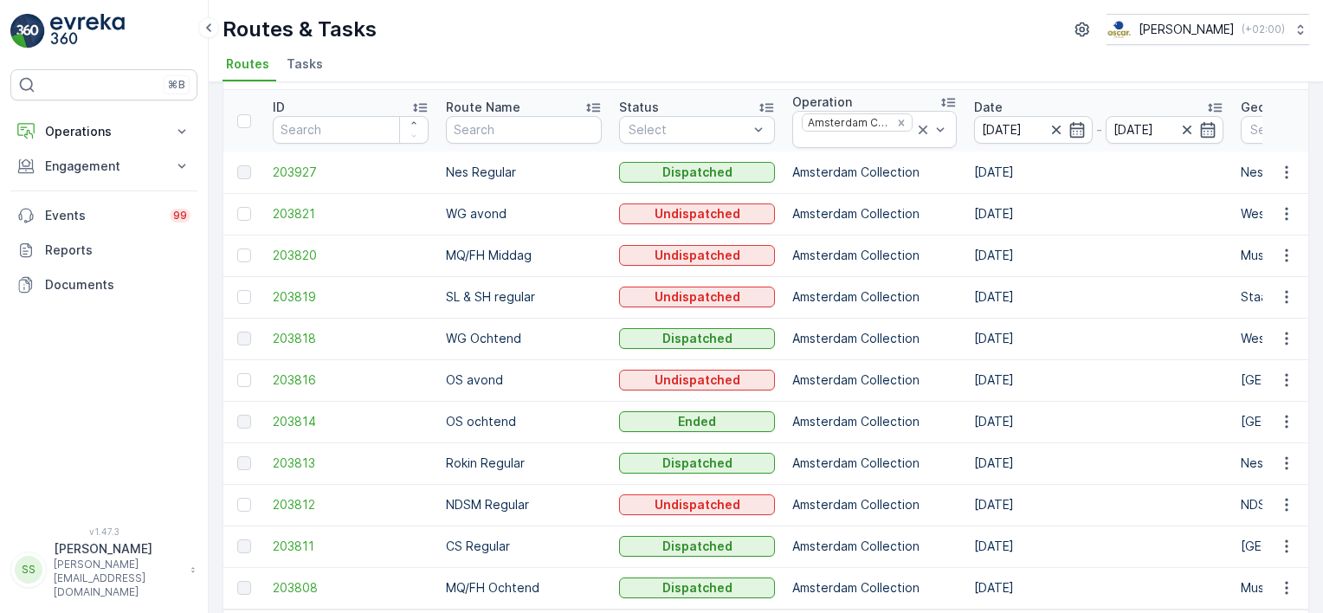
scroll to position [87, 0]
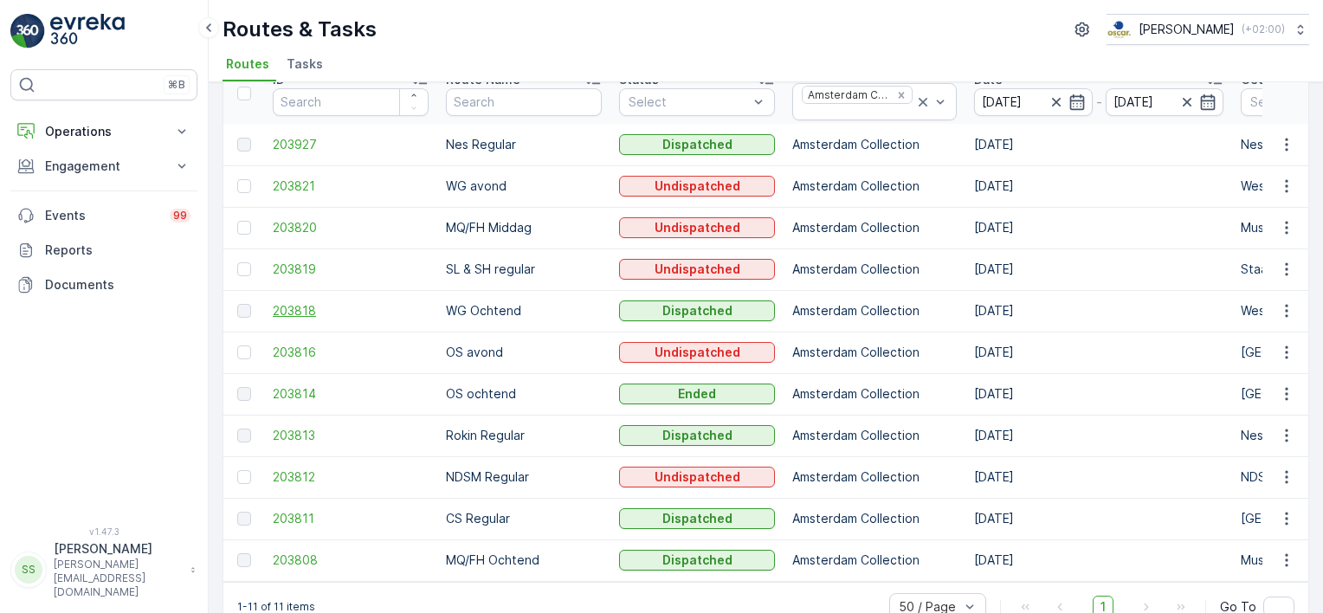
click at [313, 307] on span "203818" at bounding box center [351, 310] width 156 height 17
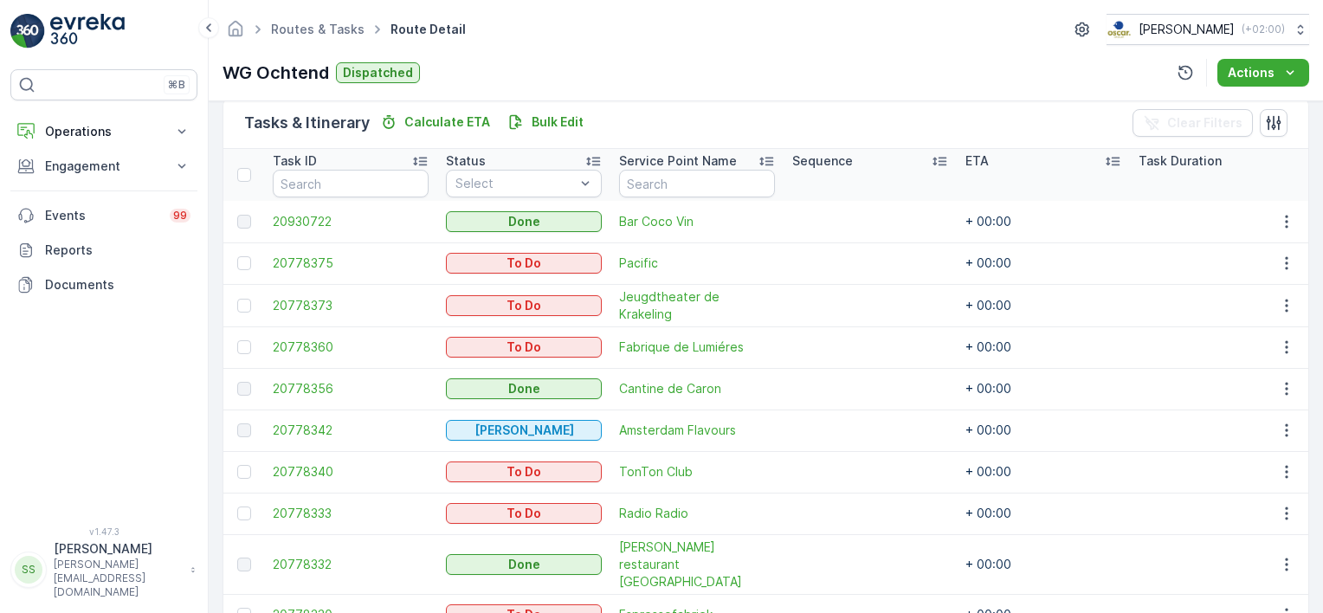
scroll to position [452, 0]
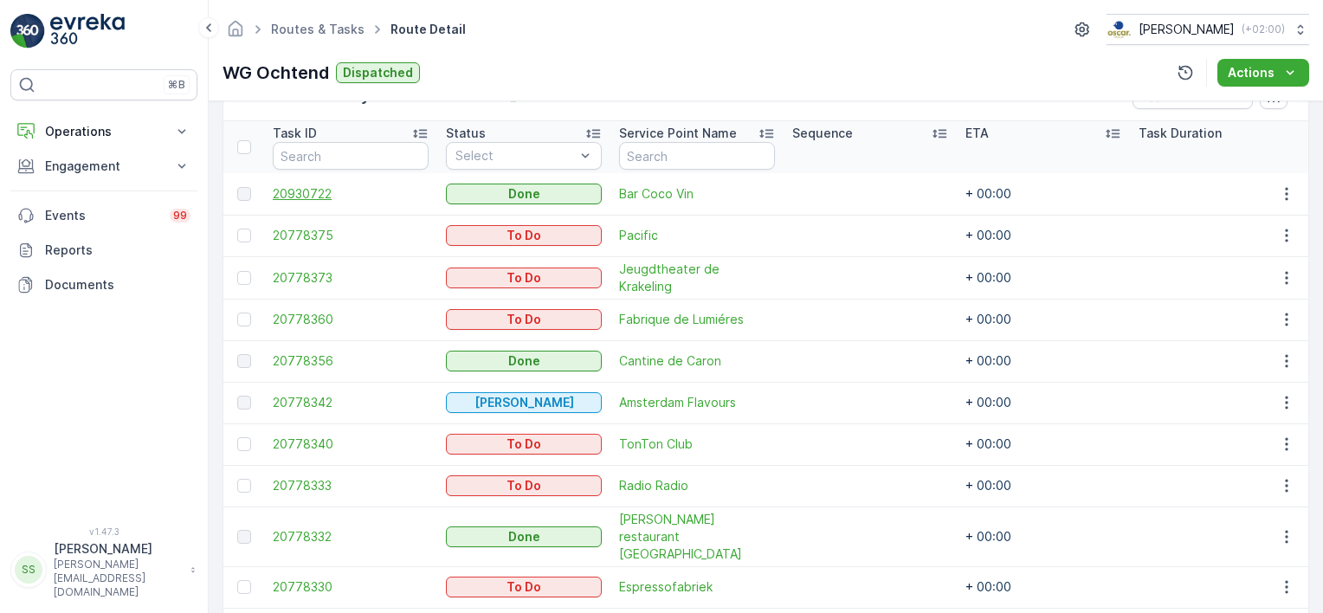
click at [303, 191] on span "20930722" at bounding box center [351, 193] width 156 height 17
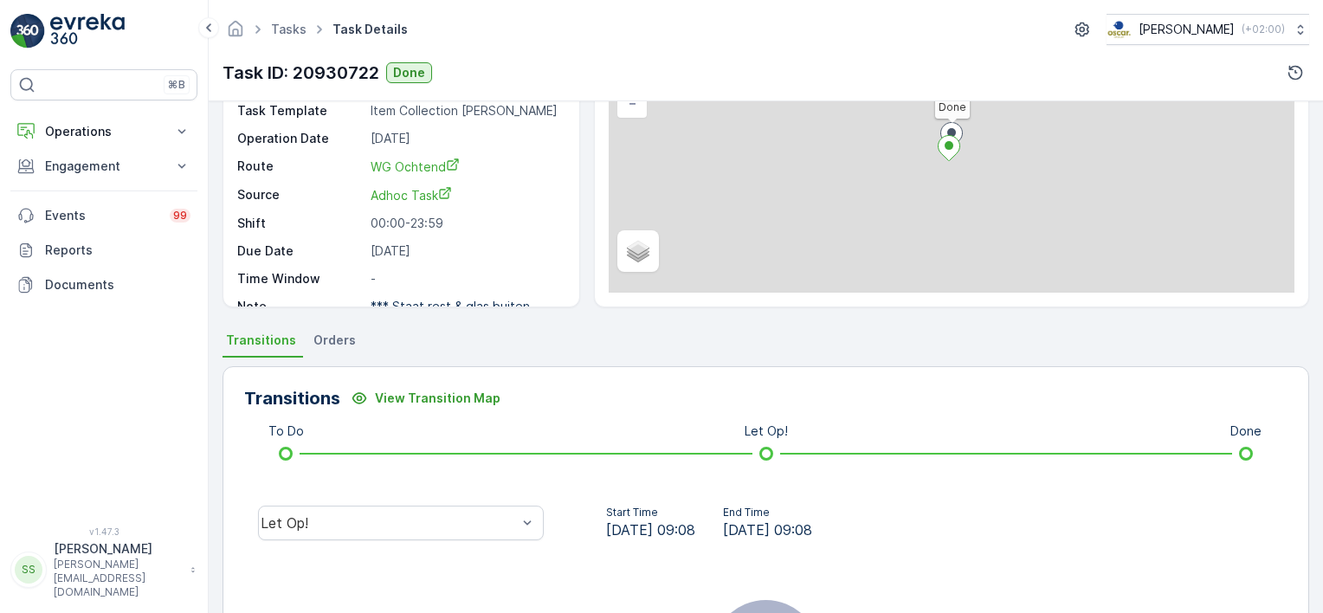
scroll to position [260, 0]
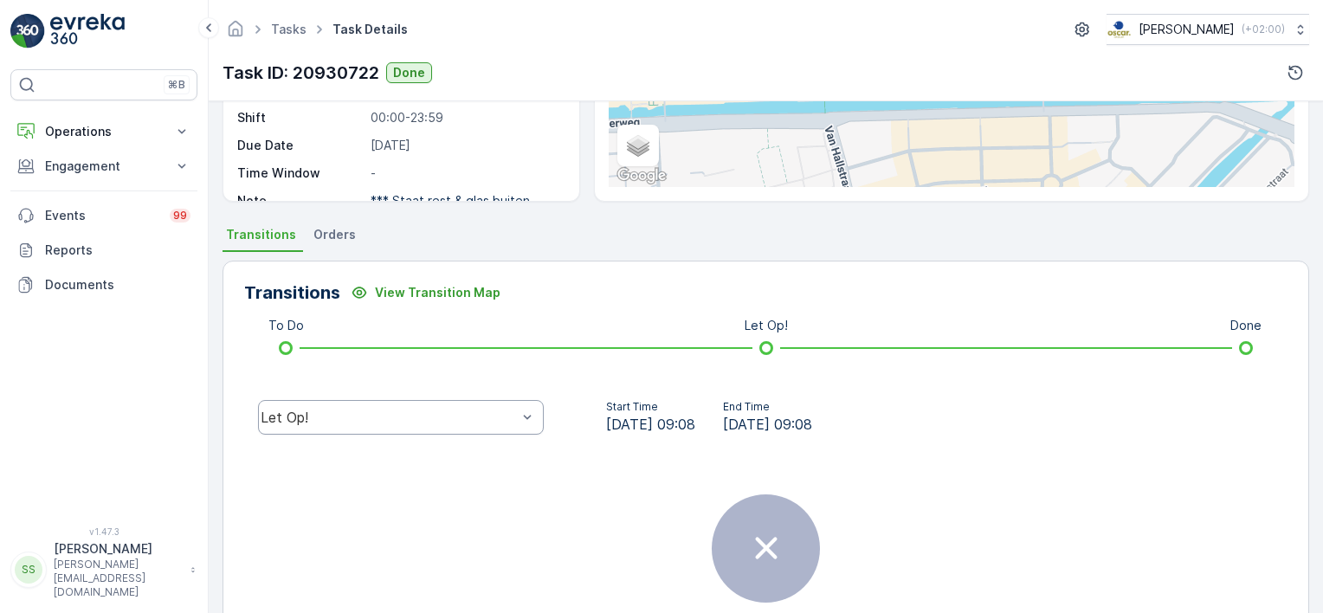
click at [366, 412] on div "Let Op!" at bounding box center [389, 418] width 256 height 16
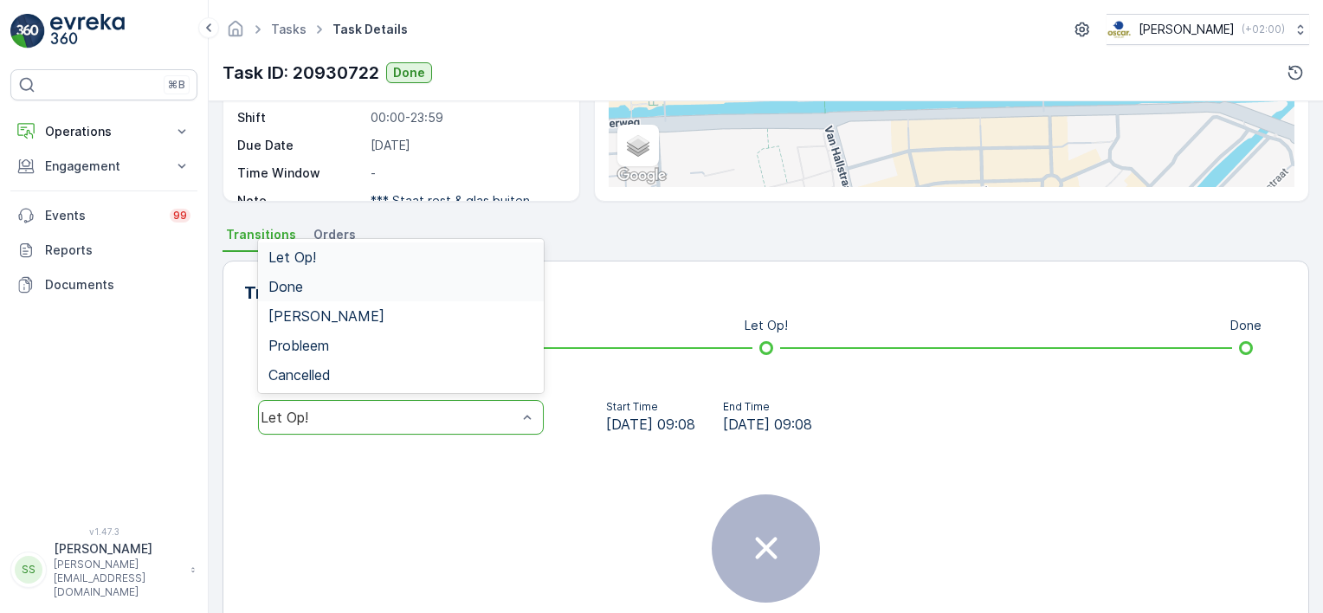
click at [304, 277] on div "Done" at bounding box center [401, 286] width 286 height 29
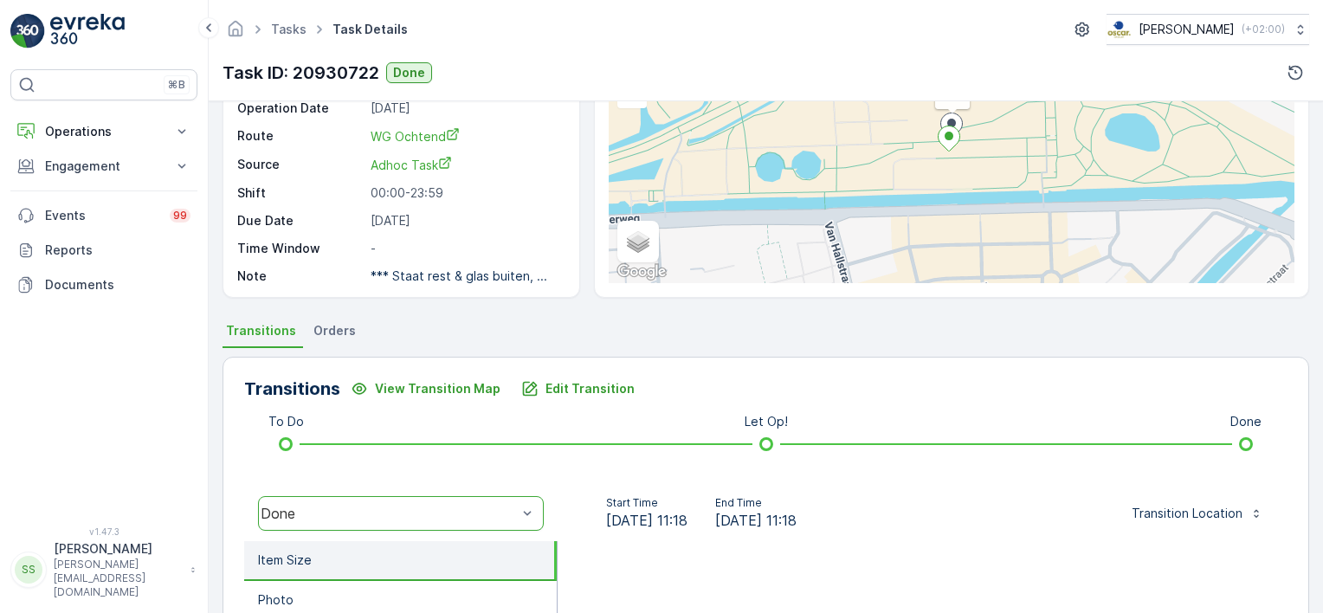
scroll to position [433, 0]
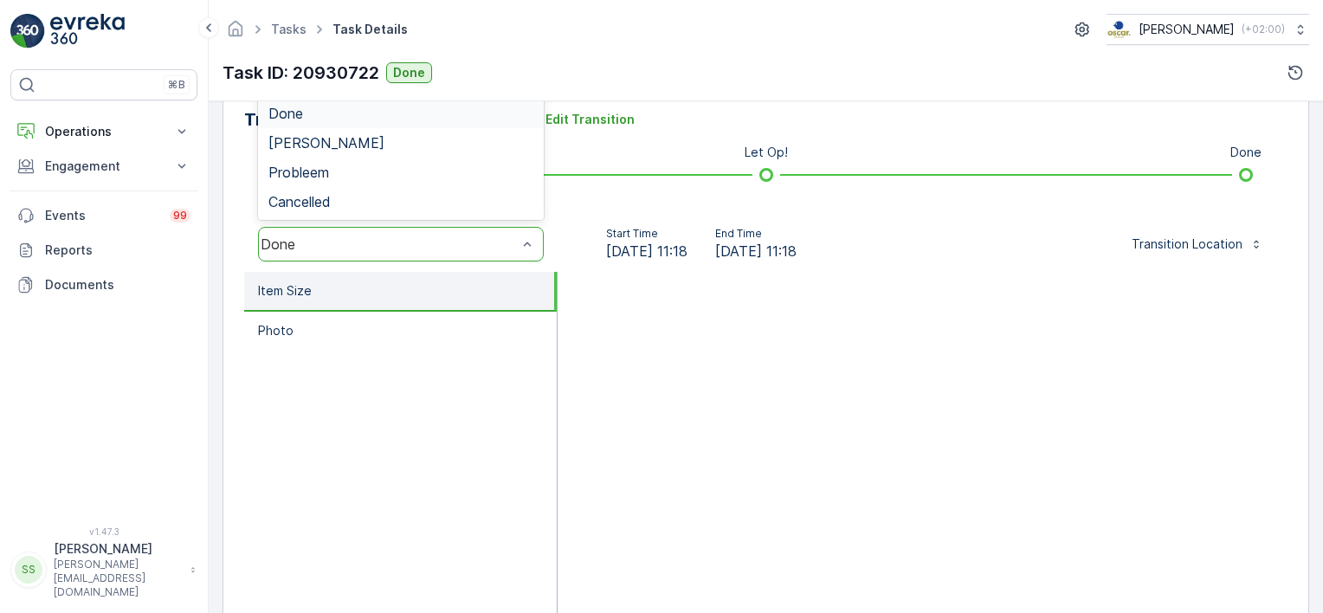
click at [352, 253] on div "Done" at bounding box center [401, 244] width 286 height 35
click at [259, 431] on ul "Item Size Photo" at bounding box center [400, 445] width 313 height 346
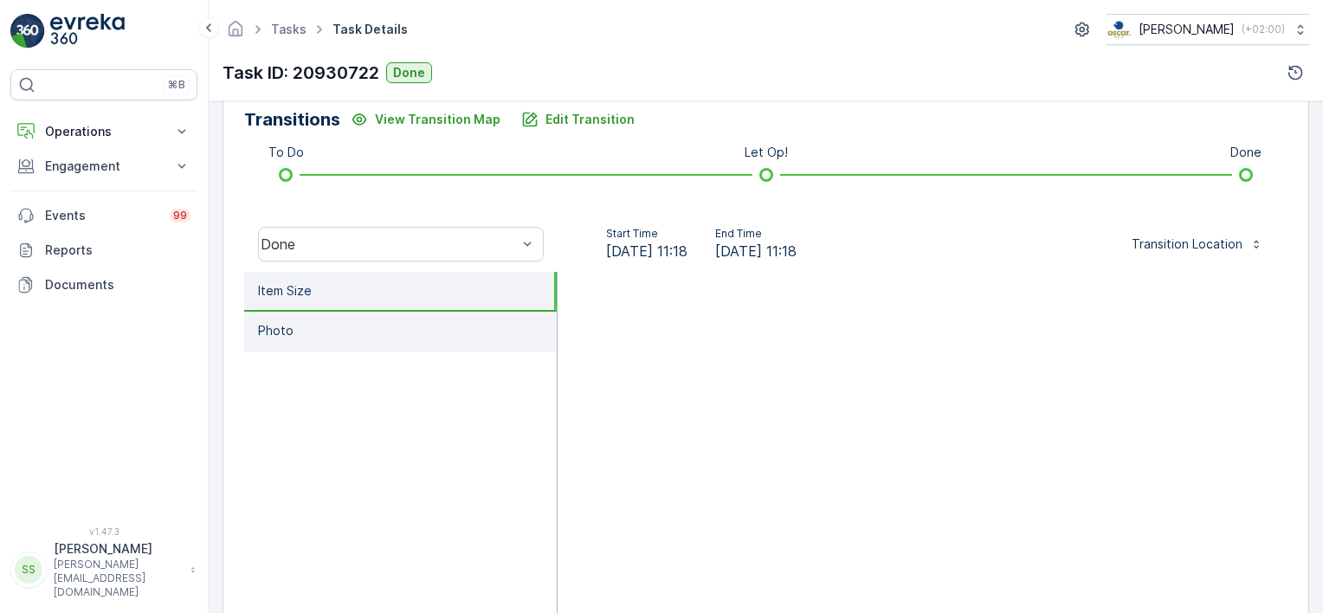
click at [288, 319] on li "Photo" at bounding box center [400, 332] width 313 height 40
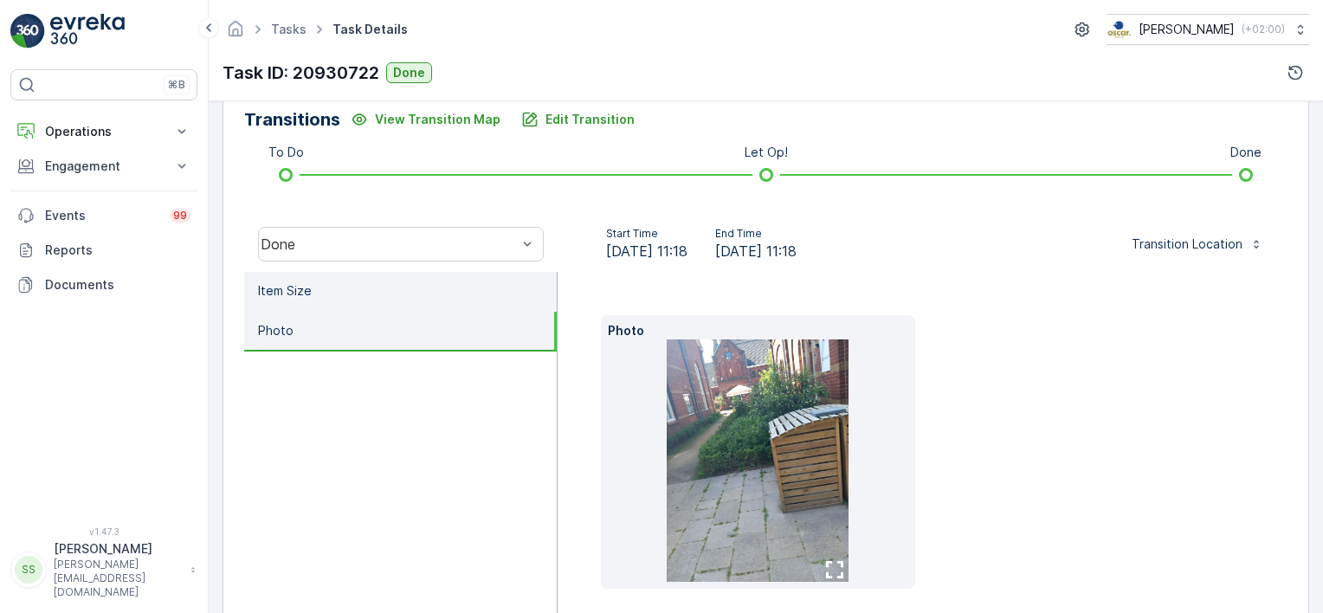
click at [351, 296] on li "Item Size" at bounding box center [400, 292] width 313 height 40
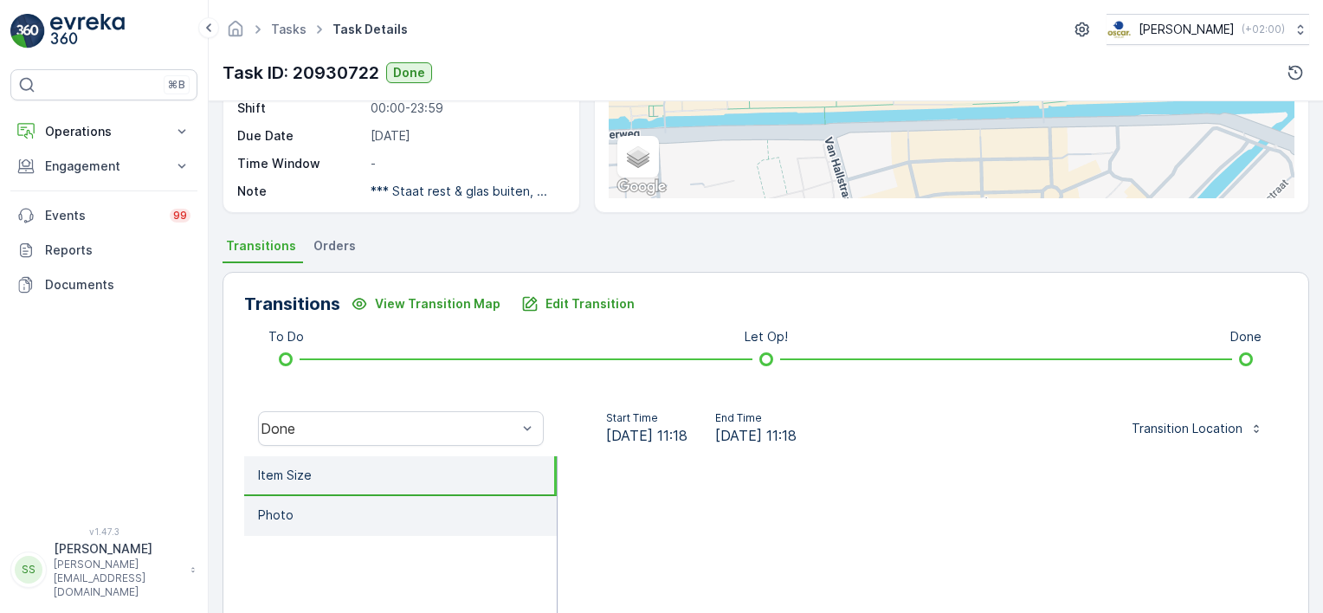
scroll to position [346, 0]
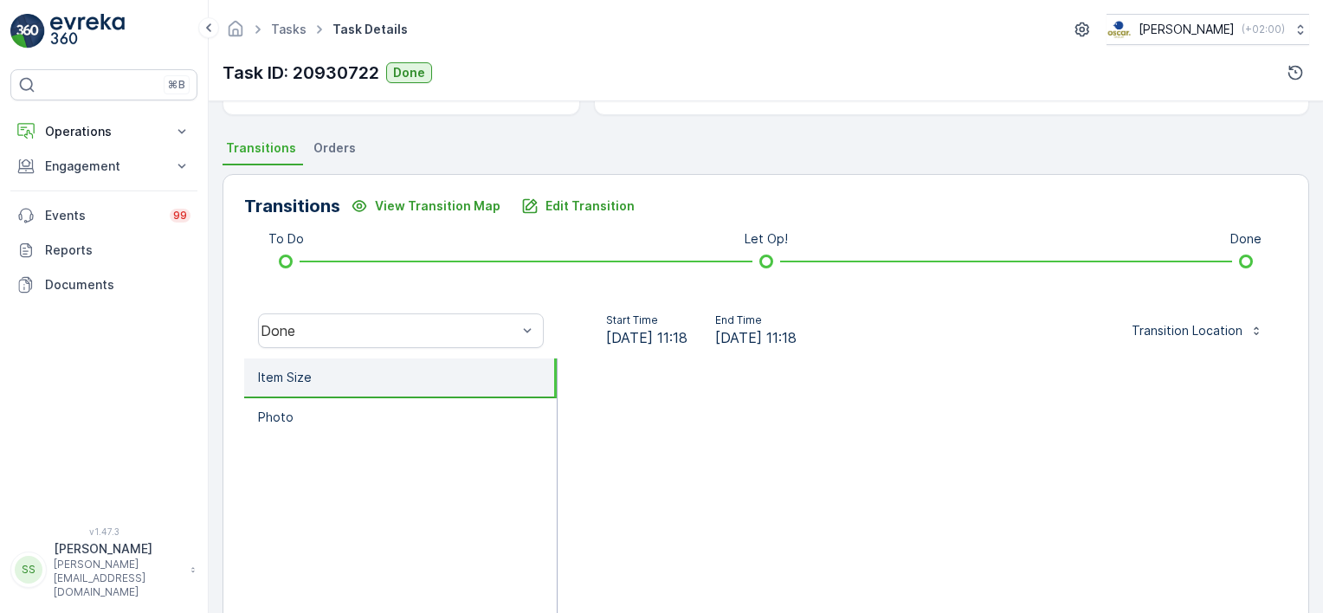
click at [804, 473] on div at bounding box center [923, 532] width 731 height 346
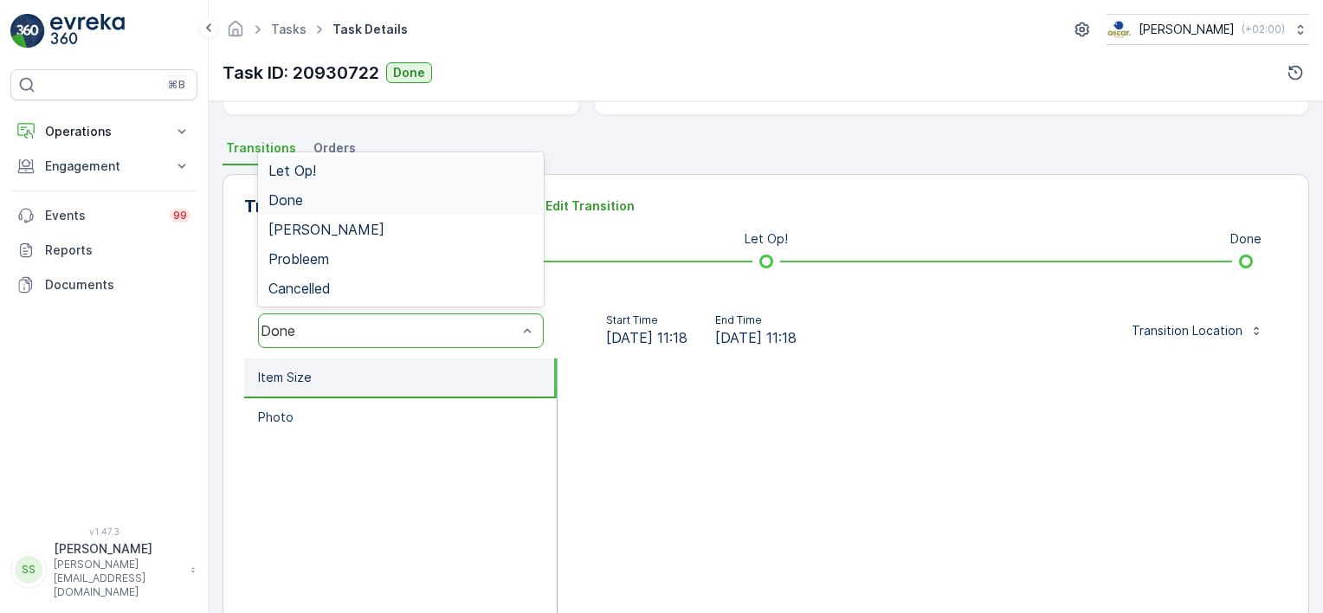
click at [368, 315] on div "Done" at bounding box center [401, 330] width 286 height 35
click at [291, 200] on span "Done" at bounding box center [285, 200] width 35 height 16
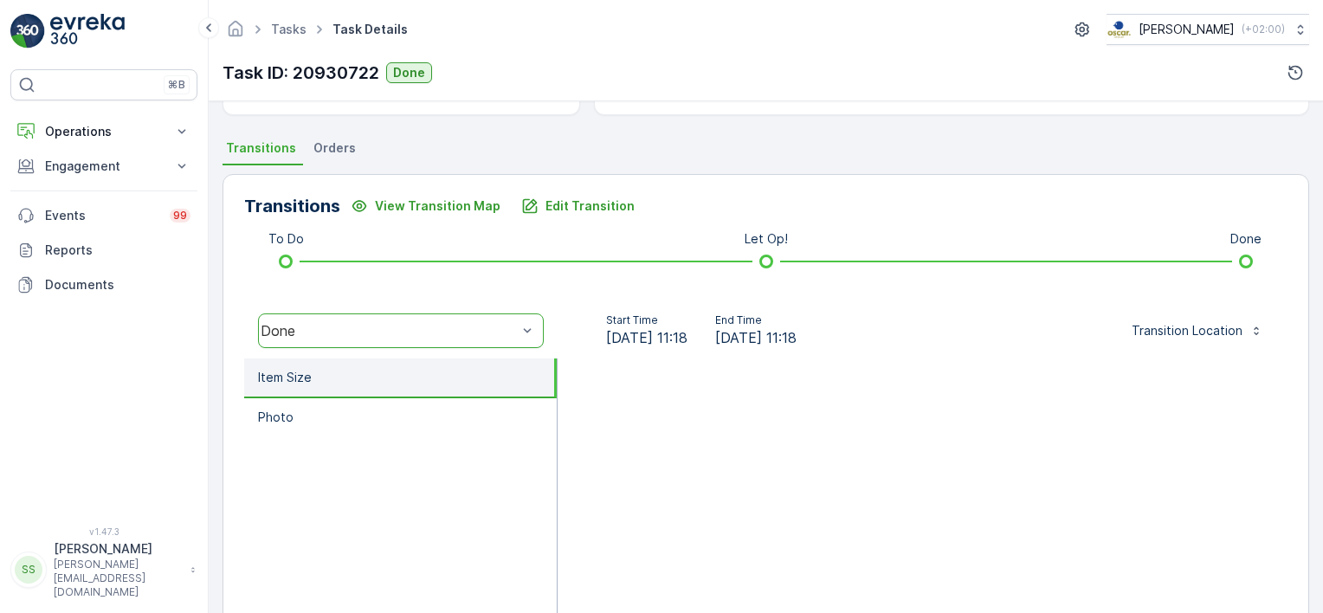
click at [662, 427] on div at bounding box center [923, 532] width 731 height 346
click at [423, 319] on div "Done" at bounding box center [401, 330] width 286 height 35
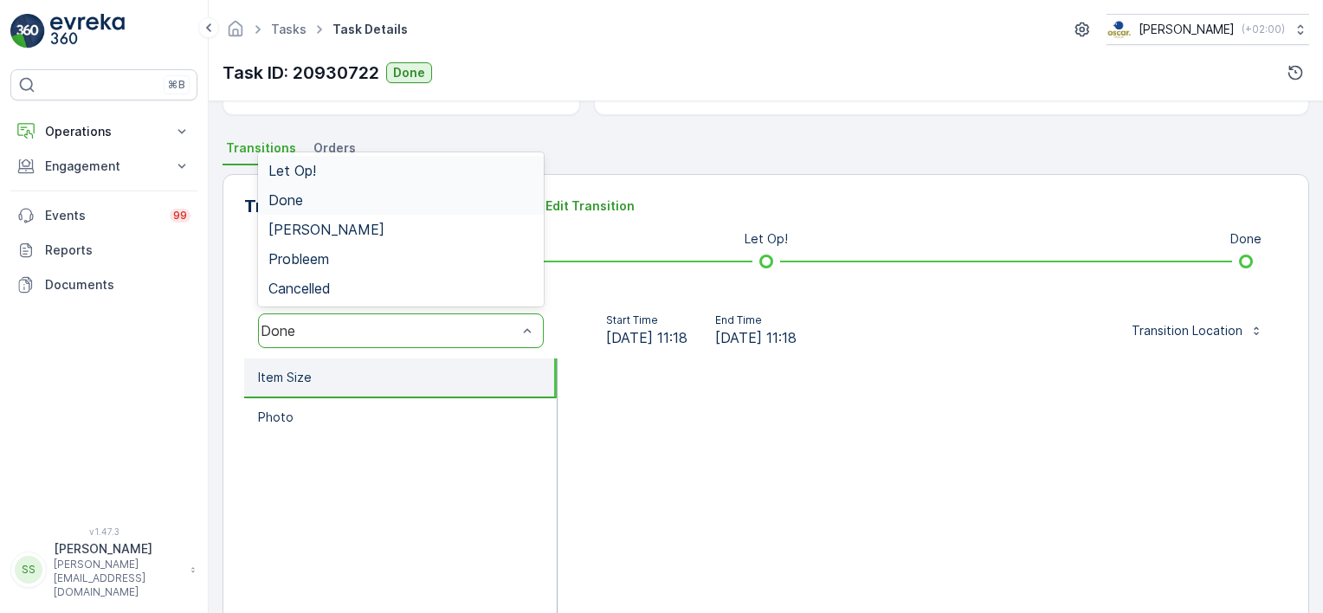
click at [288, 163] on span "Let Op!" at bounding box center [292, 171] width 48 height 16
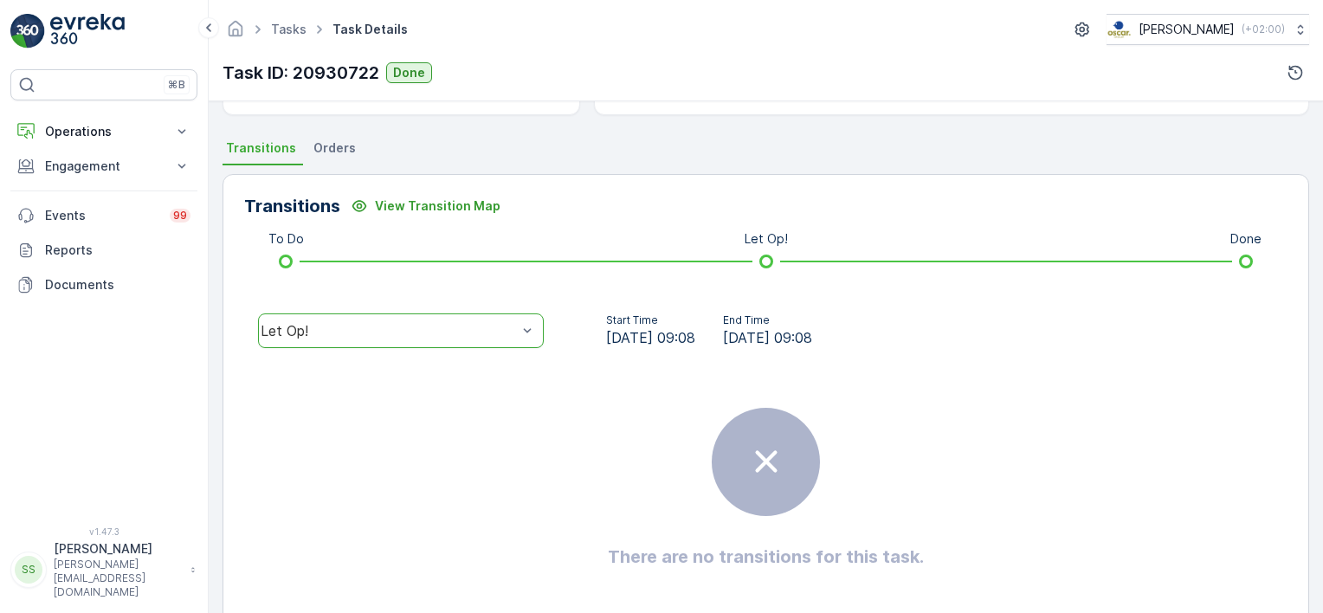
click at [246, 274] on div "Transitions View Transition Map To Do Let Op! Done option Let Op!, selected. Le…" at bounding box center [766, 405] width 1087 height 462
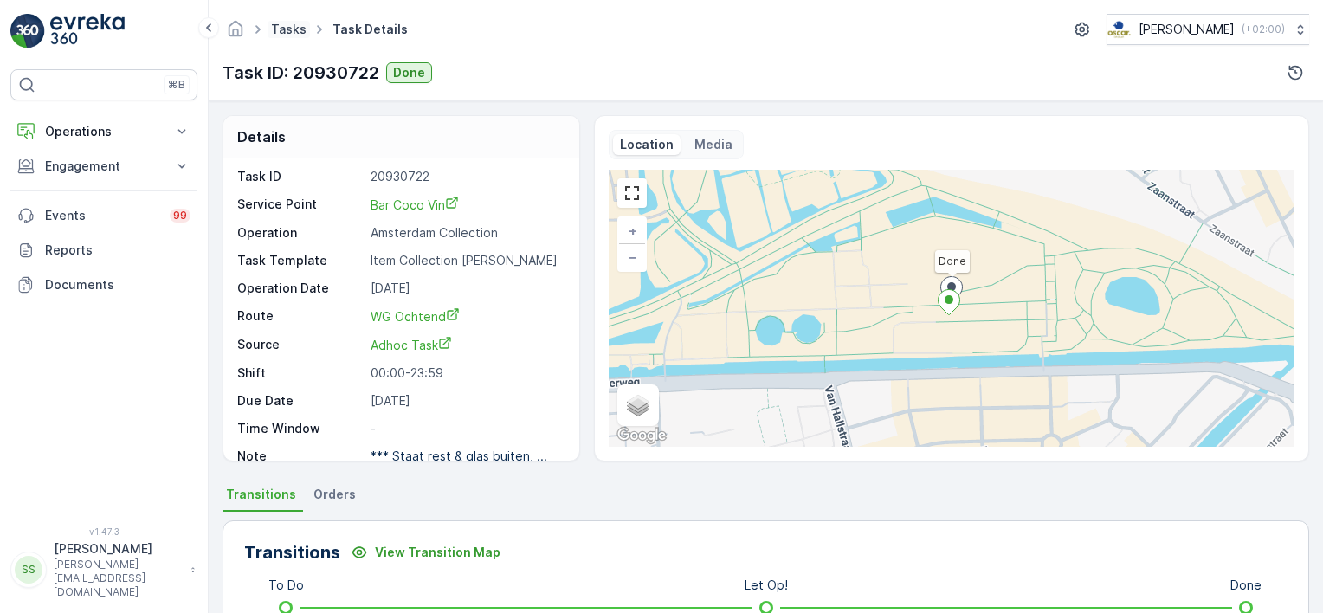
scroll to position [0, 0]
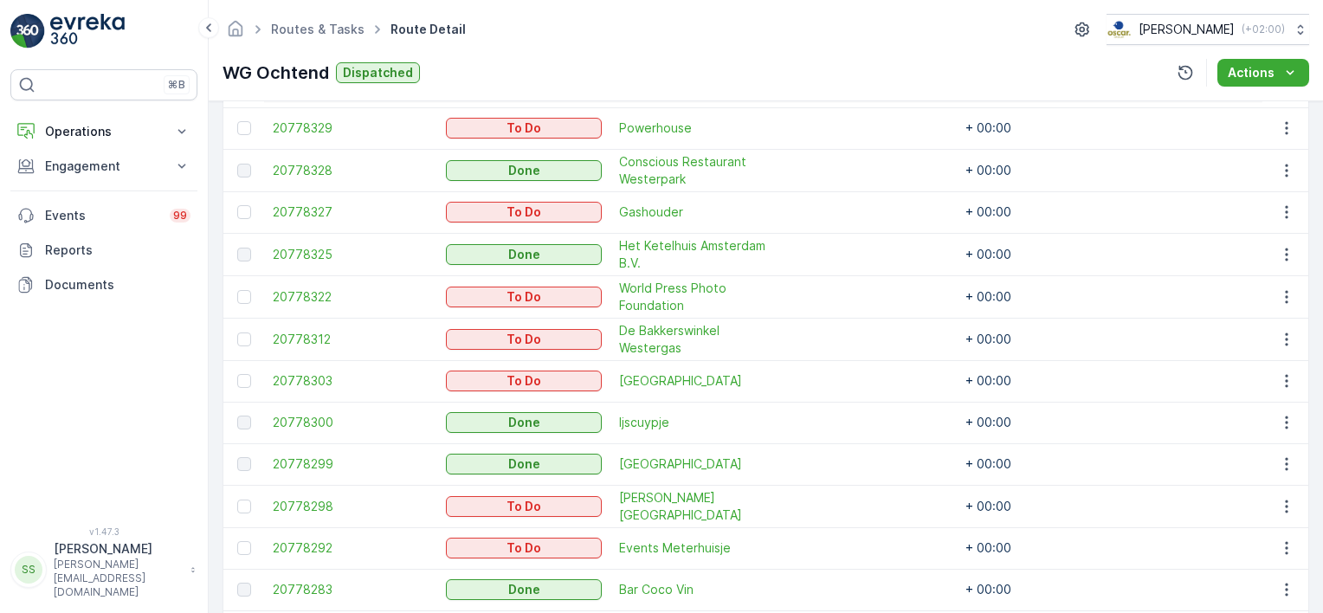
scroll to position [1039, 0]
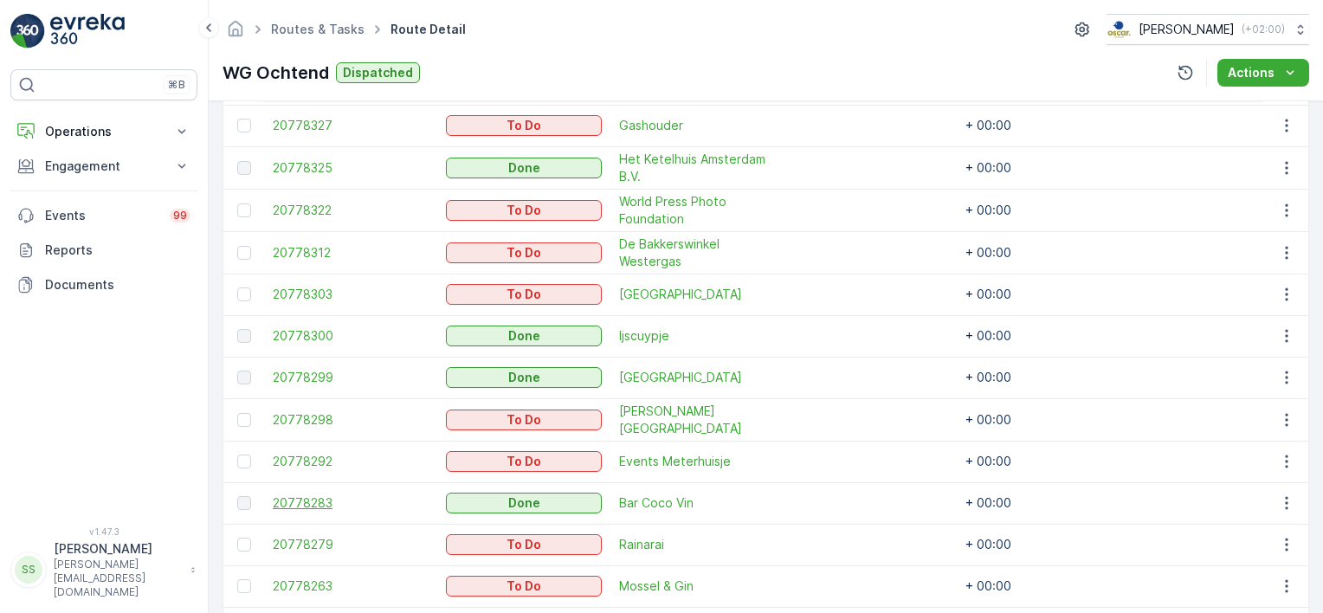
click at [322, 494] on span "20778283" at bounding box center [351, 502] width 156 height 17
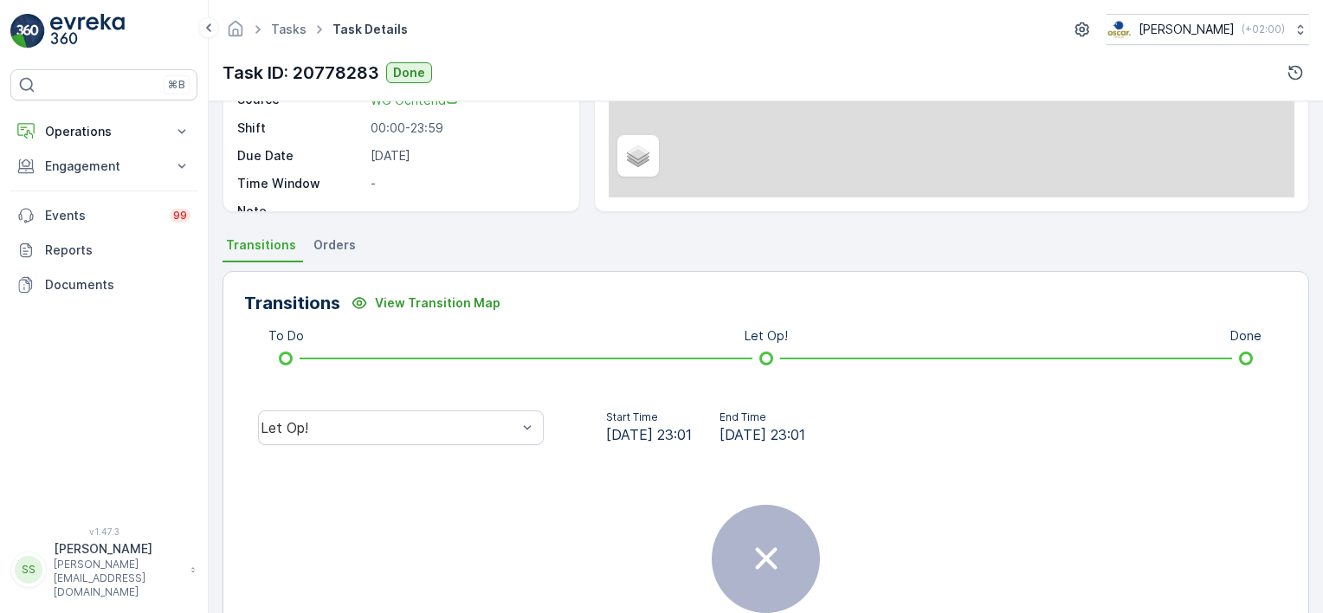
scroll to position [260, 0]
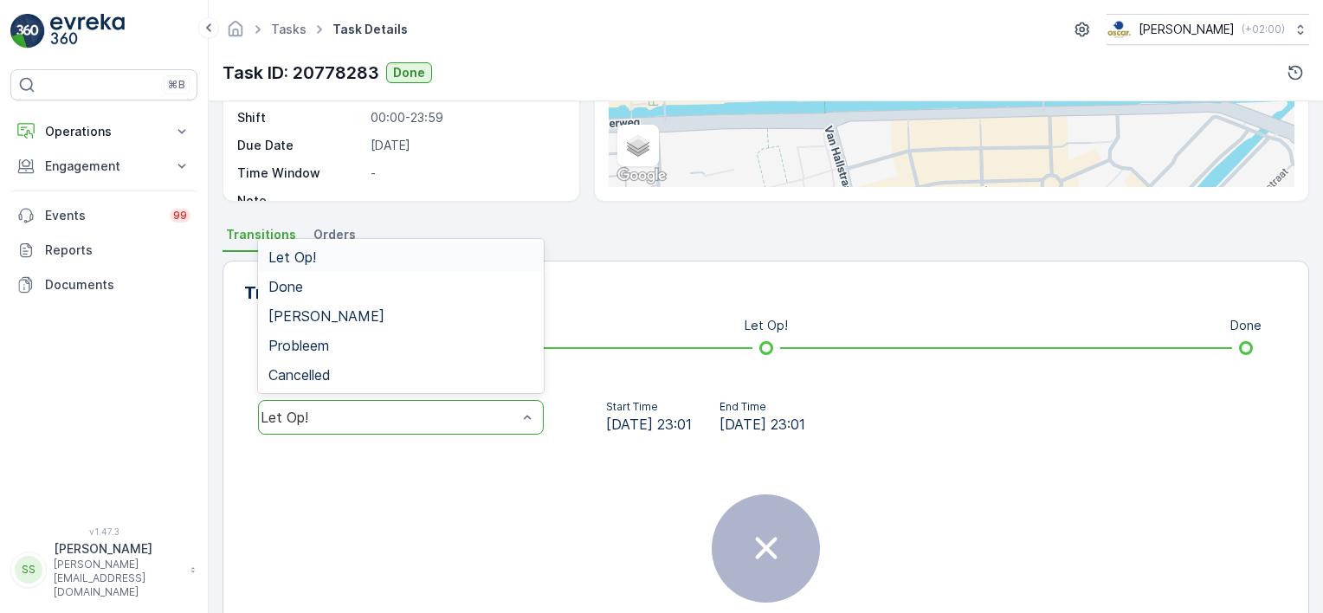
click at [327, 412] on div "Let Op!" at bounding box center [389, 418] width 256 height 16
click at [312, 294] on div "Done" at bounding box center [401, 286] width 286 height 29
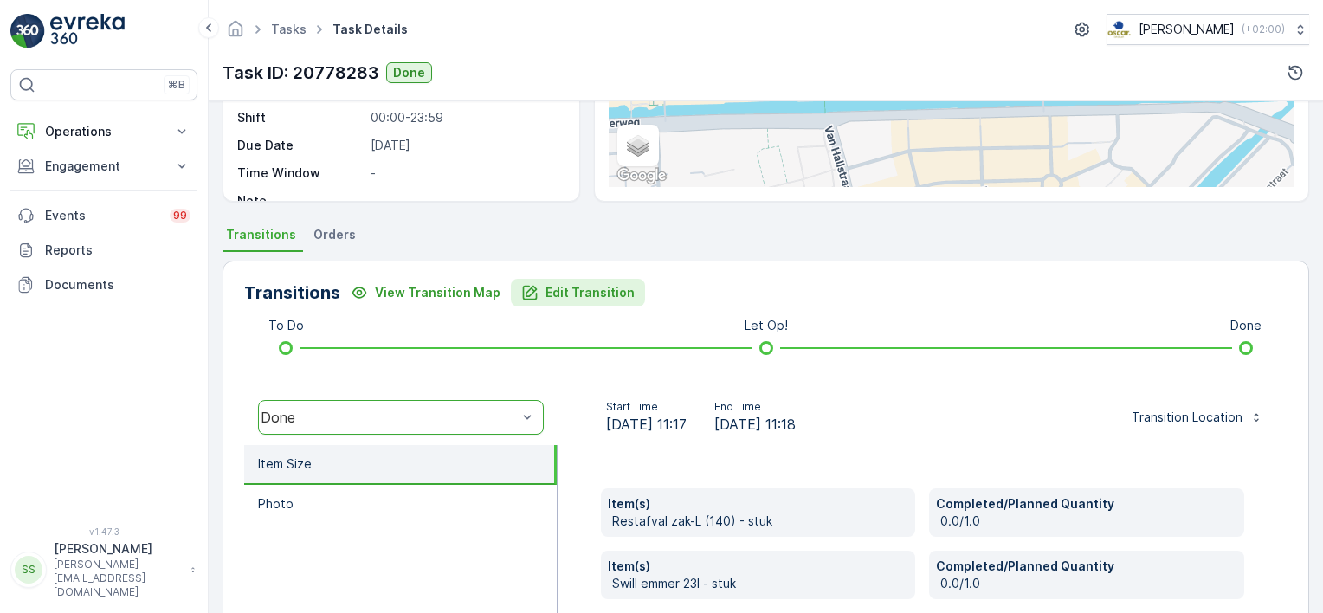
click at [560, 294] on p "Edit Transition" at bounding box center [590, 292] width 89 height 17
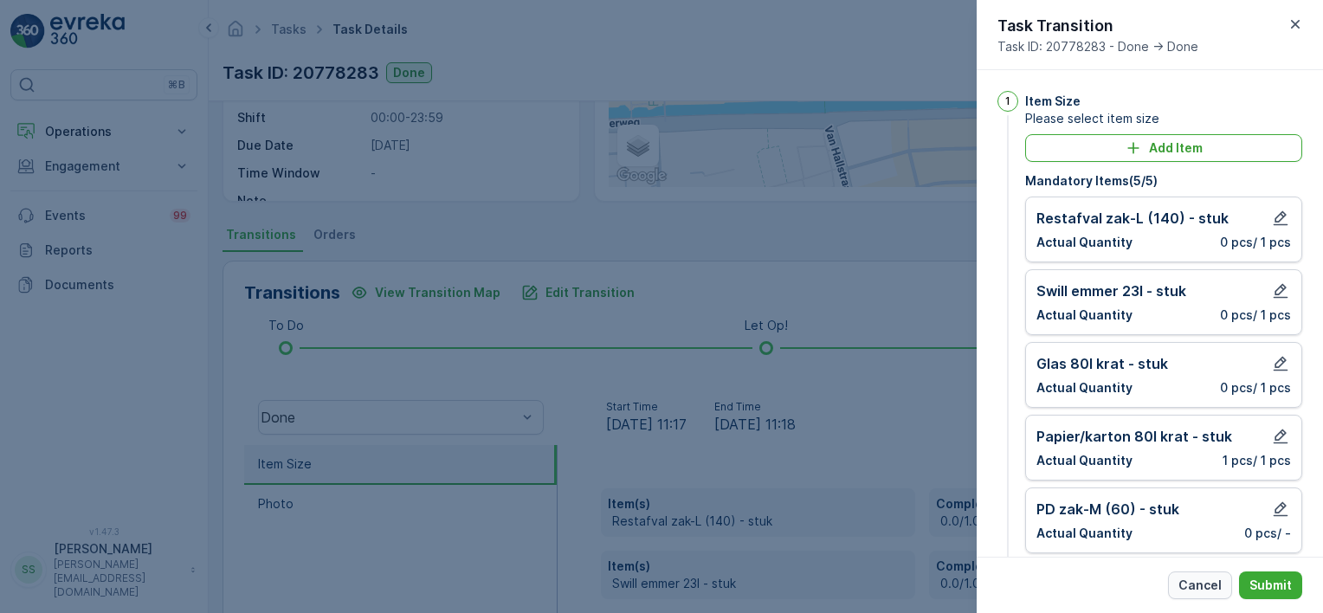
click at [1192, 577] on p "Cancel" at bounding box center [1200, 585] width 43 height 17
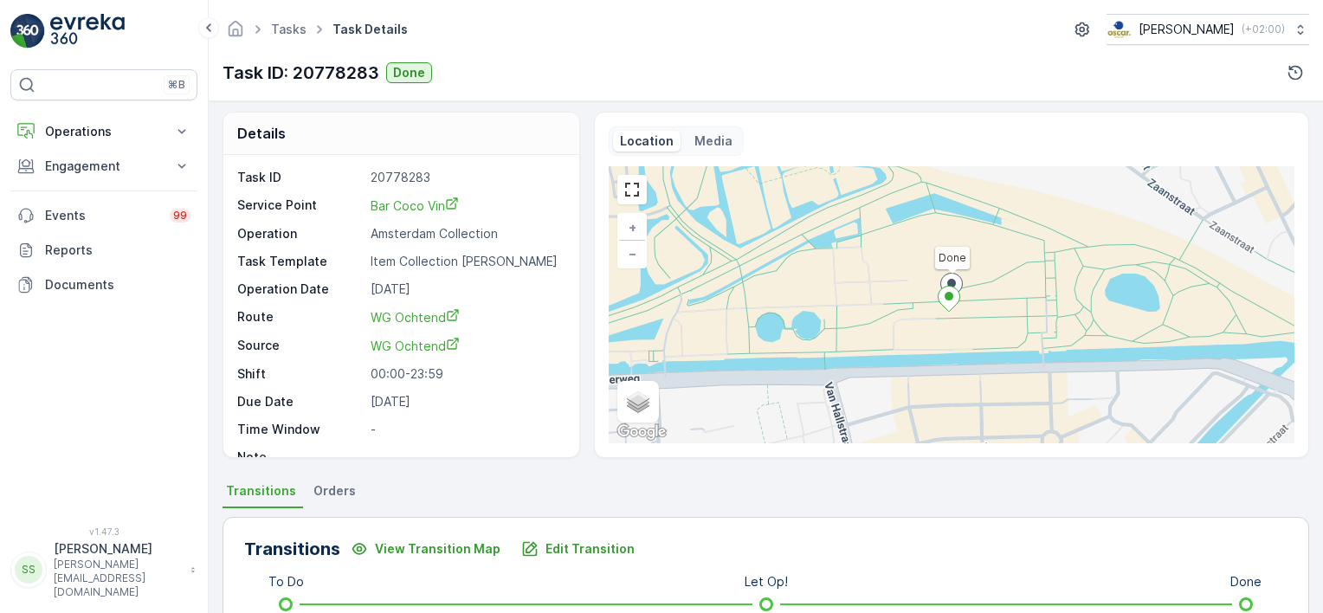
scroll to position [0, 0]
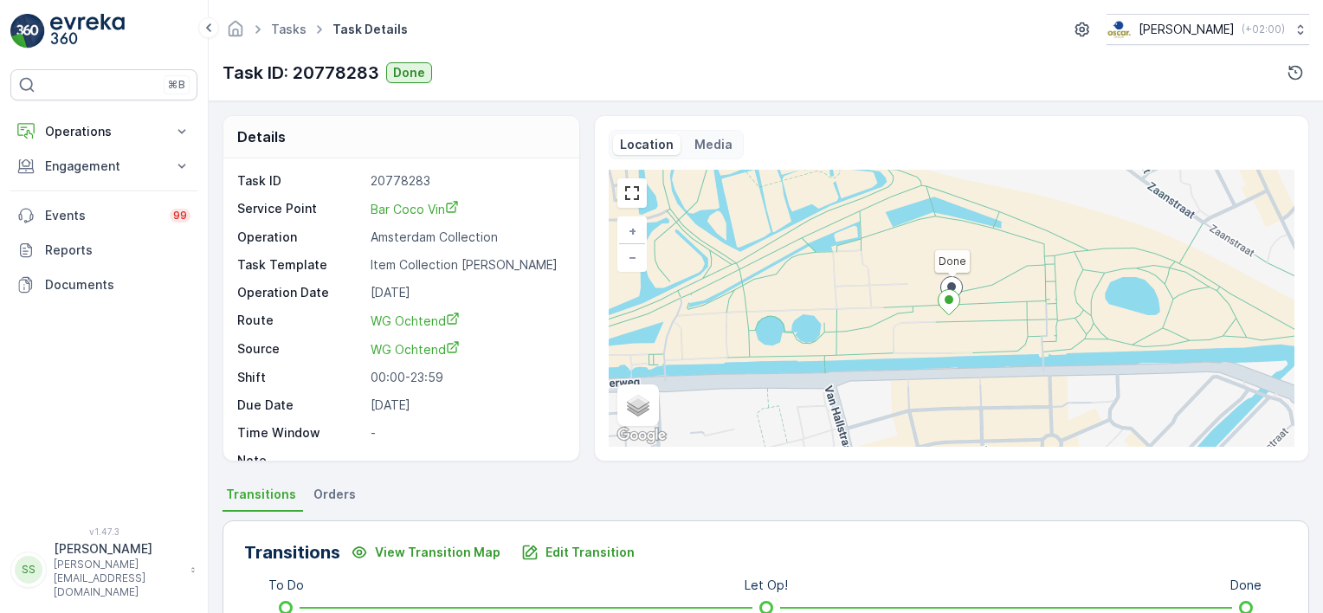
click at [558, 179] on p "20778283" at bounding box center [466, 180] width 191 height 17
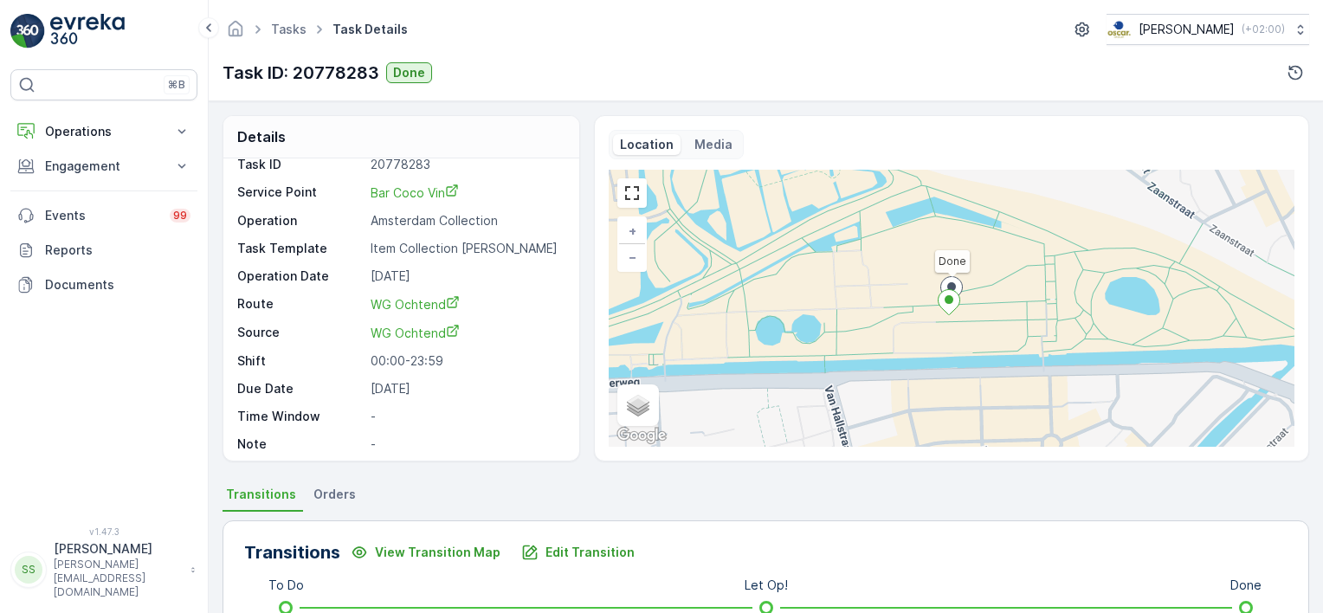
scroll to position [21, 0]
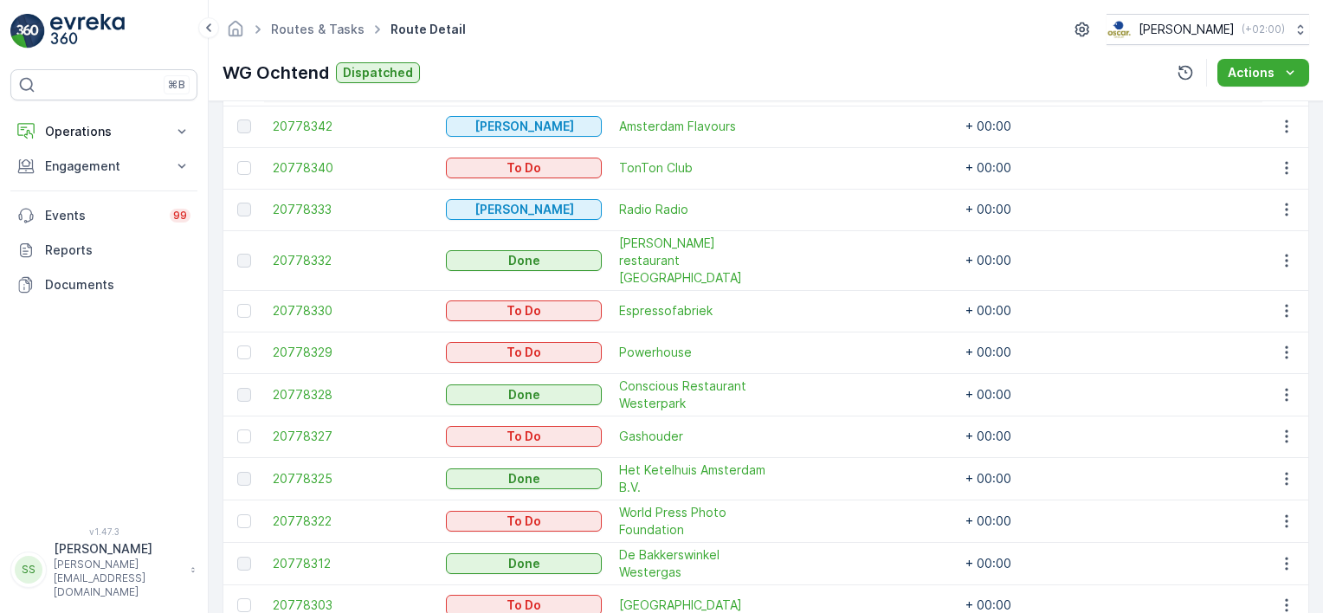
scroll to position [779, 0]
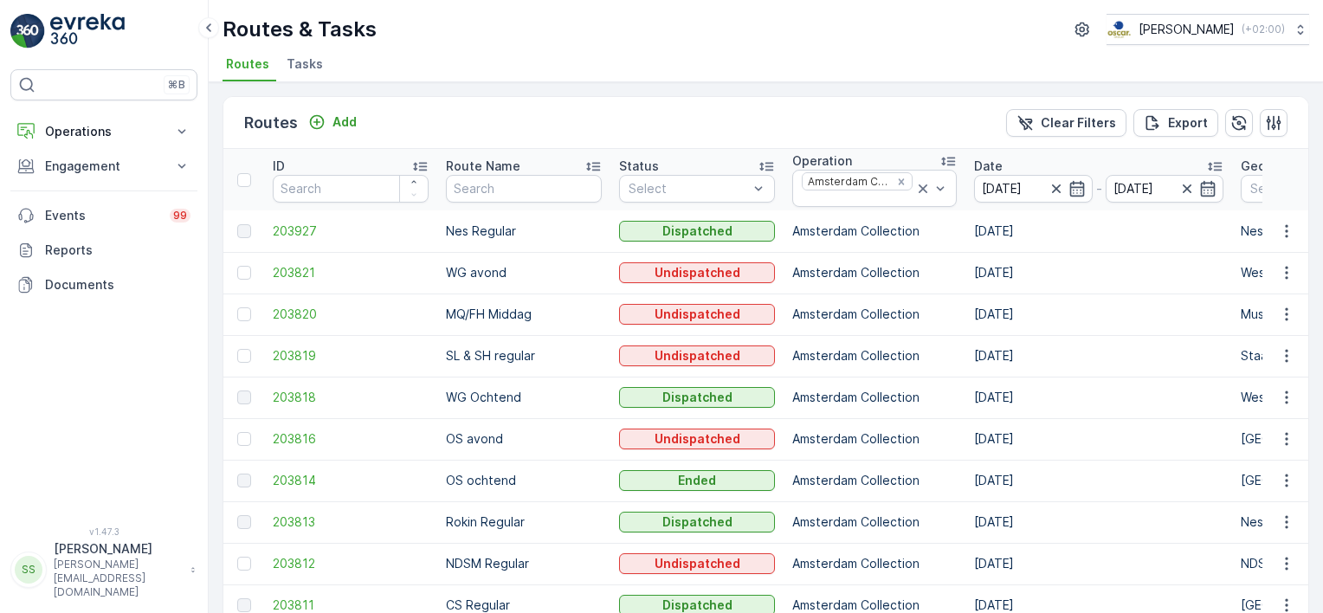
click at [209, 121] on div "Routes Add Clear Filters Export ID Route Name Status Select Operation Amsterdam…" at bounding box center [766, 347] width 1115 height 531
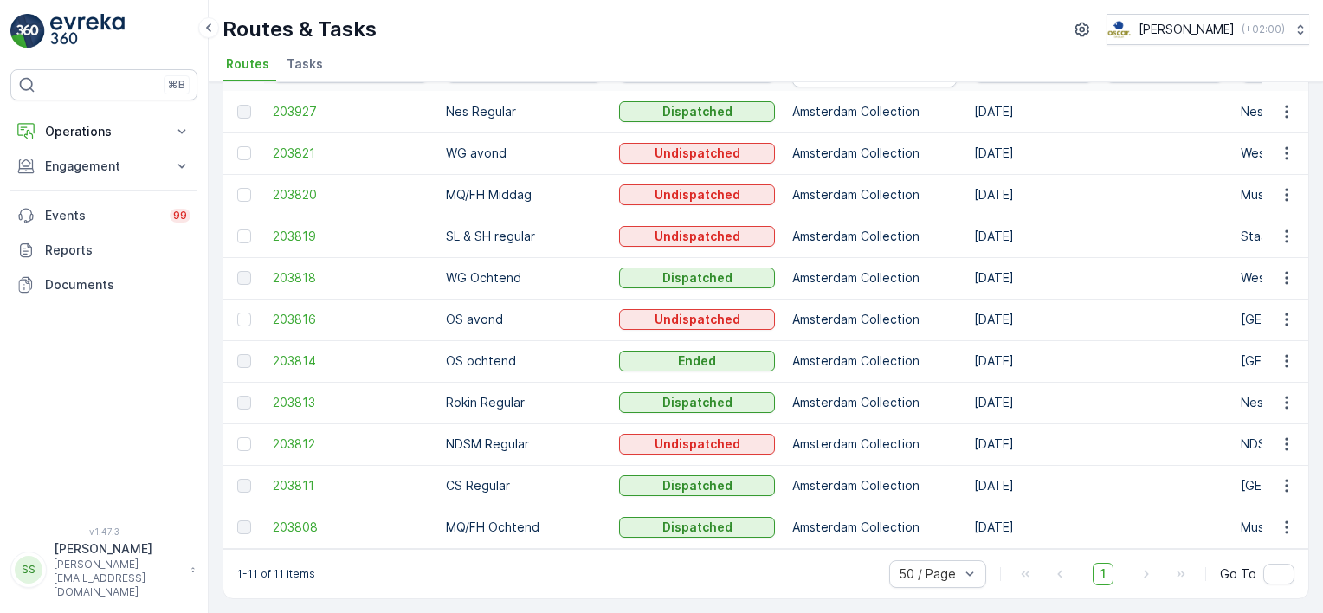
scroll to position [125, 0]
click at [305, 481] on span "203811" at bounding box center [351, 485] width 156 height 17
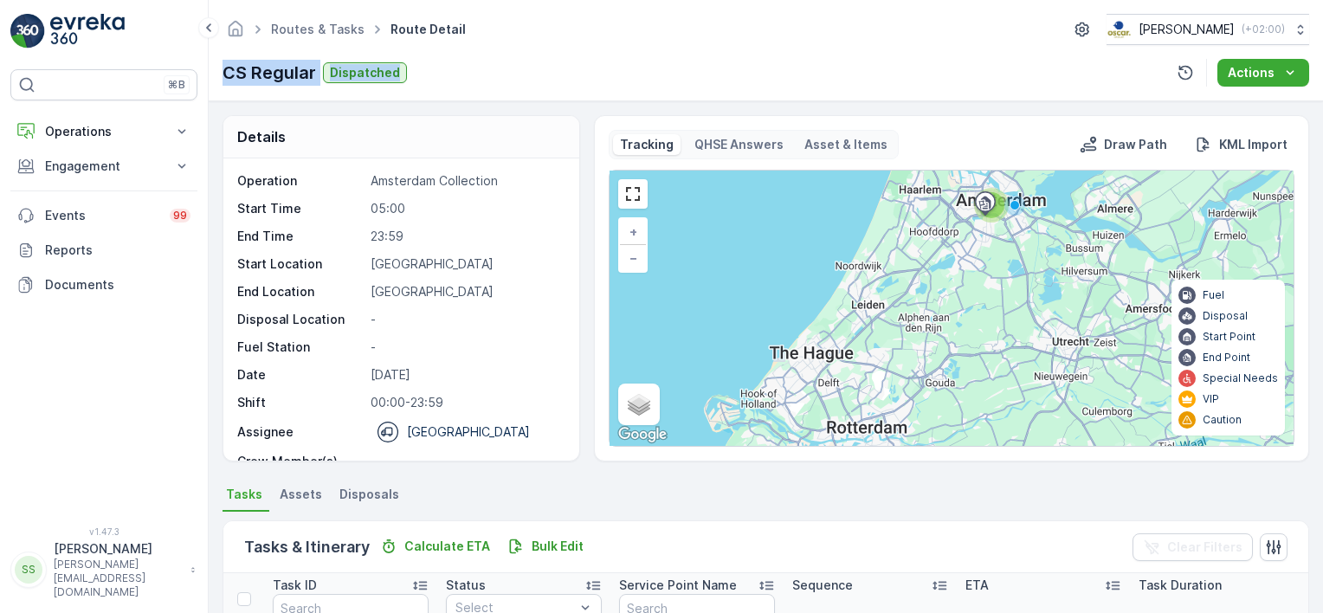
drag, startPoint x: 219, startPoint y: 71, endPoint x: 444, endPoint y: 80, distance: 225.3
click at [444, 80] on div "Routes & Tasks Route Detail Oscar Circulair ( +02:00 ) CS Regular Dispatched Ac…" at bounding box center [766, 50] width 1115 height 101
click at [578, 59] on div "CS Regular Dispatched Actions" at bounding box center [766, 73] width 1087 height 28
click at [461, 51] on div "Routes & Tasks Route Detail Oscar Circulair ( +02:00 ) CS Regular Dispatched Ac…" at bounding box center [766, 50] width 1115 height 101
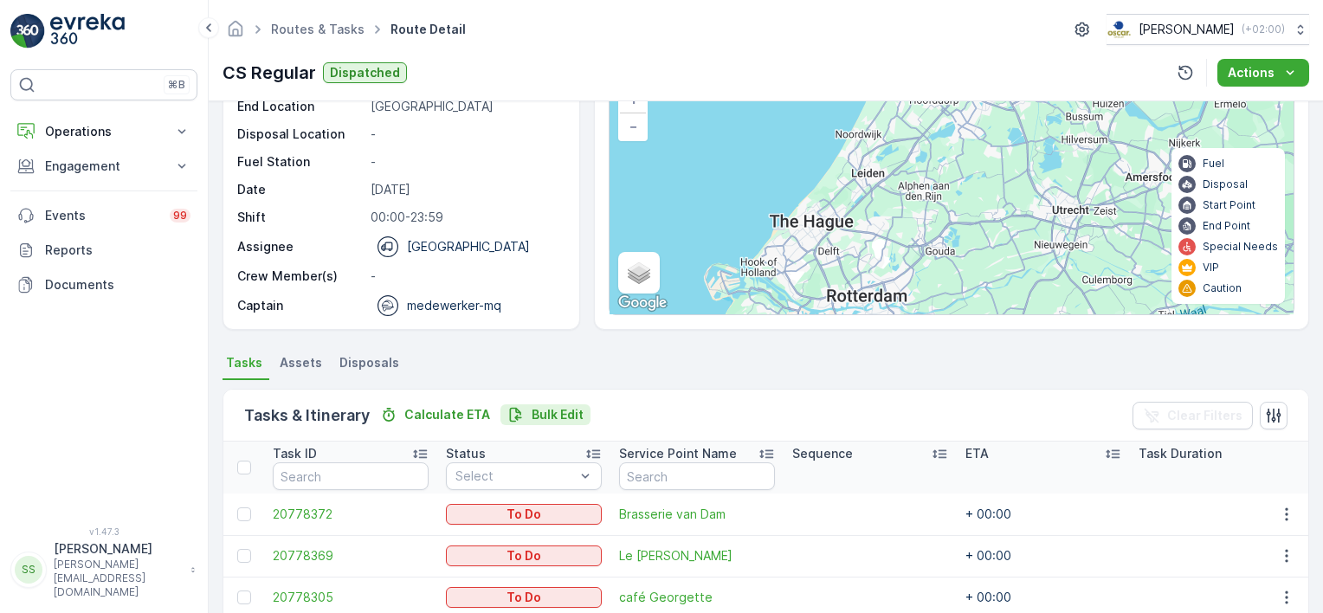
scroll to position [279, 0]
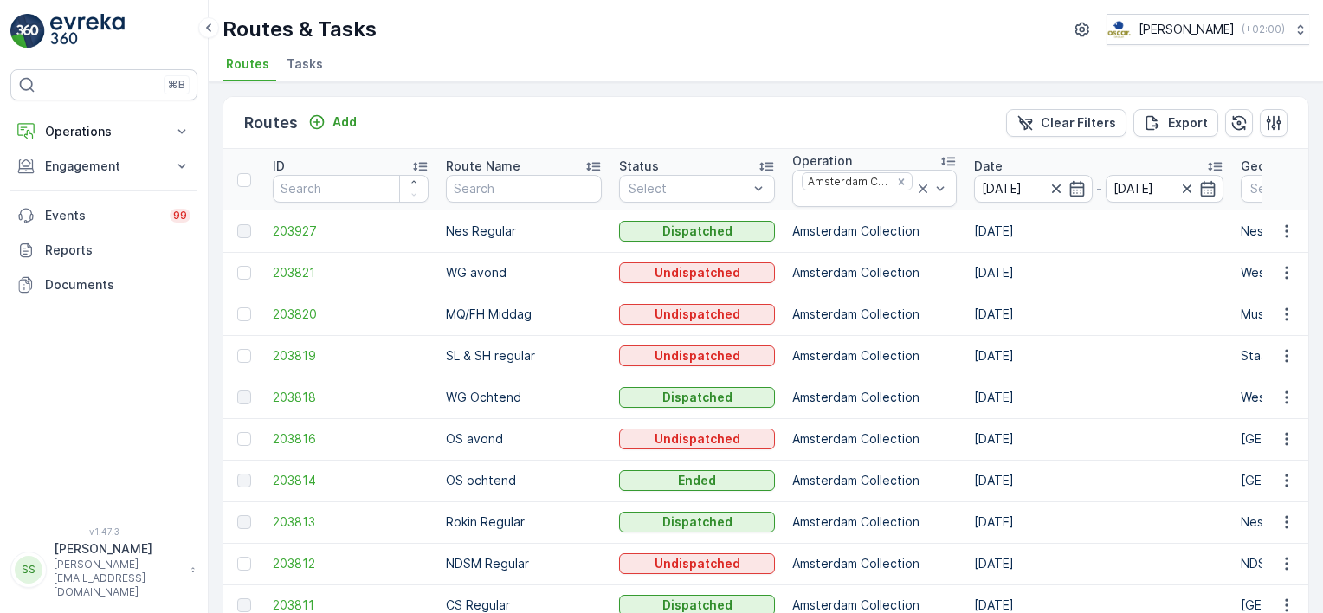
click at [215, 204] on div "Routes Add Clear Filters Export ID Route Name Status Select Operation Amsterdam…" at bounding box center [766, 347] width 1115 height 531
drag, startPoint x: 378, startPoint y: 29, endPoint x: 315, endPoint y: 22, distance: 62.8
click at [315, 22] on div "Routes & Tasks Oscar Circulair ( +02:00 )" at bounding box center [766, 29] width 1087 height 31
drag, startPoint x: 315, startPoint y: 22, endPoint x: 821, endPoint y: 36, distance: 505.9
click at [821, 36] on div "Routes & Tasks Oscar Circulair ( +02:00 )" at bounding box center [766, 29] width 1087 height 31
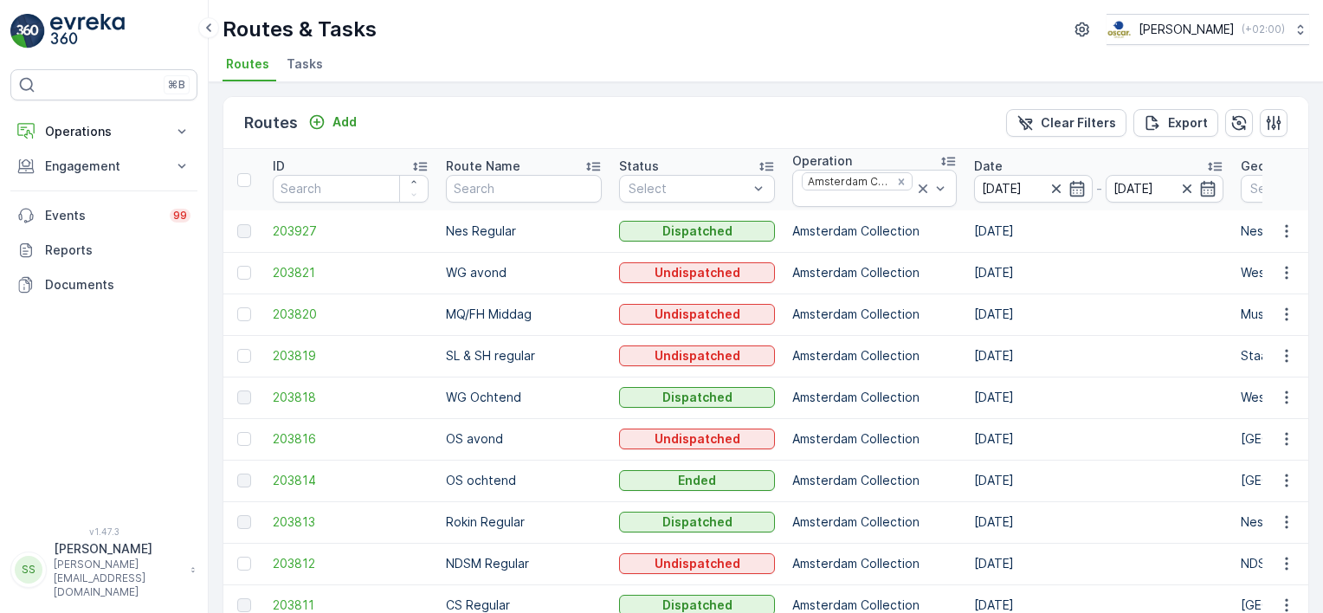
click at [427, 93] on div "Routes Add Clear Filters Export ID Route Name Status Select Operation Amsterdam…" at bounding box center [766, 347] width 1115 height 531
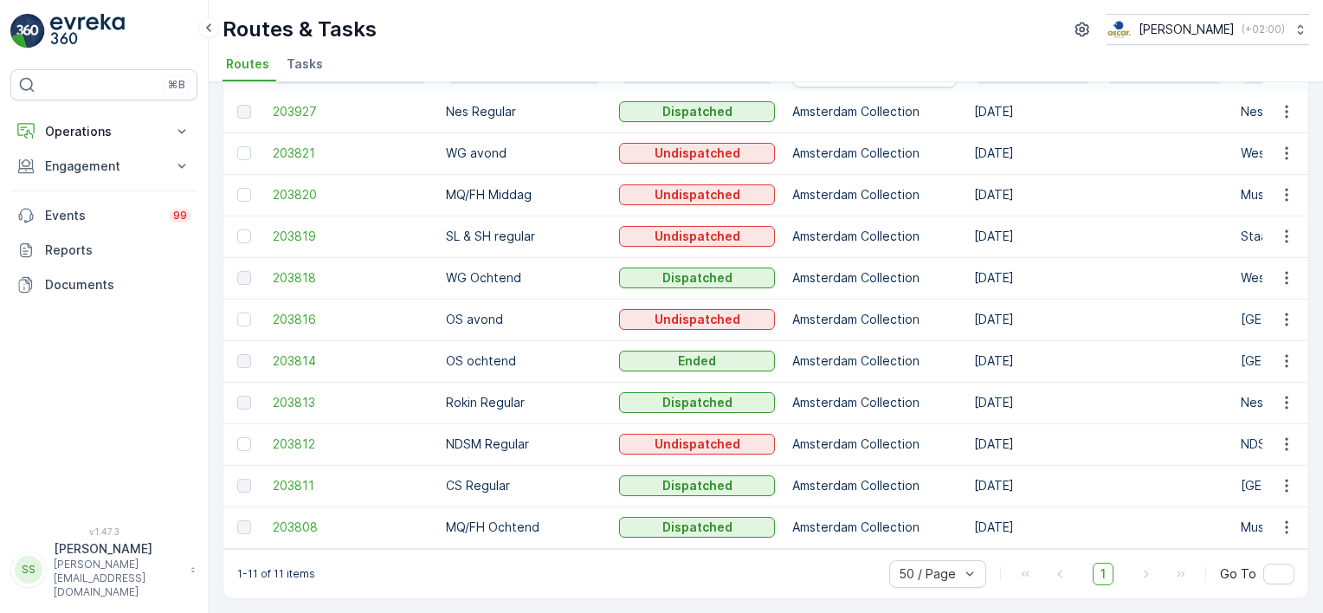
scroll to position [125, 0]
click at [312, 394] on span "203813" at bounding box center [351, 402] width 156 height 17
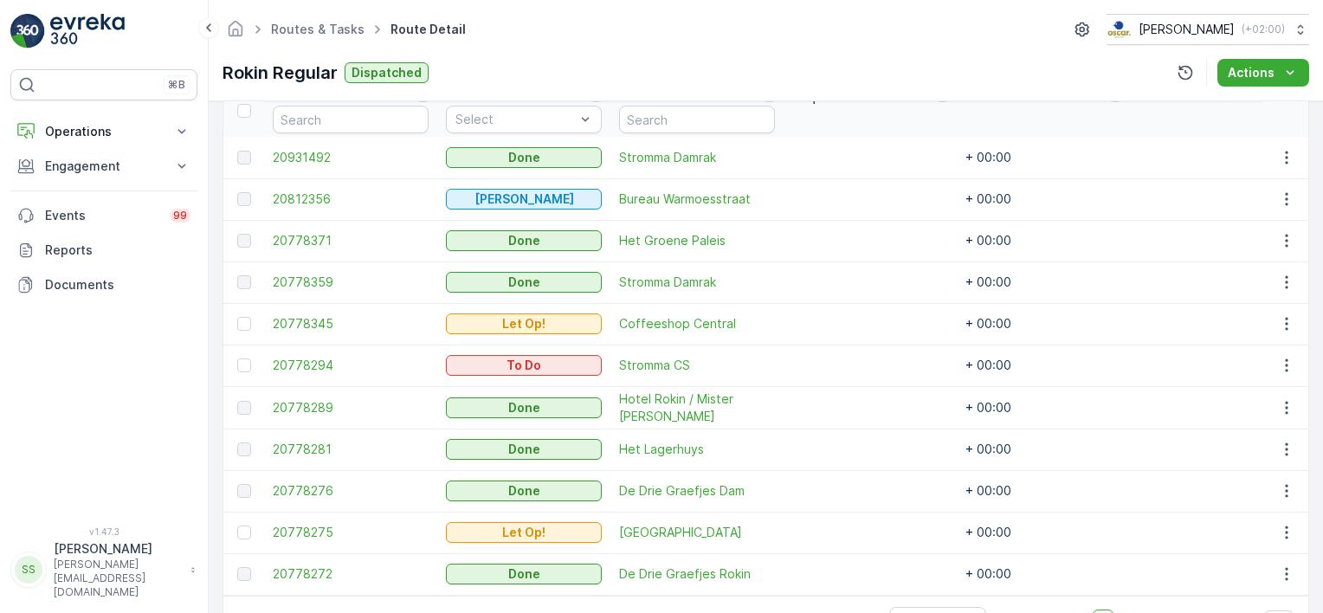
scroll to position [520, 0]
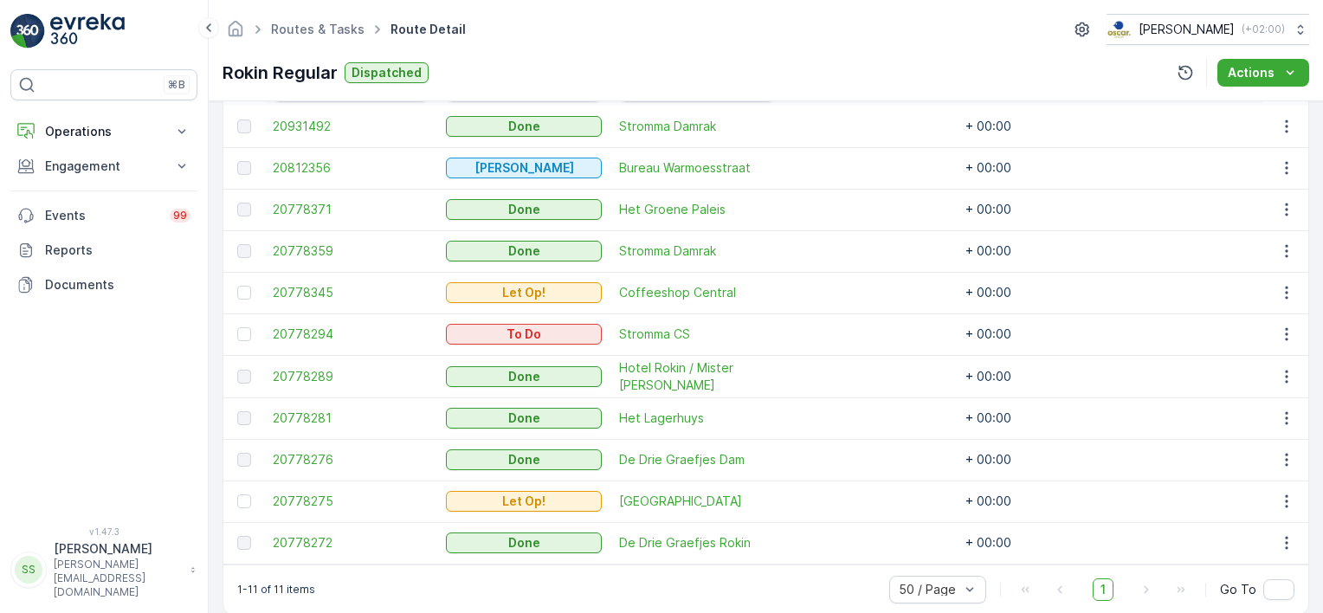
click at [649, 29] on div "Routes & Tasks Route Detail Oscar Circulair ( +02:00 )" at bounding box center [766, 29] width 1087 height 31
click at [993, 335] on td "+ 00:00" at bounding box center [1043, 334] width 173 height 42
drag, startPoint x: 993, startPoint y: 335, endPoint x: 949, endPoint y: 334, distance: 44.2
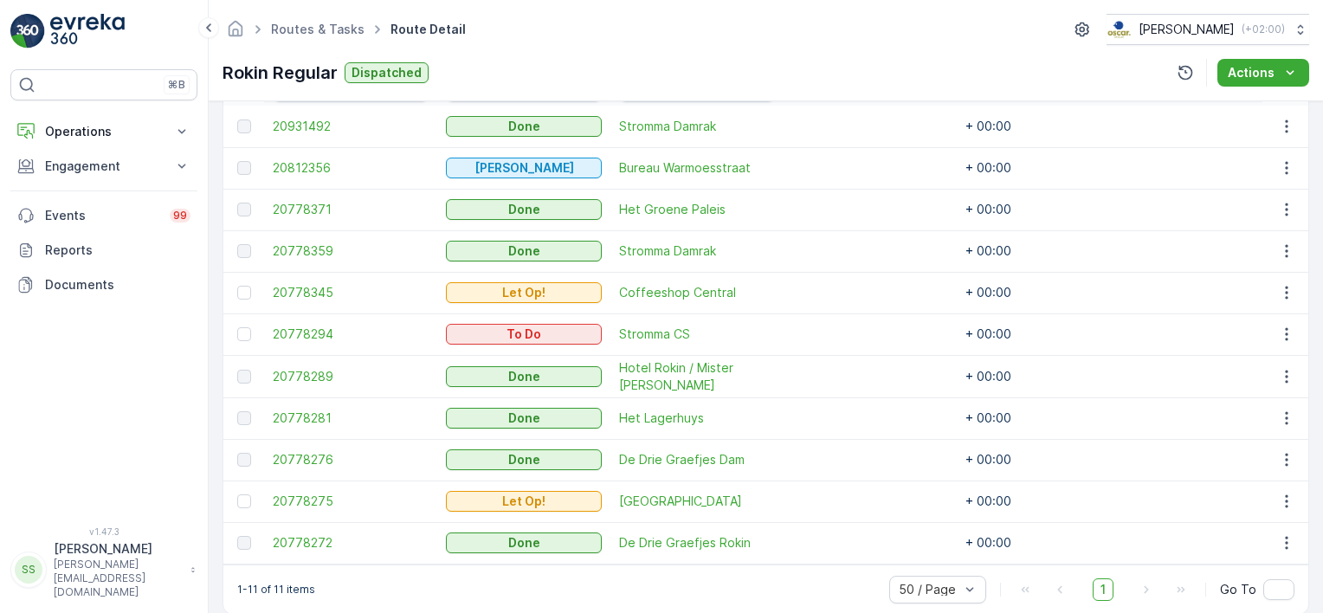
click at [949, 334] on td at bounding box center [870, 334] width 173 height 42
click at [977, 330] on td "+ 00:00" at bounding box center [1043, 334] width 173 height 42
drag, startPoint x: 977, startPoint y: 330, endPoint x: 1027, endPoint y: 335, distance: 50.5
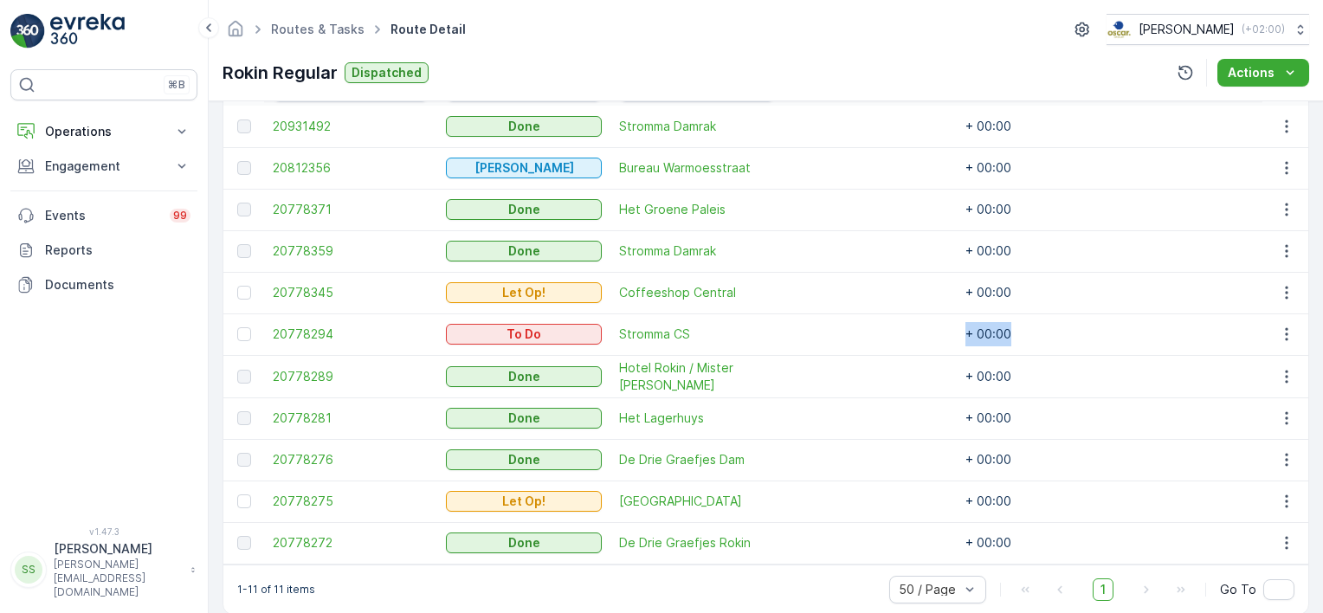
click at [1027, 335] on td "+ 00:00" at bounding box center [1043, 334] width 173 height 42
click at [980, 336] on td "+ 00:00" at bounding box center [1043, 334] width 173 height 42
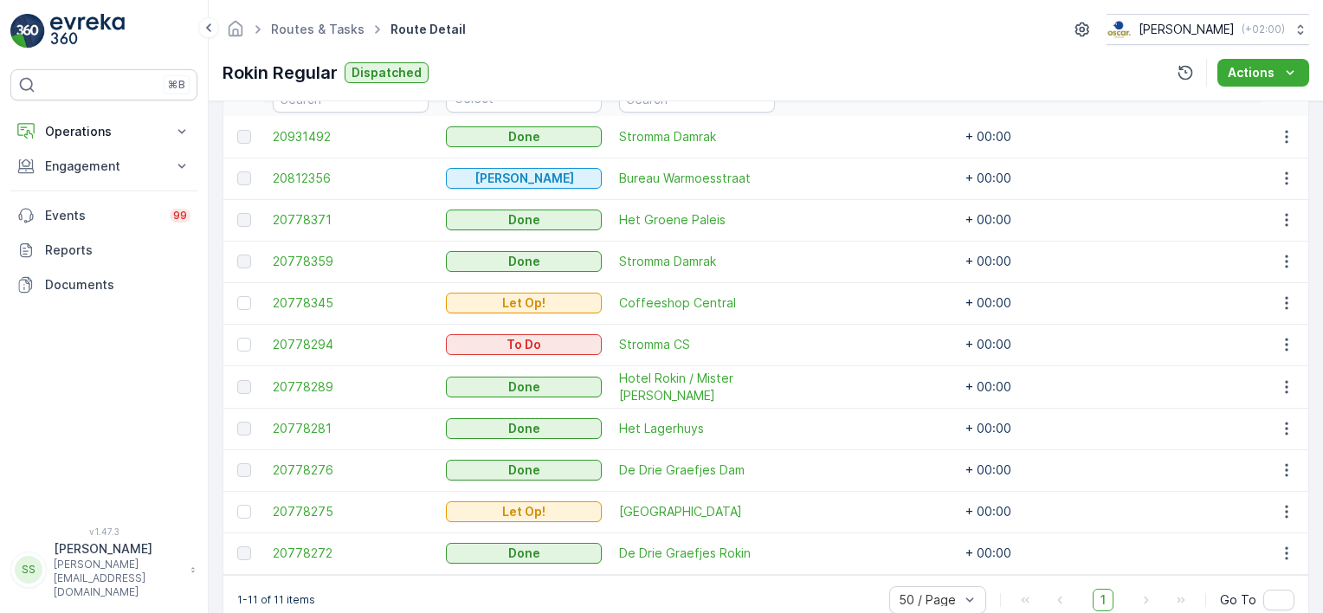
scroll to position [550, 0]
